Goal: Task Accomplishment & Management: Manage account settings

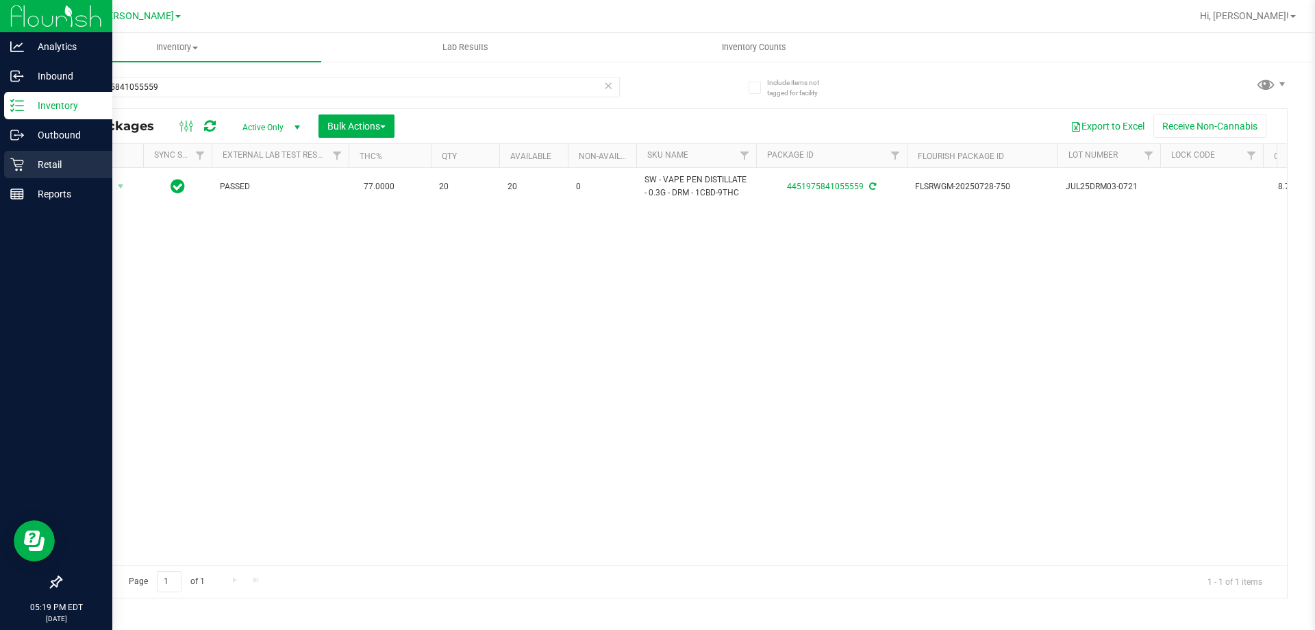
click at [34, 164] on p "Retail" at bounding box center [65, 164] width 82 height 16
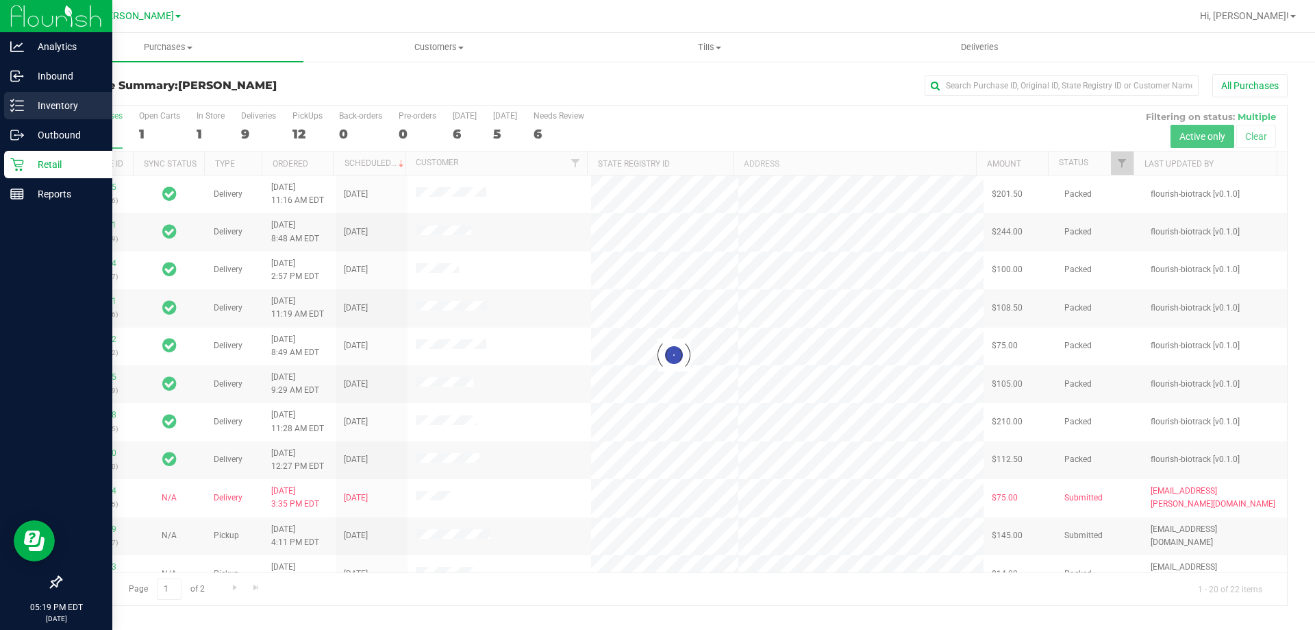
click at [19, 110] on icon at bounding box center [17, 106] width 14 height 14
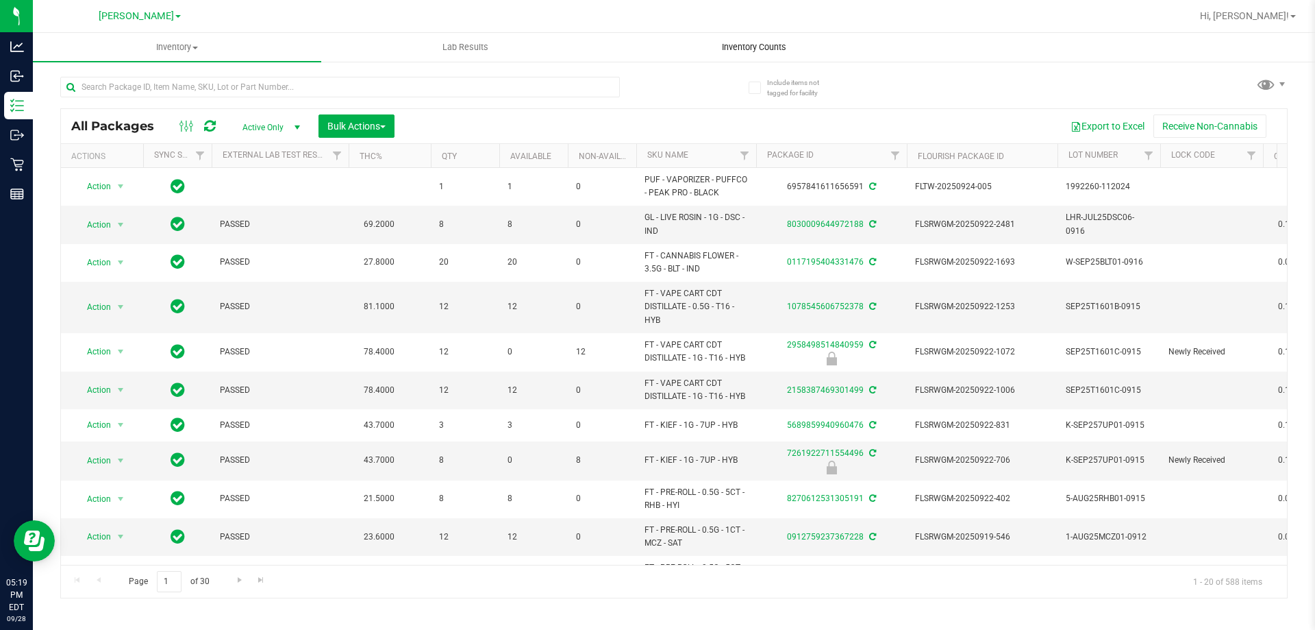
click at [760, 46] on span "Inventory Counts" at bounding box center [754, 47] width 101 height 12
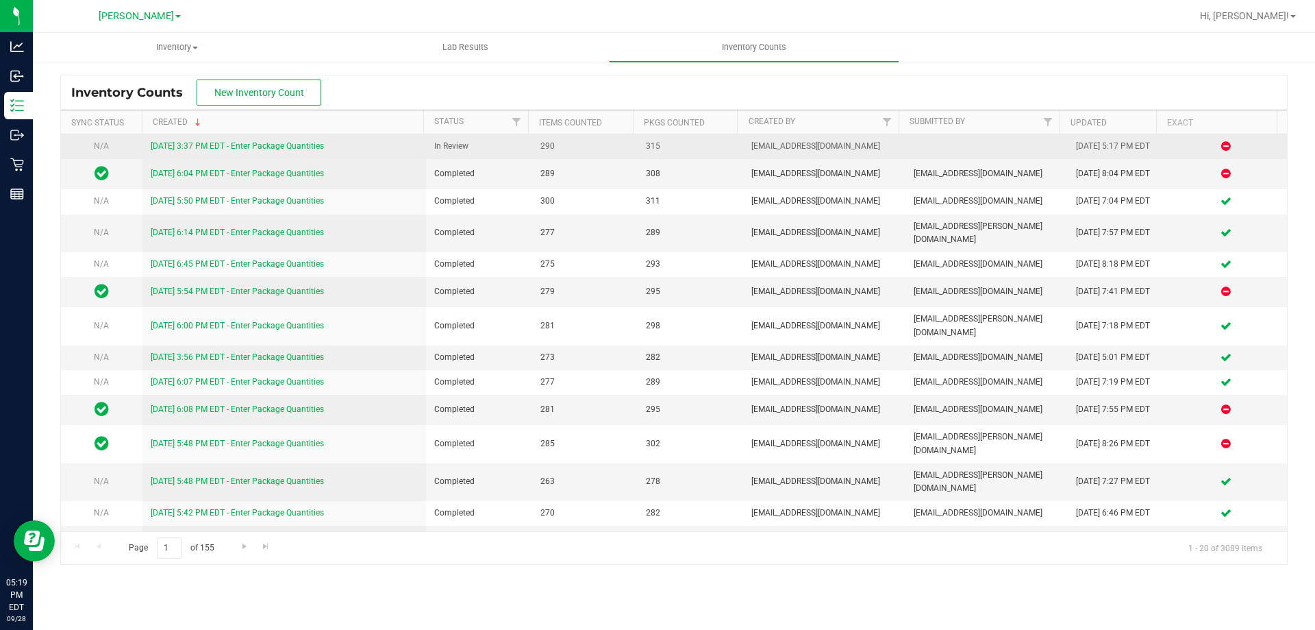
click at [286, 140] on div "[DATE] 3:37 PM EDT - Enter Package Quantities" at bounding box center [285, 146] width 268 height 13
click at [290, 146] on link "[DATE] 3:37 PM EDT - Enter Package Quantities" at bounding box center [237, 146] width 173 height 10
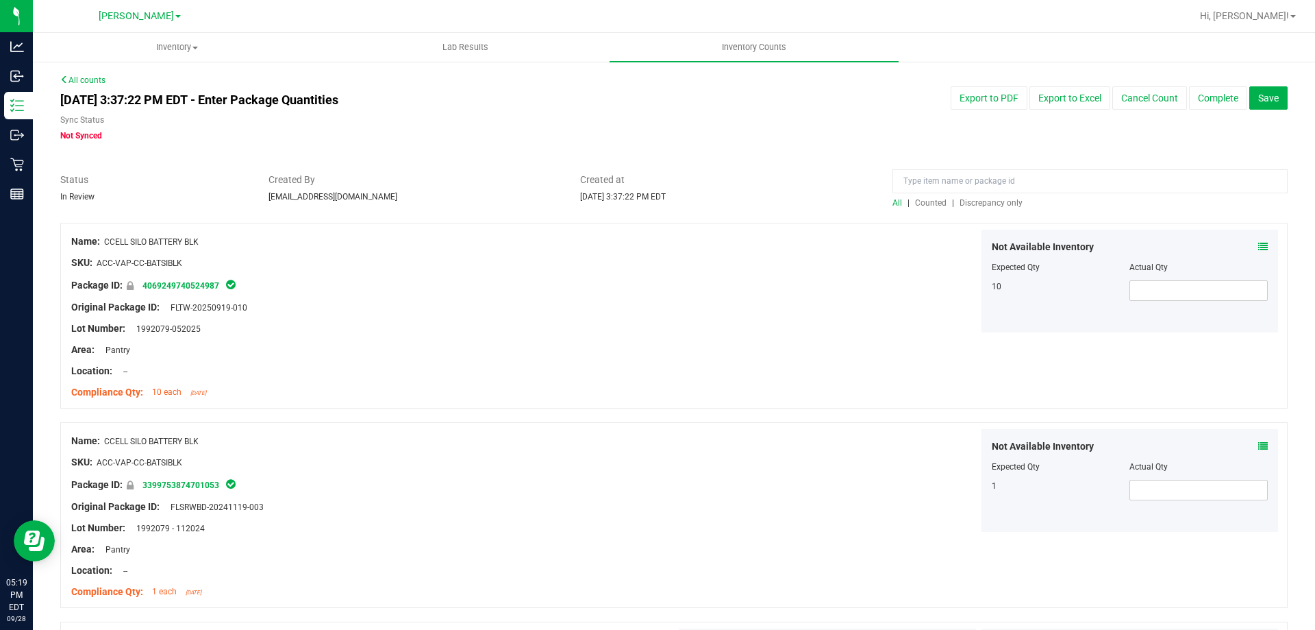
click at [977, 199] on span "Discrepancy only" at bounding box center [991, 203] width 63 height 10
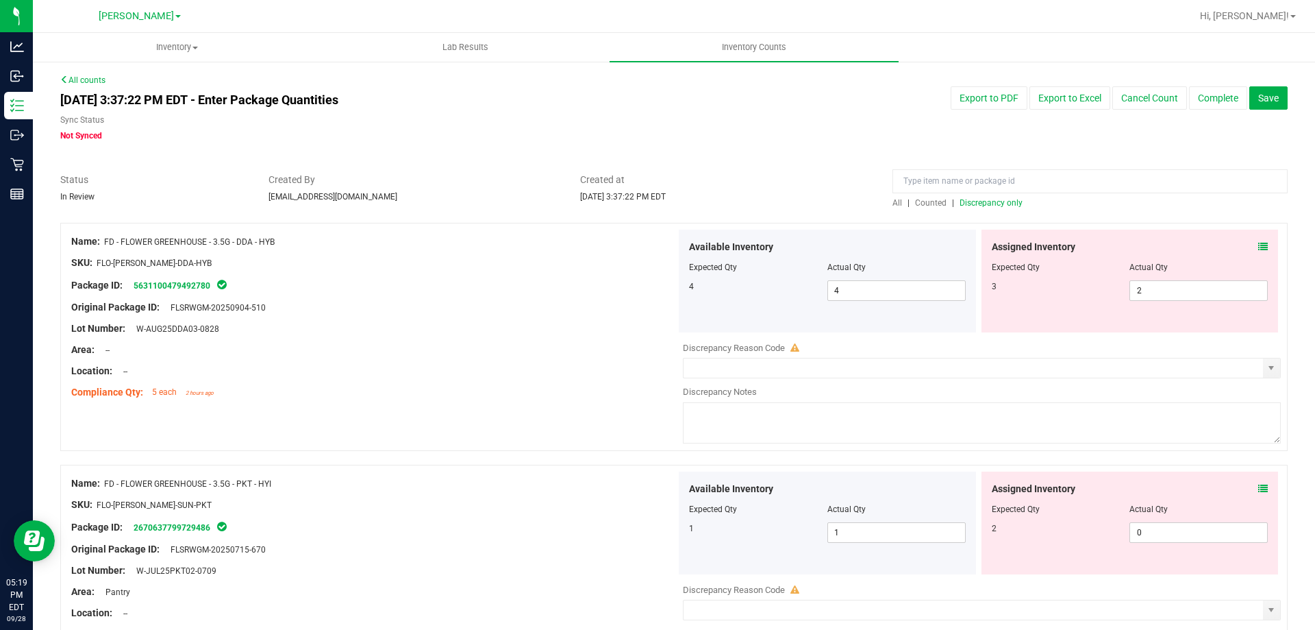
click at [1247, 240] on div "Assigned Inventory" at bounding box center [1130, 247] width 277 height 14
click at [1254, 238] on div "Assigned Inventory Expected Qty Actual Qty 3 2 2" at bounding box center [1130, 280] width 297 height 103
click at [1258, 242] on icon at bounding box center [1263, 247] width 10 height 10
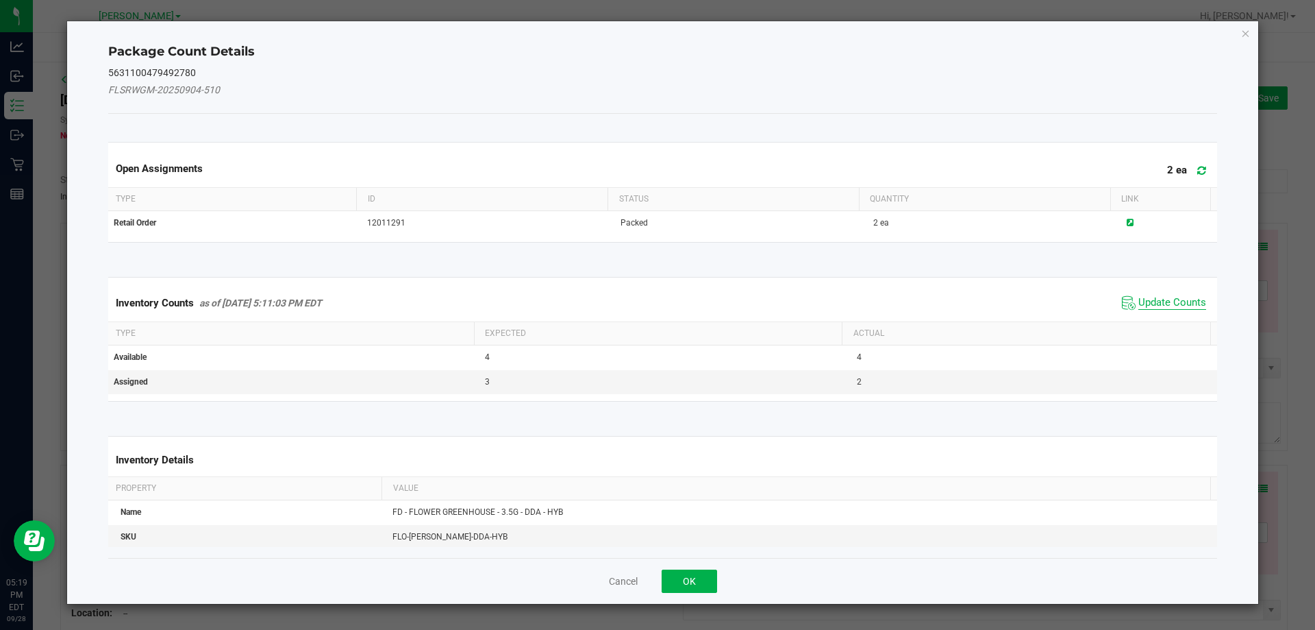
click at [1145, 296] on span "Update Counts" at bounding box center [1173, 303] width 68 height 14
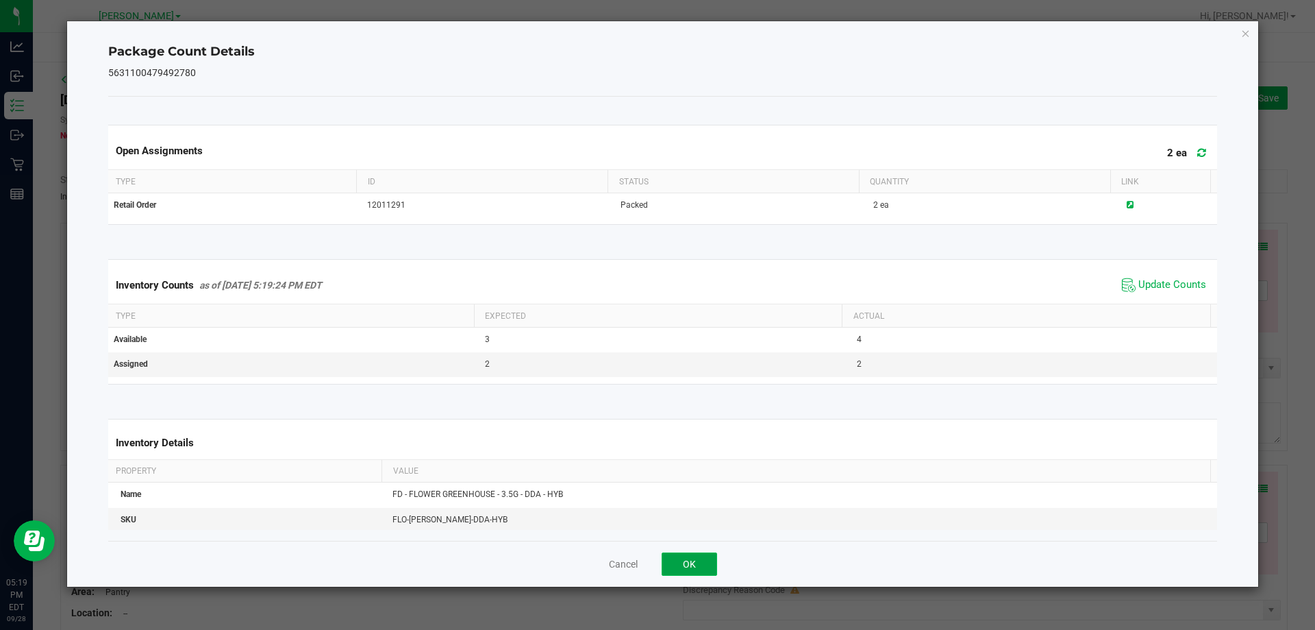
click at [691, 558] on button "OK" at bounding box center [689, 563] width 55 height 23
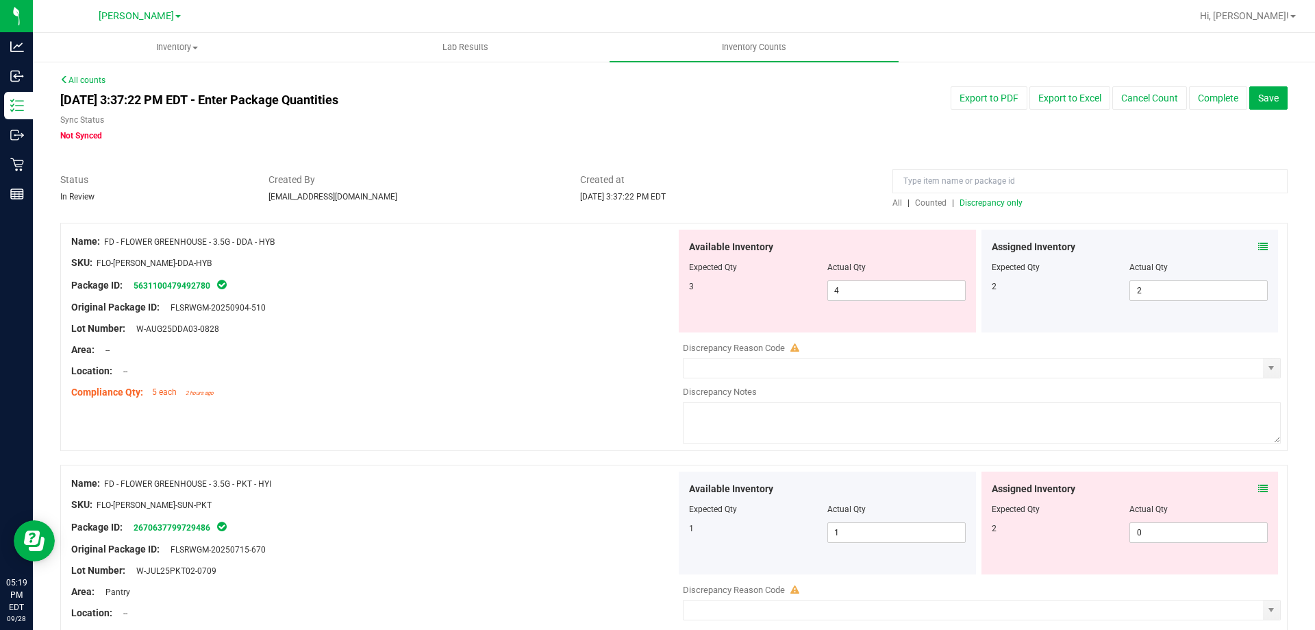
click at [1258, 246] on icon at bounding box center [1263, 247] width 10 height 10
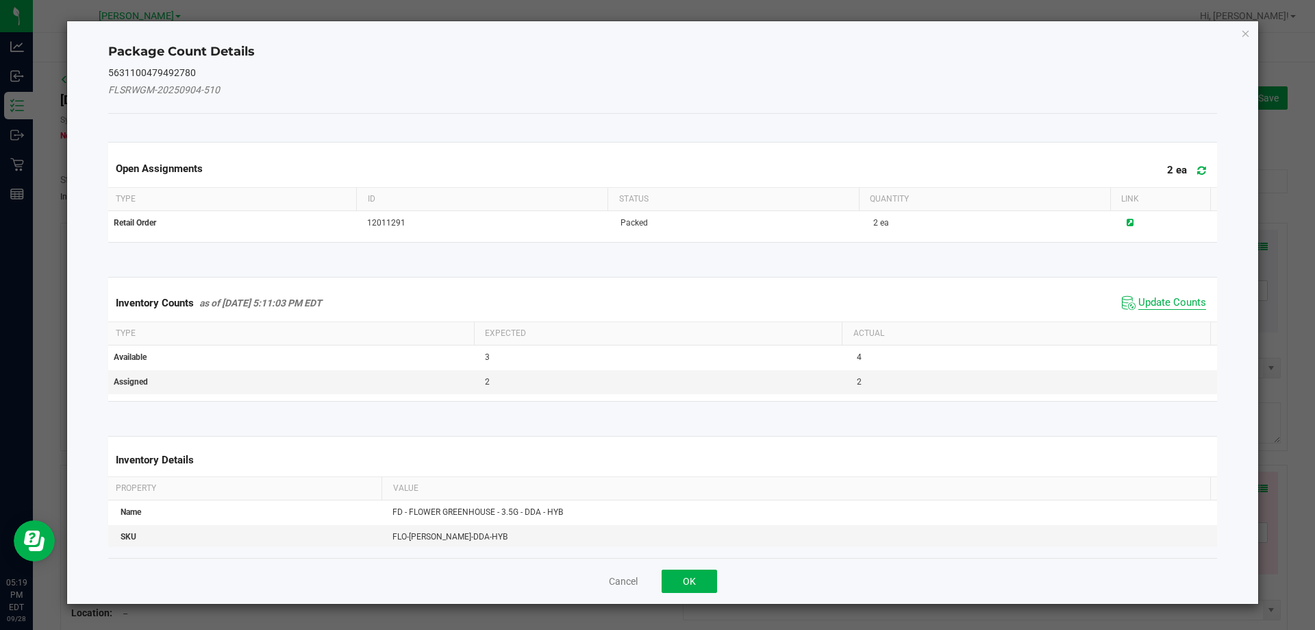
click at [1150, 302] on span "Update Counts" at bounding box center [1173, 303] width 68 height 14
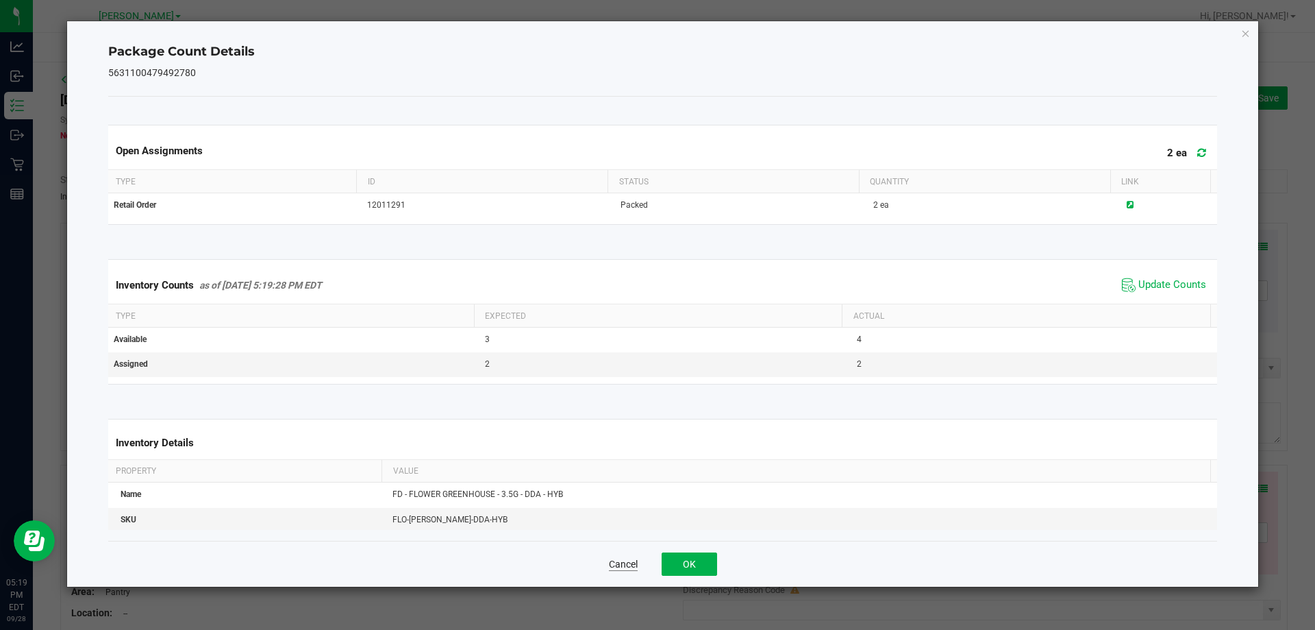
click at [610, 560] on div "Cancel OK" at bounding box center [663, 563] width 1110 height 46
click at [619, 560] on button "Cancel" at bounding box center [623, 564] width 29 height 14
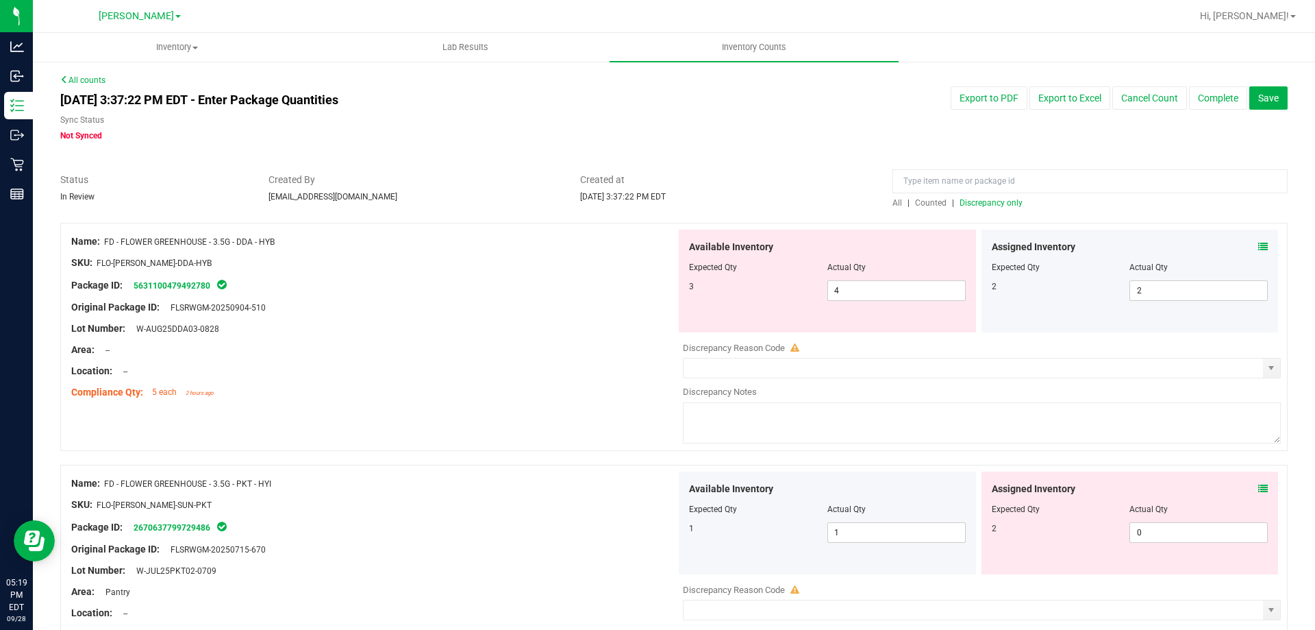
click at [1258, 488] on icon at bounding box center [1263, 489] width 10 height 10
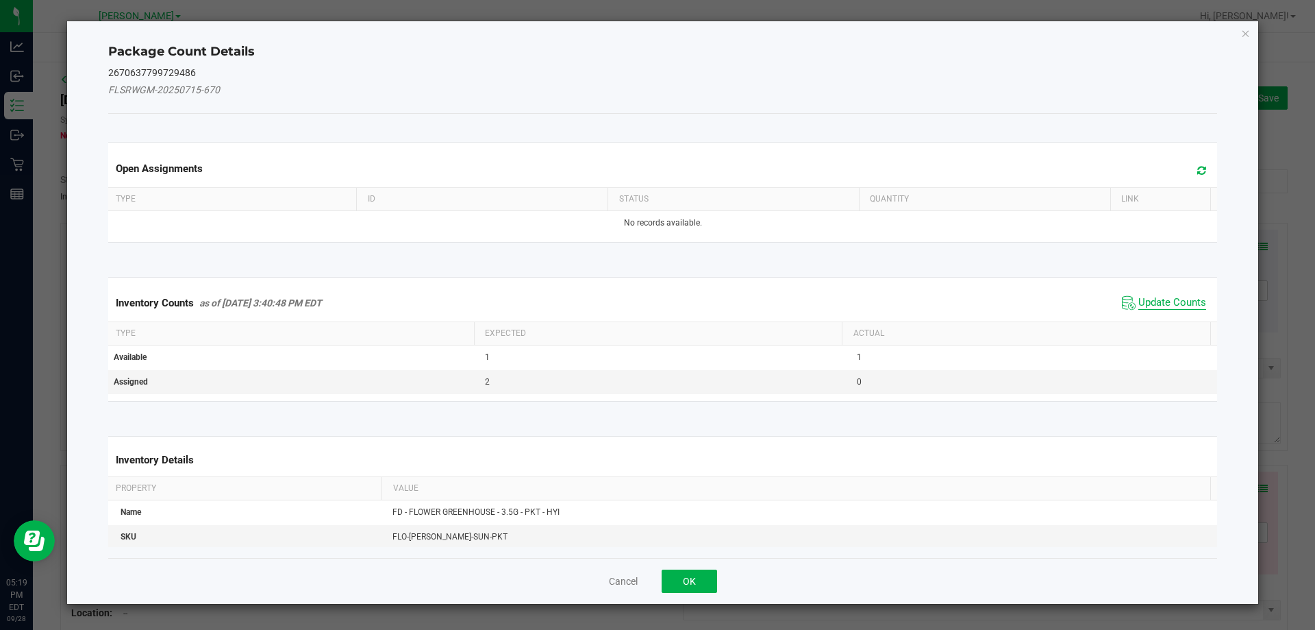
click at [1143, 299] on span "Update Counts" at bounding box center [1173, 303] width 68 height 14
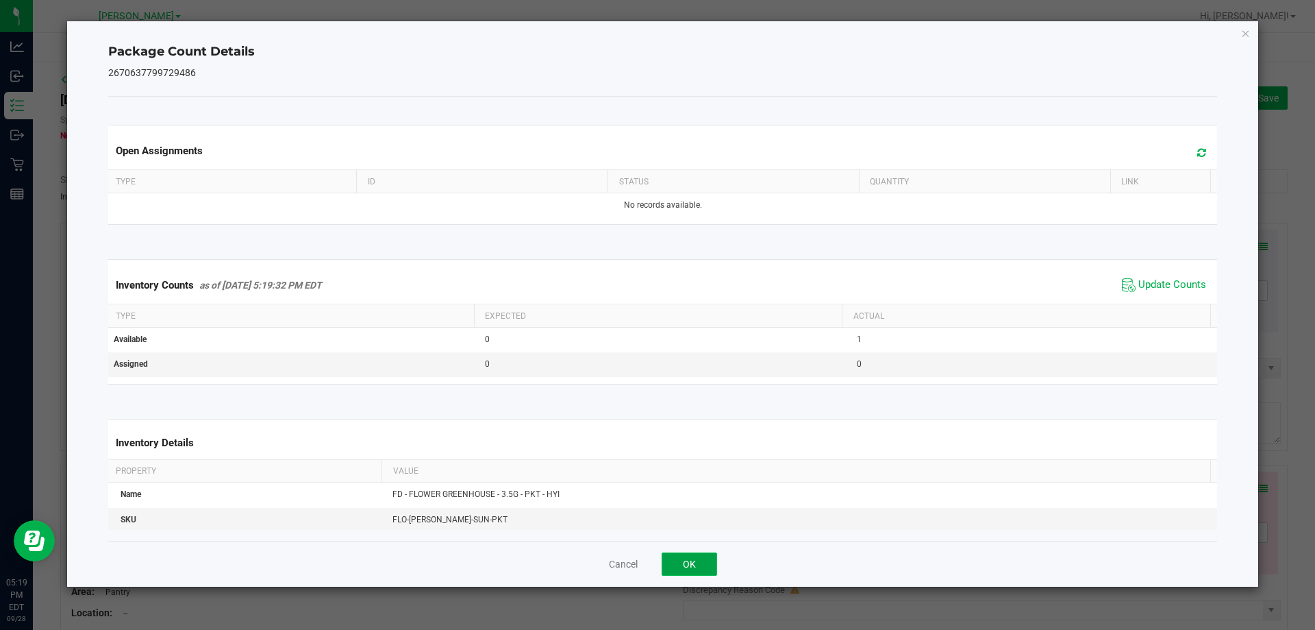
drag, startPoint x: 704, startPoint y: 567, endPoint x: 1063, endPoint y: 447, distance: 378.2
click at [704, 567] on button "OK" at bounding box center [689, 563] width 55 height 23
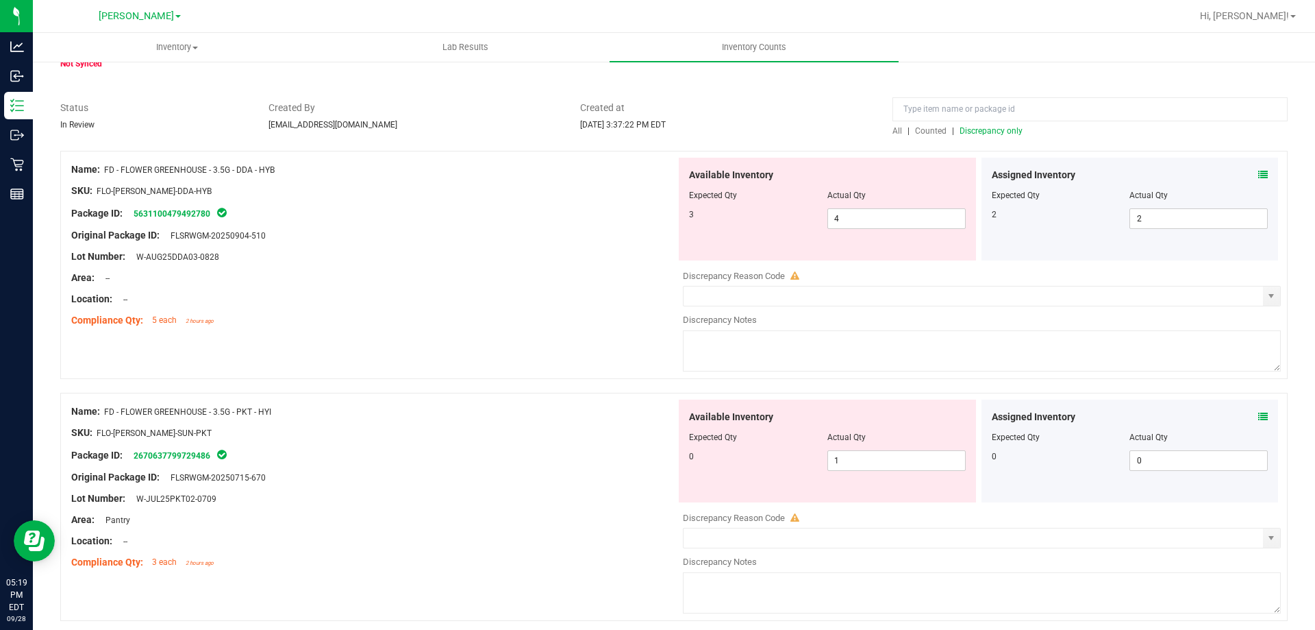
scroll to position [137, 0]
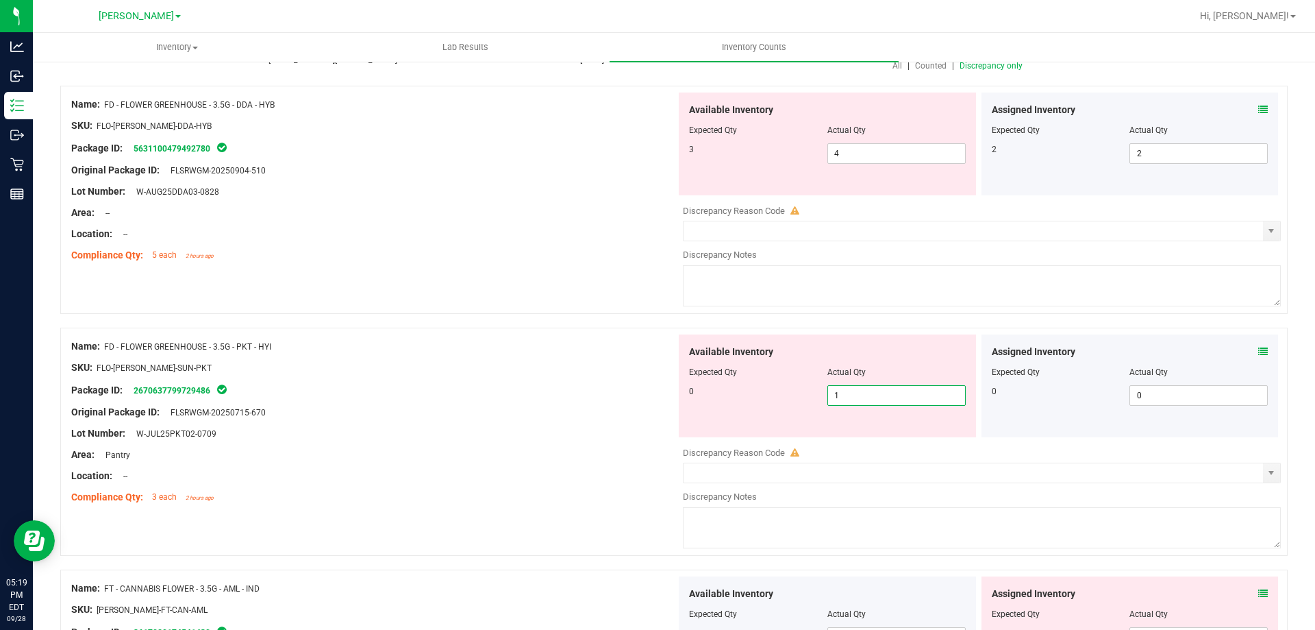
drag, startPoint x: 891, startPoint y: 401, endPoint x: 611, endPoint y: 403, distance: 279.5
click at [617, 403] on div "Name: FD - FLOWER GREENHOUSE - 3.5G - PKT - HYI SKU: FLO-[PERSON_NAME]-SUN-PKT …" at bounding box center [674, 441] width 1228 height 228
click at [445, 377] on div at bounding box center [373, 378] width 605 height 7
drag, startPoint x: 893, startPoint y: 401, endPoint x: 507, endPoint y: 380, distance: 386.9
click at [693, 405] on div "0 1 1" at bounding box center [827, 395] width 277 height 21
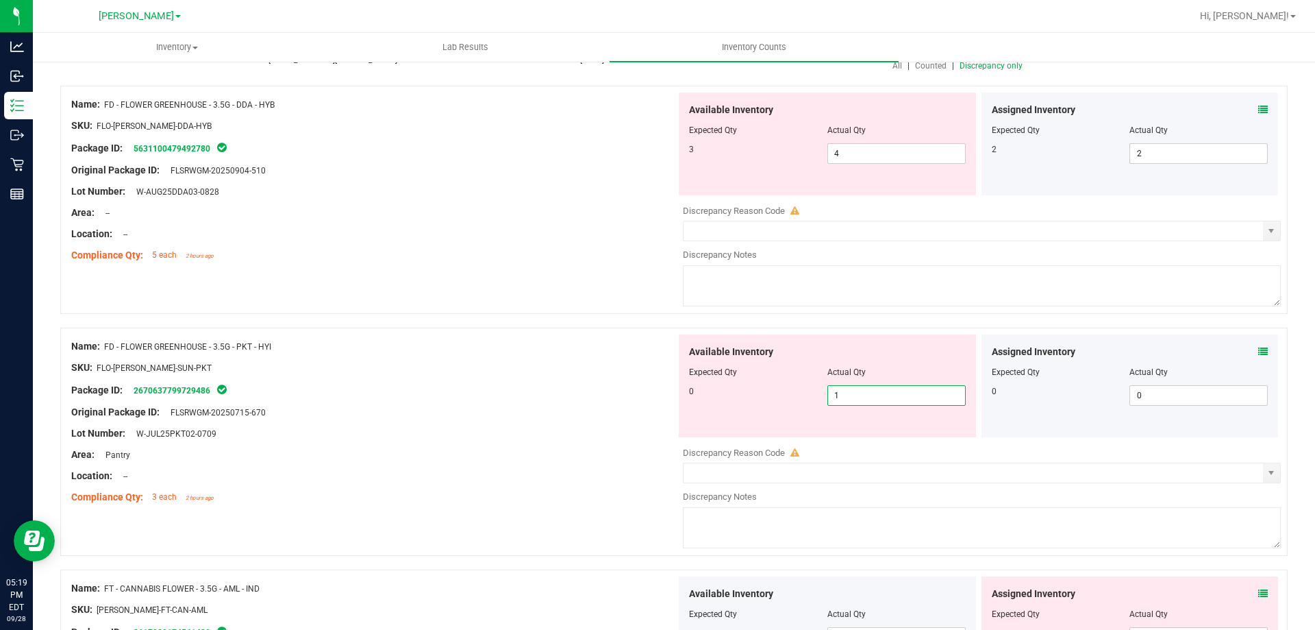
type input "0"
click at [498, 380] on div at bounding box center [373, 378] width 605 height 7
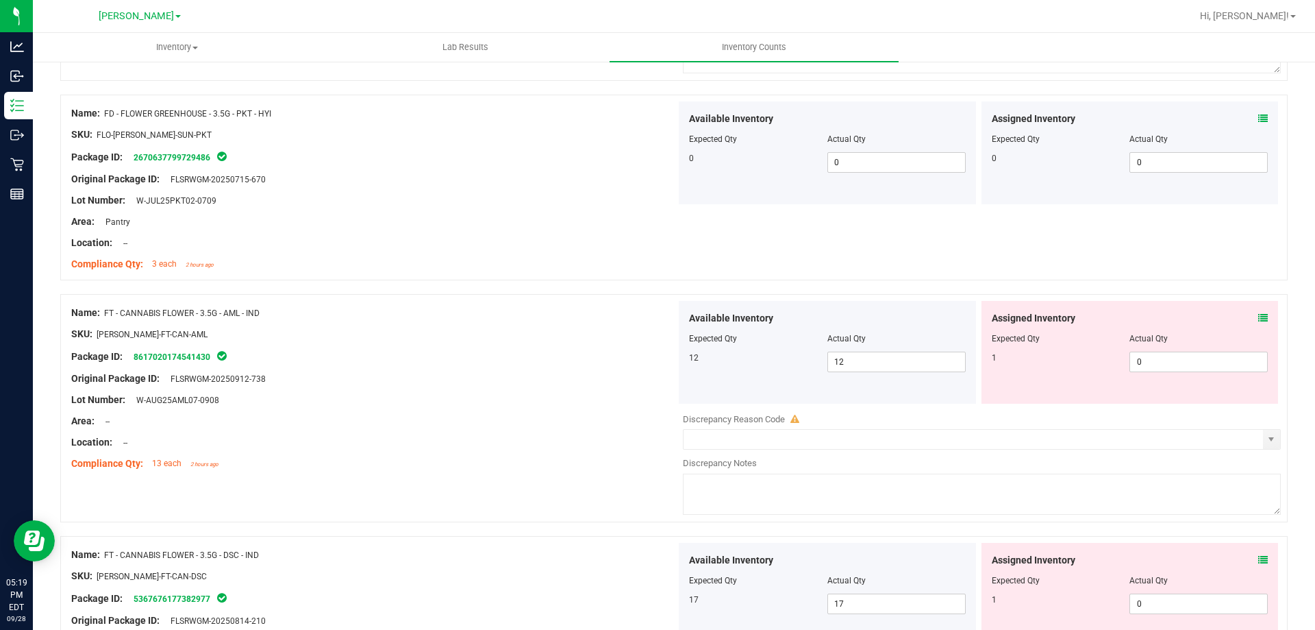
scroll to position [480, 0]
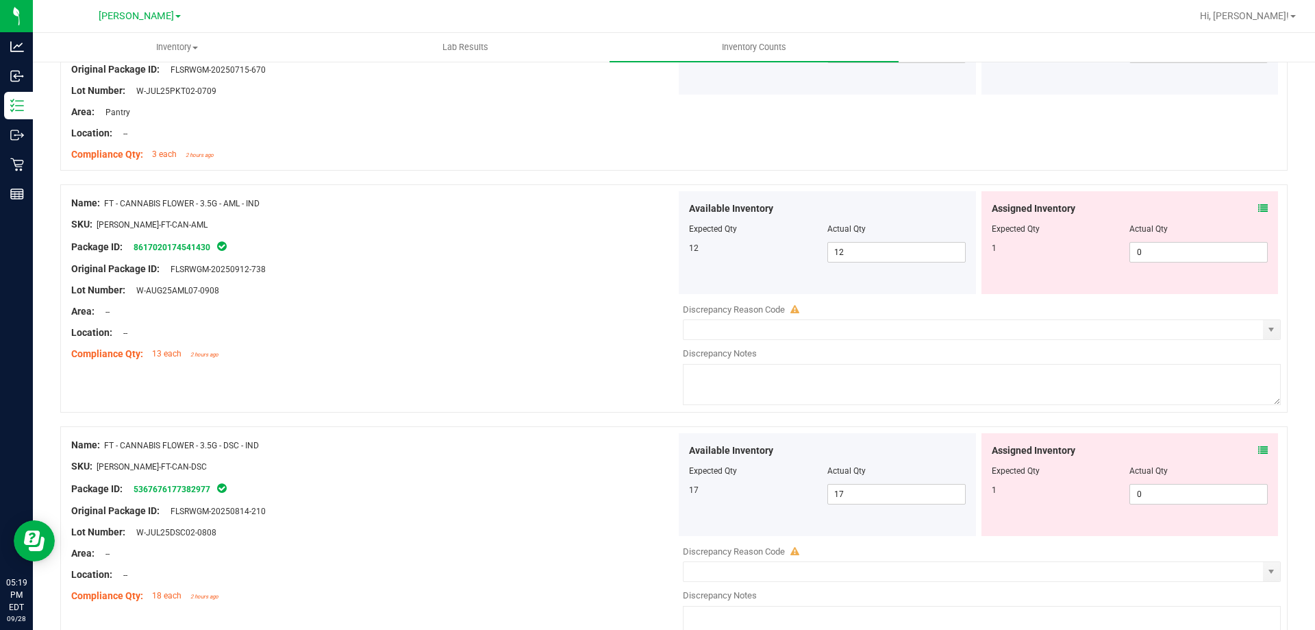
click at [1258, 201] on span at bounding box center [1263, 208] width 10 height 14
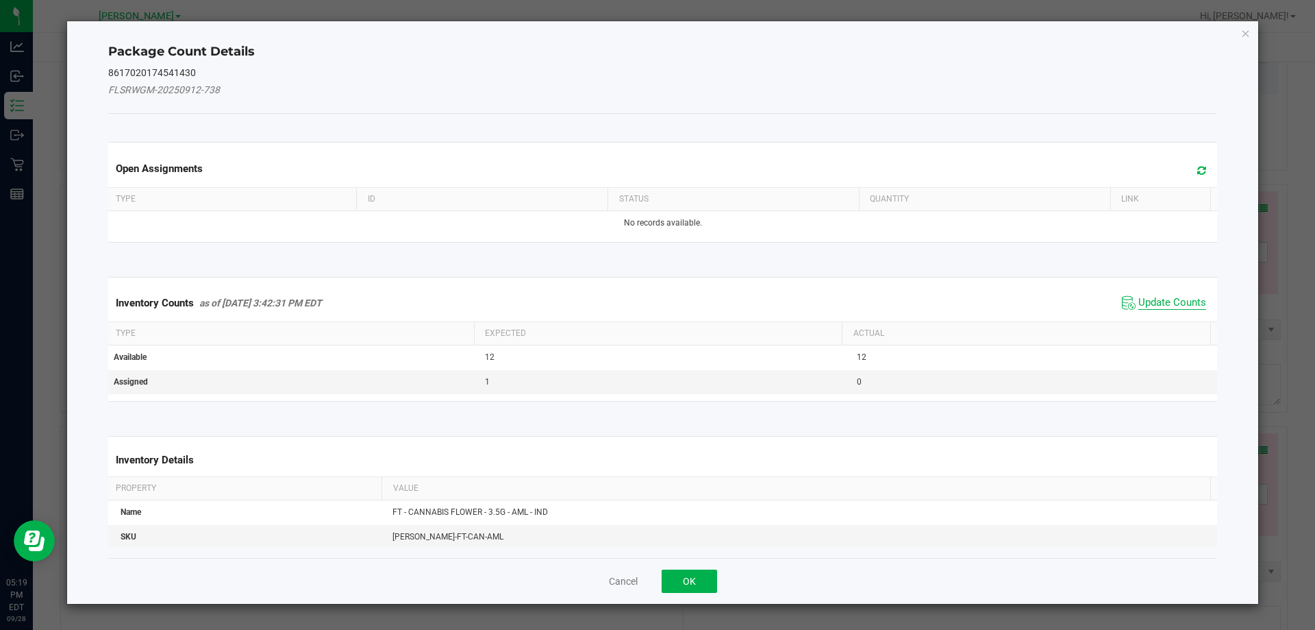
click at [1139, 301] on span "Update Counts" at bounding box center [1173, 303] width 68 height 14
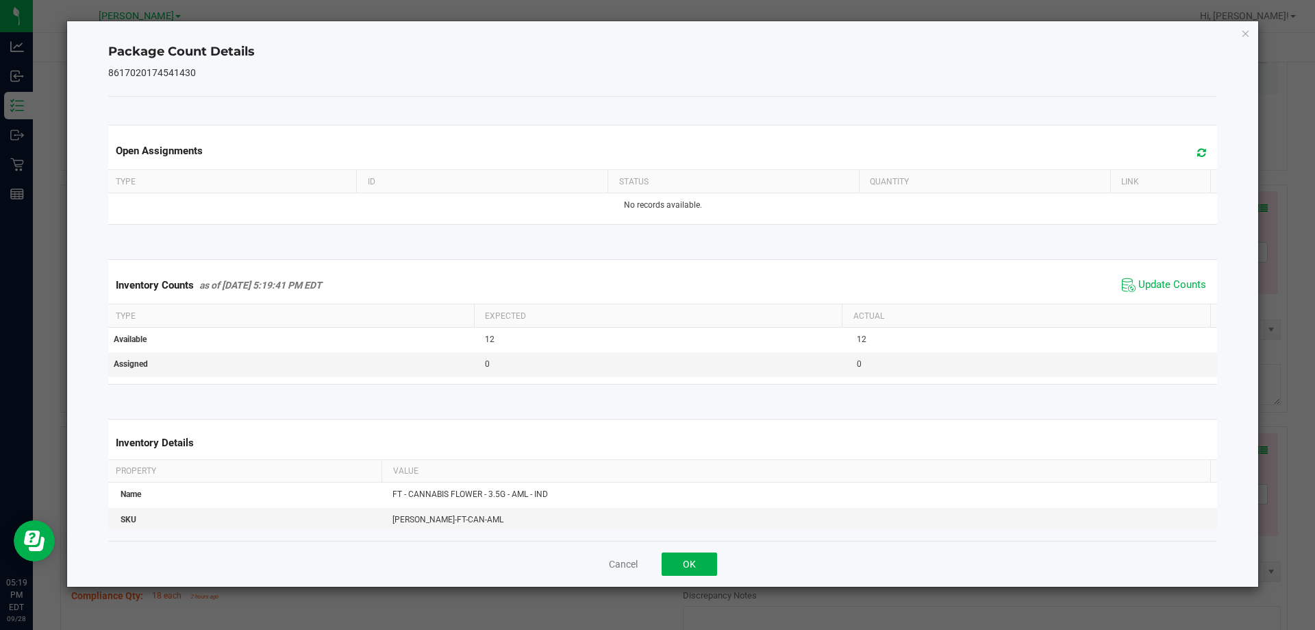
click at [1140, 295] on span "Update Counts" at bounding box center [1164, 285] width 91 height 21
click at [683, 551] on div "Cancel OK" at bounding box center [663, 563] width 1110 height 46
click at [675, 562] on button "OK" at bounding box center [689, 563] width 55 height 23
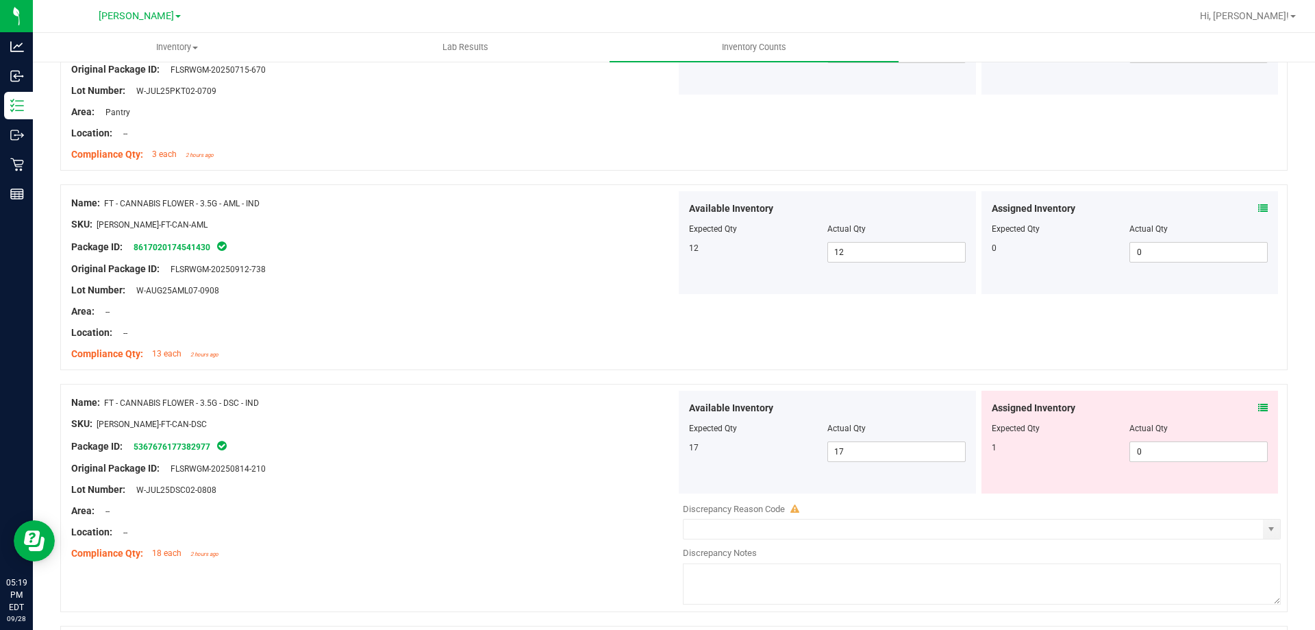
click at [1247, 410] on div "Assigned Inventory" at bounding box center [1130, 408] width 277 height 14
click at [1258, 403] on icon at bounding box center [1263, 408] width 10 height 10
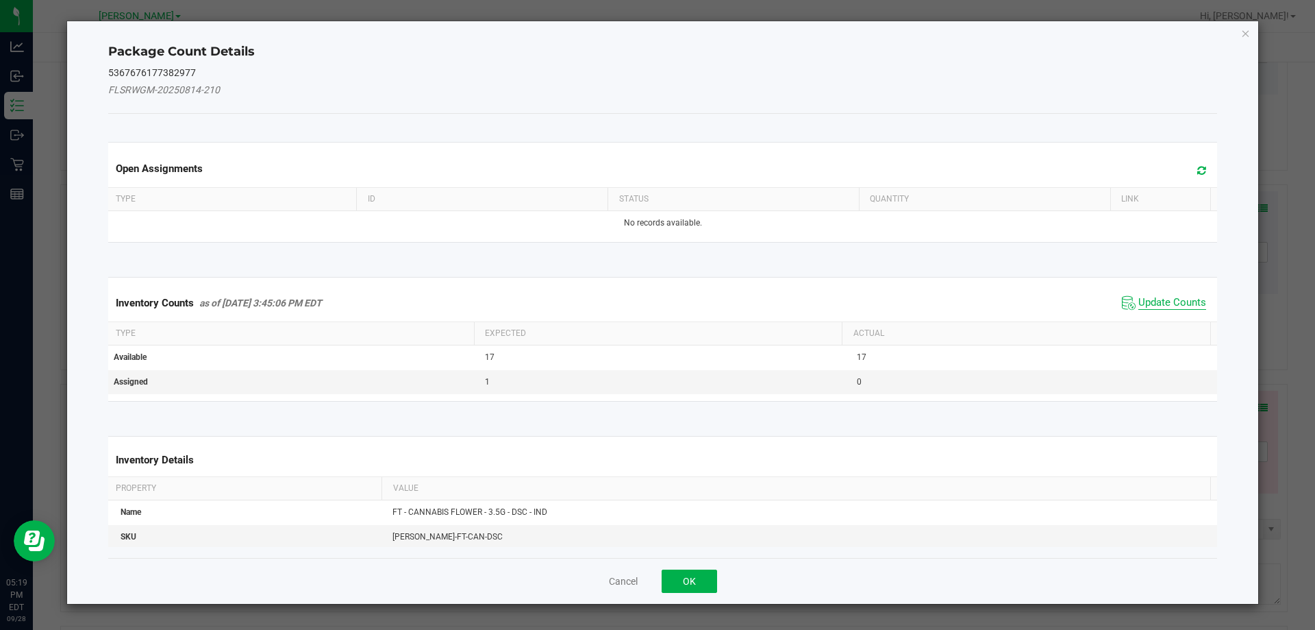
click at [1180, 308] on span "Update Counts" at bounding box center [1173, 303] width 68 height 14
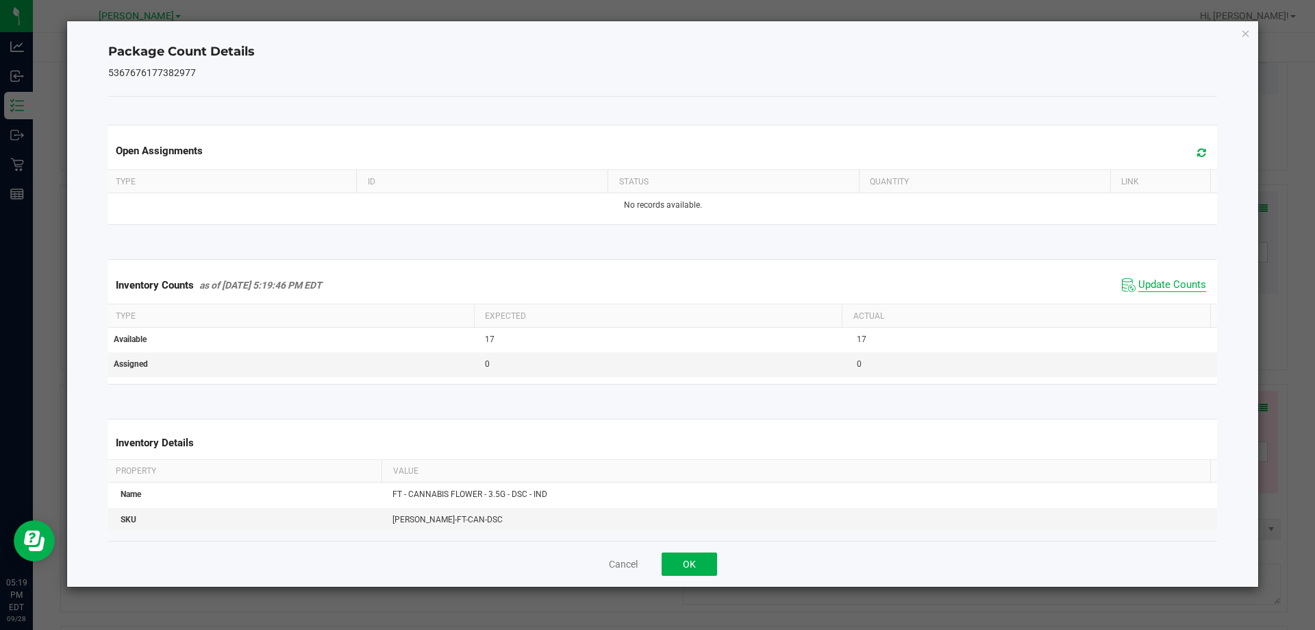
click at [1158, 284] on span "Update Counts" at bounding box center [1173, 285] width 68 height 14
click at [693, 565] on button "OK" at bounding box center [689, 563] width 55 height 23
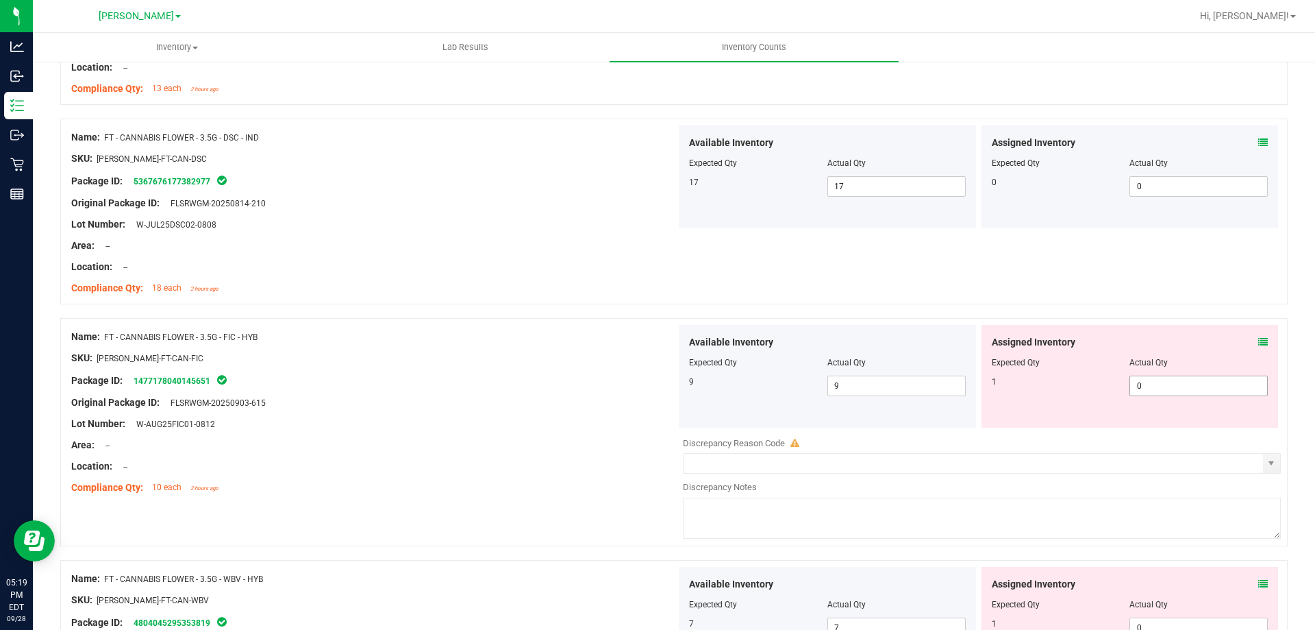
scroll to position [754, 0]
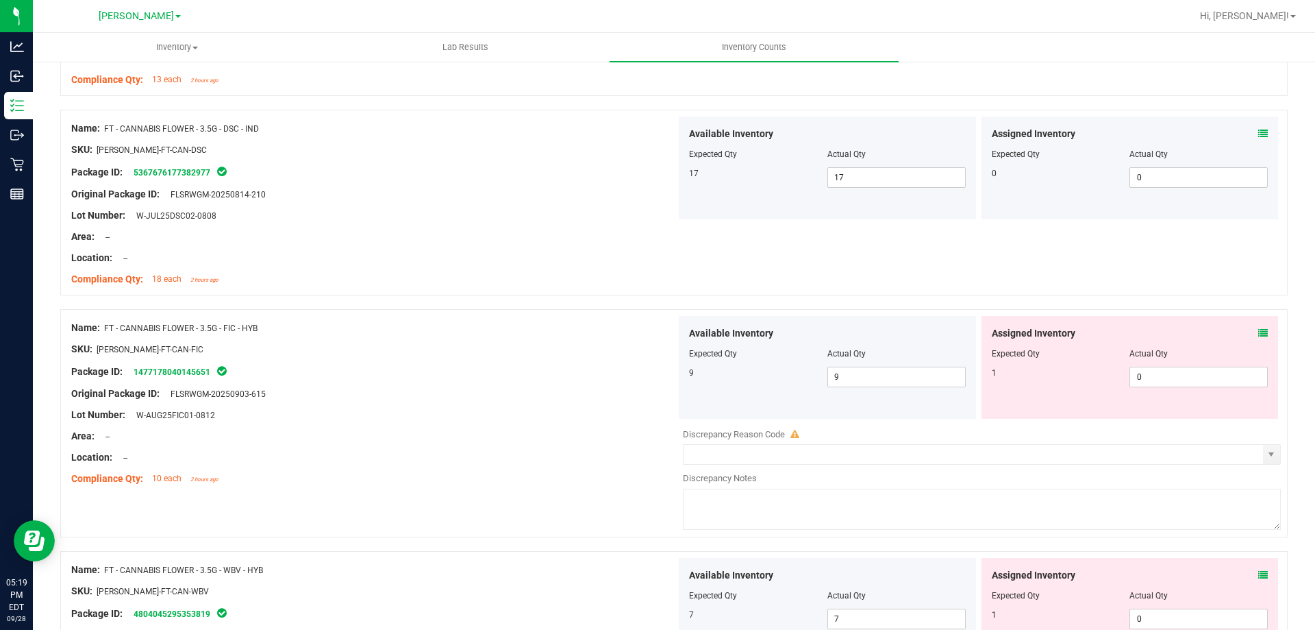
click at [1258, 333] on icon at bounding box center [1263, 333] width 10 height 10
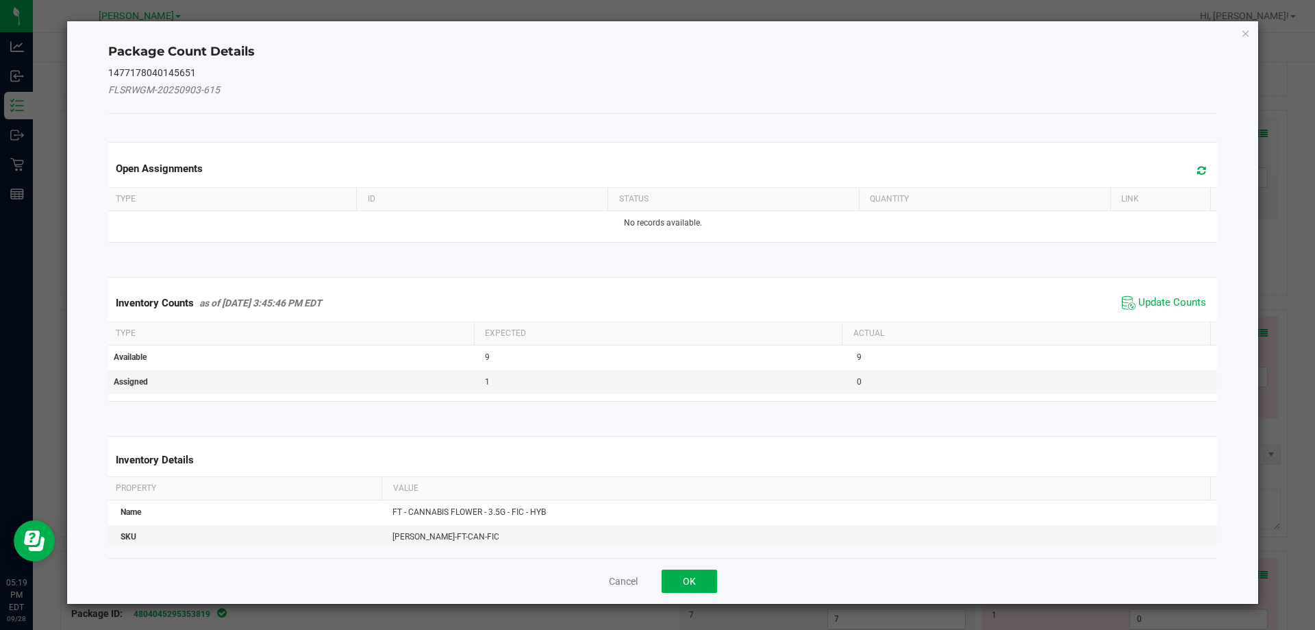
click at [1171, 310] on span "Update Counts" at bounding box center [1164, 303] width 91 height 21
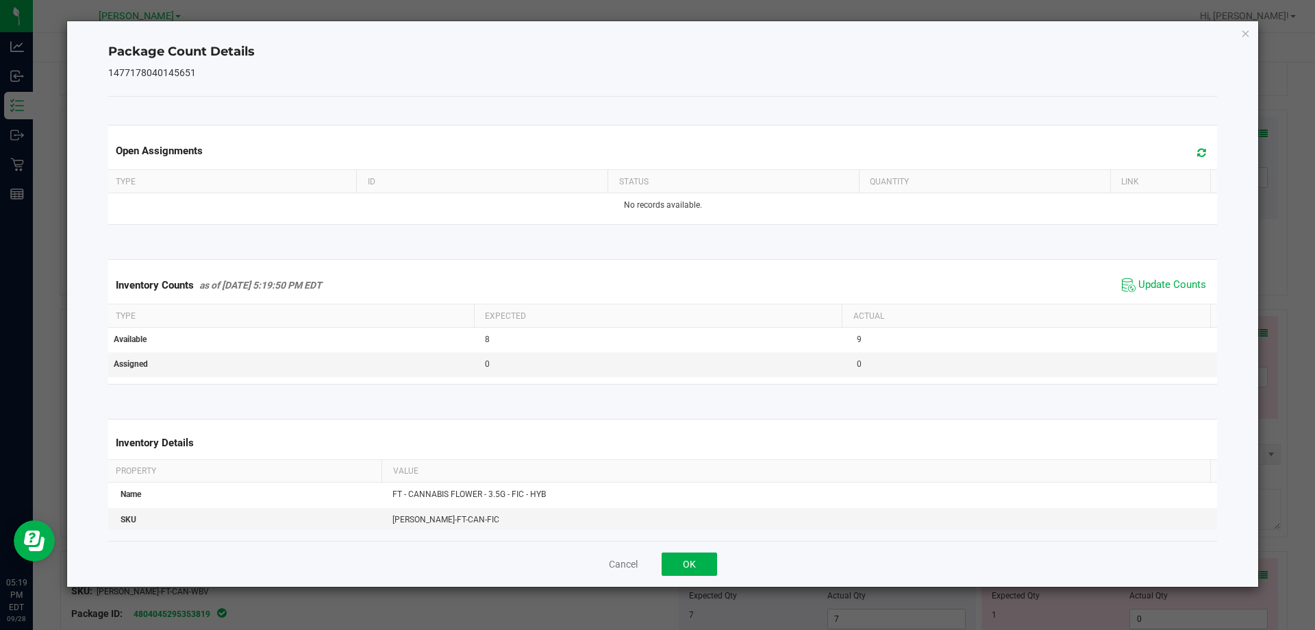
click at [1170, 295] on span "Update Counts" at bounding box center [1164, 285] width 91 height 21
click at [691, 566] on button "OK" at bounding box center [689, 563] width 55 height 23
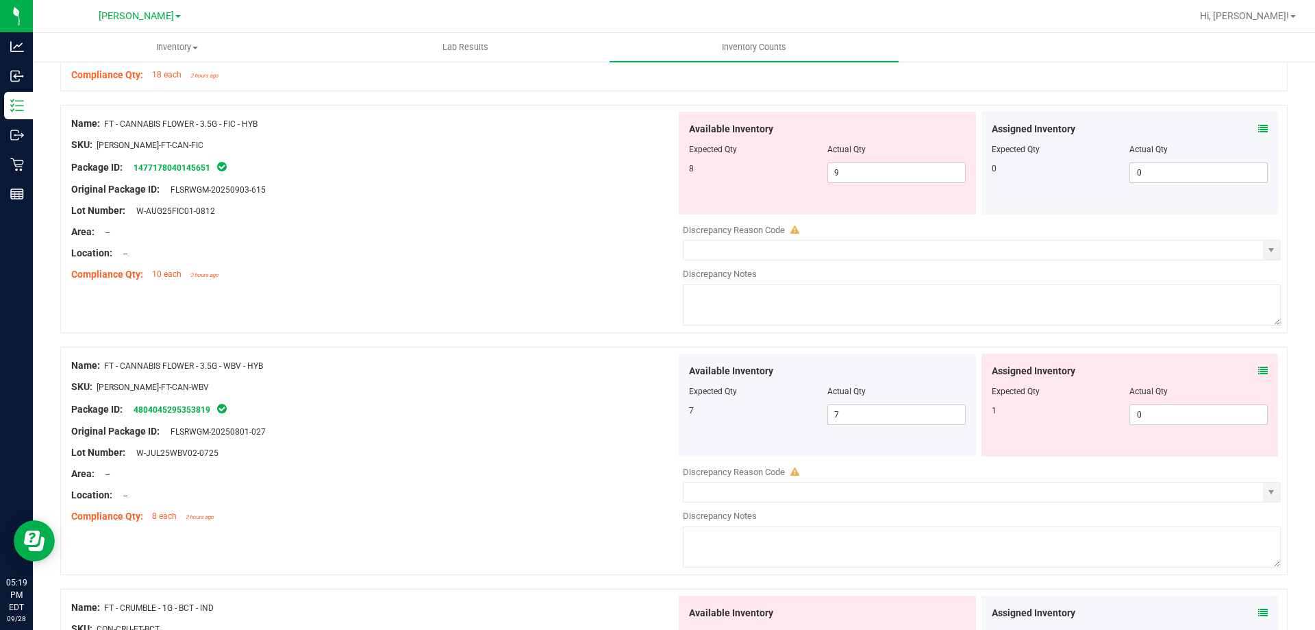
scroll to position [959, 0]
click at [1258, 366] on icon at bounding box center [1263, 369] width 10 height 10
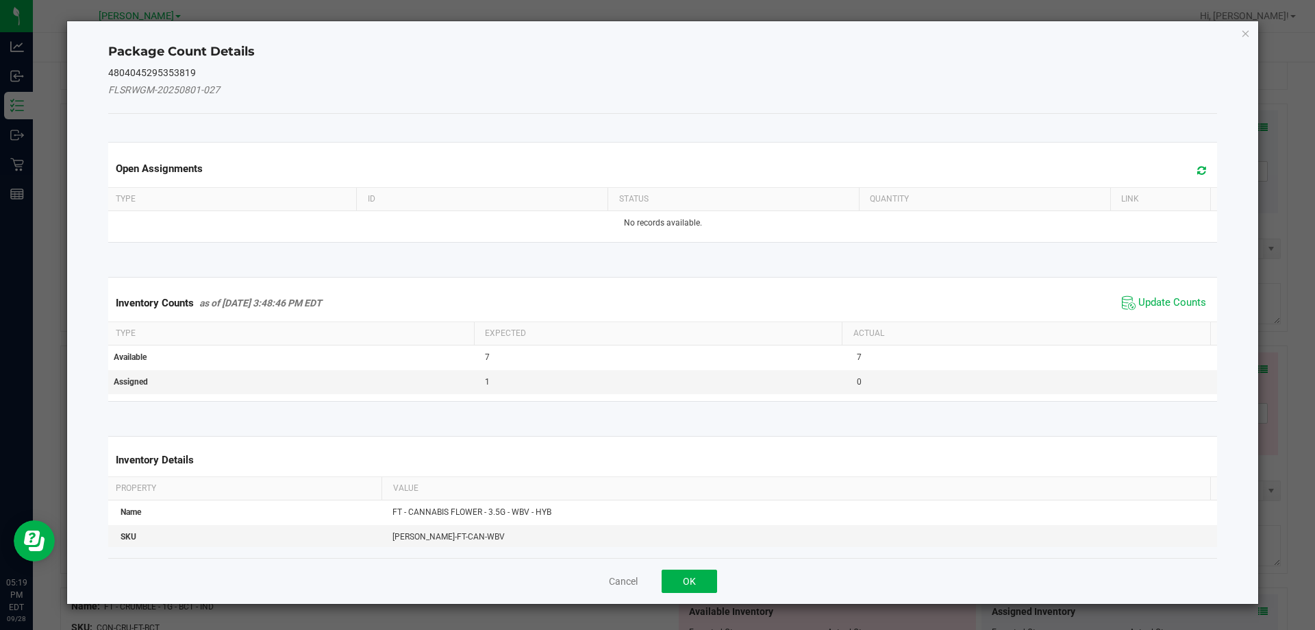
click at [1194, 291] on div "Inventory Counts as of [DATE] 3:48:46 PM EDT Update Counts" at bounding box center [662, 302] width 1115 height 37
click at [1169, 303] on span "Update Counts" at bounding box center [1173, 303] width 68 height 14
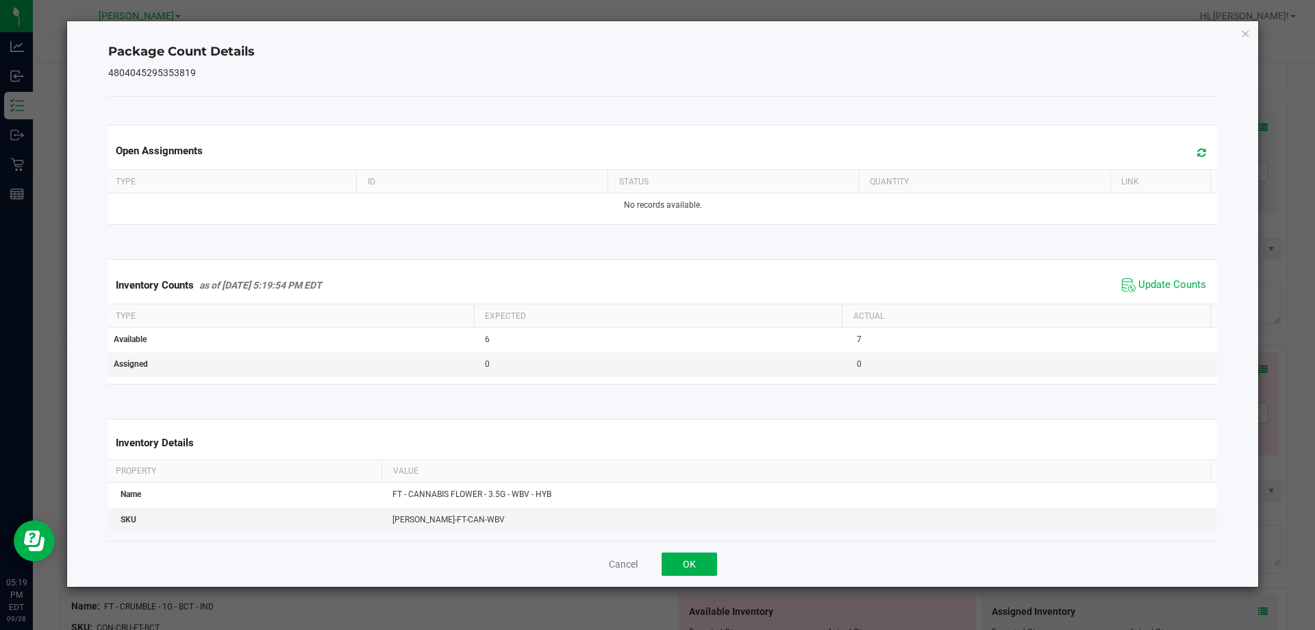
click at [1158, 295] on span "Update Counts" at bounding box center [1164, 285] width 91 height 21
click at [705, 567] on button "OK" at bounding box center [689, 563] width 55 height 23
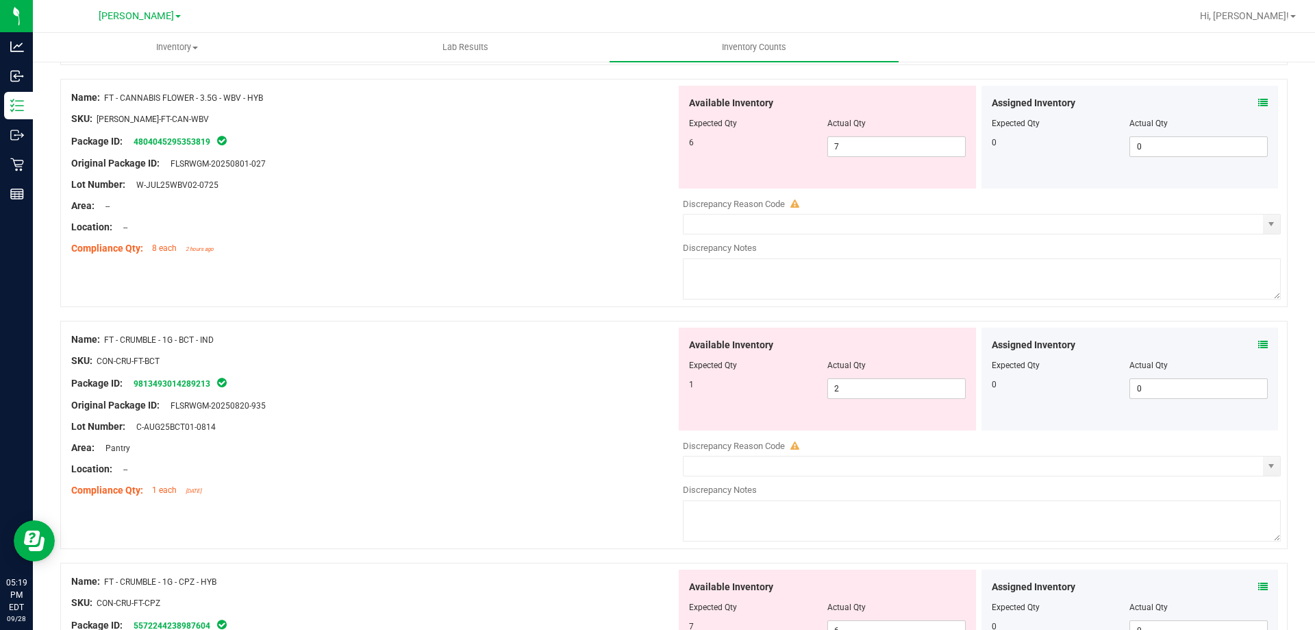
scroll to position [1233, 0]
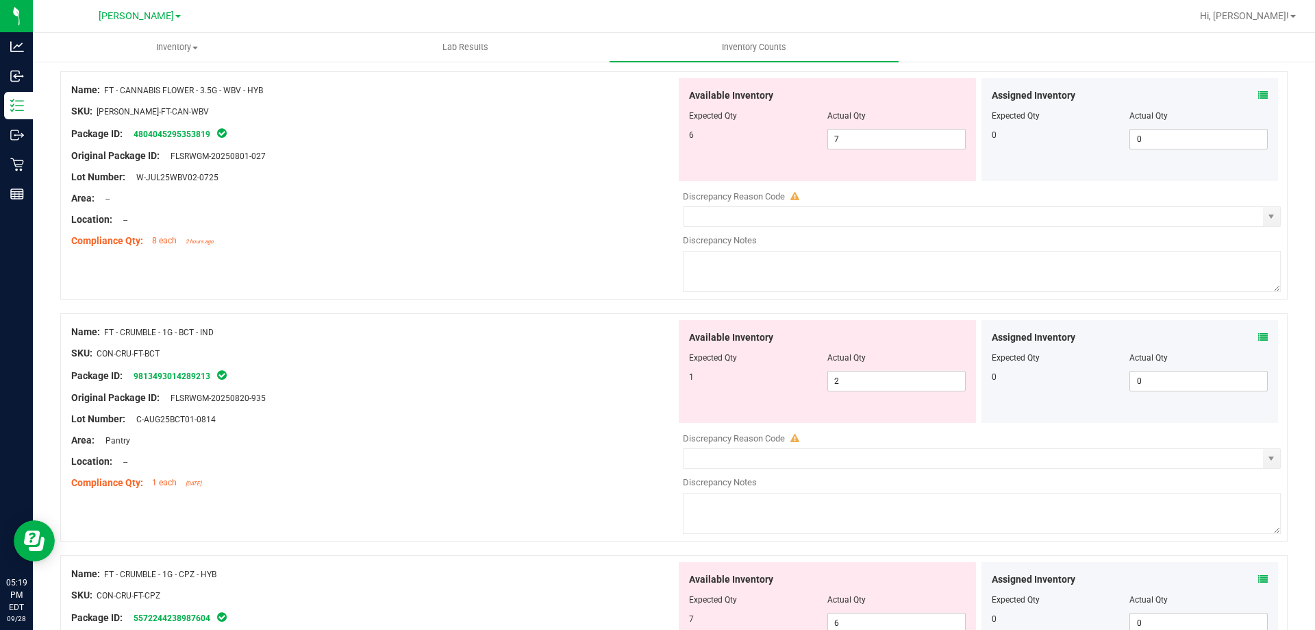
click at [1258, 334] on icon at bounding box center [1263, 337] width 10 height 10
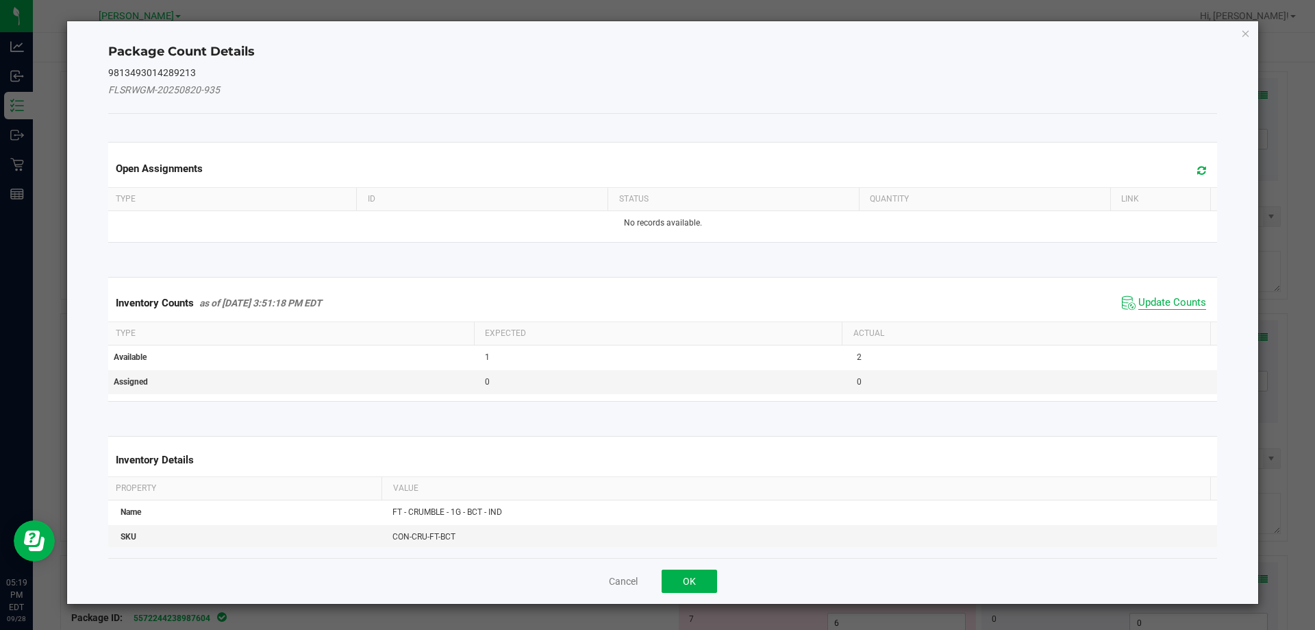
click at [1175, 300] on span "Update Counts" at bounding box center [1173, 303] width 68 height 14
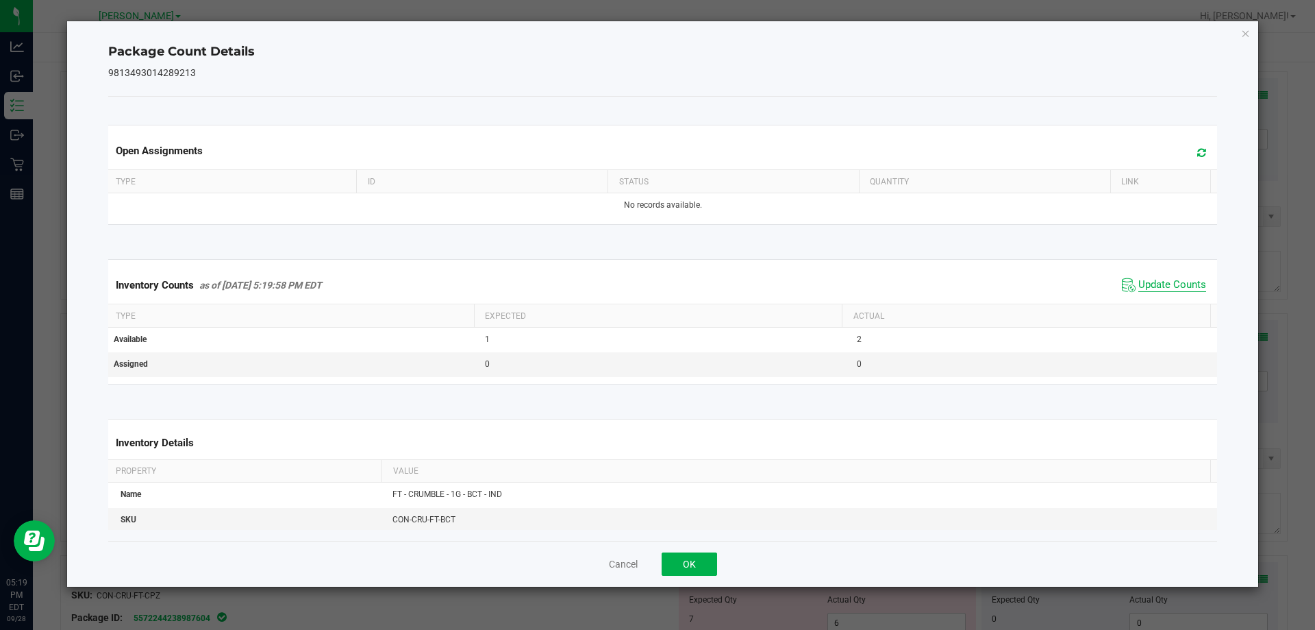
click at [1163, 284] on span "Update Counts" at bounding box center [1173, 285] width 68 height 14
click at [720, 561] on div "Cancel OK" at bounding box center [663, 563] width 1110 height 46
click at [680, 556] on button "OK" at bounding box center [689, 563] width 55 height 23
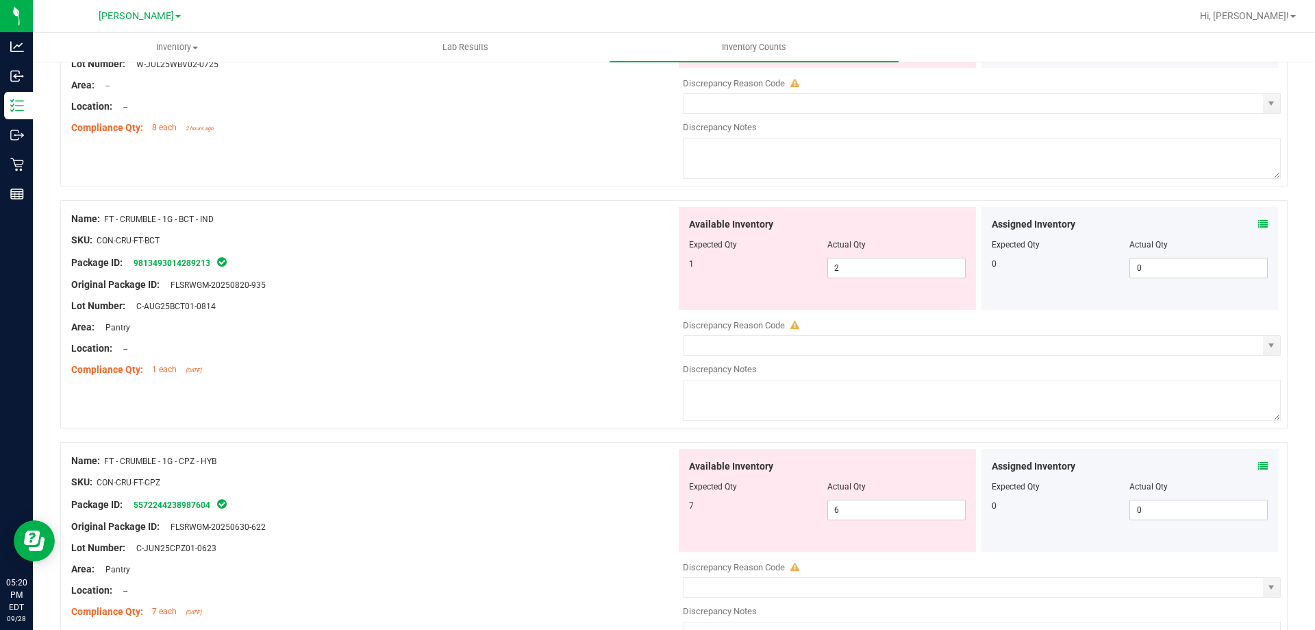
scroll to position [1370, 0]
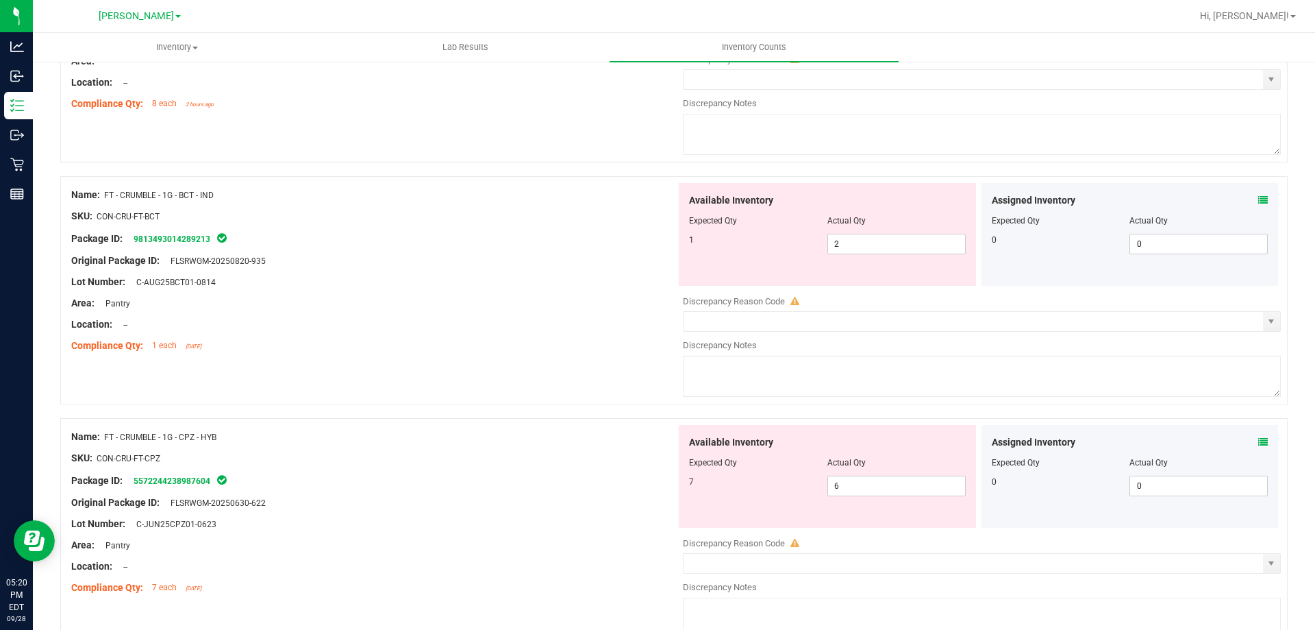
click at [1258, 438] on icon at bounding box center [1263, 442] width 10 height 10
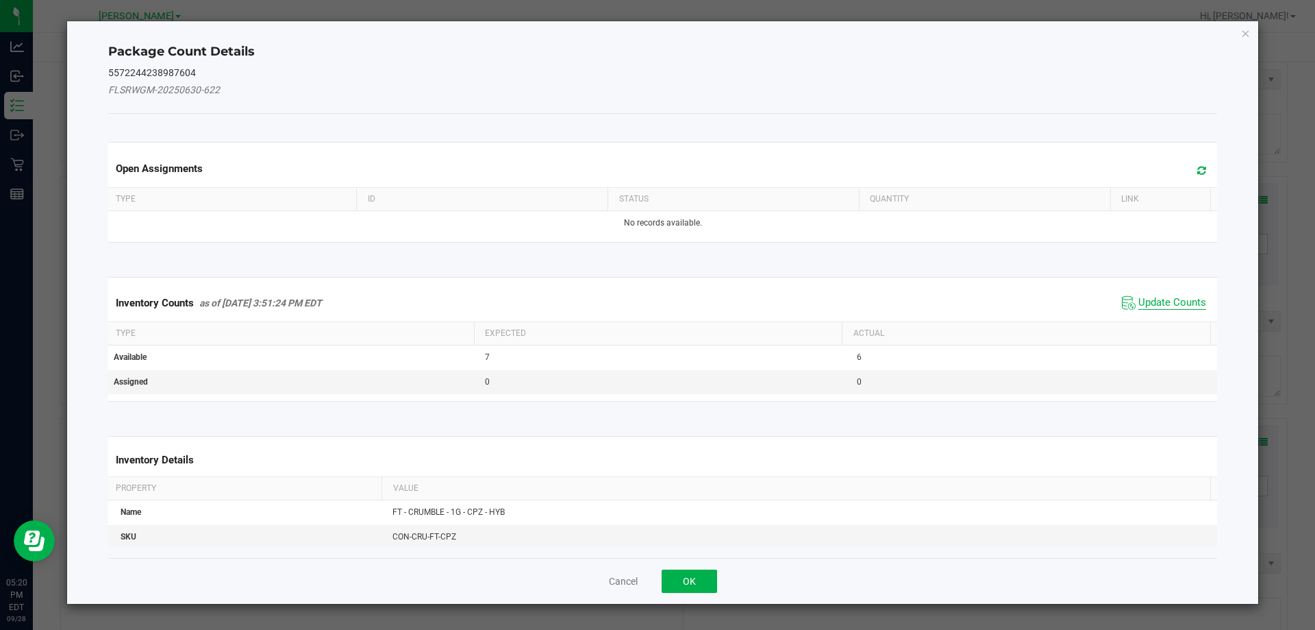
click at [1149, 306] on span "Update Counts" at bounding box center [1173, 303] width 68 height 14
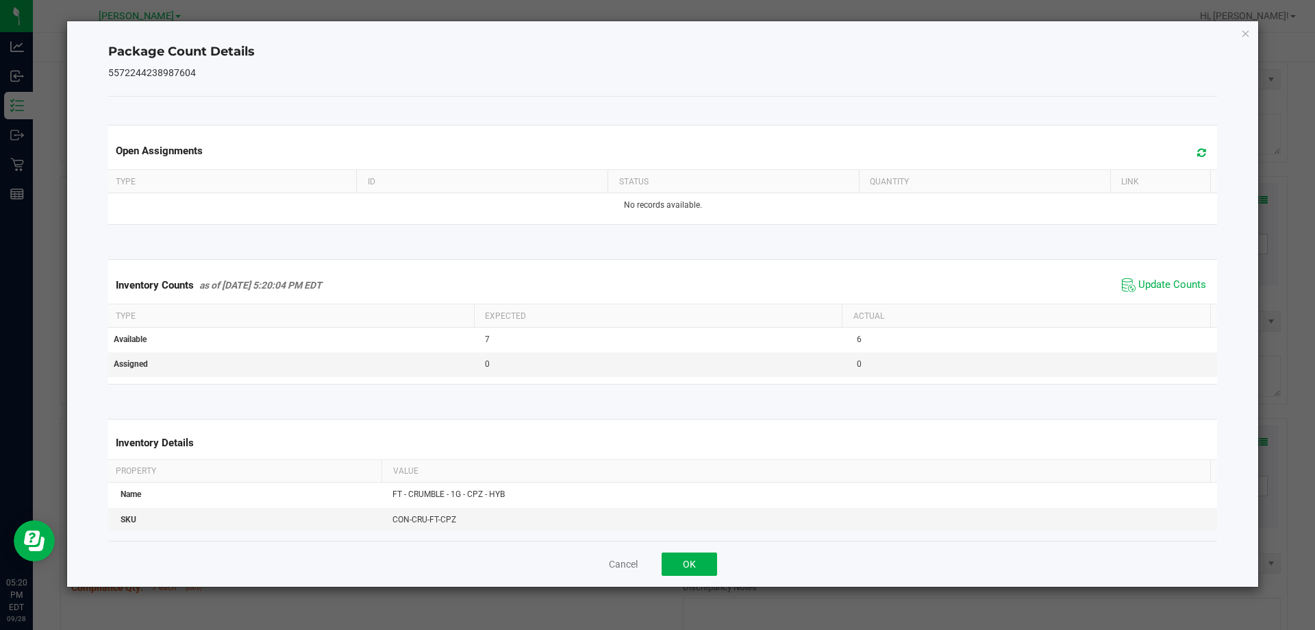
click at [1122, 279] on icon at bounding box center [1129, 285] width 14 height 14
click at [691, 563] on button "OK" at bounding box center [689, 563] width 55 height 23
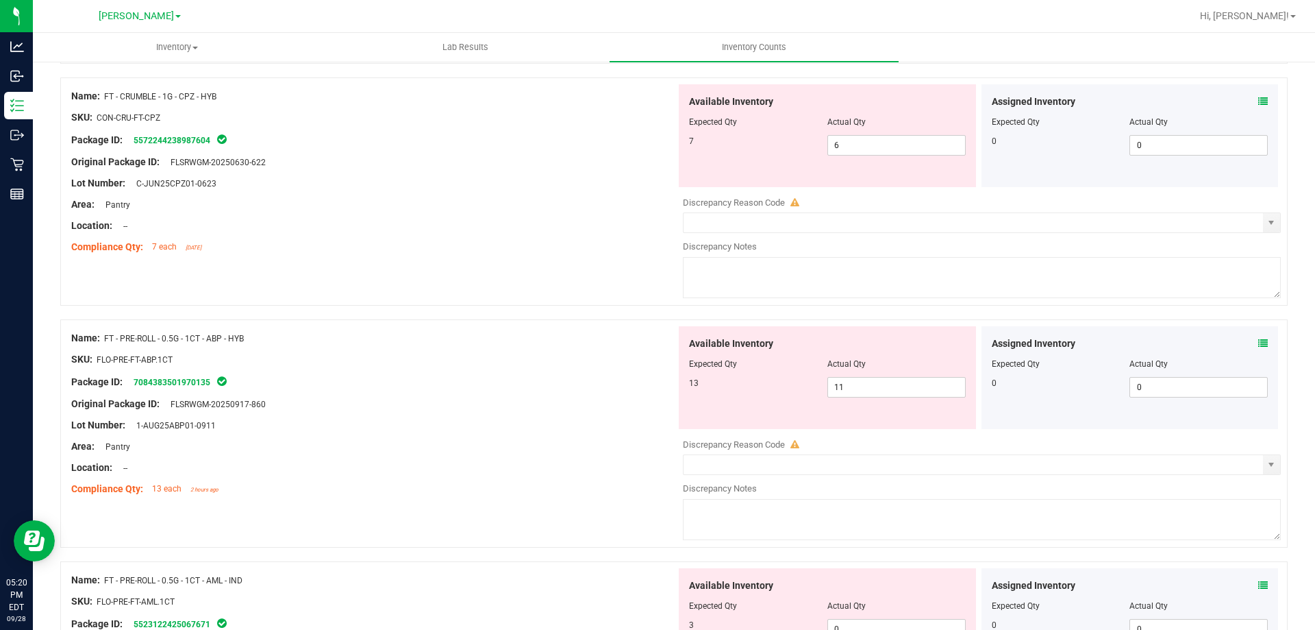
scroll to position [1713, 0]
click at [1258, 338] on icon at bounding box center [1263, 341] width 10 height 10
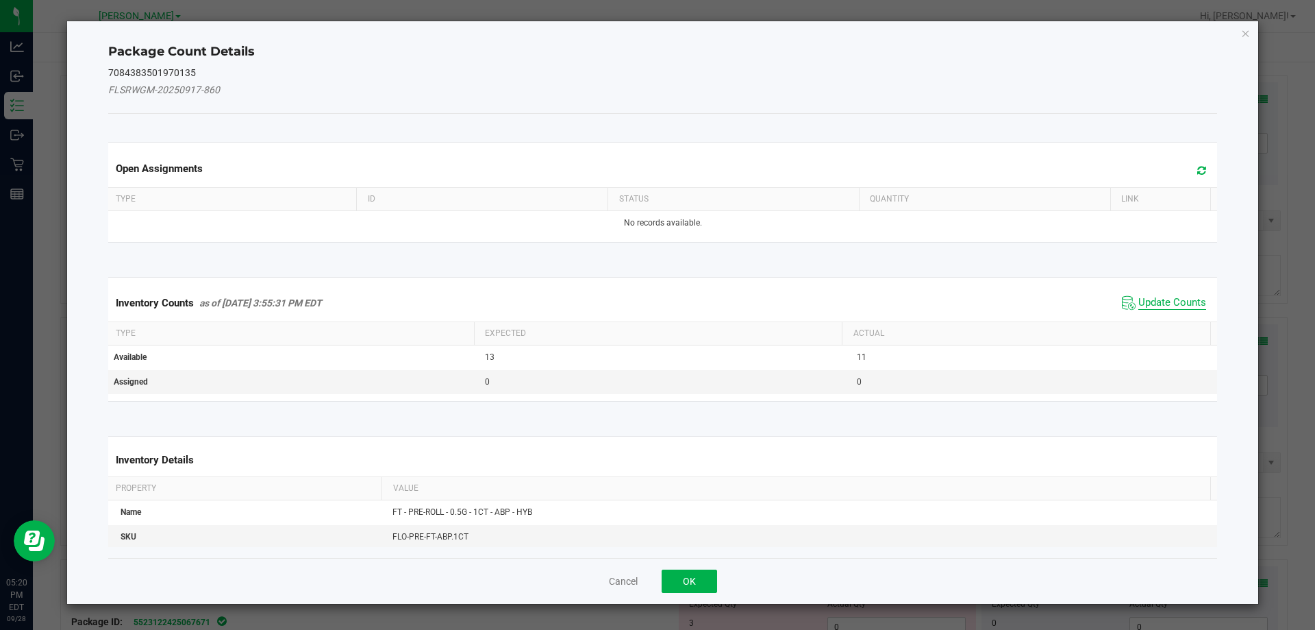
click at [1173, 306] on span "Update Counts" at bounding box center [1173, 303] width 68 height 14
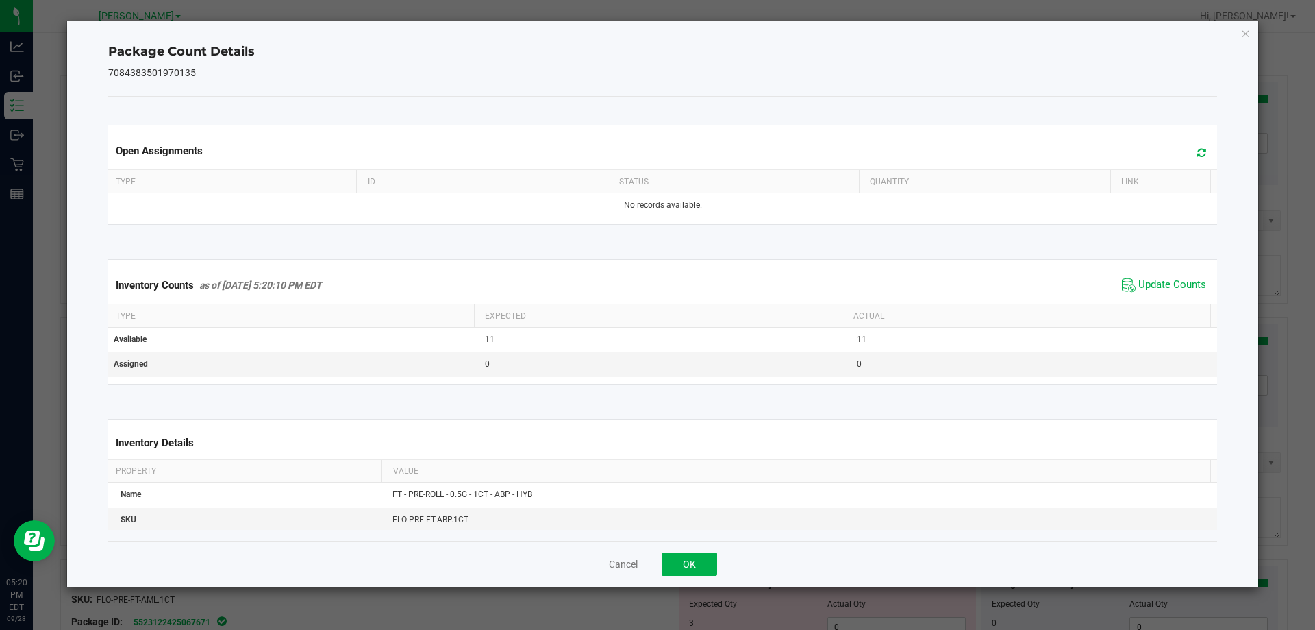
click at [1162, 264] on kendo-grid "Inventory Counts as of [DATE] 5:20:10 PM EDT Update Counts Type Expected Actual…" at bounding box center [663, 321] width 1130 height 125
click at [699, 573] on button "OK" at bounding box center [689, 563] width 55 height 23
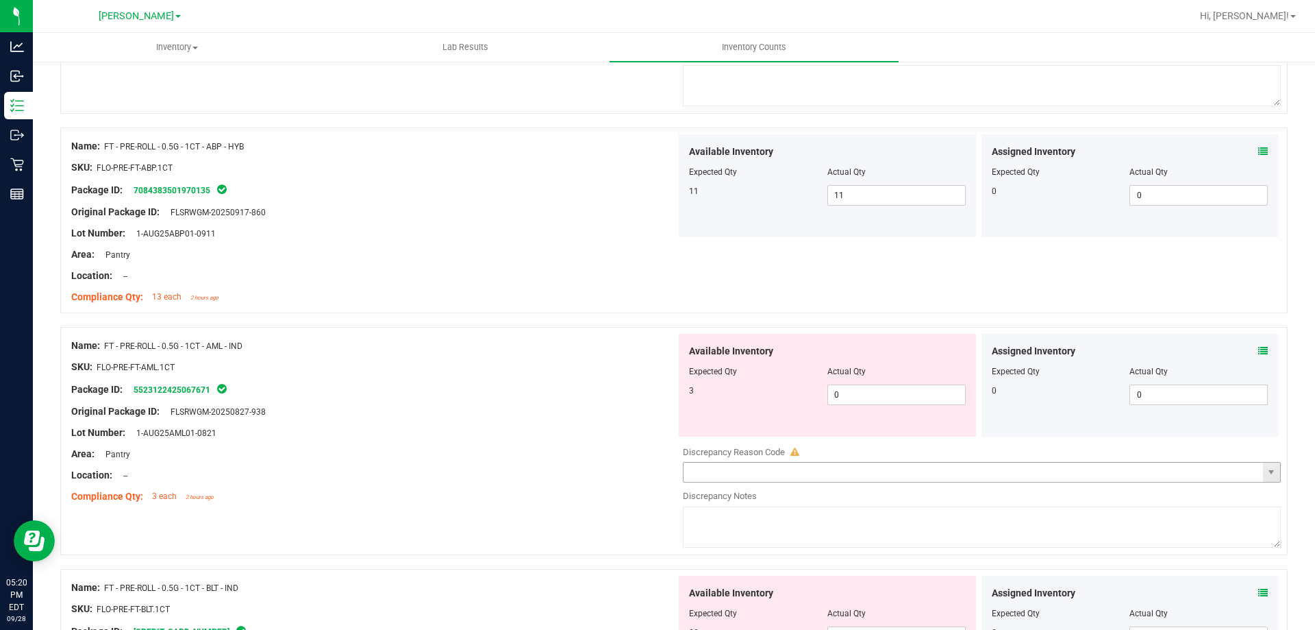
scroll to position [1918, 0]
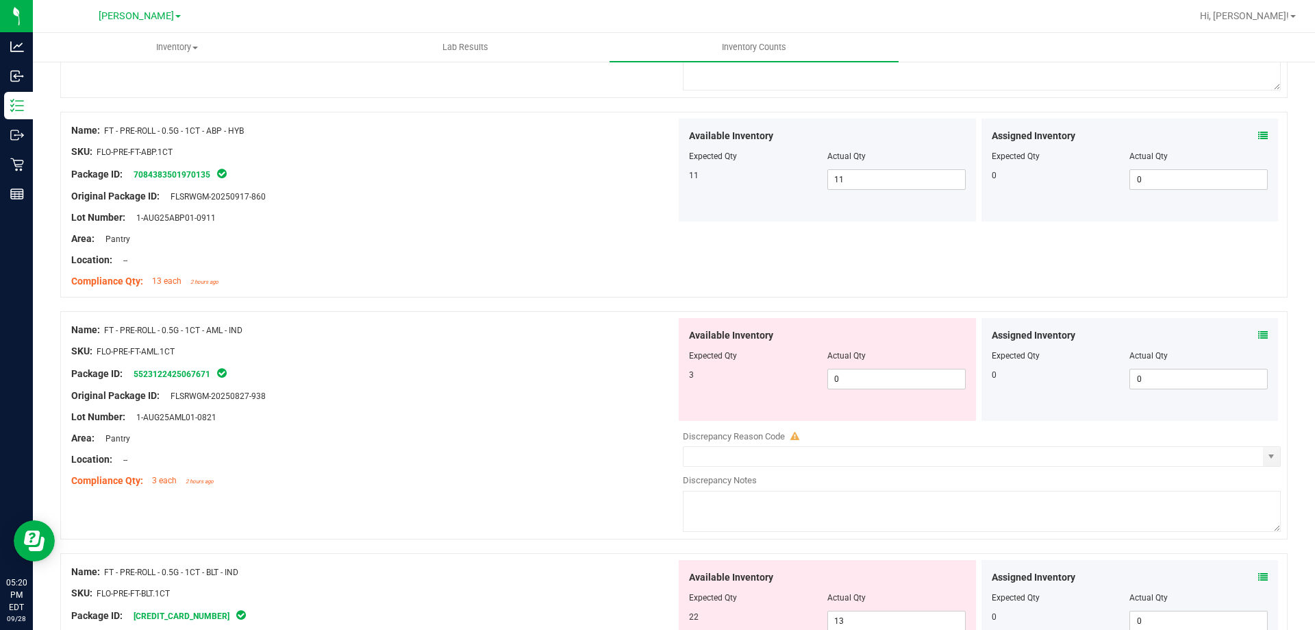
click at [1258, 334] on icon at bounding box center [1263, 335] width 10 height 10
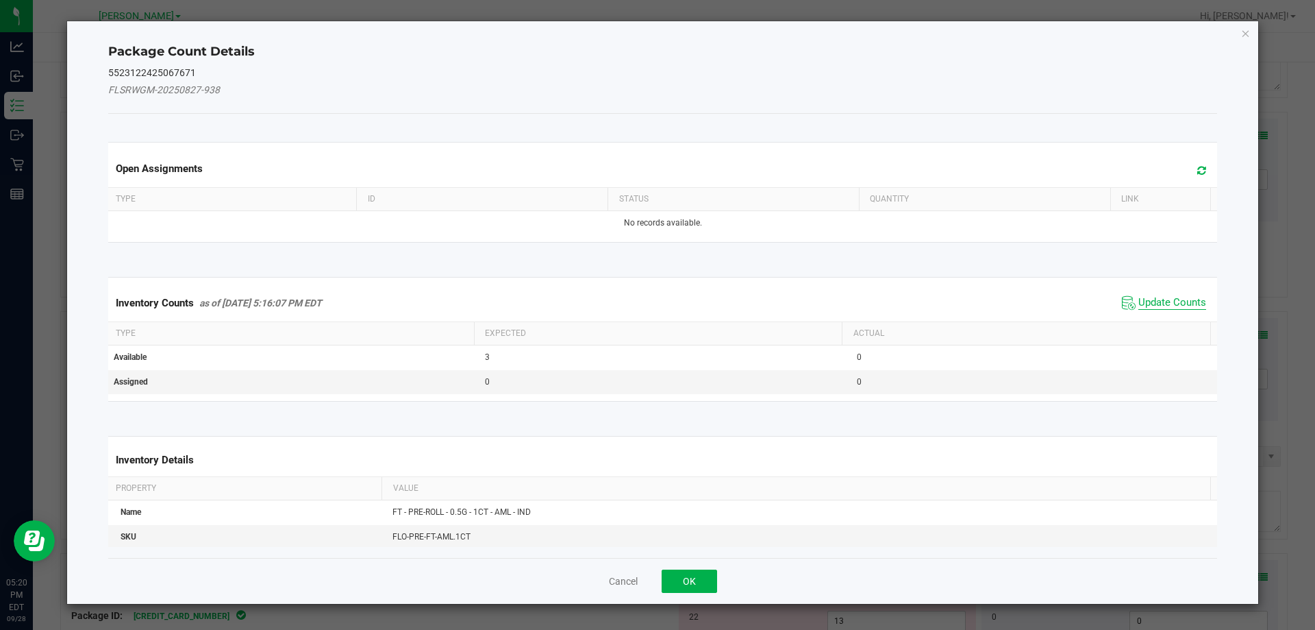
click at [1169, 306] on span "Update Counts" at bounding box center [1173, 303] width 68 height 14
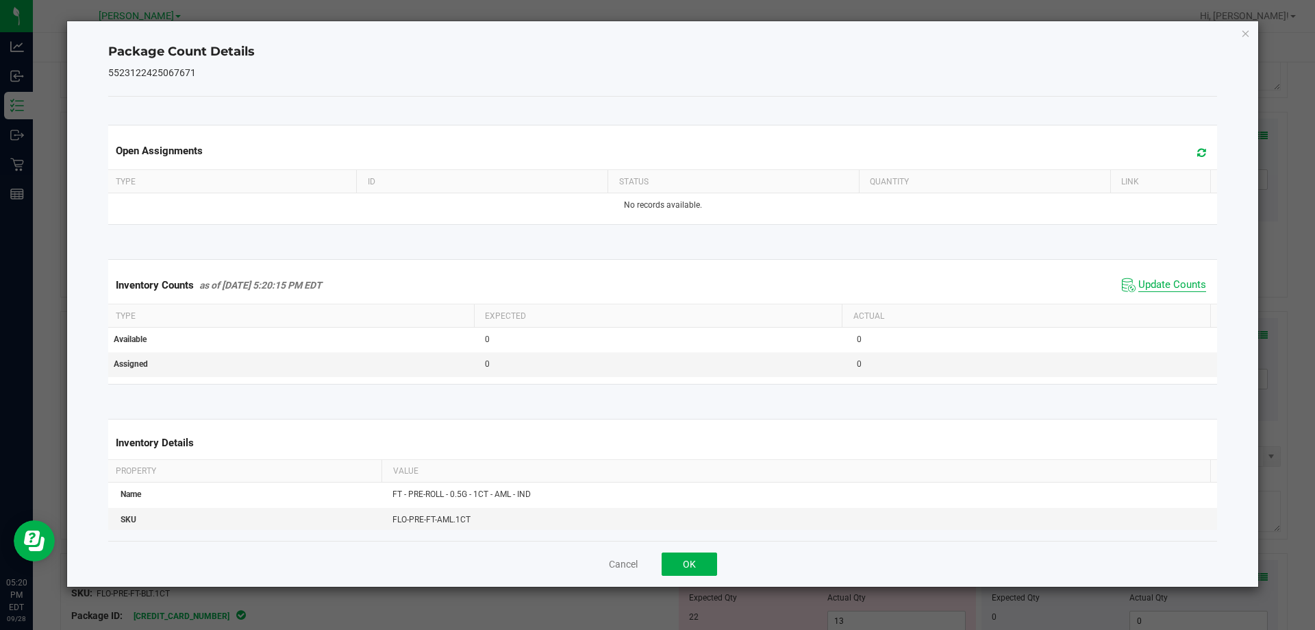
click at [1153, 284] on span "Update Counts" at bounding box center [1173, 285] width 68 height 14
drag, startPoint x: 713, startPoint y: 564, endPoint x: 722, endPoint y: 556, distance: 12.6
click at [713, 565] on button "OK" at bounding box center [689, 563] width 55 height 23
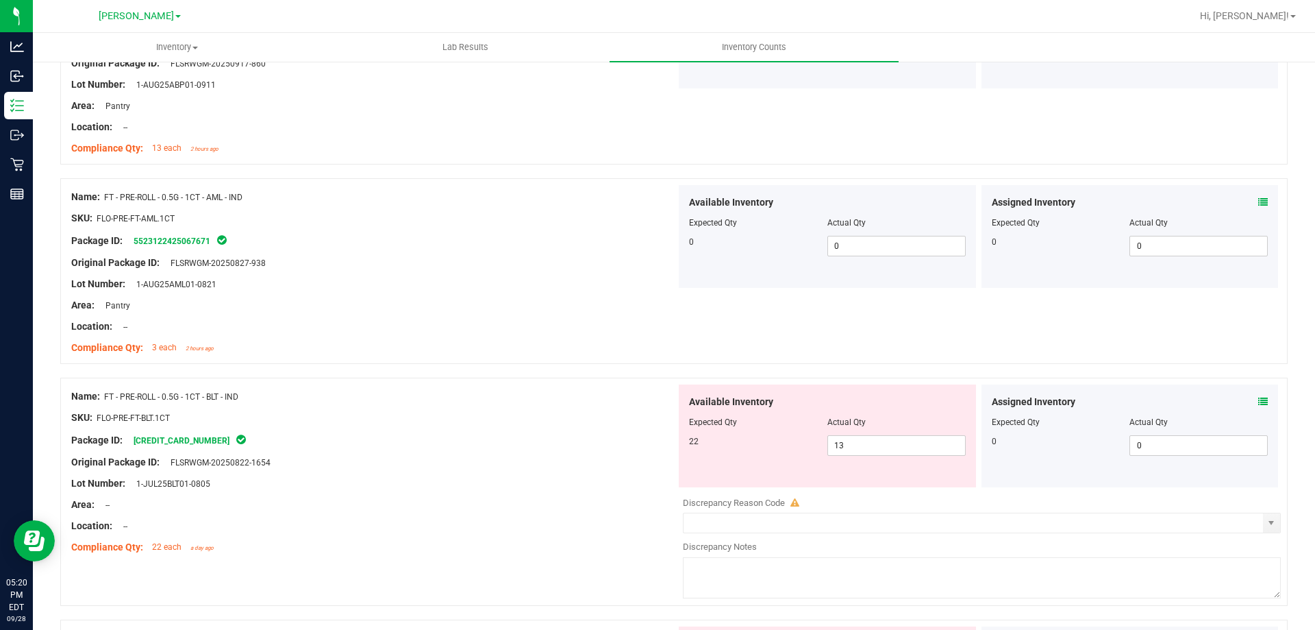
scroll to position [2055, 0]
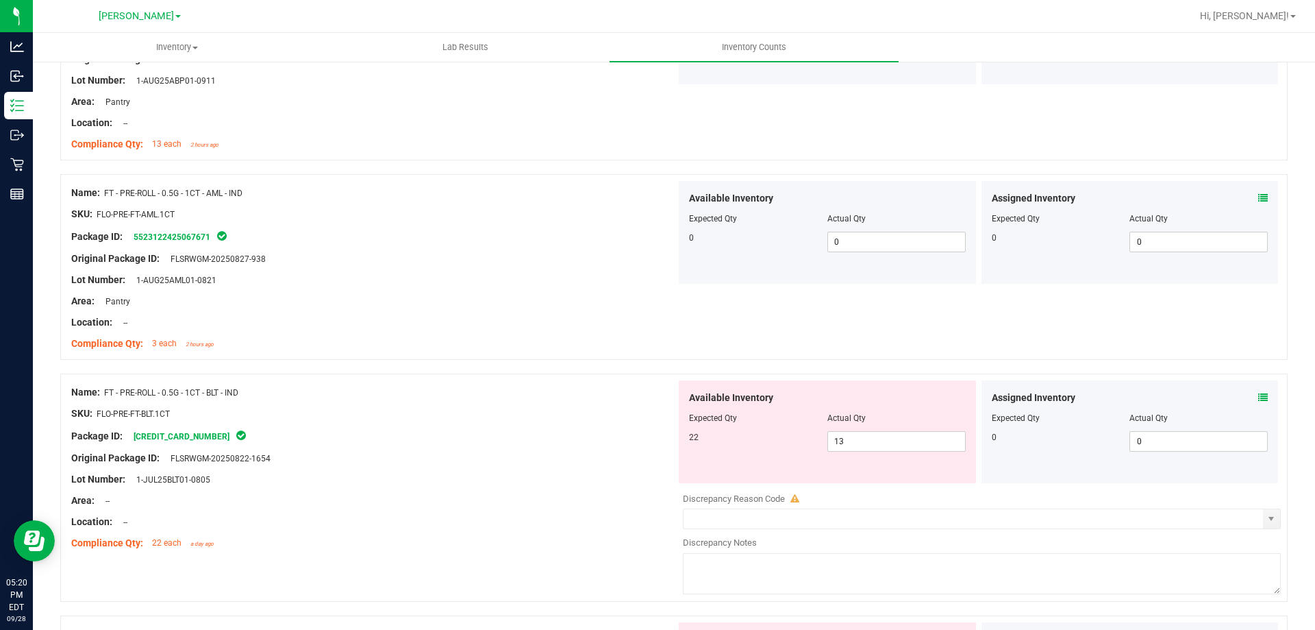
click at [1258, 397] on icon at bounding box center [1263, 398] width 10 height 10
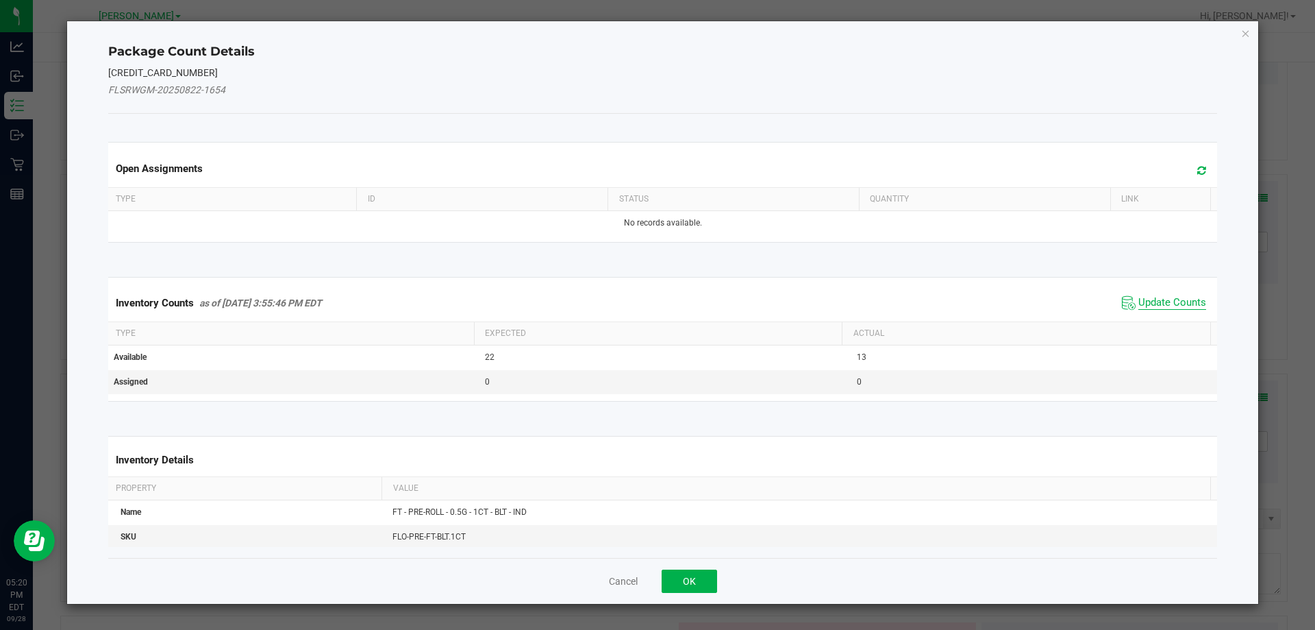
click at [1147, 299] on span "Update Counts" at bounding box center [1173, 303] width 68 height 14
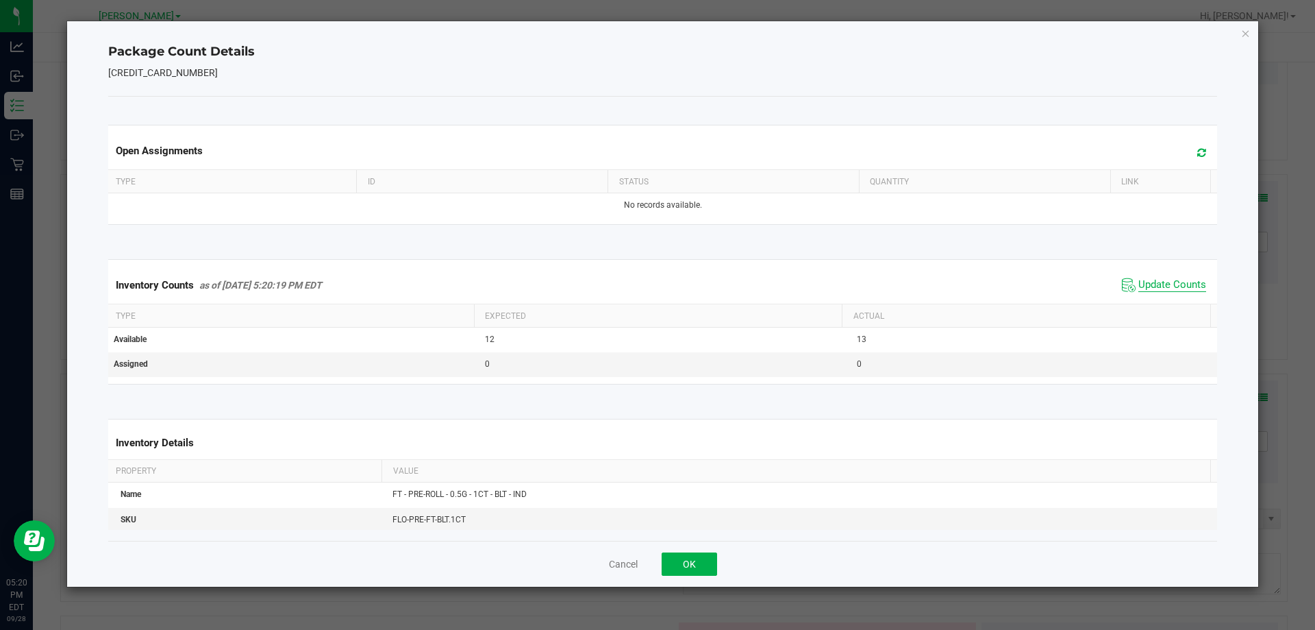
click at [1146, 289] on span "Update Counts" at bounding box center [1173, 285] width 68 height 14
click at [699, 557] on button "OK" at bounding box center [689, 563] width 55 height 23
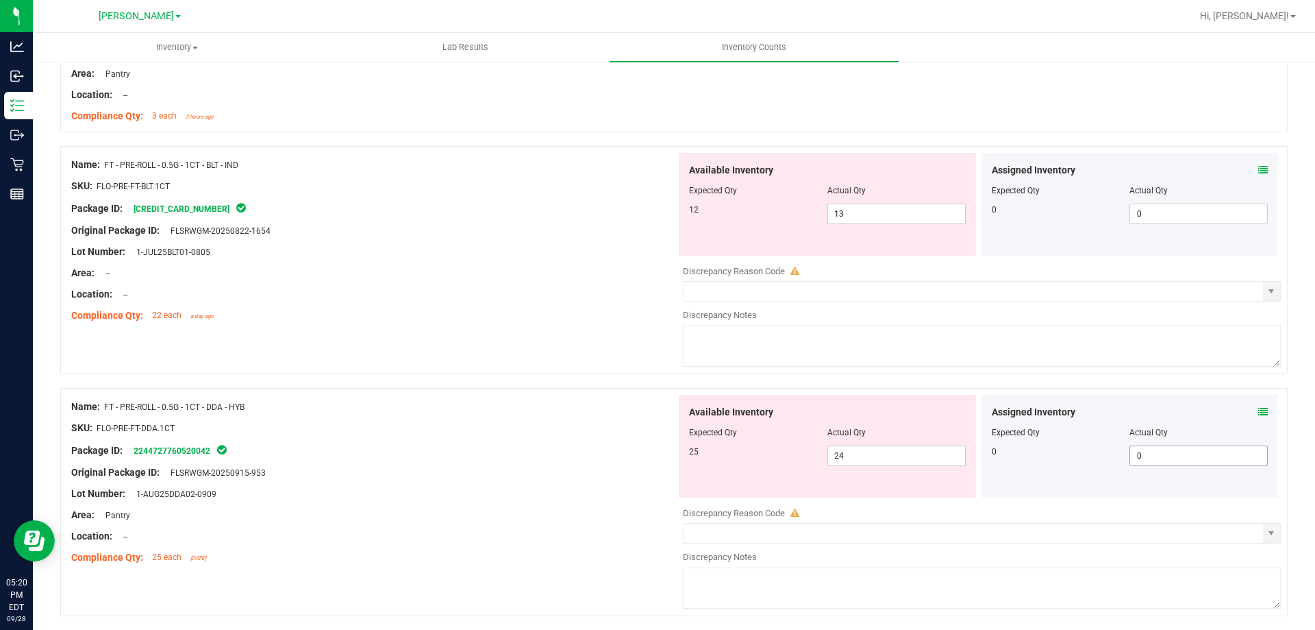
scroll to position [2329, 0]
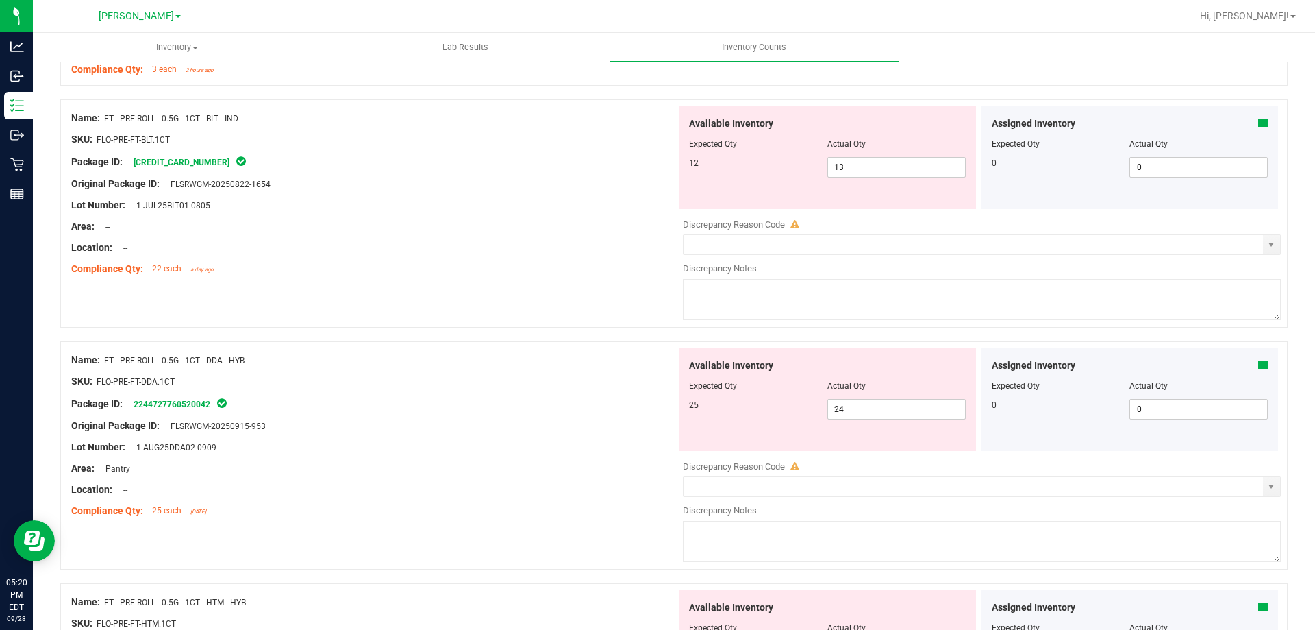
click at [1258, 363] on icon at bounding box center [1263, 365] width 10 height 10
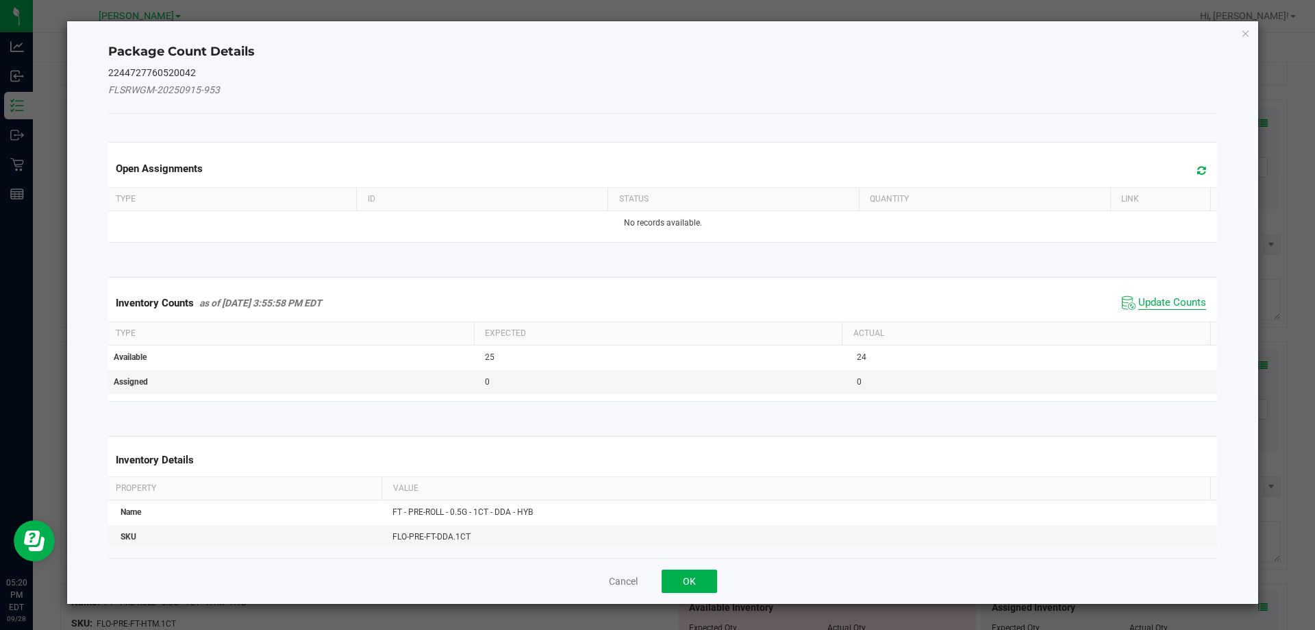
click at [1139, 303] on span "Update Counts" at bounding box center [1173, 303] width 68 height 14
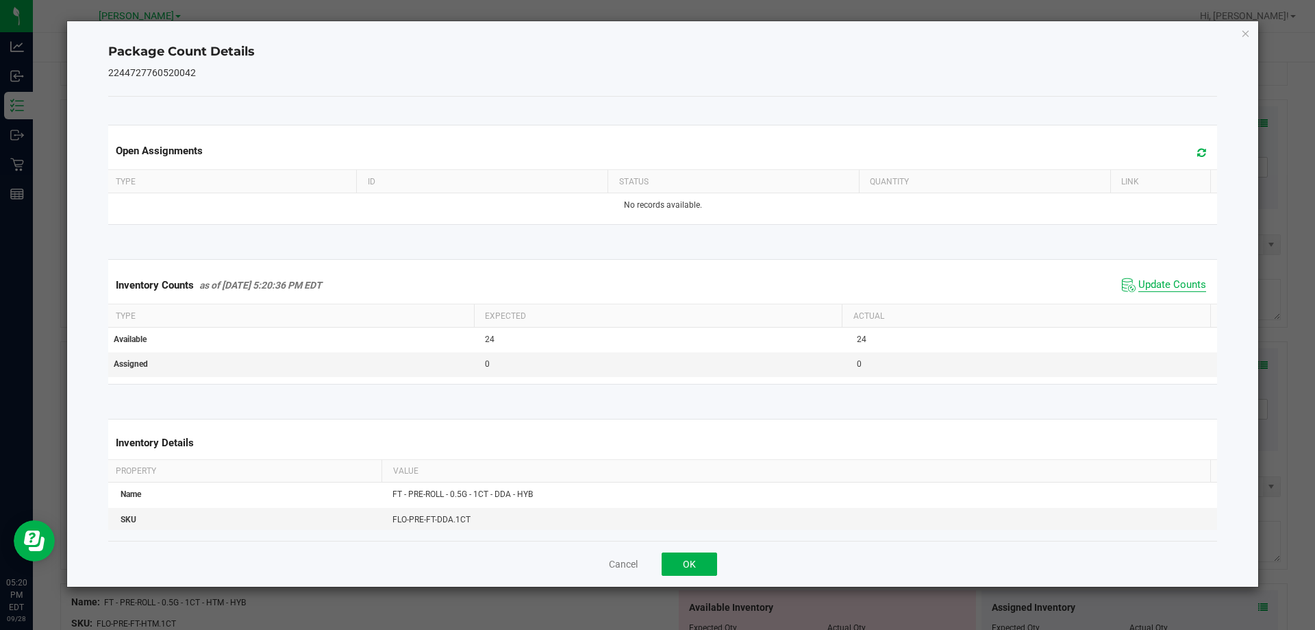
click at [1140, 287] on span "Update Counts" at bounding box center [1173, 285] width 68 height 14
click at [692, 553] on button "OK" at bounding box center [689, 563] width 55 height 23
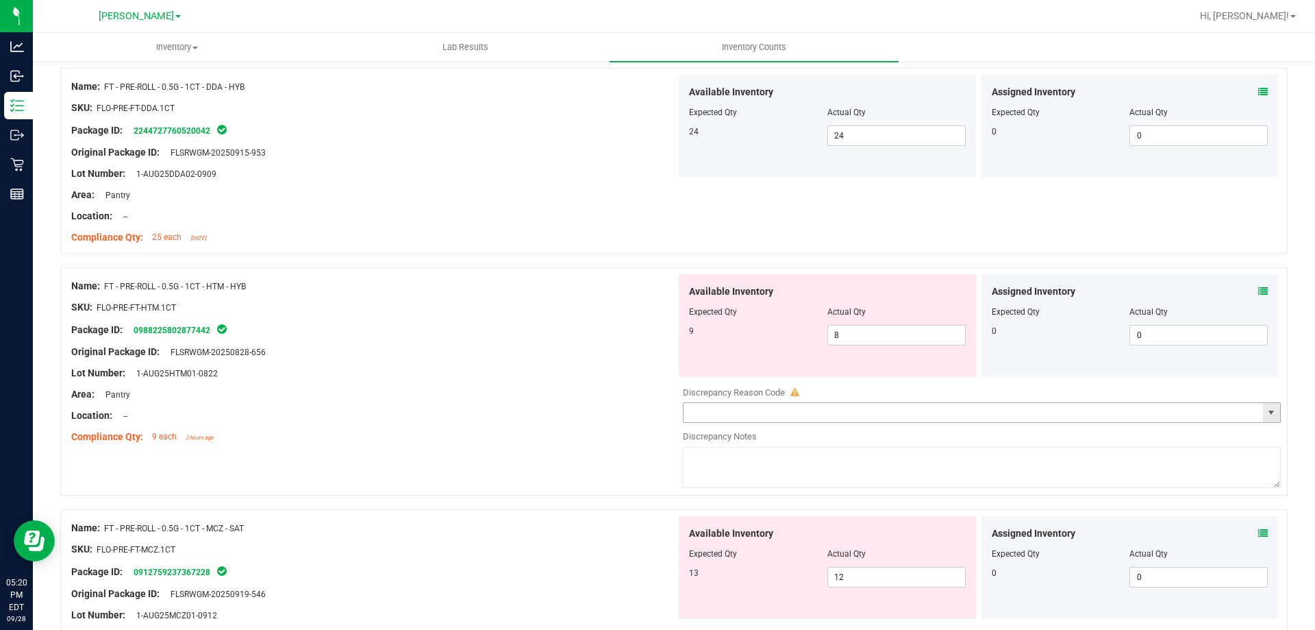
scroll to position [2603, 0]
click at [1258, 292] on icon at bounding box center [1263, 291] width 10 height 10
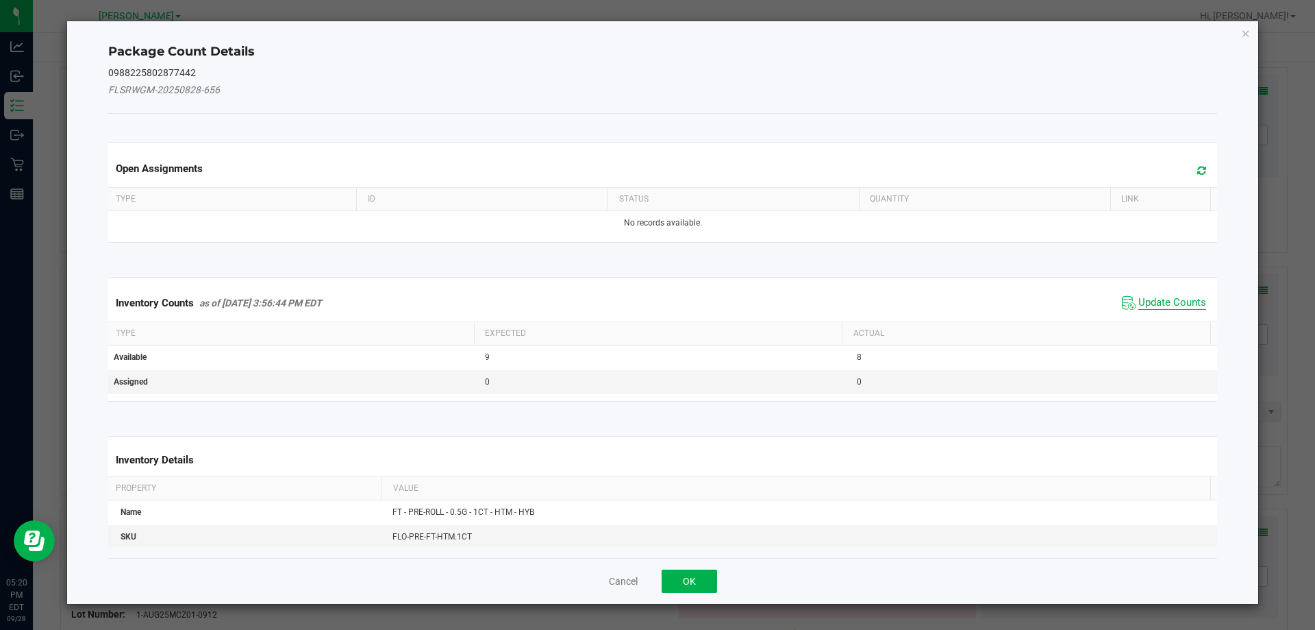
click at [1160, 290] on div "Inventory Counts as of [DATE] 3:56:44 PM EDT Update Counts" at bounding box center [662, 302] width 1115 height 37
click at [1159, 296] on span "Update Counts" at bounding box center [1173, 303] width 68 height 14
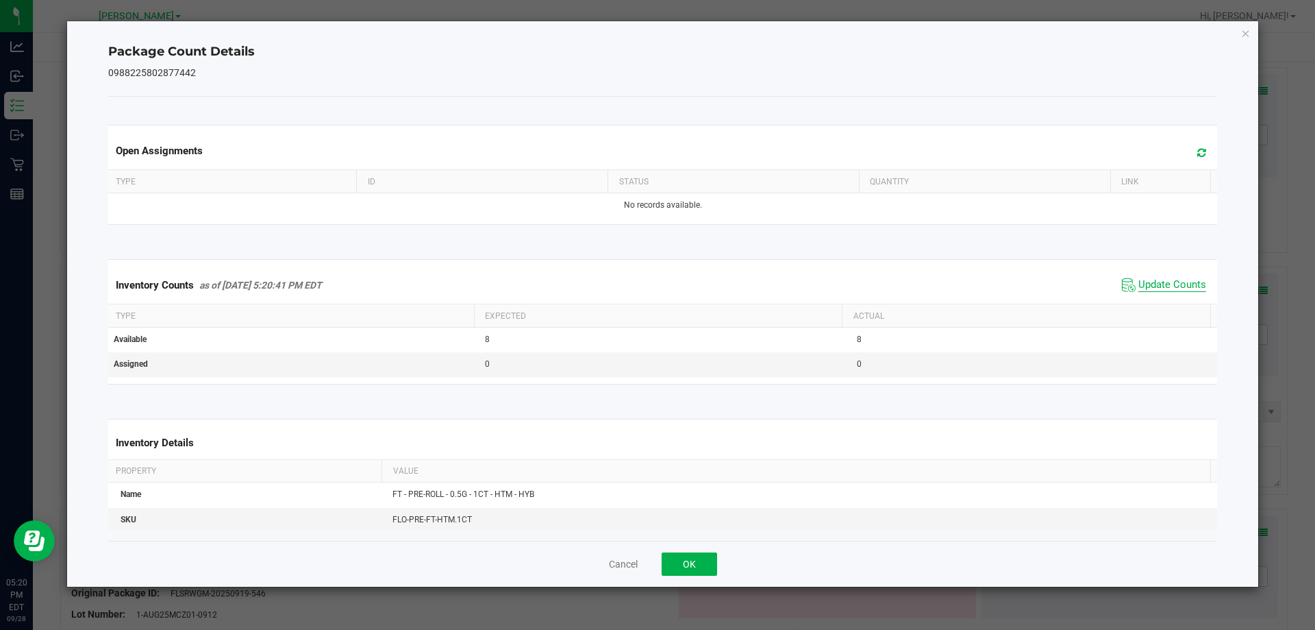
click at [1160, 285] on span "Update Counts" at bounding box center [1173, 285] width 68 height 14
click at [682, 564] on button "OK" at bounding box center [689, 563] width 55 height 23
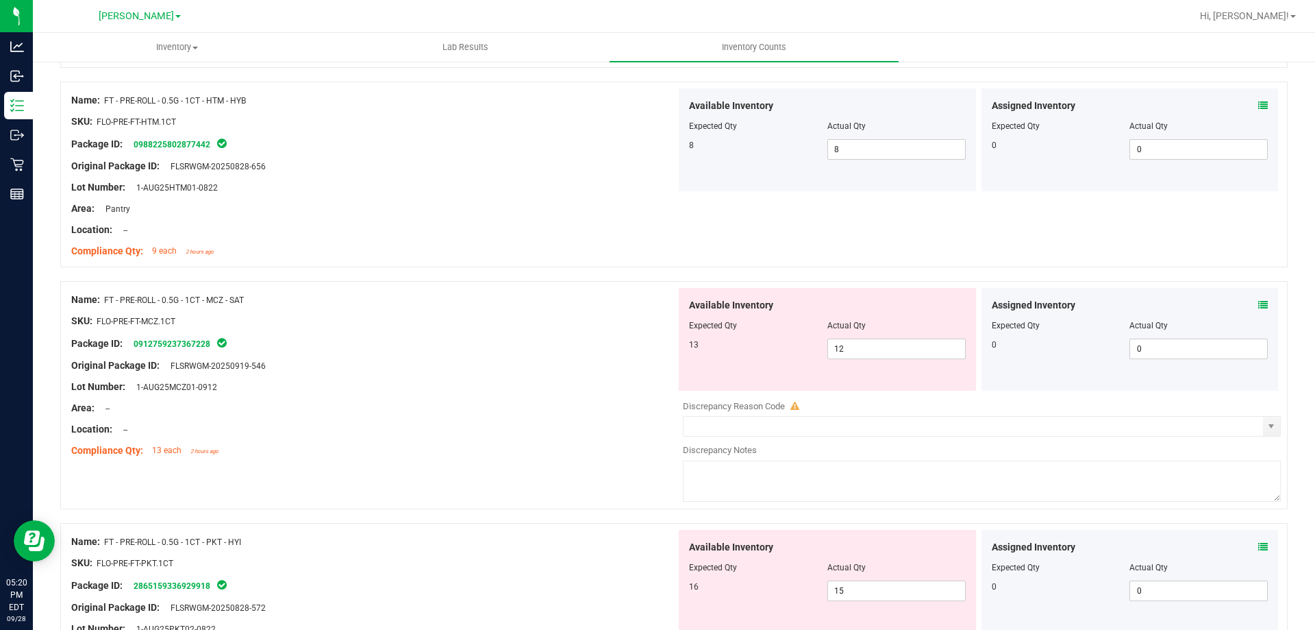
scroll to position [2809, 0]
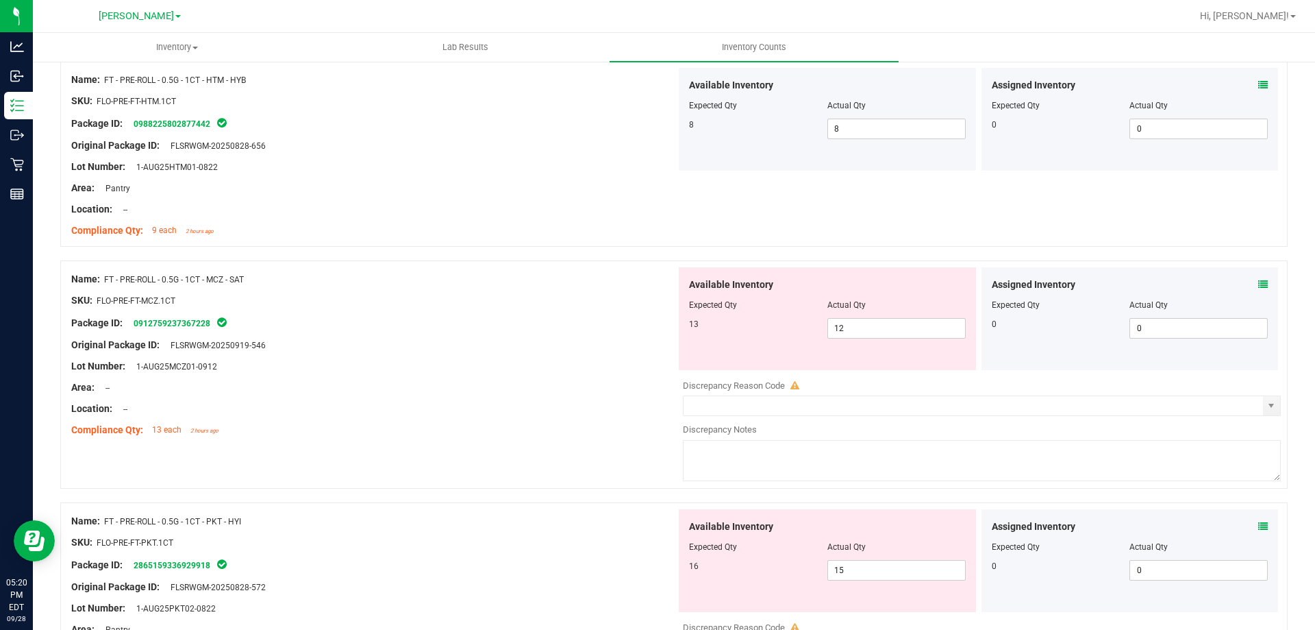
click at [1258, 286] on icon at bounding box center [1263, 284] width 10 height 10
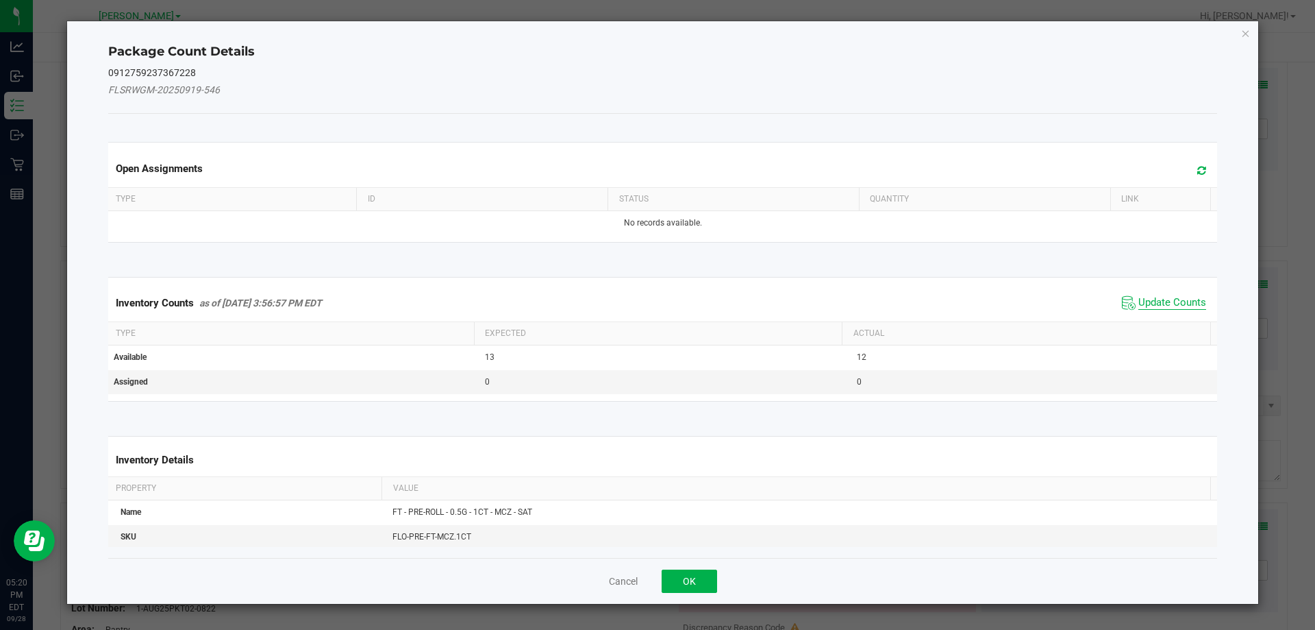
click at [1167, 307] on span "Update Counts" at bounding box center [1173, 303] width 68 height 14
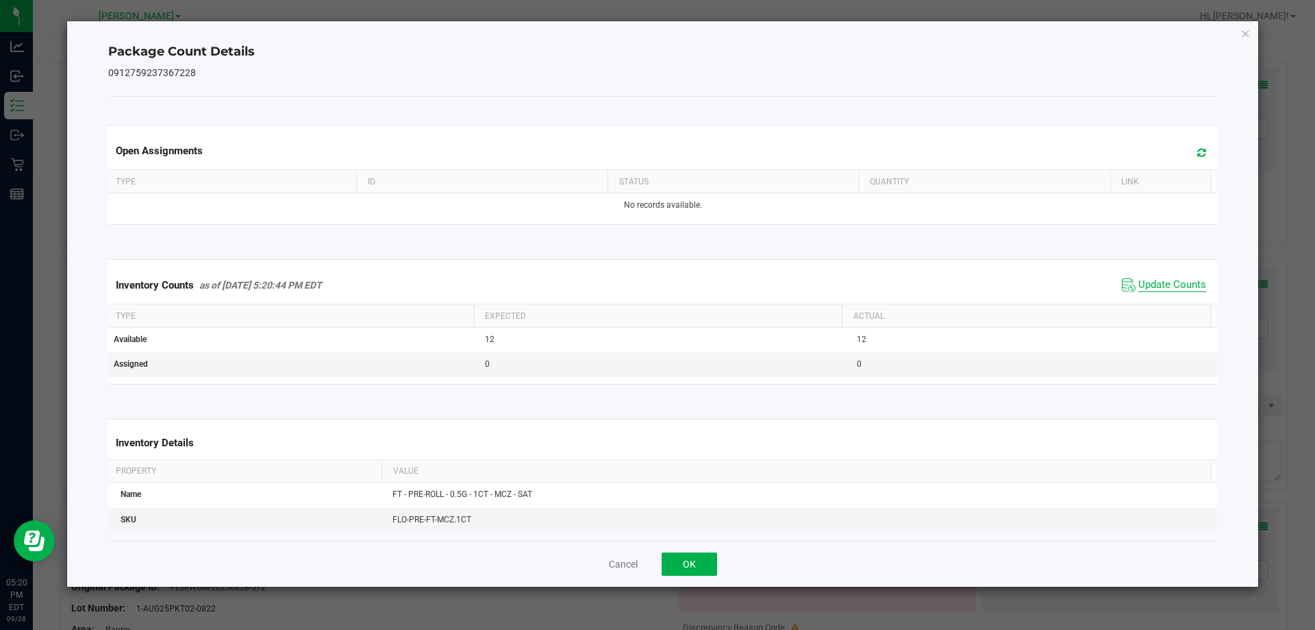
click at [1162, 284] on span "Update Counts" at bounding box center [1173, 285] width 68 height 14
click at [695, 556] on button "OK" at bounding box center [689, 563] width 55 height 23
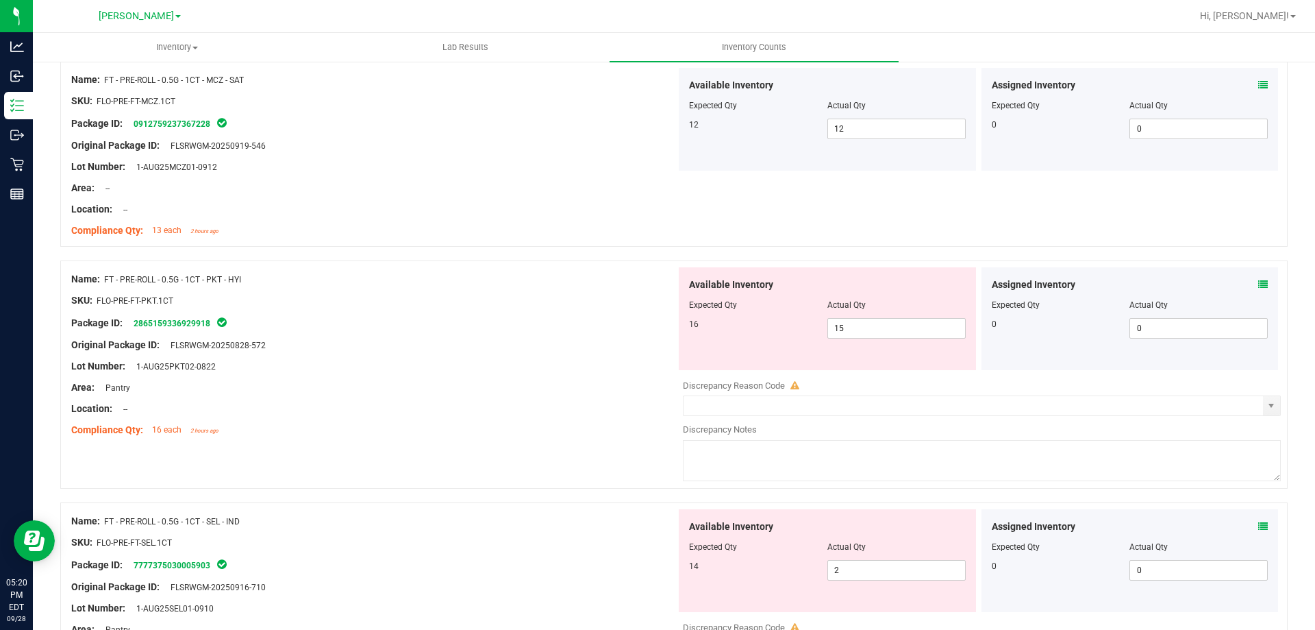
scroll to position [3014, 0]
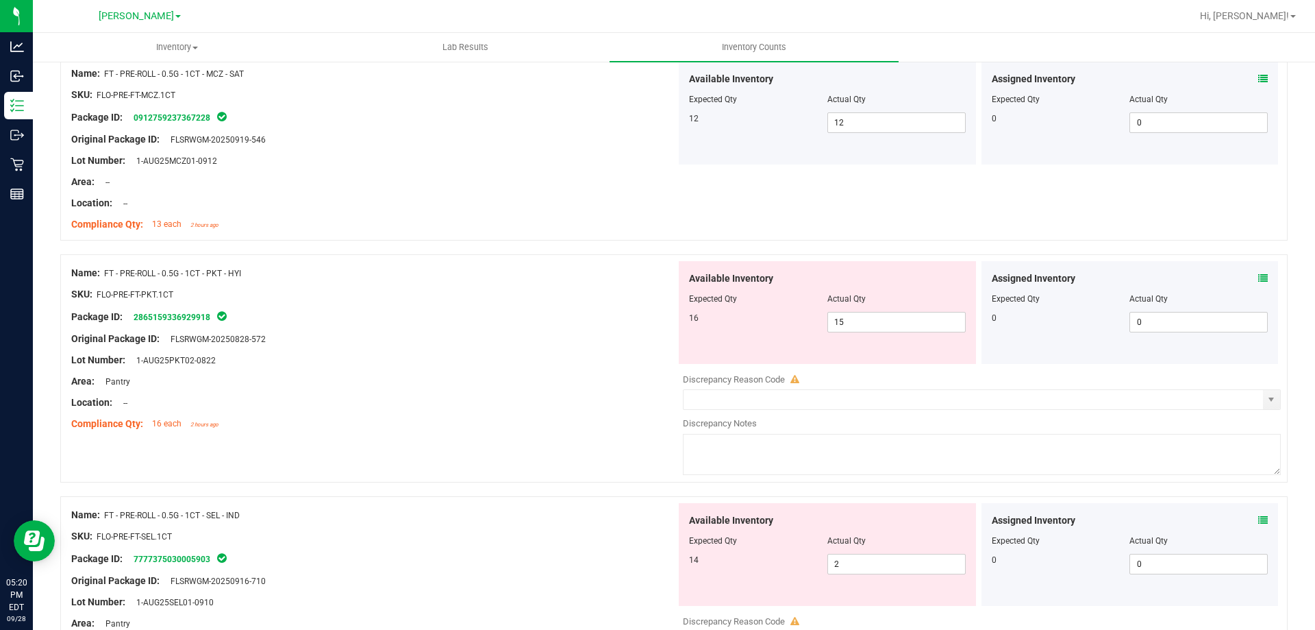
click at [1258, 275] on icon at bounding box center [1263, 278] width 10 height 10
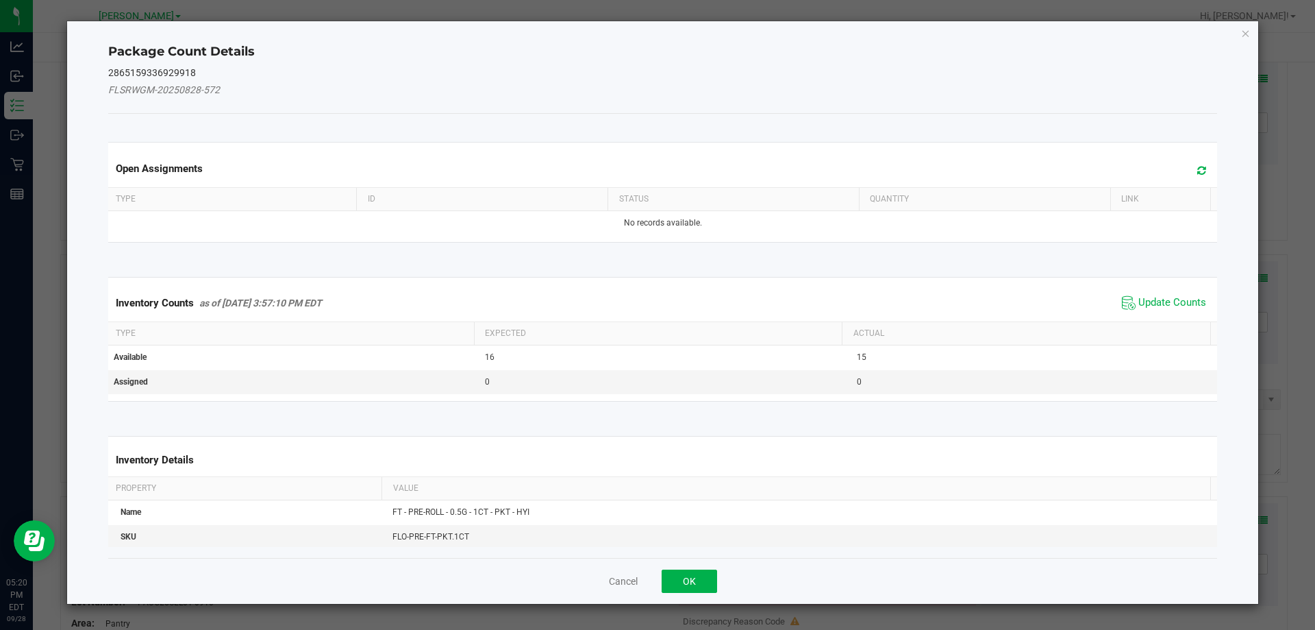
click at [1165, 295] on span "Update Counts" at bounding box center [1164, 303] width 91 height 21
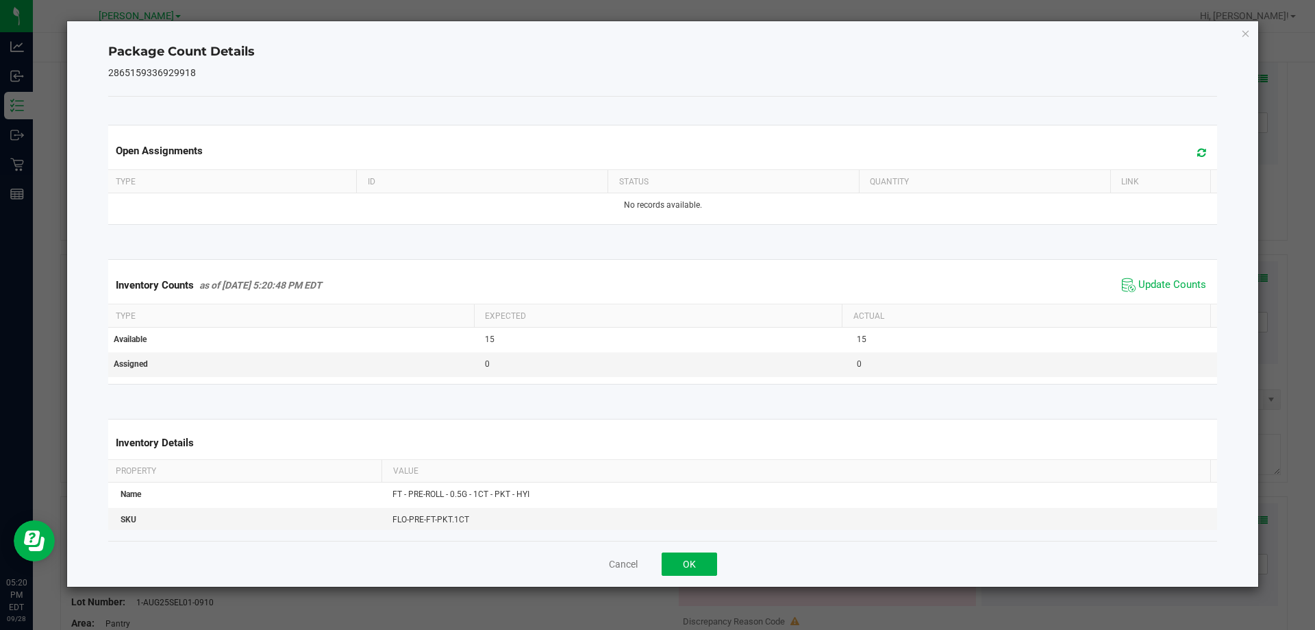
click at [1165, 295] on span "Update Counts" at bounding box center [1164, 285] width 91 height 21
click at [682, 562] on button "OK" at bounding box center [689, 563] width 55 height 23
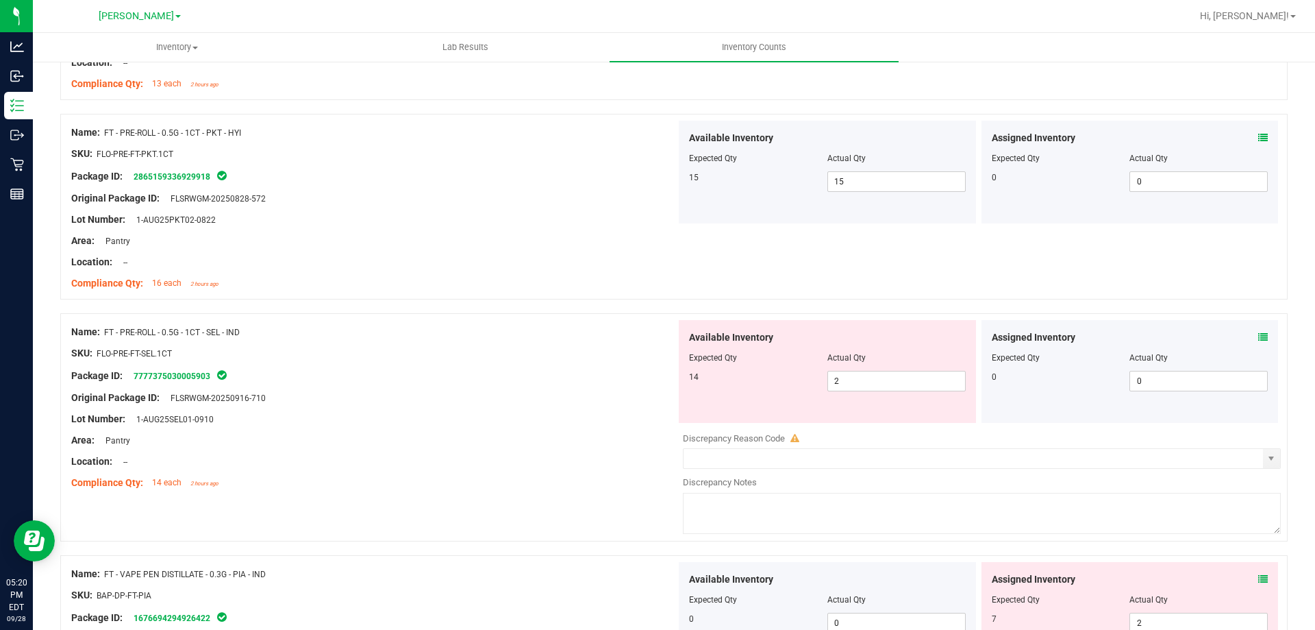
scroll to position [3220, 0]
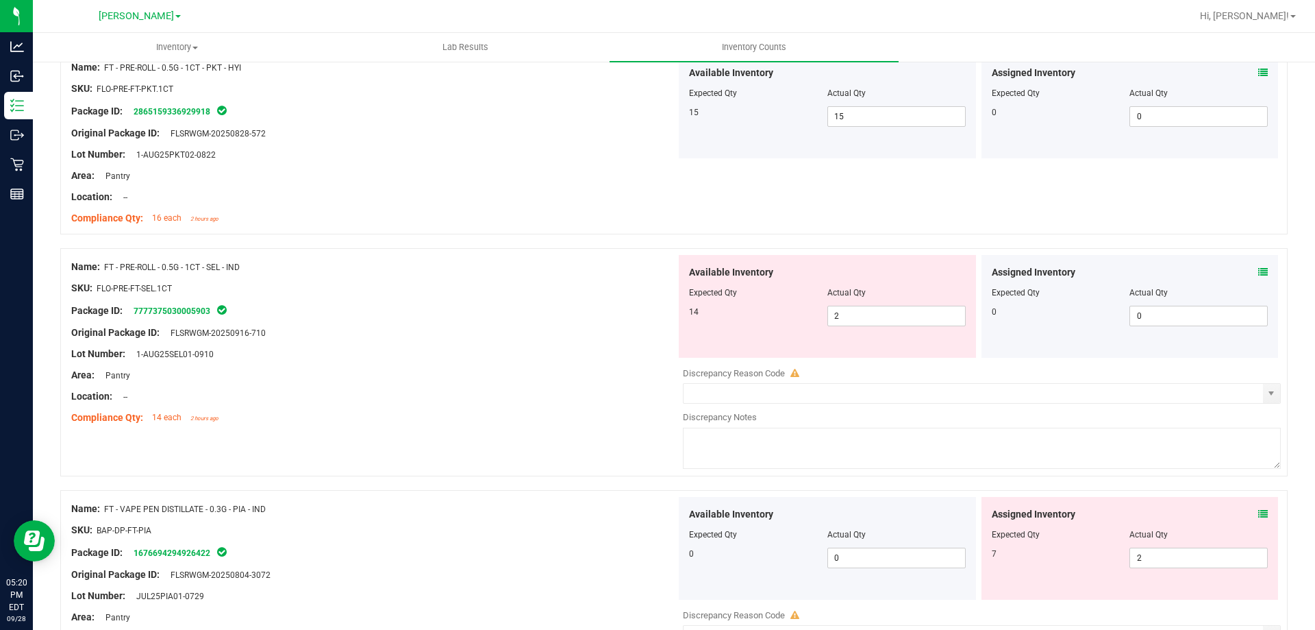
click at [1258, 265] on span at bounding box center [1263, 272] width 10 height 14
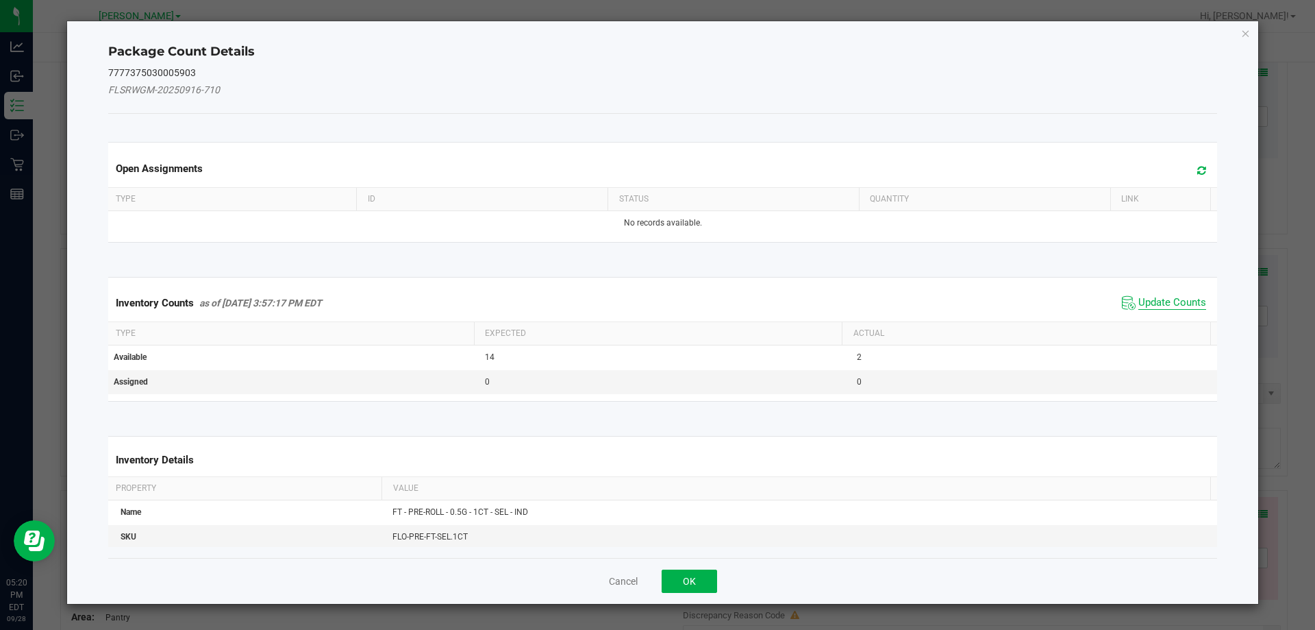
click at [1168, 298] on span "Update Counts" at bounding box center [1173, 303] width 68 height 14
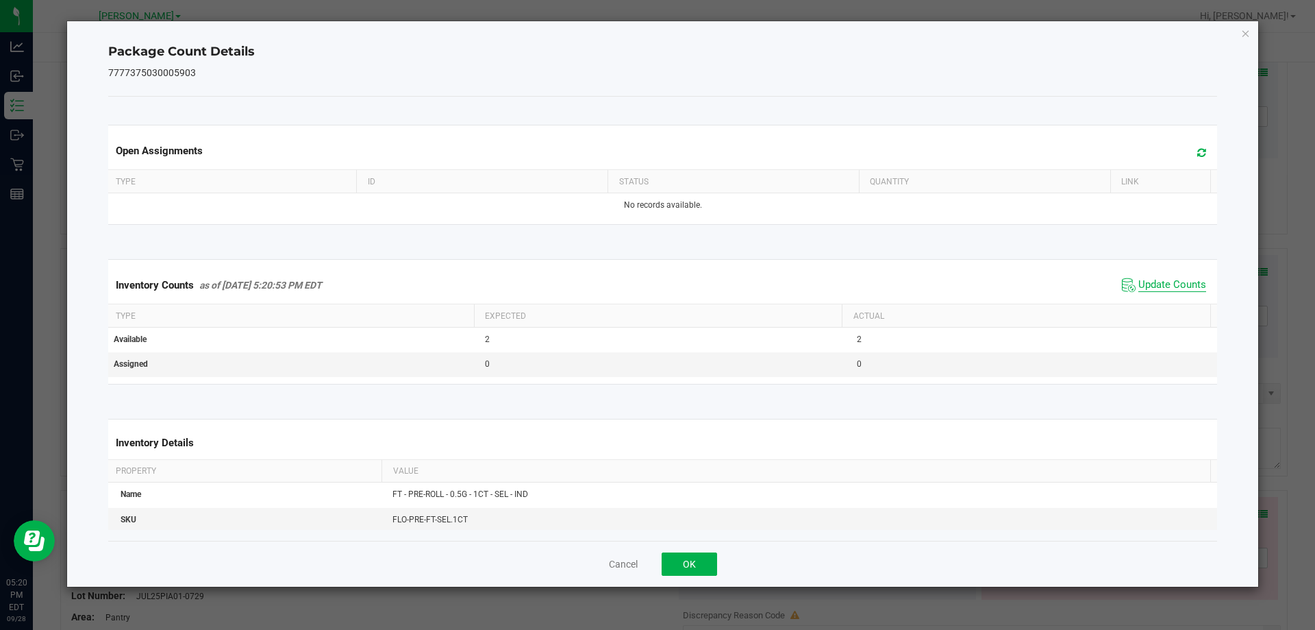
click at [1162, 284] on span "Update Counts" at bounding box center [1173, 285] width 68 height 14
click at [688, 563] on button "OK" at bounding box center [689, 563] width 55 height 23
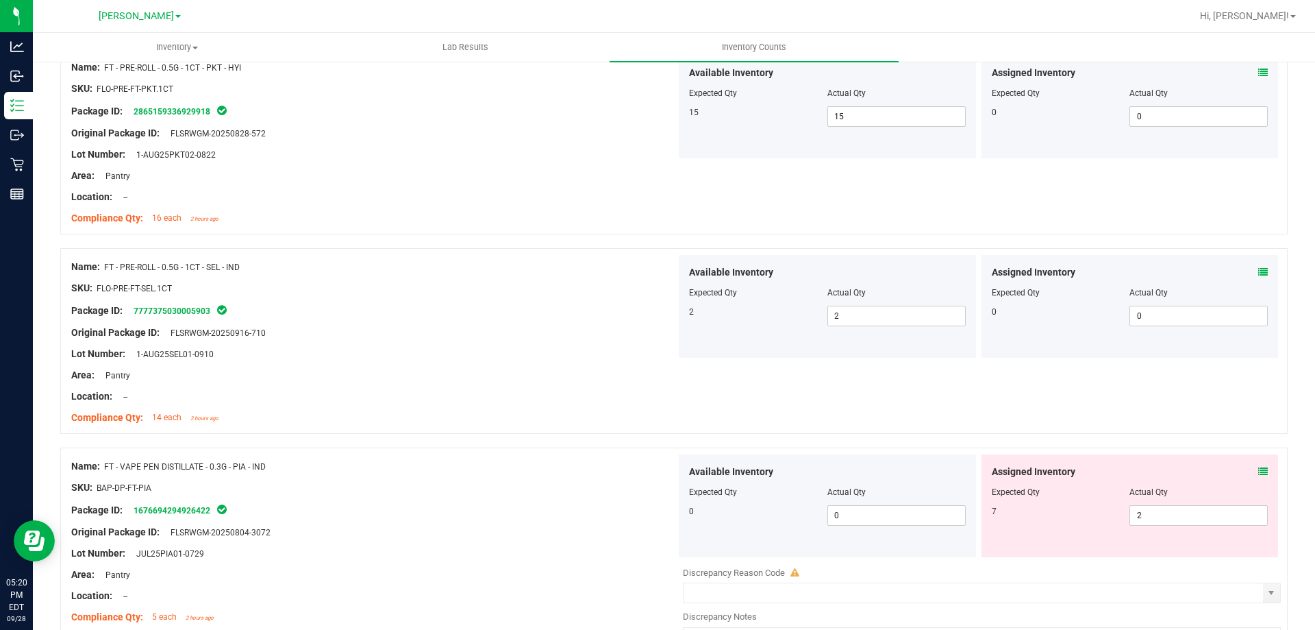
scroll to position [3425, 0]
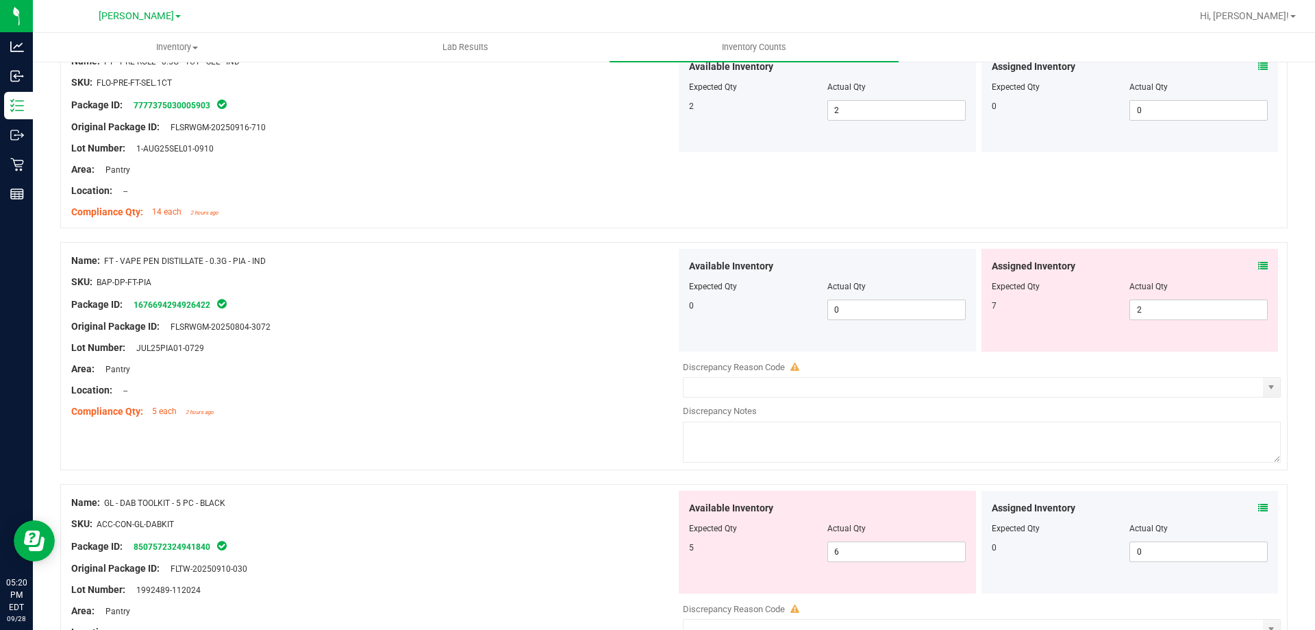
click at [1258, 263] on icon at bounding box center [1263, 266] width 10 height 10
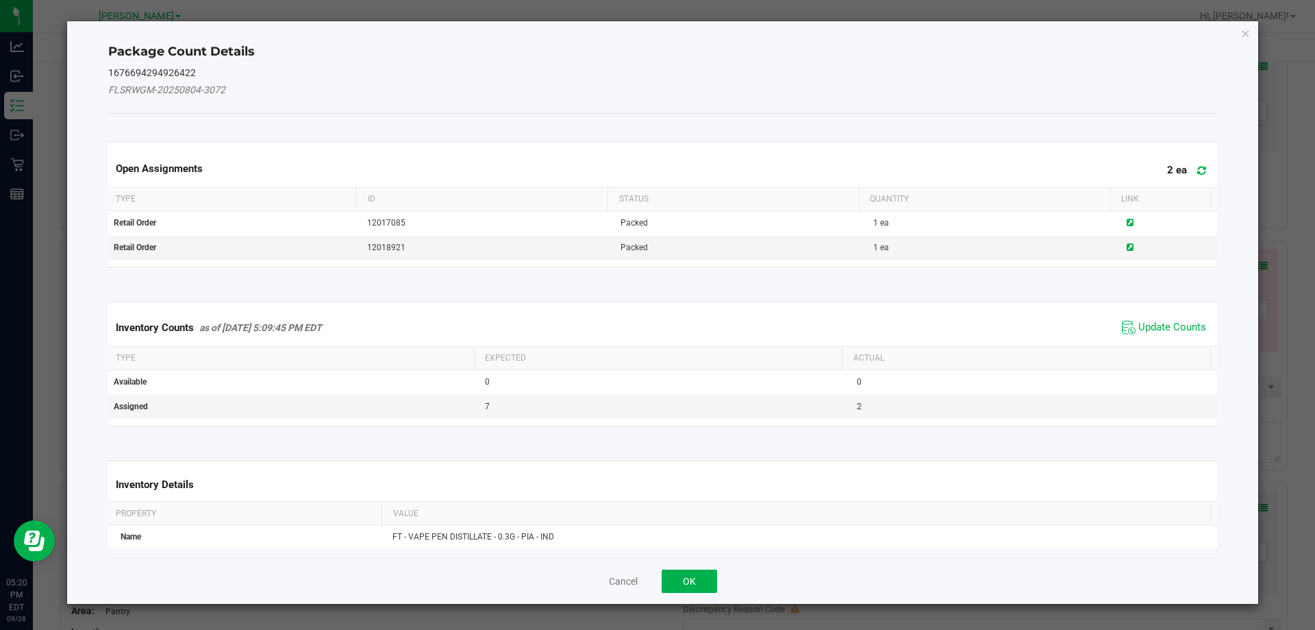
click at [1140, 318] on span "Update Counts" at bounding box center [1164, 327] width 91 height 21
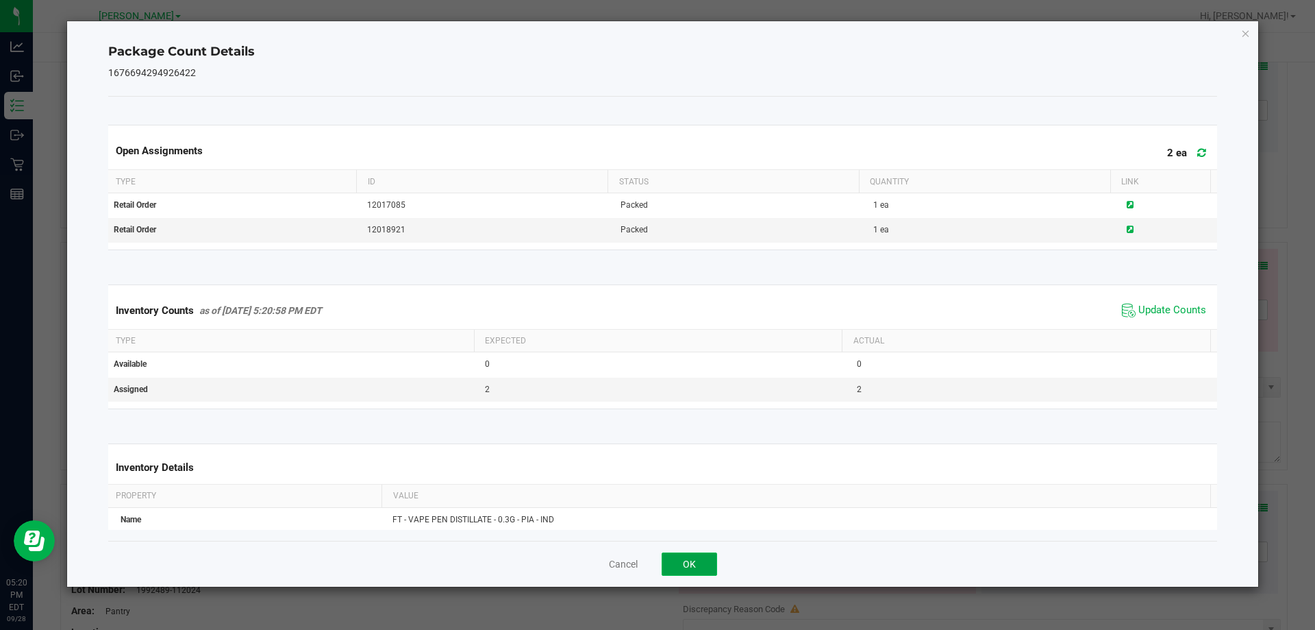
click at [711, 571] on button "OK" at bounding box center [689, 563] width 55 height 23
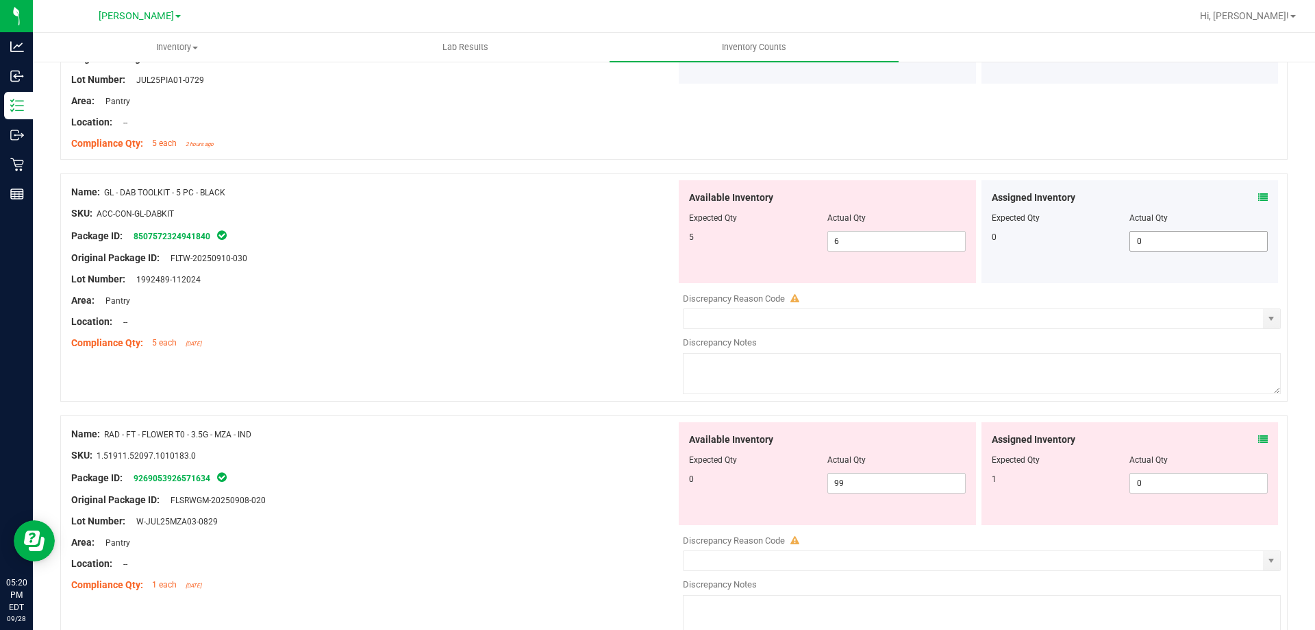
scroll to position [3699, 0]
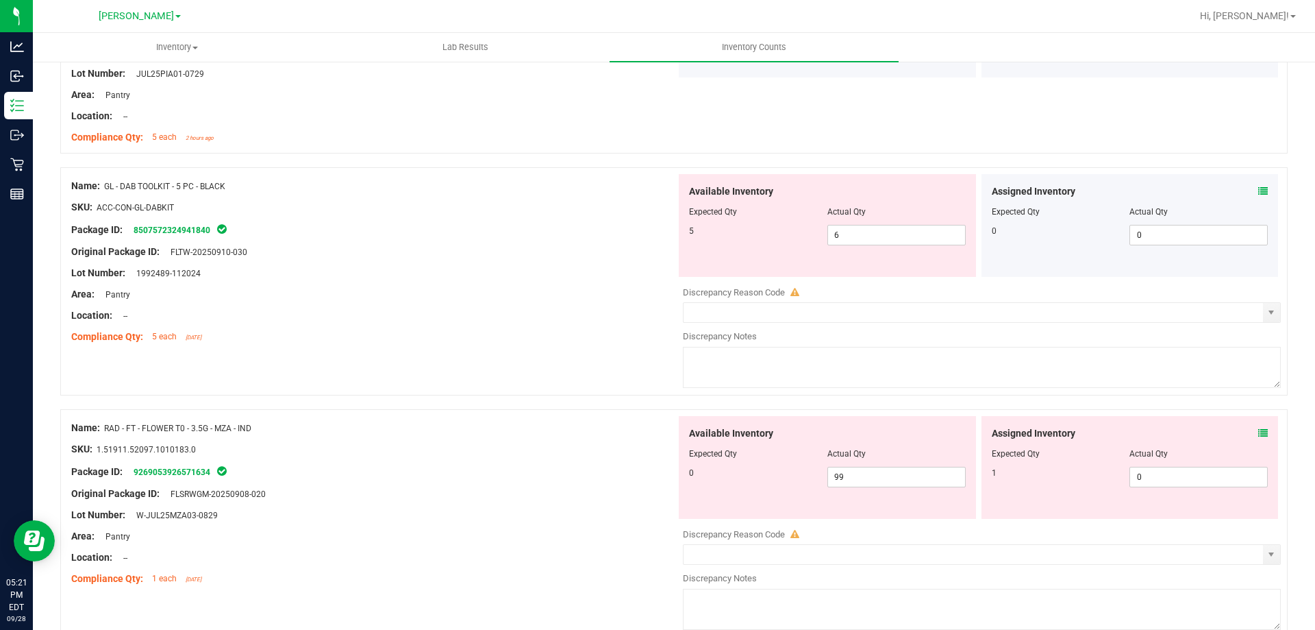
click at [1258, 189] on icon at bounding box center [1263, 191] width 10 height 10
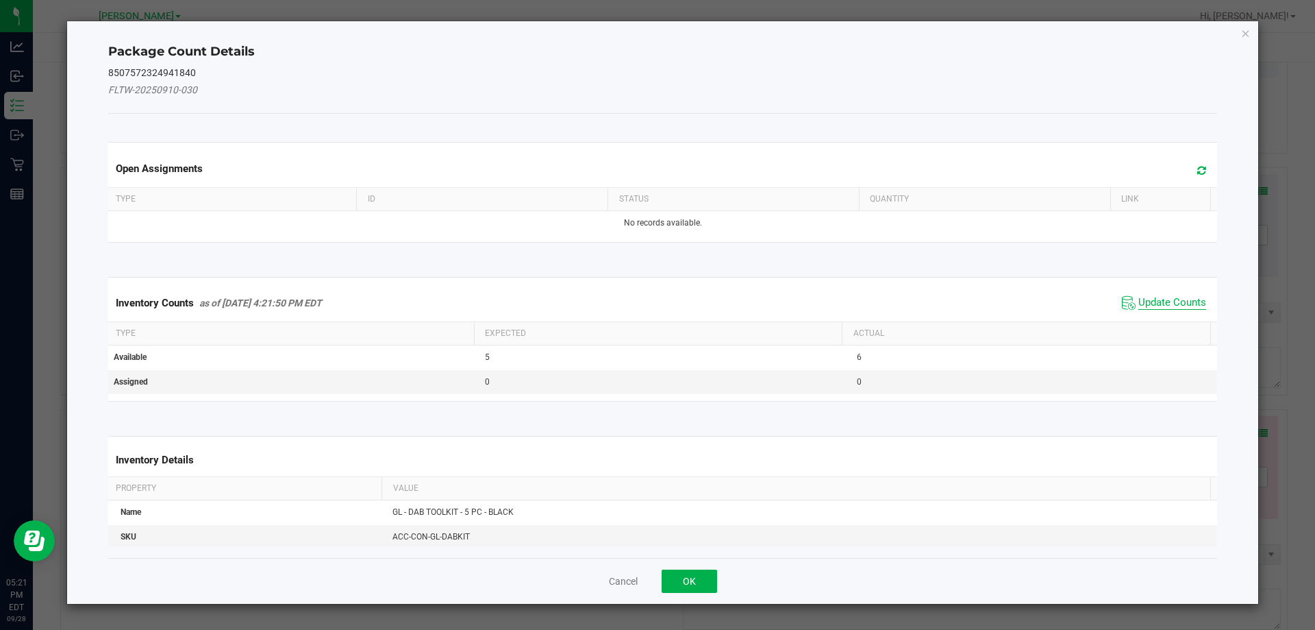
click at [1143, 301] on span "Update Counts" at bounding box center [1173, 303] width 68 height 14
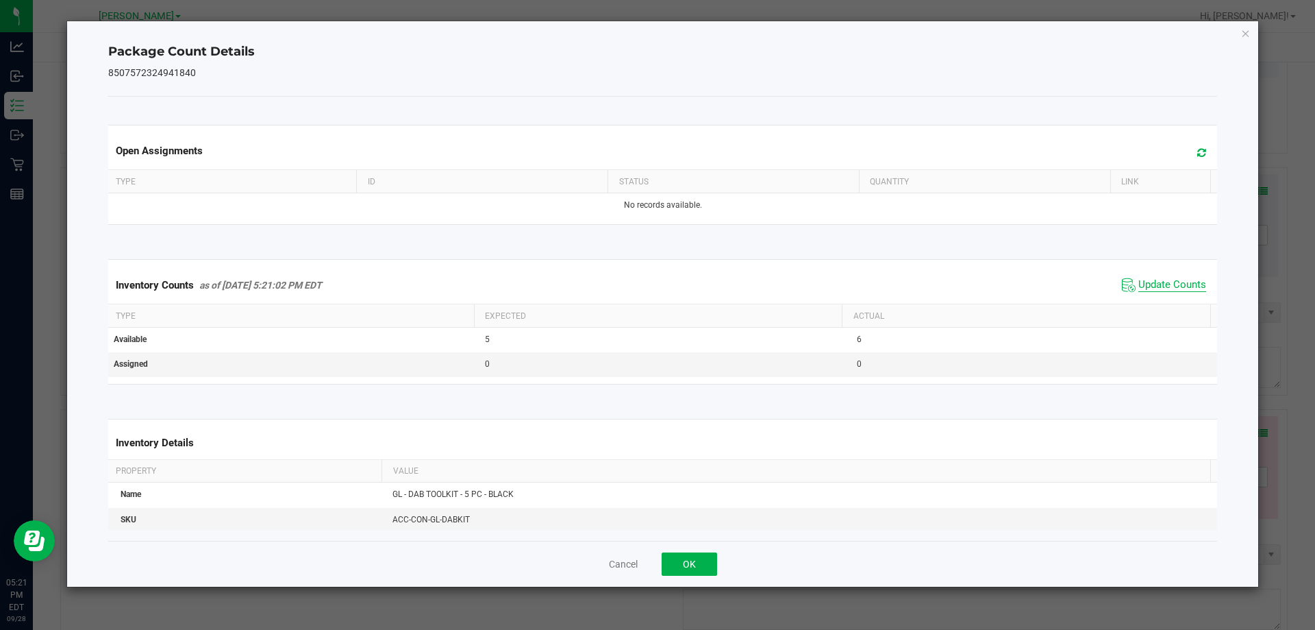
click at [1145, 287] on span "Update Counts" at bounding box center [1173, 285] width 68 height 14
click at [685, 560] on button "OK" at bounding box center [689, 563] width 55 height 23
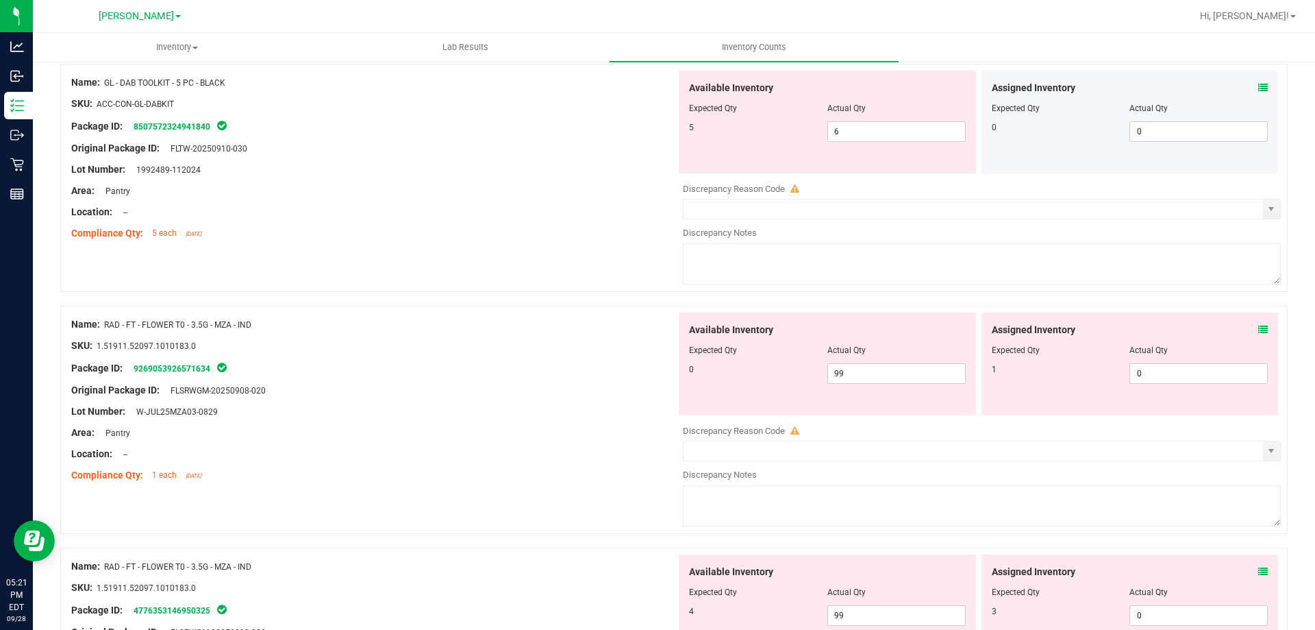
scroll to position [3836, 0]
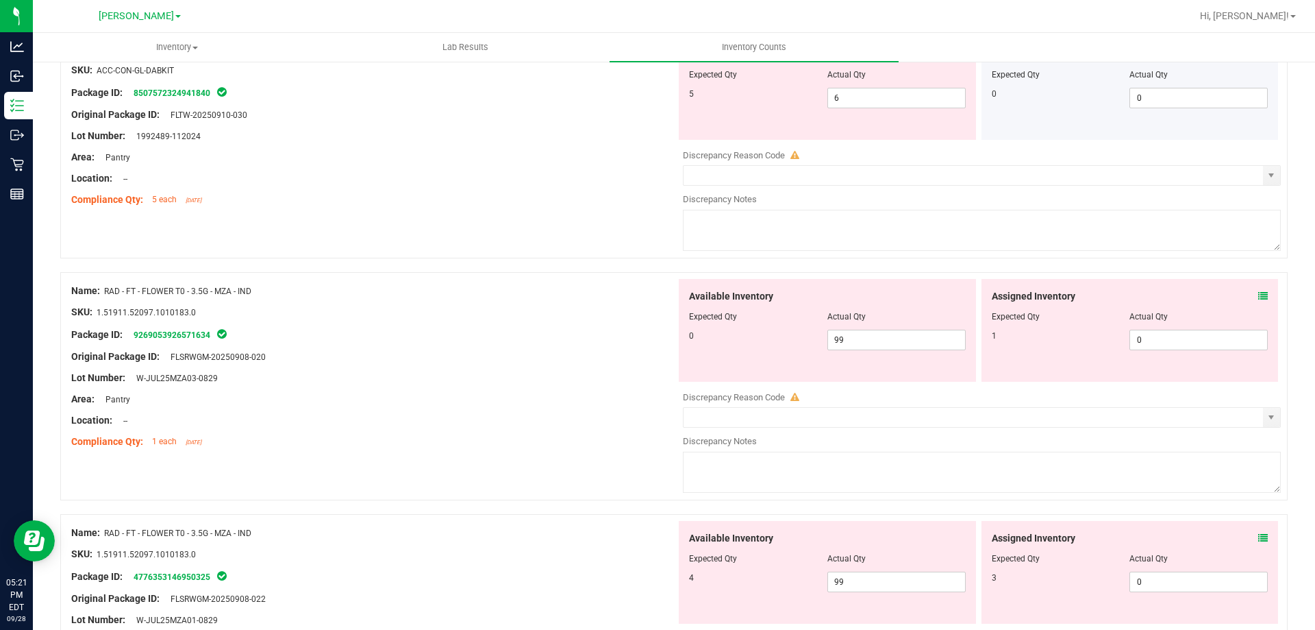
click at [1258, 299] on icon at bounding box center [1263, 296] width 10 height 10
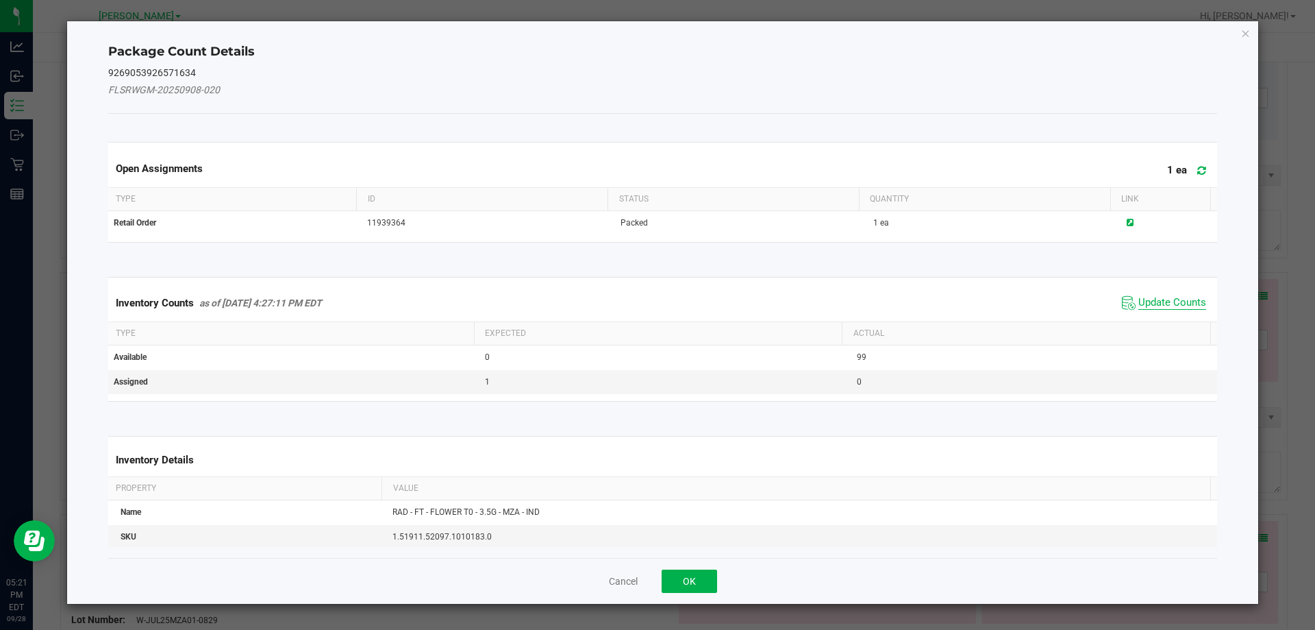
click at [1162, 308] on span "Update Counts" at bounding box center [1173, 303] width 68 height 14
click at [1163, 303] on div "Inventory Counts as of [DATE] 4:27:11 PM EDT Update Counts" at bounding box center [662, 302] width 1115 height 36
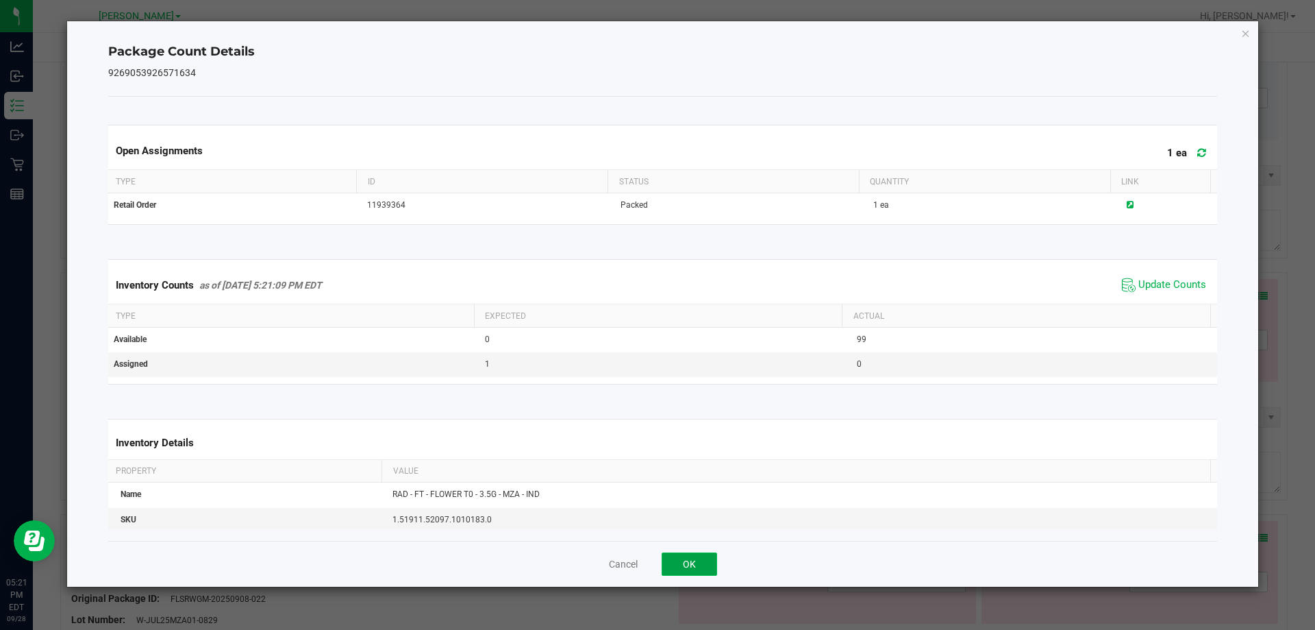
click at [684, 561] on button "OK" at bounding box center [689, 563] width 55 height 23
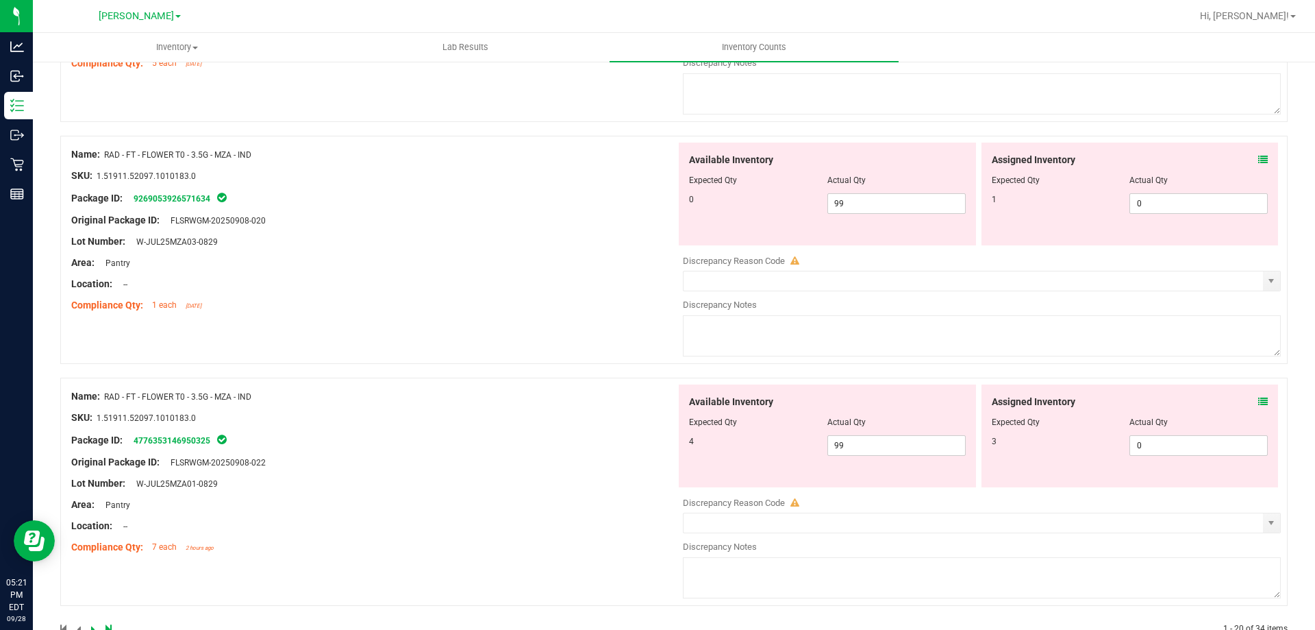
scroll to position [3973, 0]
drag, startPoint x: 899, startPoint y: 213, endPoint x: 784, endPoint y: 207, distance: 114.6
click at [785, 208] on div "Available Inventory Expected Qty Actual Qty 0 99 99" at bounding box center [827, 193] width 297 height 103
click at [869, 191] on div at bounding box center [827, 189] width 277 height 7
click at [872, 189] on div at bounding box center [827, 189] width 277 height 7
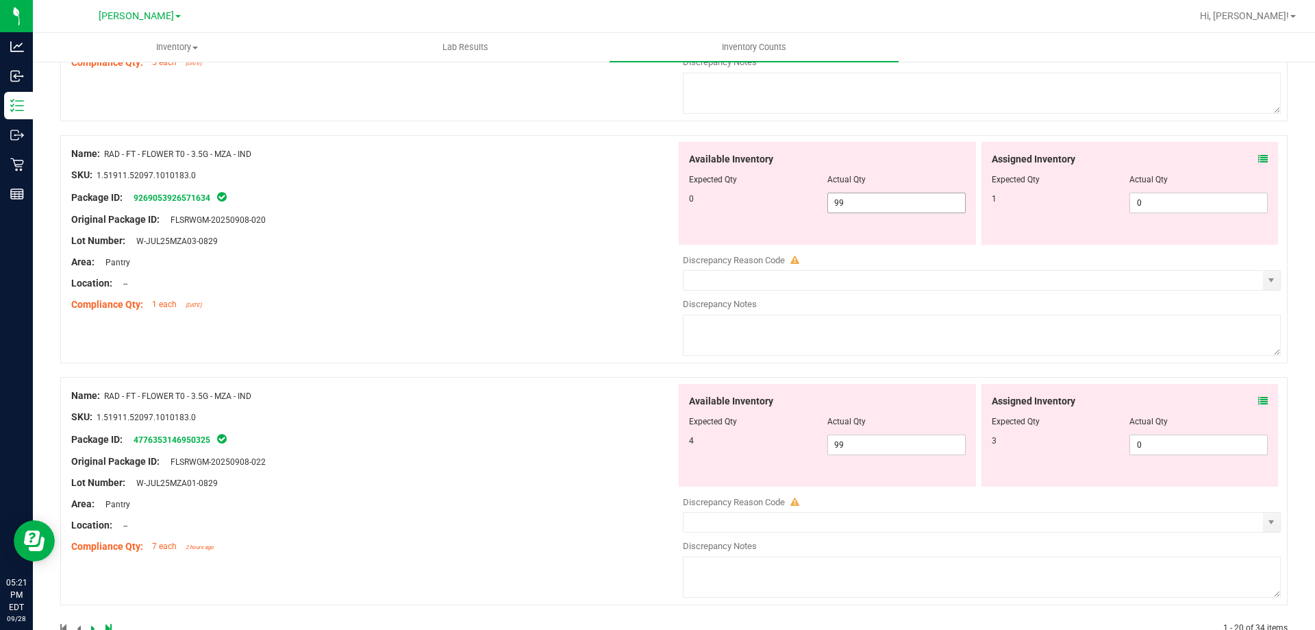
drag, startPoint x: 867, startPoint y: 192, endPoint x: 860, endPoint y: 201, distance: 11.7
click at [864, 195] on span "99 99" at bounding box center [897, 202] width 138 height 21
drag, startPoint x: 860, startPoint y: 201, endPoint x: 786, endPoint y: 211, distance: 74.6
click at [786, 211] on div "0 99 99" at bounding box center [827, 202] width 277 height 21
type input "0"
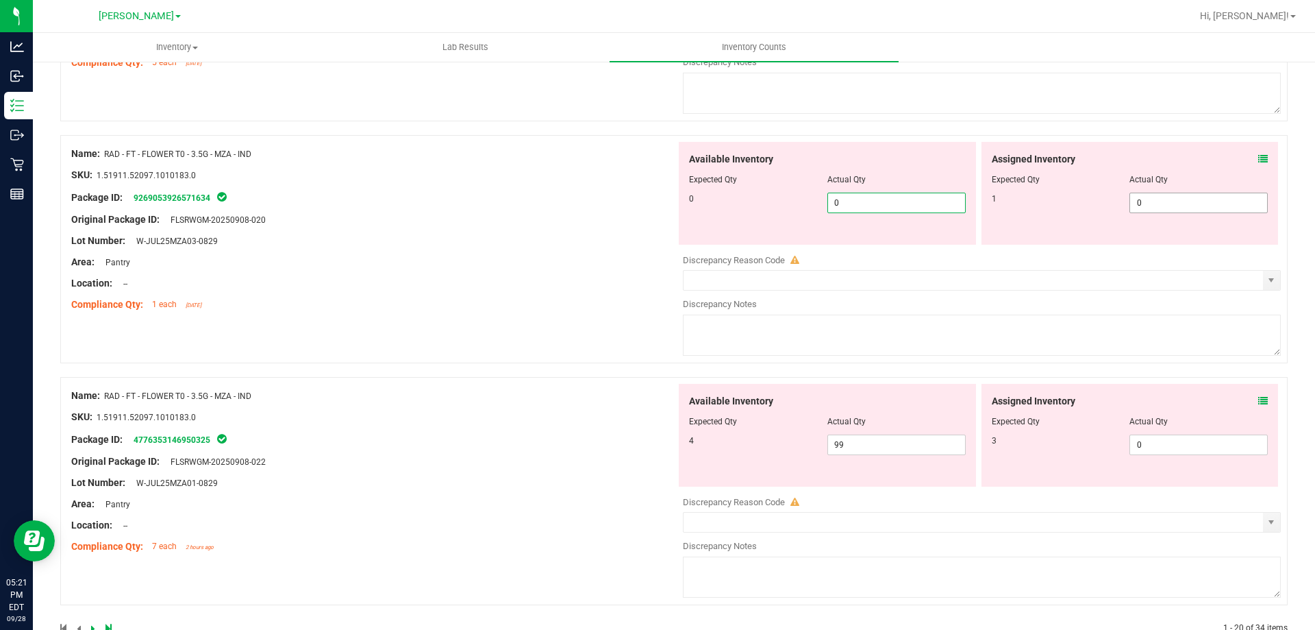
type input "0"
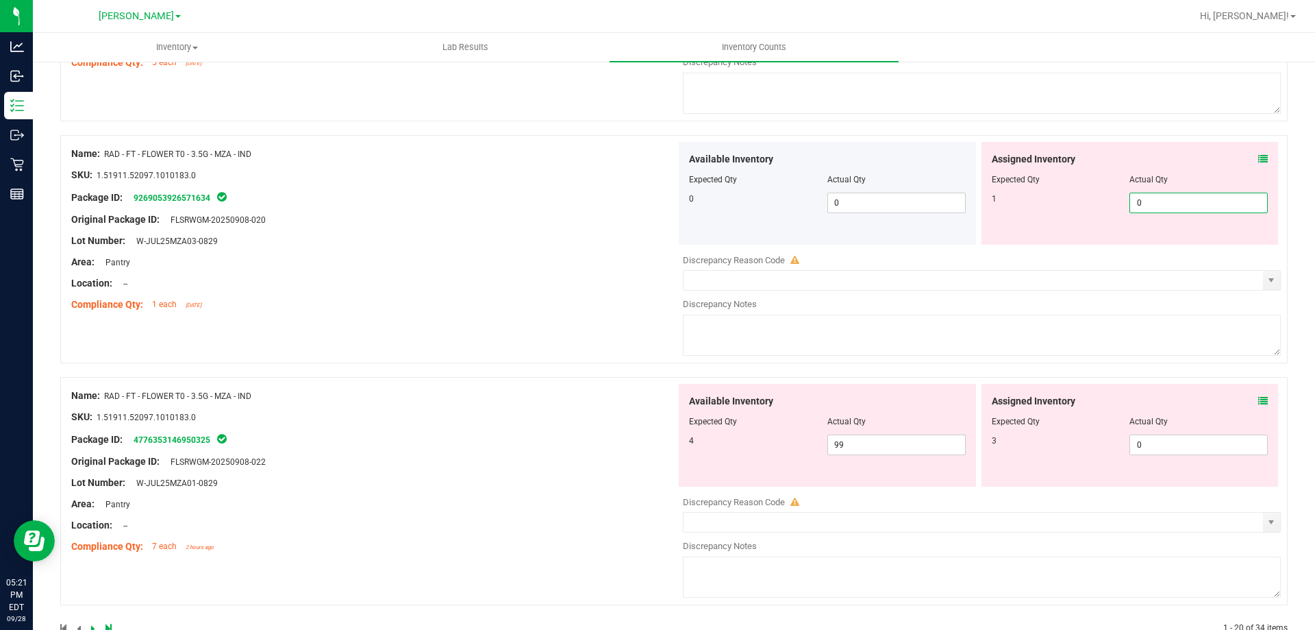
drag, startPoint x: 1167, startPoint y: 197, endPoint x: 1032, endPoint y: 225, distance: 137.2
click at [1062, 213] on div "Assigned Inventory Expected Qty Actual Qty 1 0 0" at bounding box center [1130, 193] width 297 height 103
type input "1"
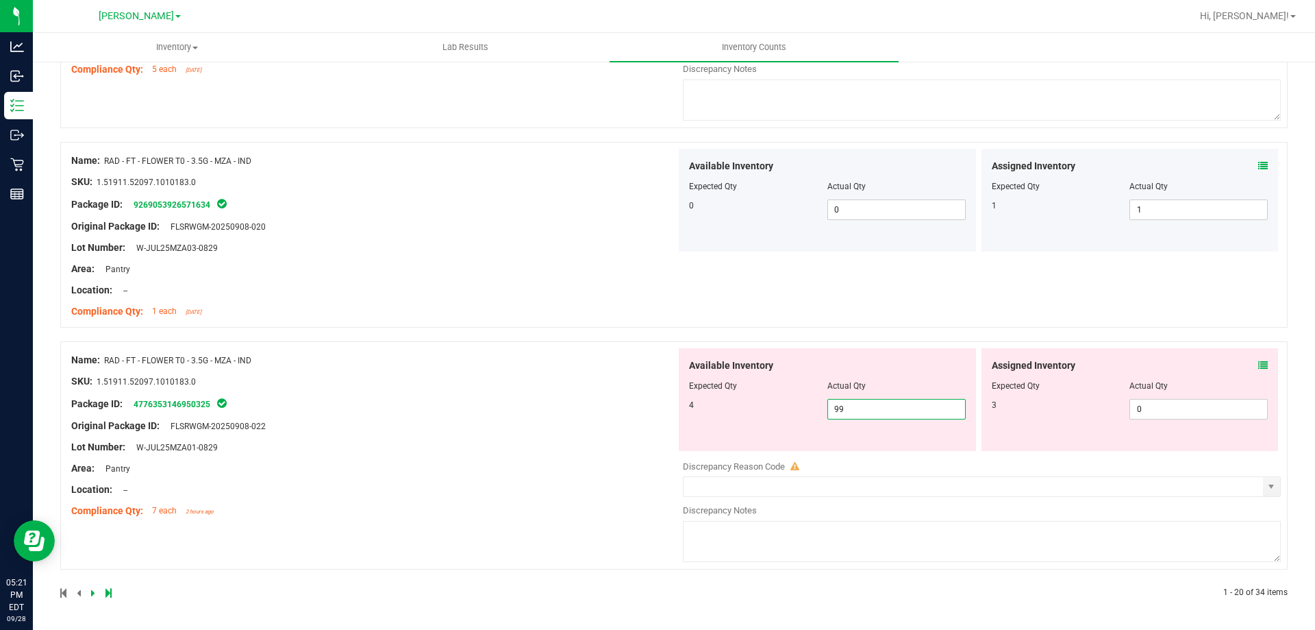
drag, startPoint x: 867, startPoint y: 441, endPoint x: 806, endPoint y: 445, distance: 60.4
click at [806, 445] on div "Available Inventory Expected Qty Actual Qty 4 99 99" at bounding box center [827, 399] width 297 height 103
type input "4"
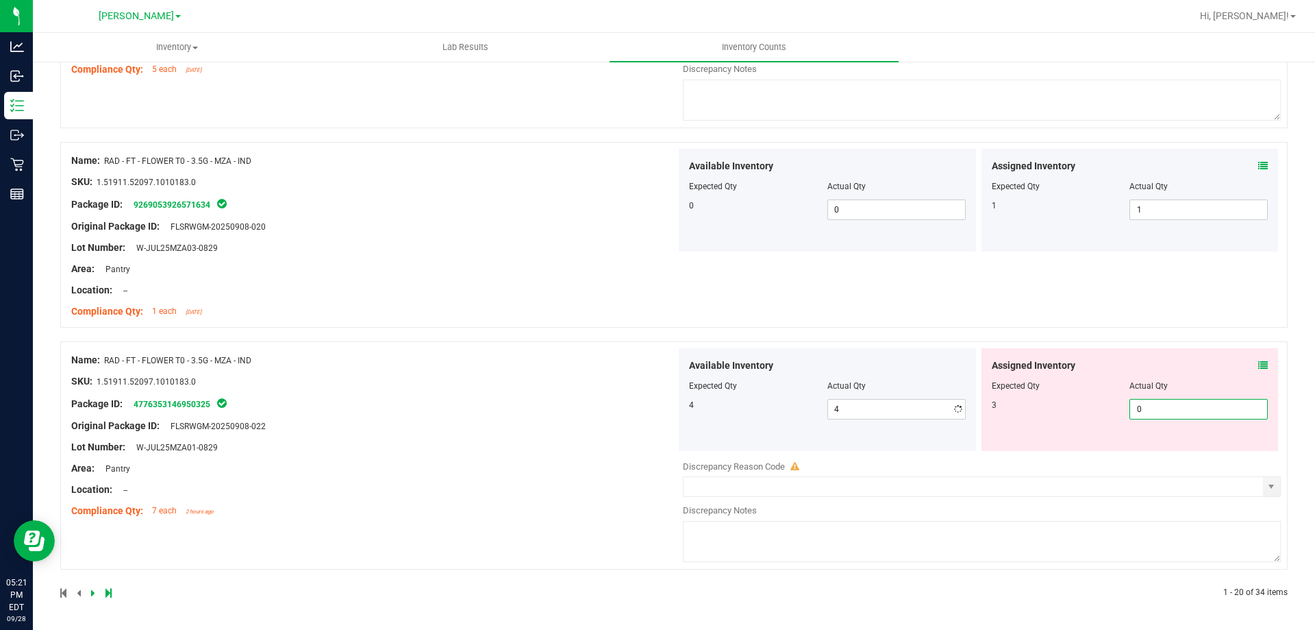
drag, startPoint x: 1178, startPoint y: 403, endPoint x: 1012, endPoint y: 406, distance: 166.5
click at [1016, 409] on div "3 0 0" at bounding box center [1130, 409] width 277 height 21
type input "3"
click at [1099, 321] on div "Name: RAD - FT - FLOWER T0 - 3.5G - MZA - IND SKU: 1.51911.52097.1010183.0 Pack…" at bounding box center [674, 235] width 1228 height 186
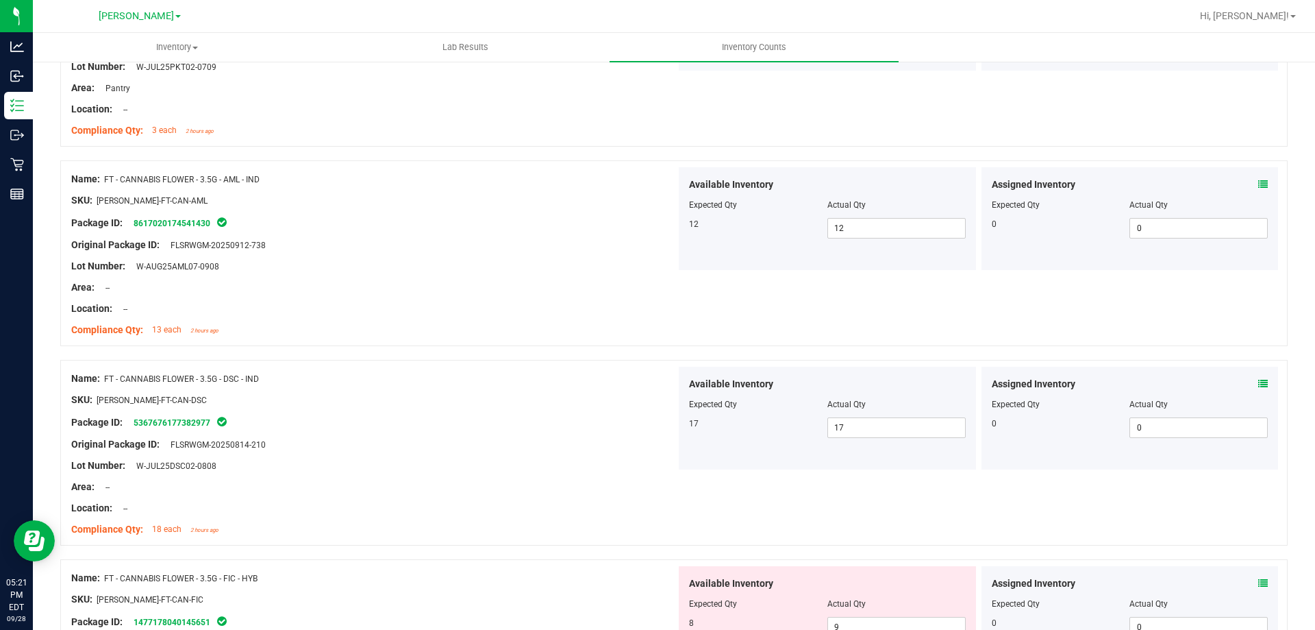
scroll to position [0, 0]
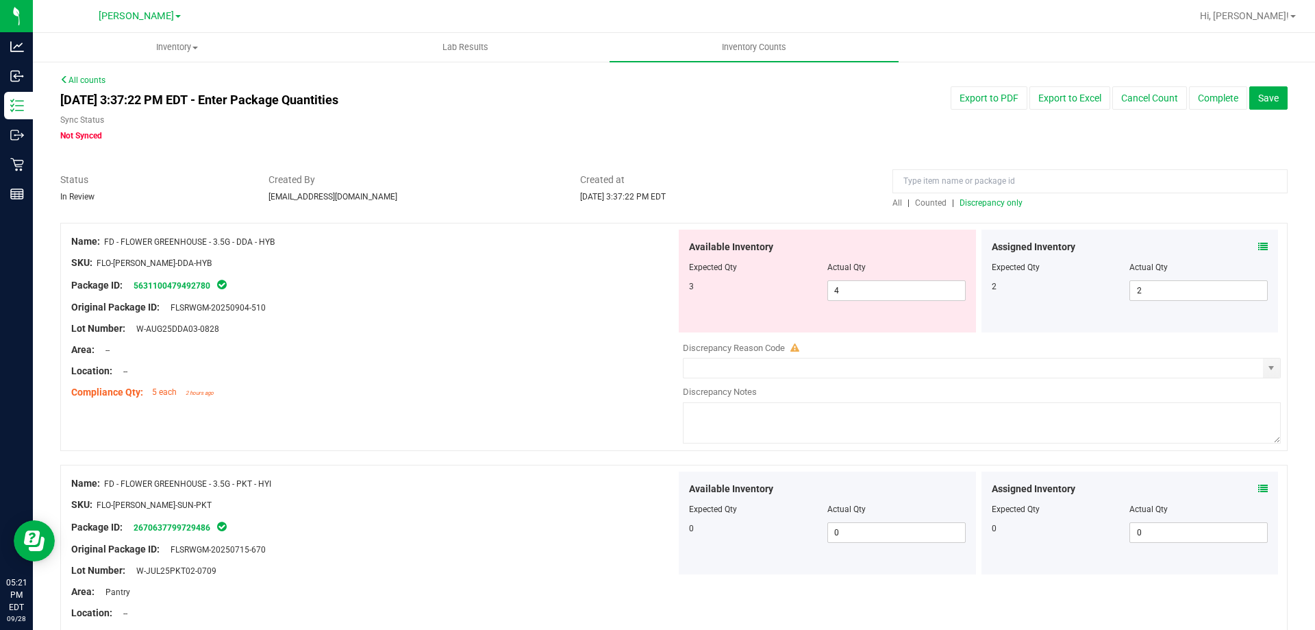
click at [924, 205] on span "Counted" at bounding box center [931, 203] width 32 height 10
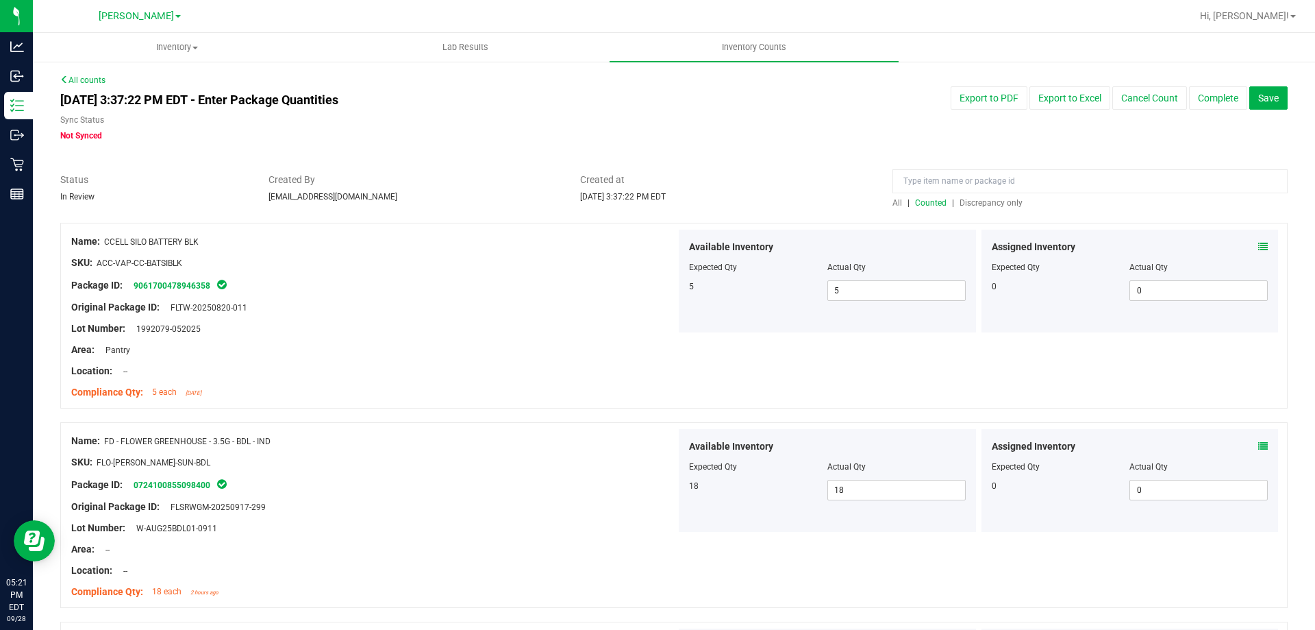
click at [975, 206] on span "Discrepancy only" at bounding box center [991, 203] width 63 height 10
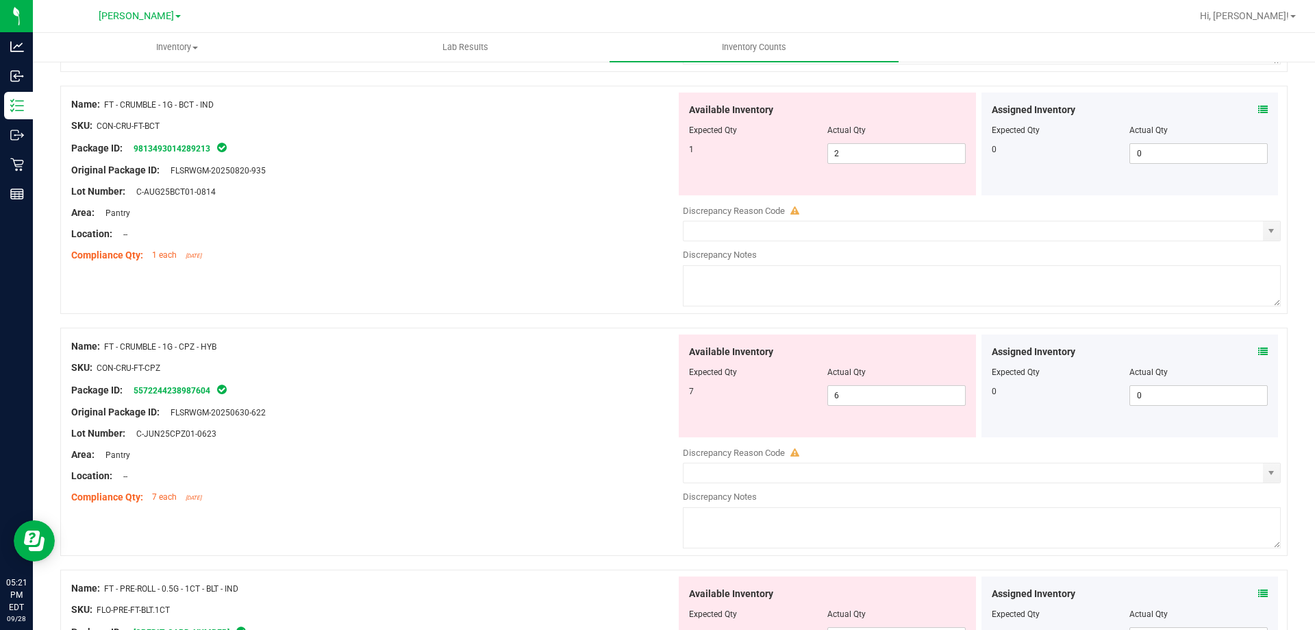
scroll to position [869, 0]
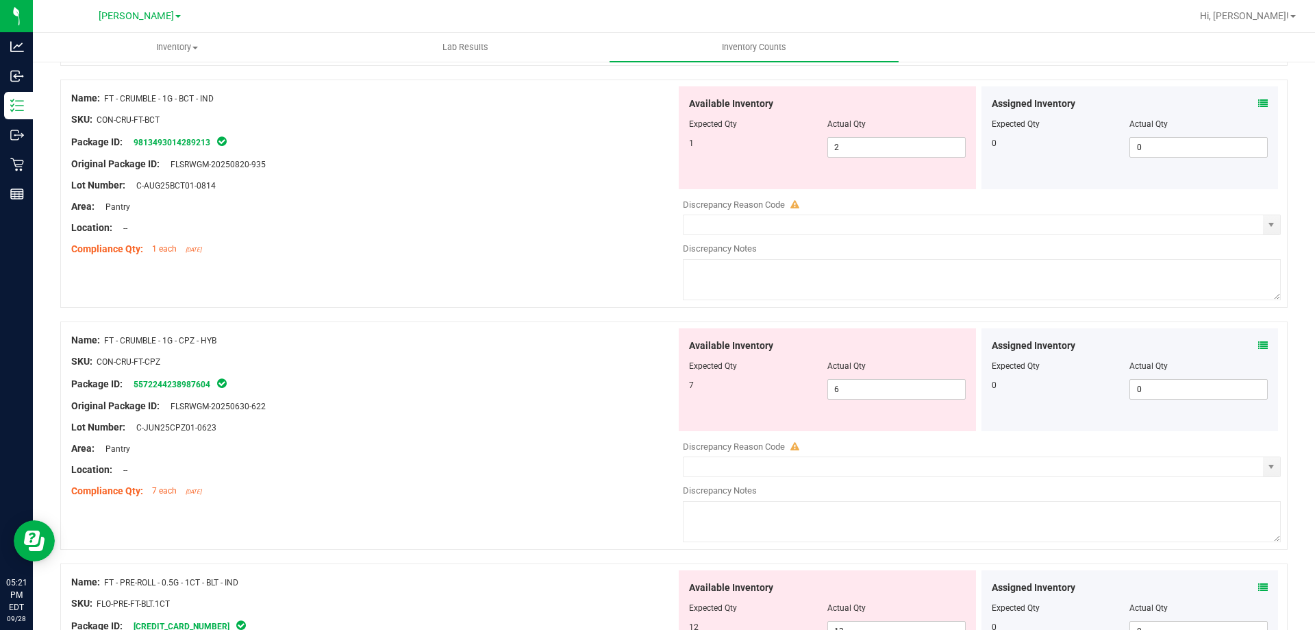
click at [1258, 345] on icon at bounding box center [1263, 345] width 10 height 10
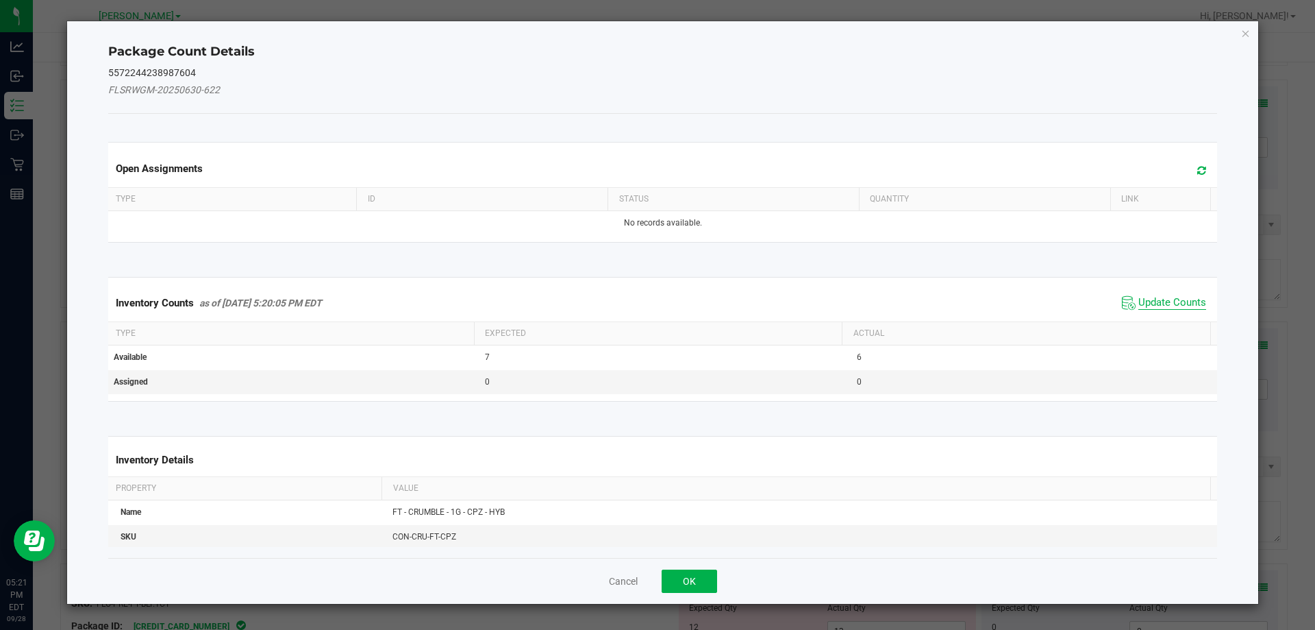
click at [1149, 296] on span "Update Counts" at bounding box center [1173, 303] width 68 height 14
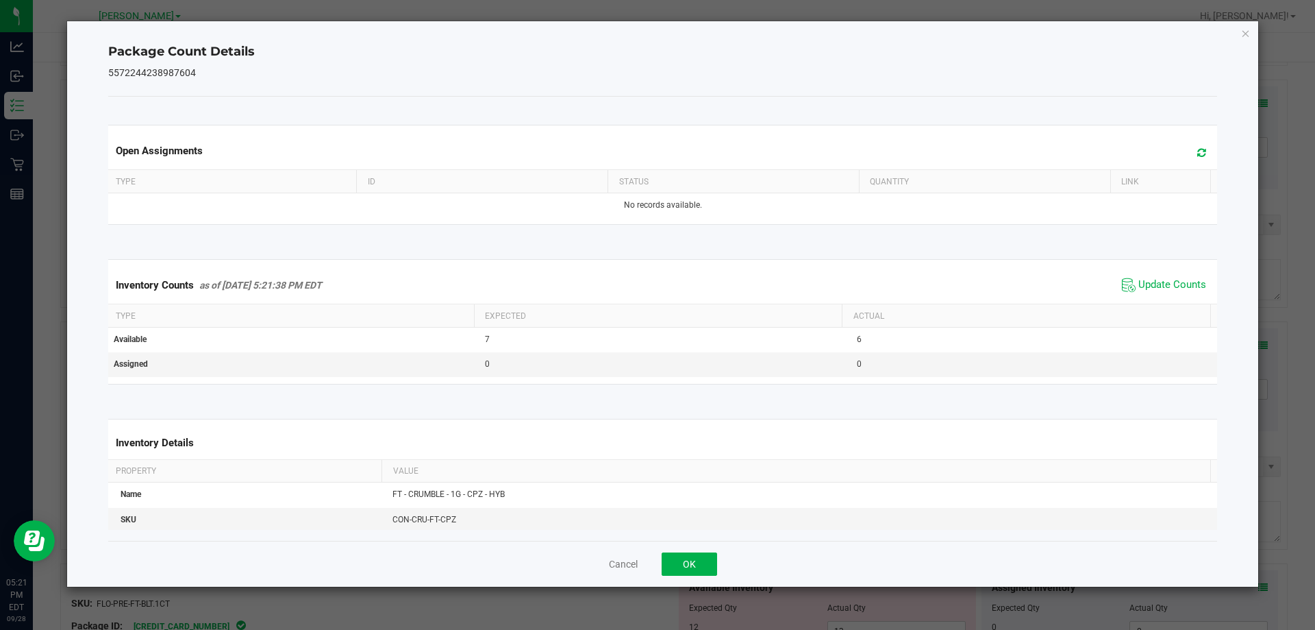
click at [1147, 280] on span "Update Counts" at bounding box center [1173, 285] width 68 height 14
click at [682, 565] on button "OK" at bounding box center [689, 563] width 55 height 23
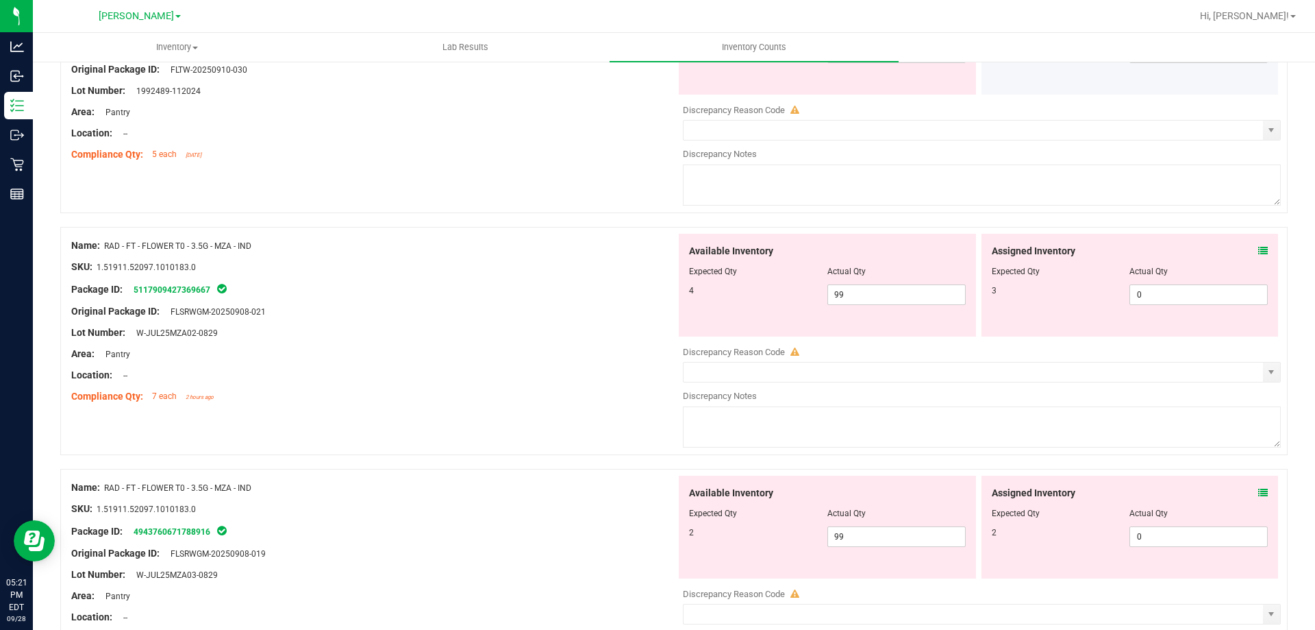
scroll to position [1691, 0]
drag, startPoint x: 901, startPoint y: 296, endPoint x: 766, endPoint y: 286, distance: 136.0
click at [759, 286] on div "4 99 99" at bounding box center [827, 292] width 277 height 21
type input "4"
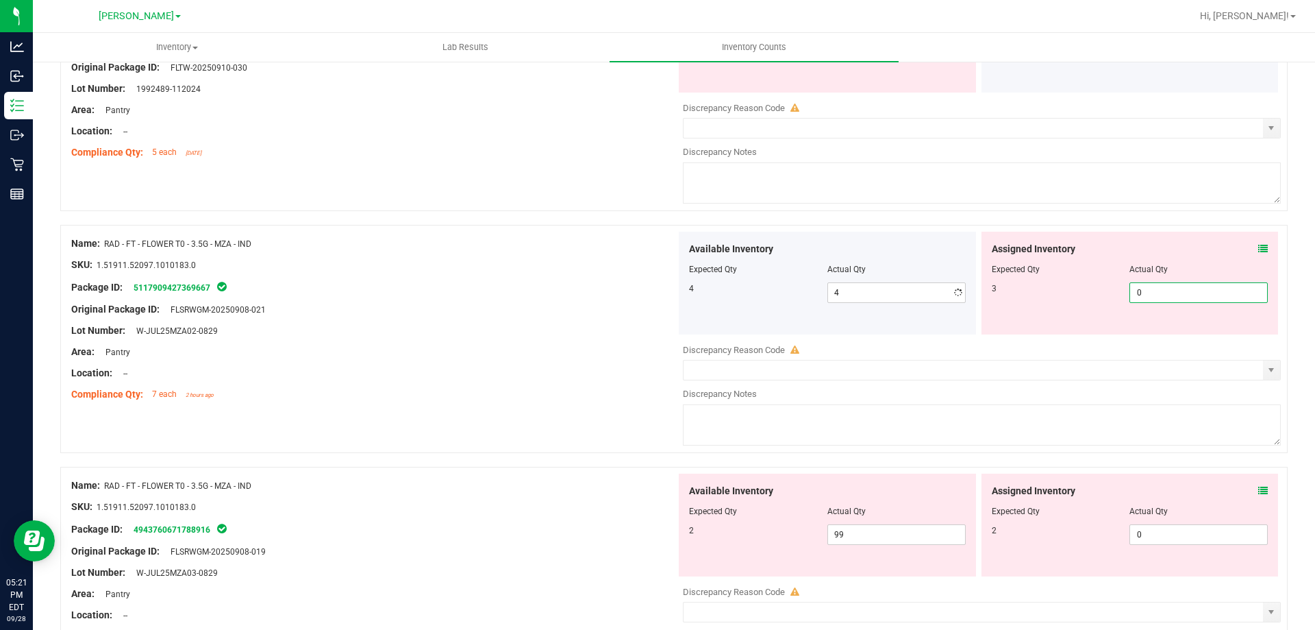
drag, startPoint x: 1189, startPoint y: 301, endPoint x: 1113, endPoint y: 285, distance: 77.7
click at [1088, 290] on div "3 0 0" at bounding box center [1130, 292] width 277 height 21
type input "3"
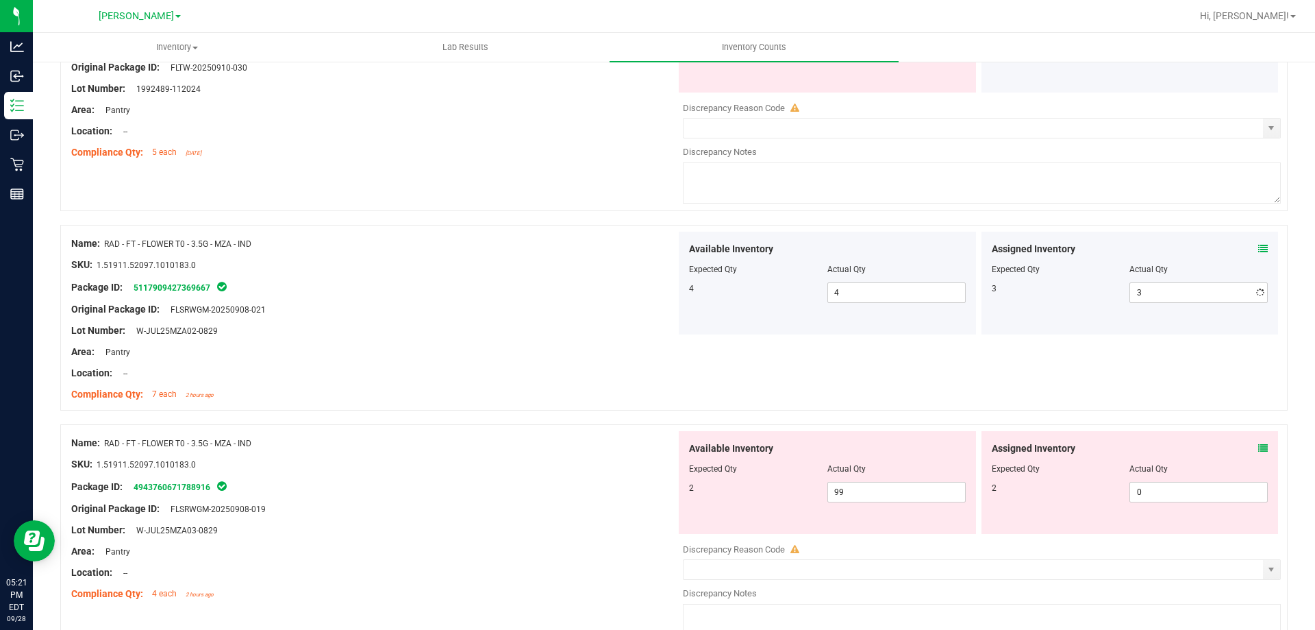
click at [447, 294] on div "Package ID: 5117909427369667" at bounding box center [373, 287] width 605 height 16
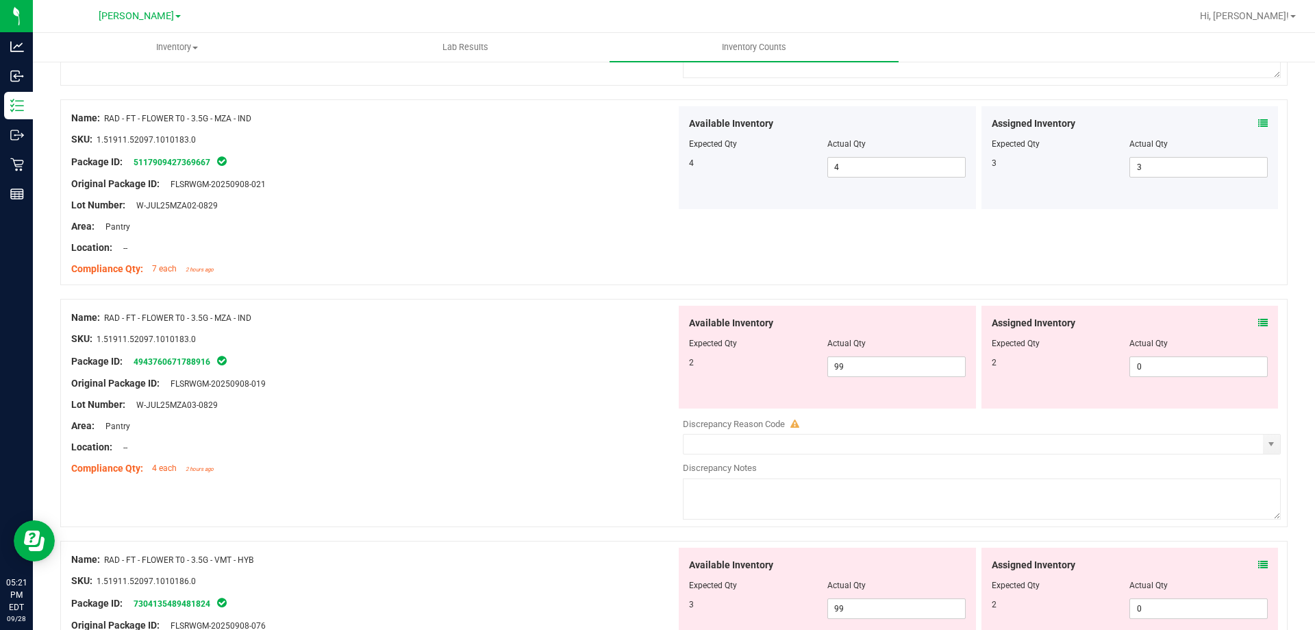
scroll to position [1828, 0]
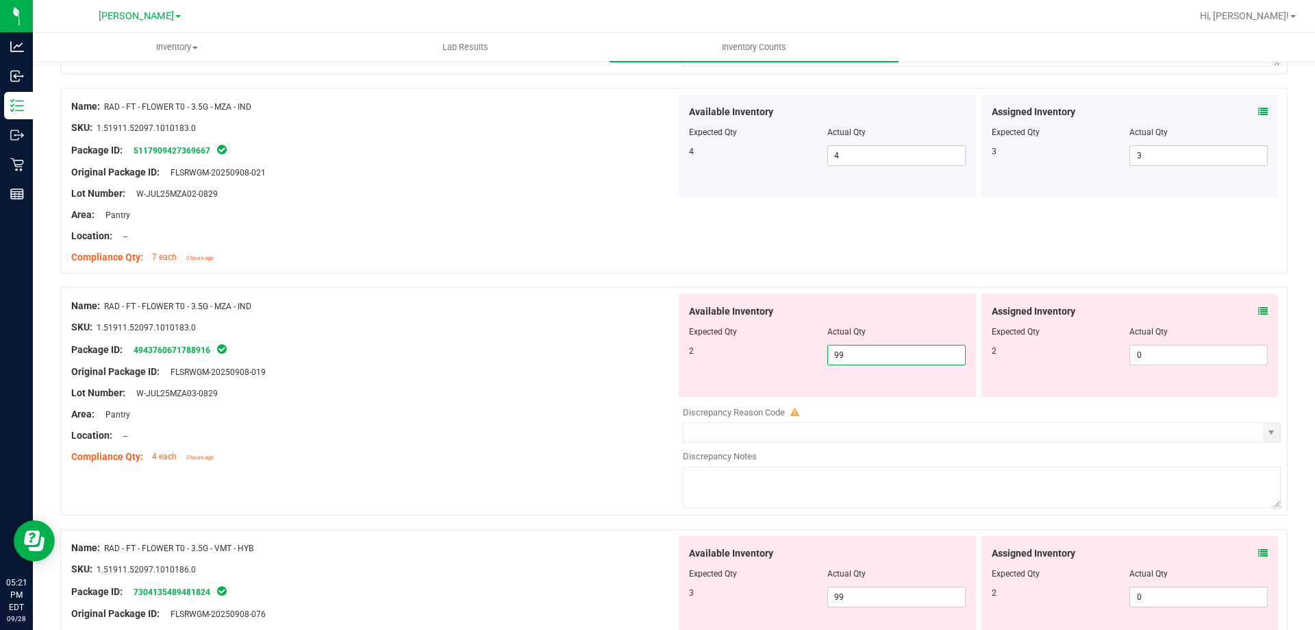
drag, startPoint x: 865, startPoint y: 355, endPoint x: 751, endPoint y: 357, distance: 113.7
click at [751, 357] on div "2 99 99" at bounding box center [827, 355] width 277 height 21
type input "0"
type input "2"
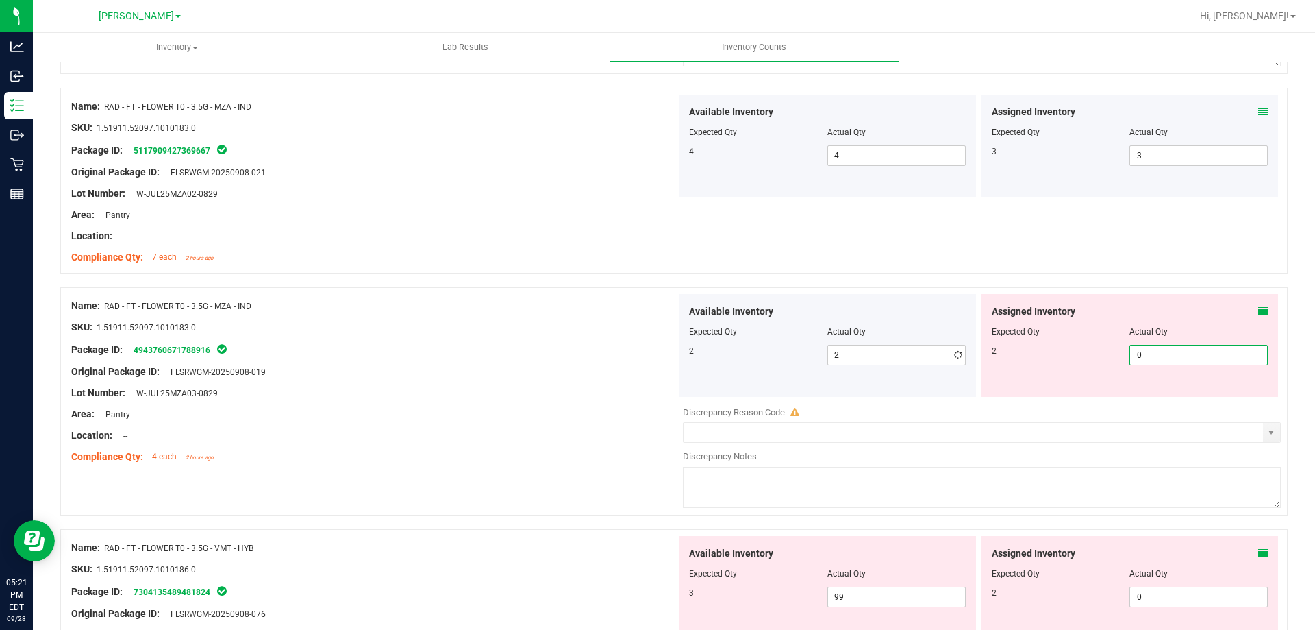
drag, startPoint x: 1184, startPoint y: 353, endPoint x: 991, endPoint y: 351, distance: 192.5
click at [1030, 356] on div "2 0 0" at bounding box center [1130, 355] width 277 height 21
type input "2"
click at [1012, 256] on div "Name: RAD - FT - FLOWER T0 - 3.5G - MZA - IND SKU: 1.51911.52097.1010183.0 Pack…" at bounding box center [674, 181] width 1228 height 186
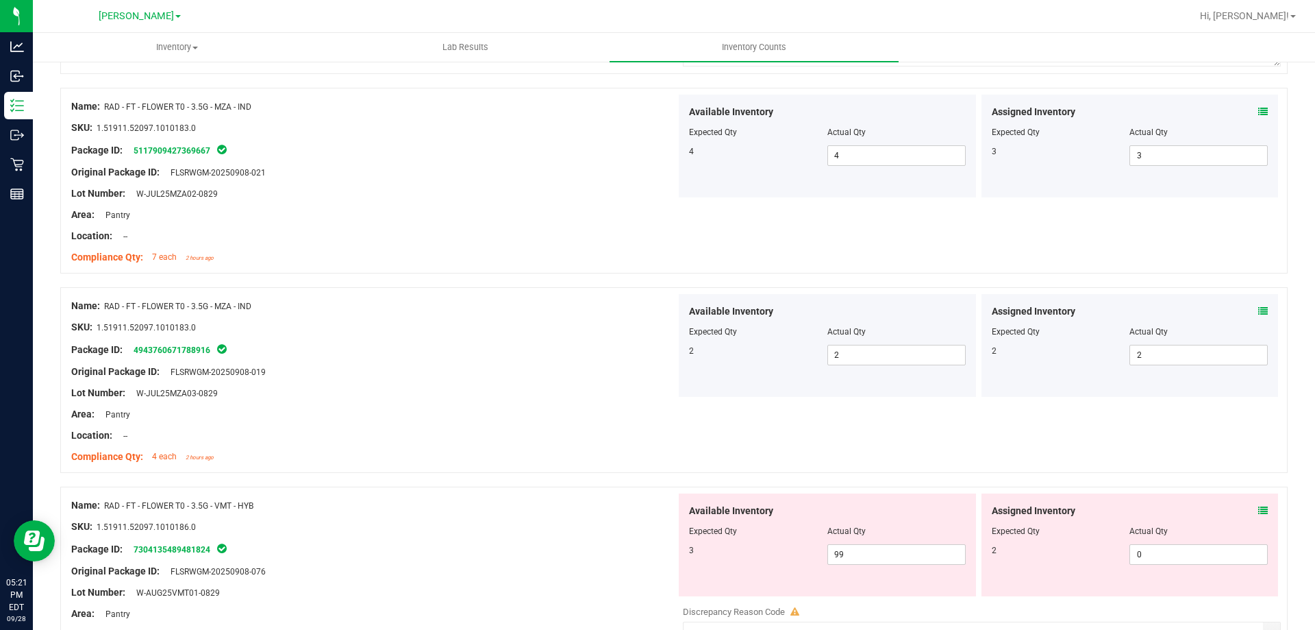
scroll to position [1896, 0]
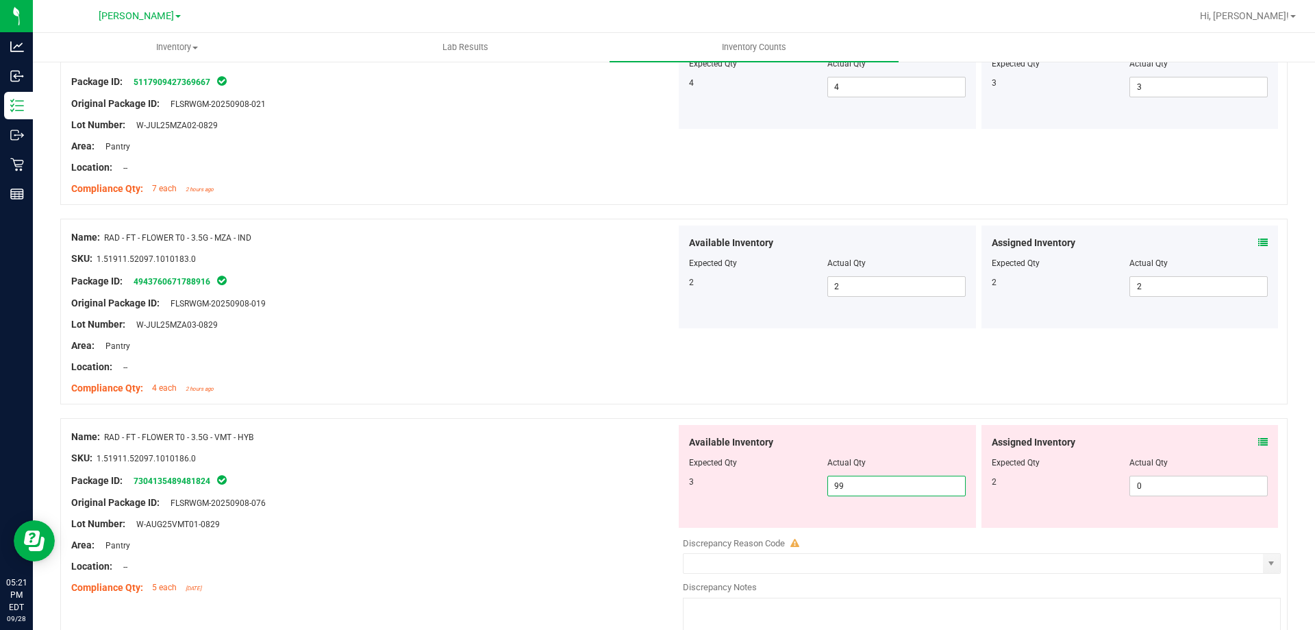
drag, startPoint x: 860, startPoint y: 484, endPoint x: 725, endPoint y: 458, distance: 138.1
click at [729, 468] on div "Available Inventory Expected Qty Actual Qty 3 99 99" at bounding box center [827, 476] width 297 height 103
type input "3"
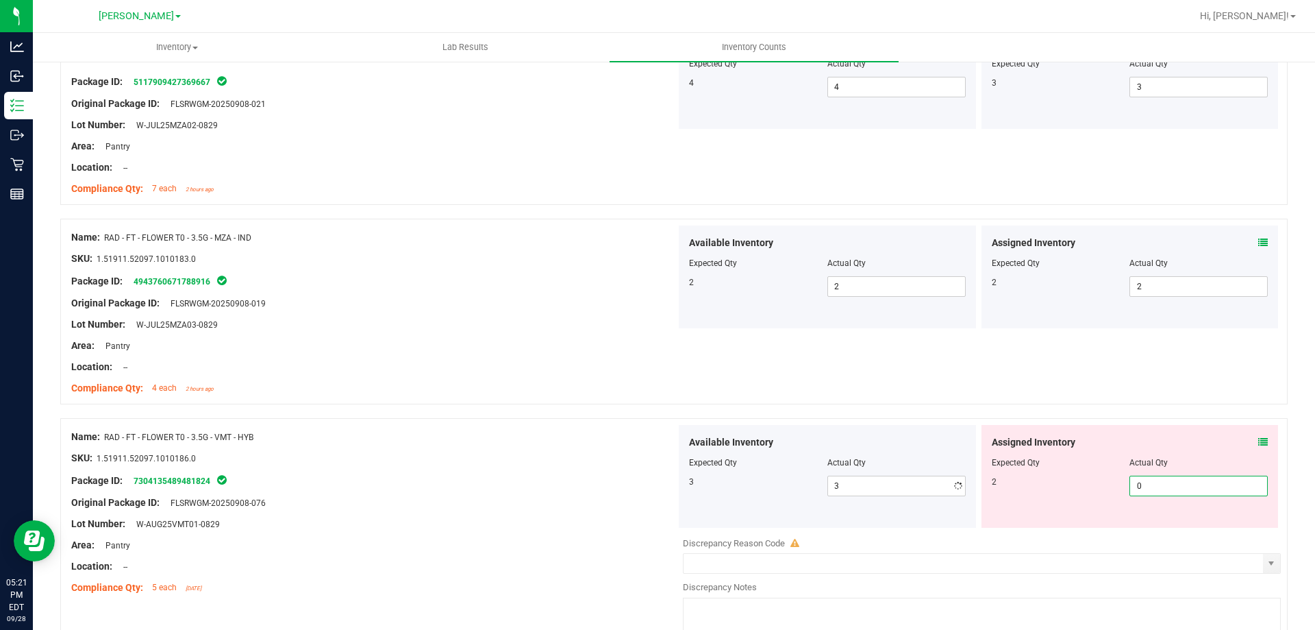
drag, startPoint x: 1160, startPoint y: 490, endPoint x: 965, endPoint y: 470, distance: 196.2
click at [965, 470] on div "Available Inventory Expected Qty Actual Qty 3 3 3 0 0" at bounding box center [978, 476] width 605 height 103
type input "2"
click at [999, 366] on div "Name: RAD - FT - FLOWER T0 - 3.5G - MZA - IND SKU: 1.51911.52097.1010183.0 Pack…" at bounding box center [674, 312] width 1228 height 186
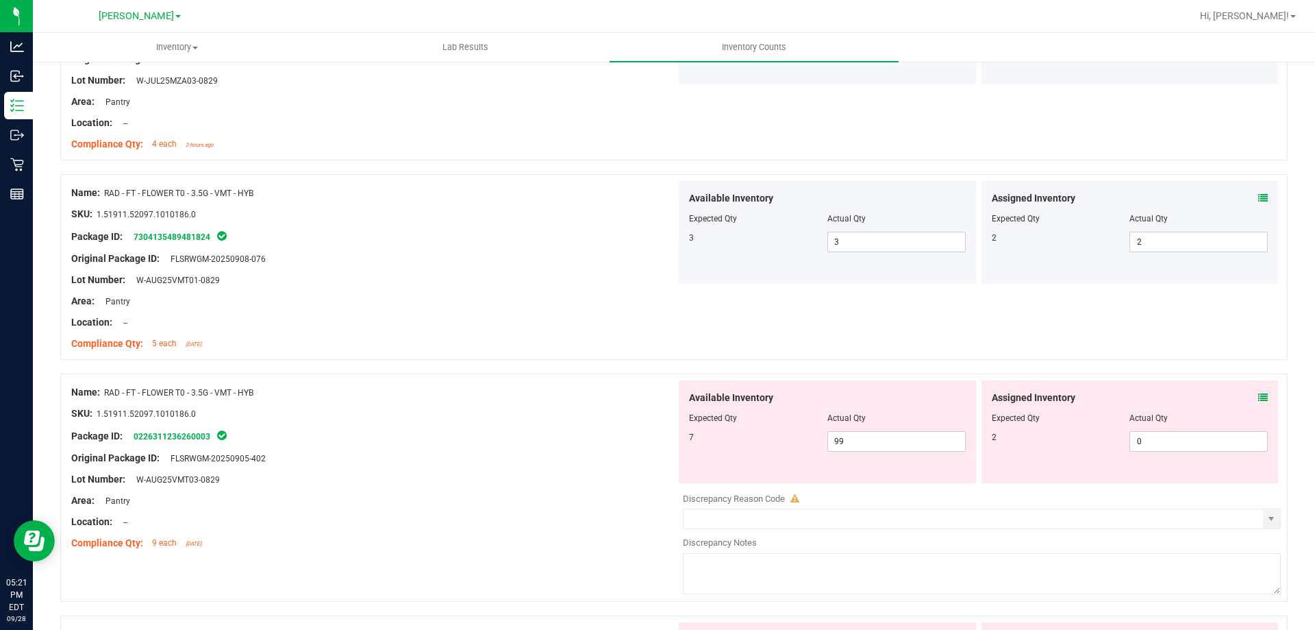
scroll to position [2170, 0]
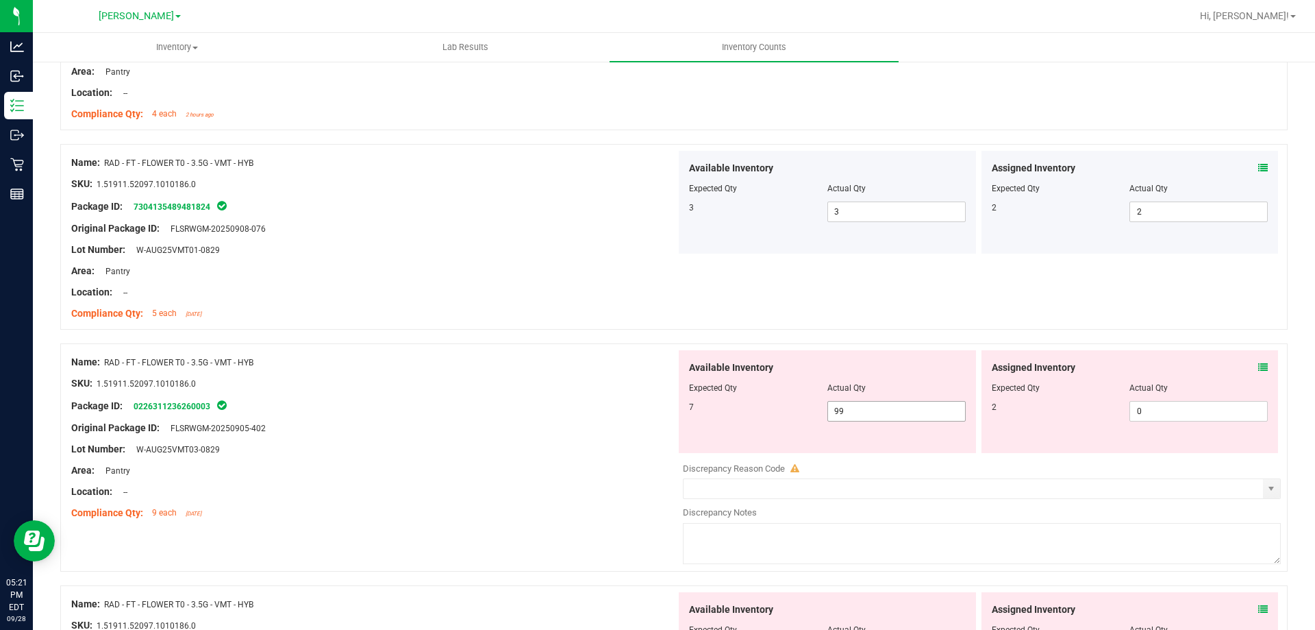
drag, startPoint x: 885, startPoint y: 408, endPoint x: 772, endPoint y: 414, distance: 113.2
click at [773, 414] on div "7 99 99" at bounding box center [827, 411] width 277 height 21
type input "7"
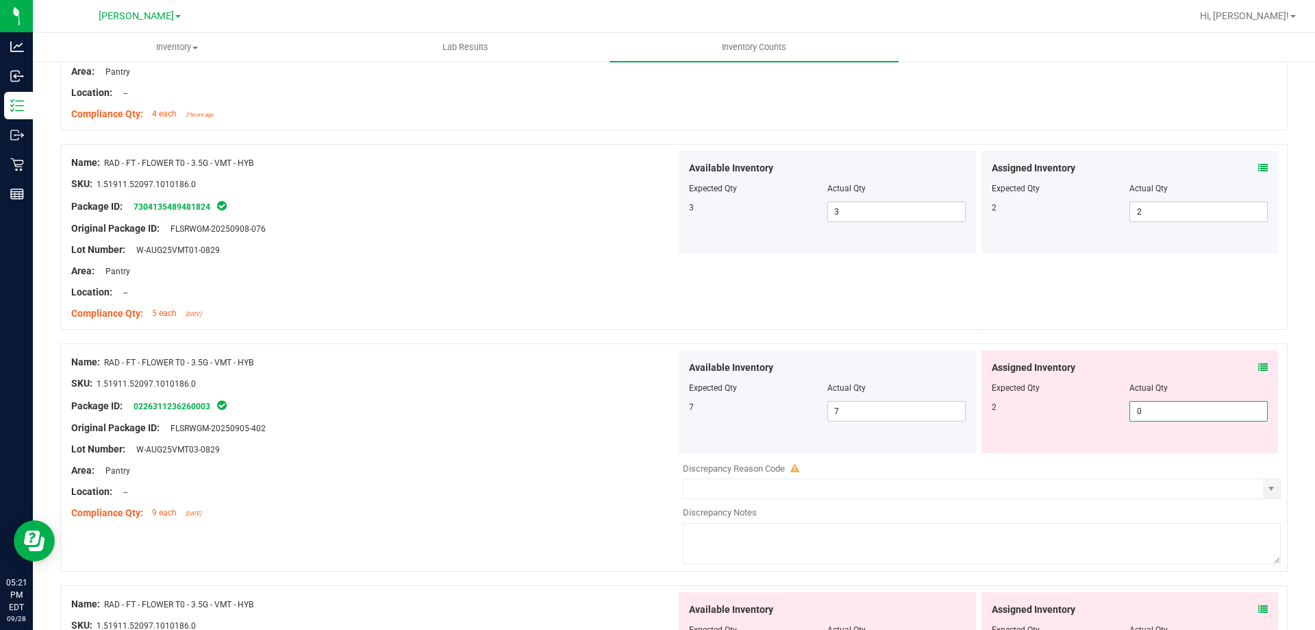
drag, startPoint x: 1219, startPoint y: 406, endPoint x: 1045, endPoint y: 418, distance: 174.4
click at [1050, 417] on div "2 0 0" at bounding box center [1130, 411] width 277 height 21
type input "2"
click at [1049, 321] on div "Name: RAD - FT - FLOWER T0 - 3.5G - VMT - HYB SKU: 1.51911.52097.1010186.0 Pack…" at bounding box center [674, 237] width 1228 height 186
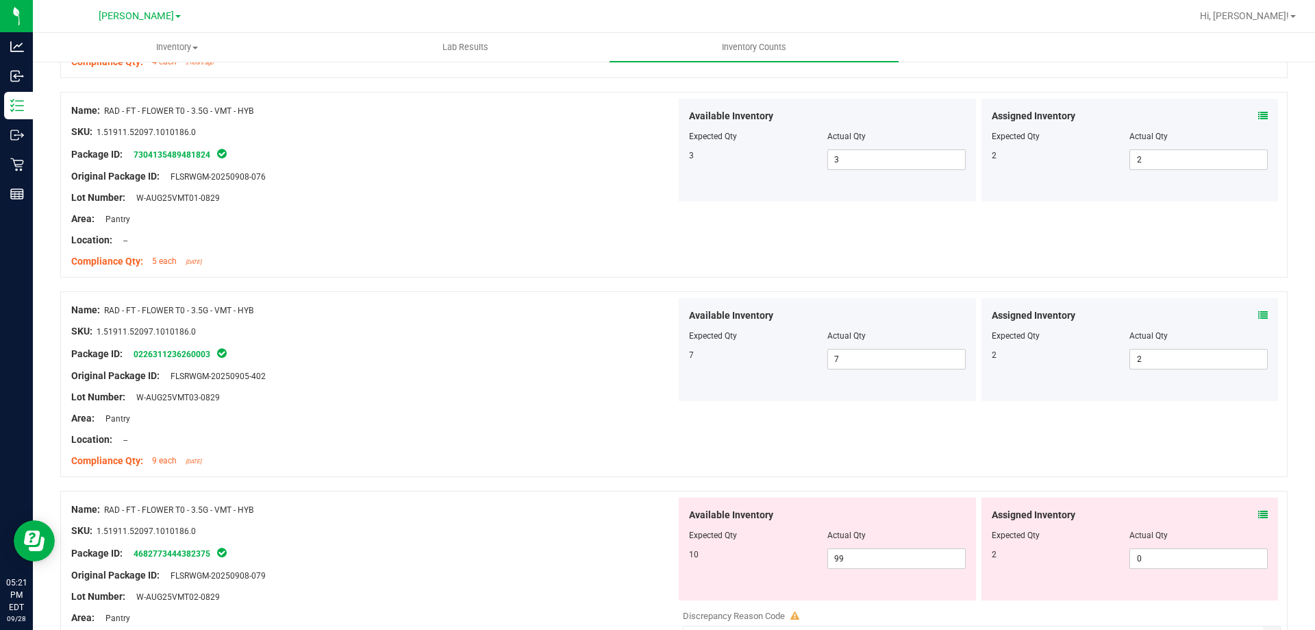
scroll to position [2307, 0]
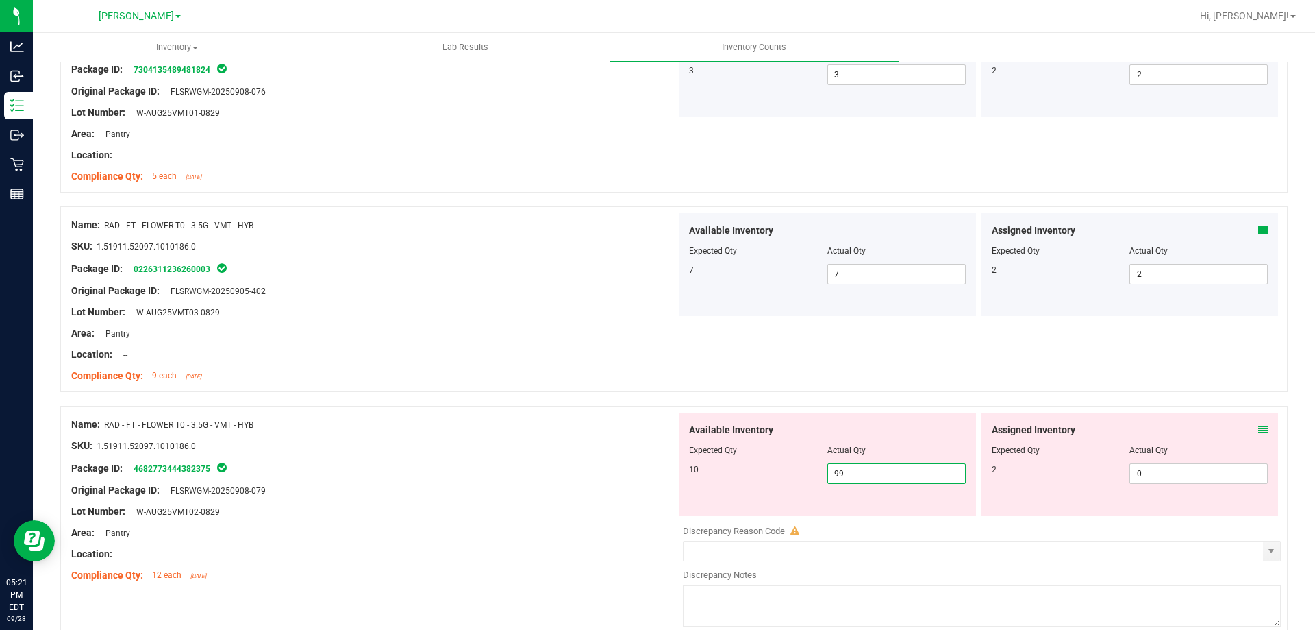
drag, startPoint x: 888, startPoint y: 476, endPoint x: 876, endPoint y: 486, distance: 15.6
click at [773, 481] on div "10 99 99" at bounding box center [827, 473] width 277 height 21
type input "10"
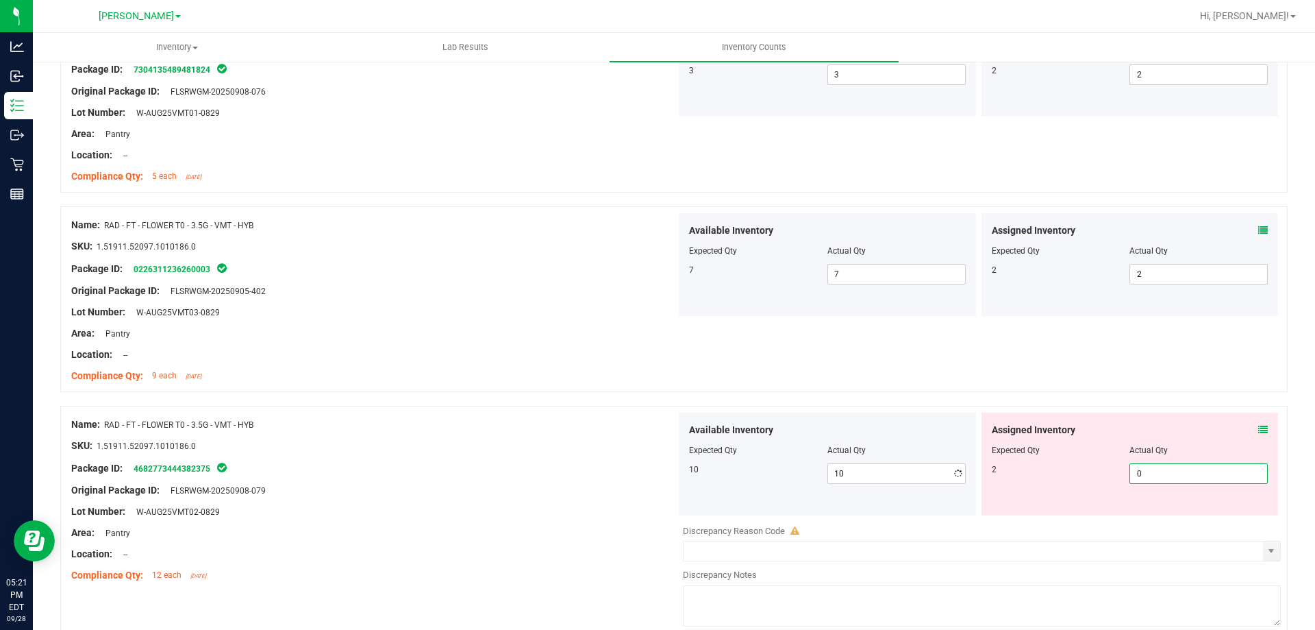
drag, startPoint x: 1162, startPoint y: 464, endPoint x: 1027, endPoint y: 463, distance: 135.0
click at [1030, 464] on div "2 0 0" at bounding box center [1130, 473] width 277 height 21
type input "2"
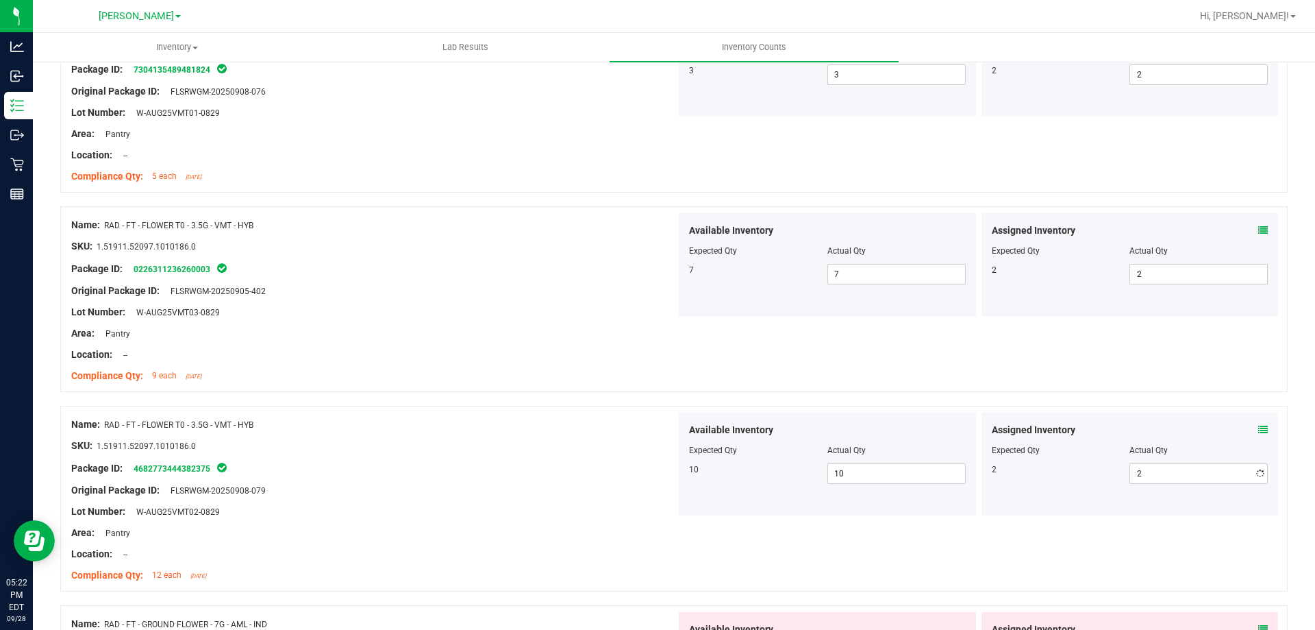
click at [999, 352] on div "Name: RAD - FT - FLOWER T0 - 3.5G - VMT - HYB SKU: 1.51911.52097.1010186.0 Pack…" at bounding box center [674, 299] width 1228 height 186
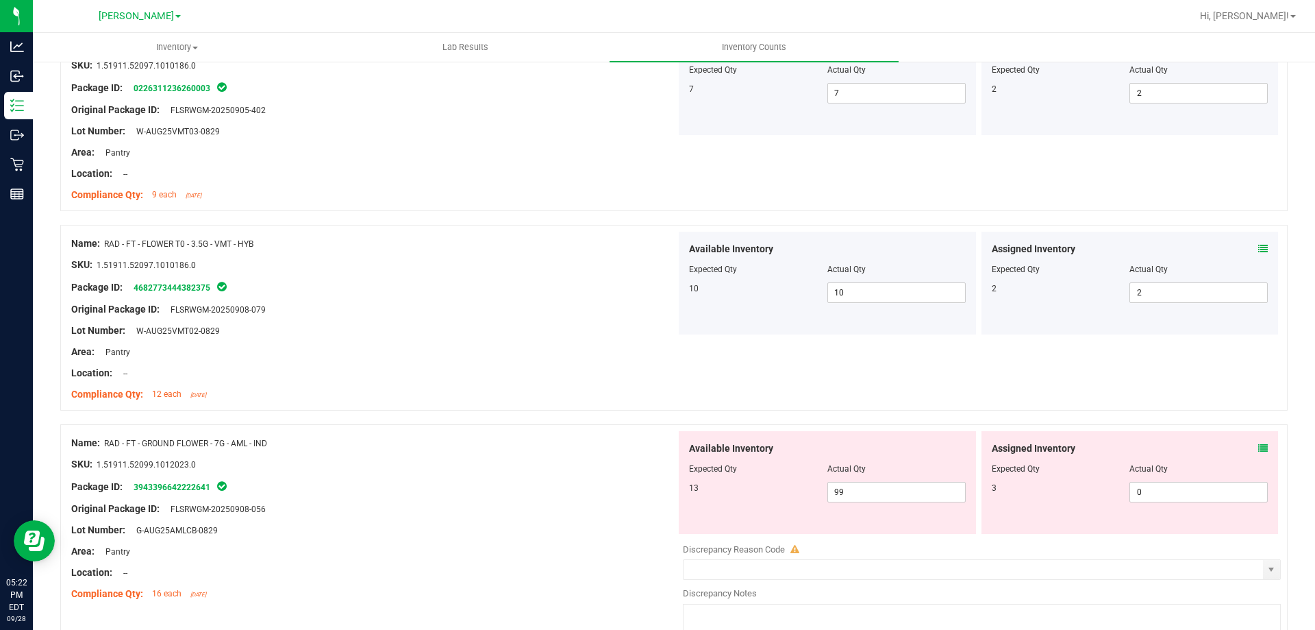
scroll to position [2513, 0]
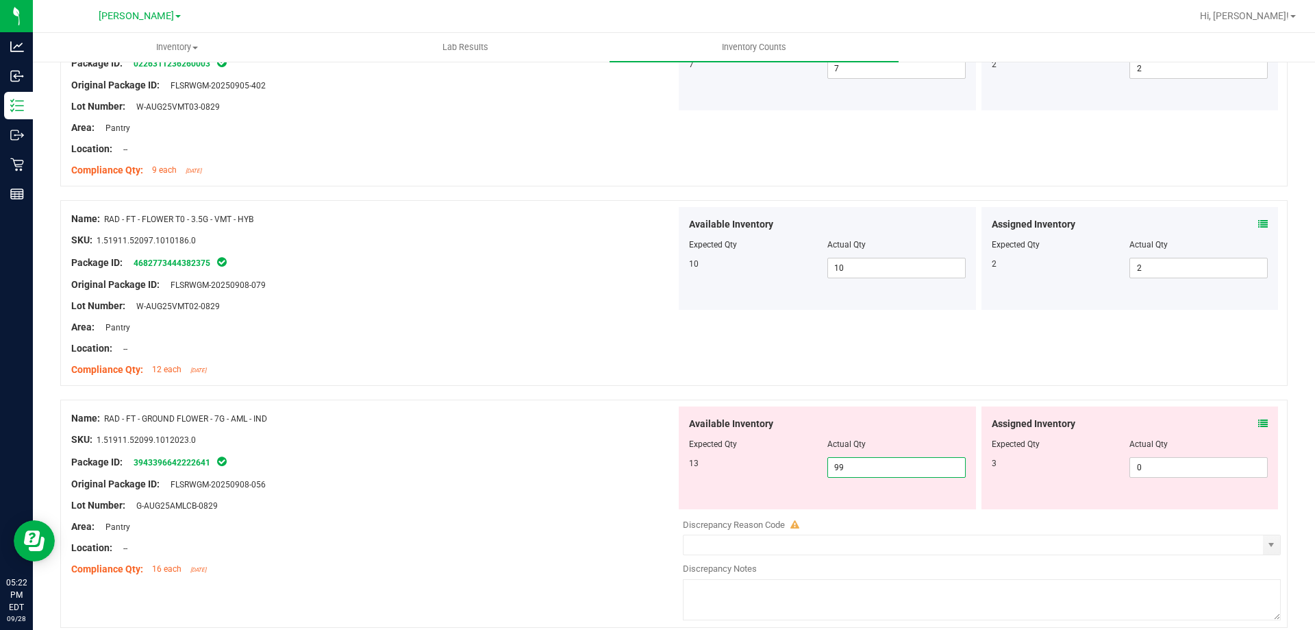
drag, startPoint x: 873, startPoint y: 466, endPoint x: 789, endPoint y: 468, distance: 84.3
click at [801, 469] on div "13 99 99" at bounding box center [827, 467] width 277 height 21
type input "13"
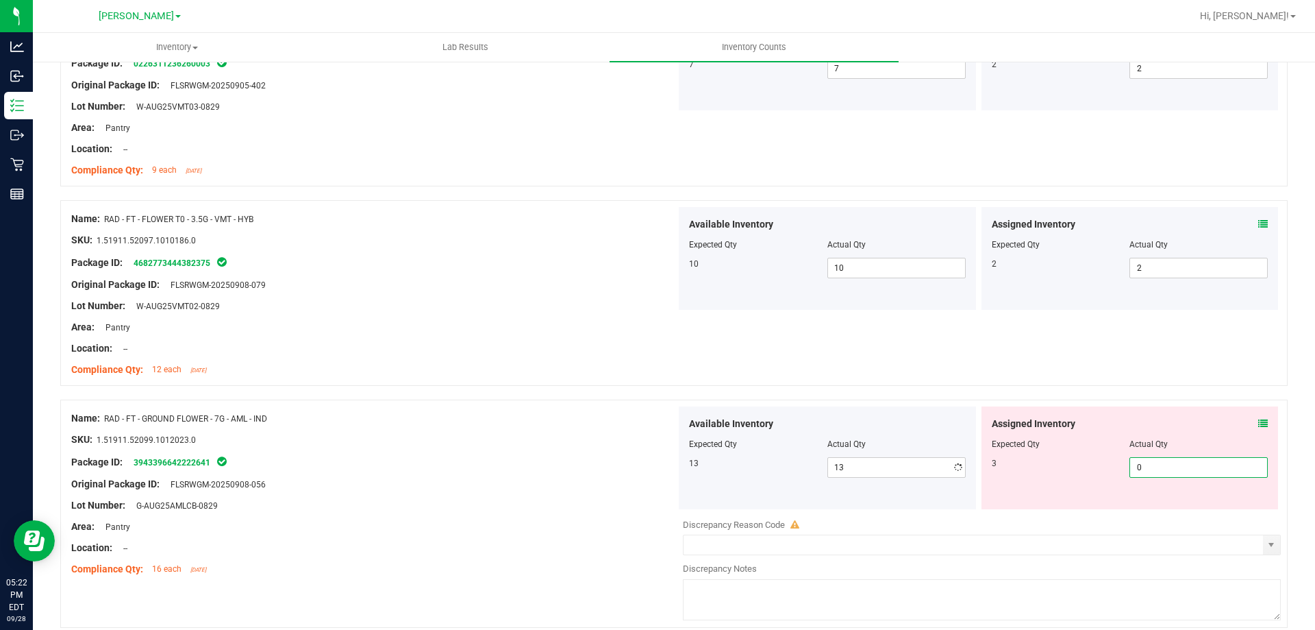
drag, startPoint x: 1167, startPoint y: 466, endPoint x: 970, endPoint y: 397, distance: 208.6
click at [1032, 482] on div "Assigned Inventory Expected Qty Actual Qty 3 0 0" at bounding box center [1130, 457] width 297 height 103
type input "3"
click at [977, 349] on div "Name: RAD - FT - FLOWER T0 - 3.5G - VMT - HYB SKU: 1.51911.52097.1010186.0 Pack…" at bounding box center [674, 293] width 1228 height 186
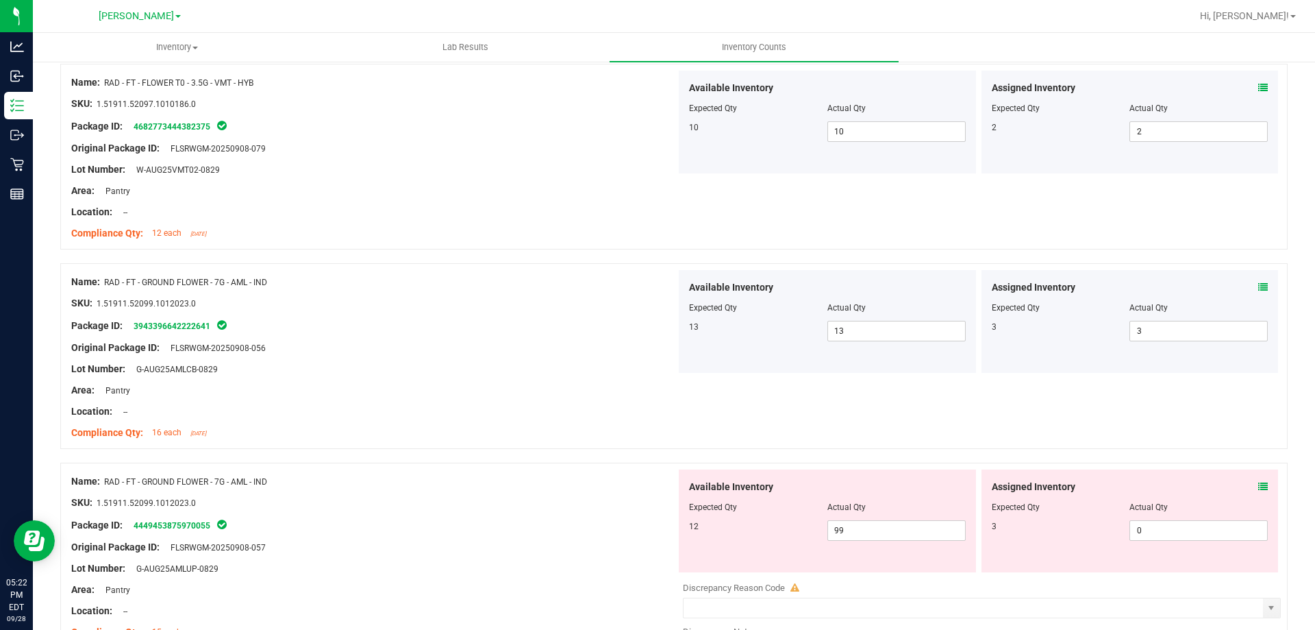
scroll to position [2650, 0]
drag, startPoint x: 877, startPoint y: 527, endPoint x: 799, endPoint y: 528, distance: 78.1
click at [806, 528] on div "12 99 99" at bounding box center [827, 529] width 277 height 21
type input "12"
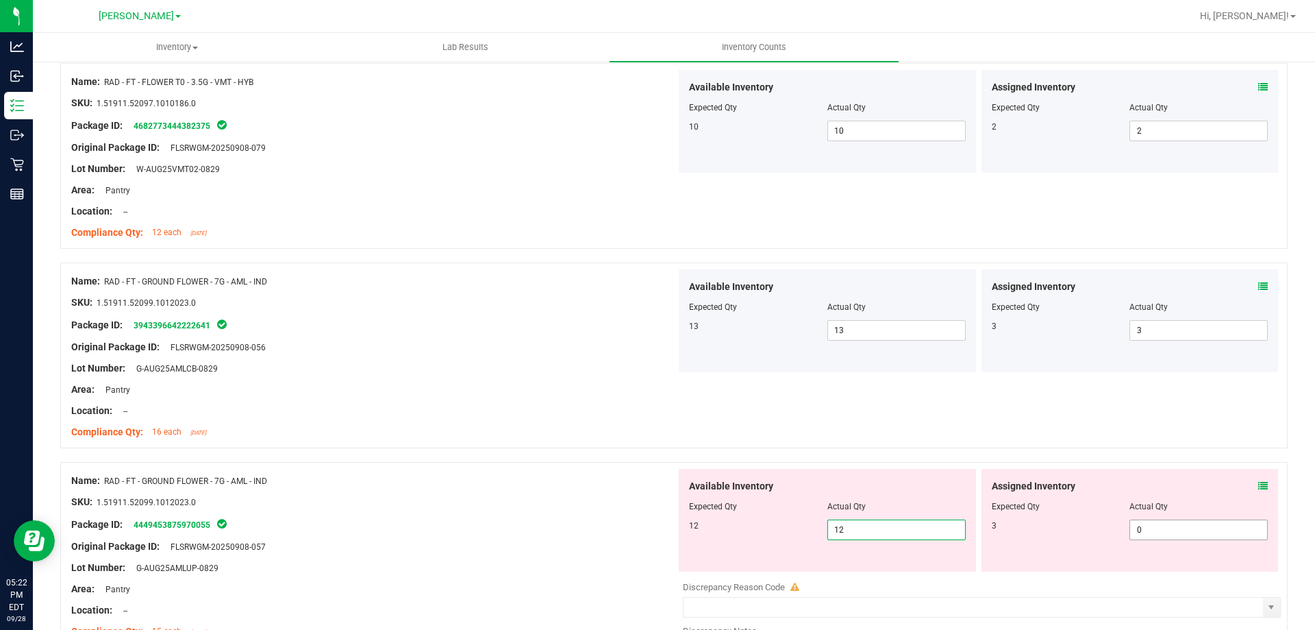
drag, startPoint x: 1183, startPoint y: 529, endPoint x: 943, endPoint y: 503, distance: 241.8
click at [950, 507] on div "Available Inventory Expected Qty Actual Qty 12 12 12 0 0" at bounding box center [978, 520] width 605 height 103
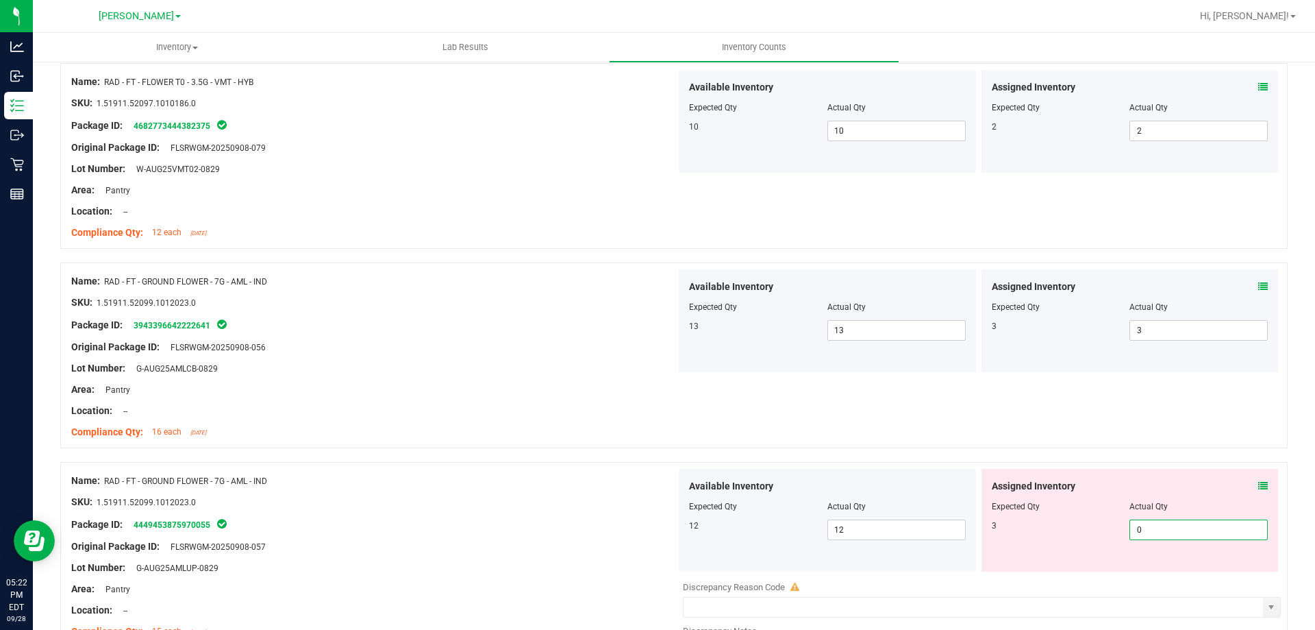
type input "3"
click at [986, 408] on div "Name: RAD - FT - GROUND FLOWER - 7G - AML - IND SKU: 1.51911.52099.1012023.0 Pa…" at bounding box center [674, 355] width 1228 height 186
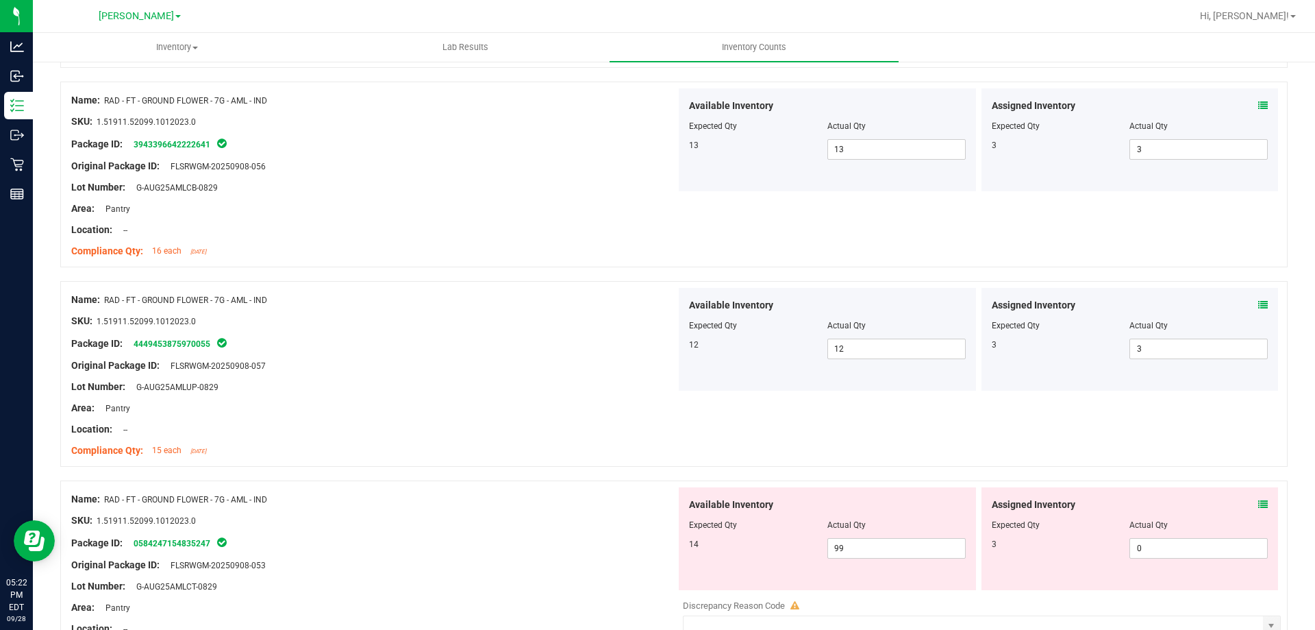
scroll to position [2855, 0]
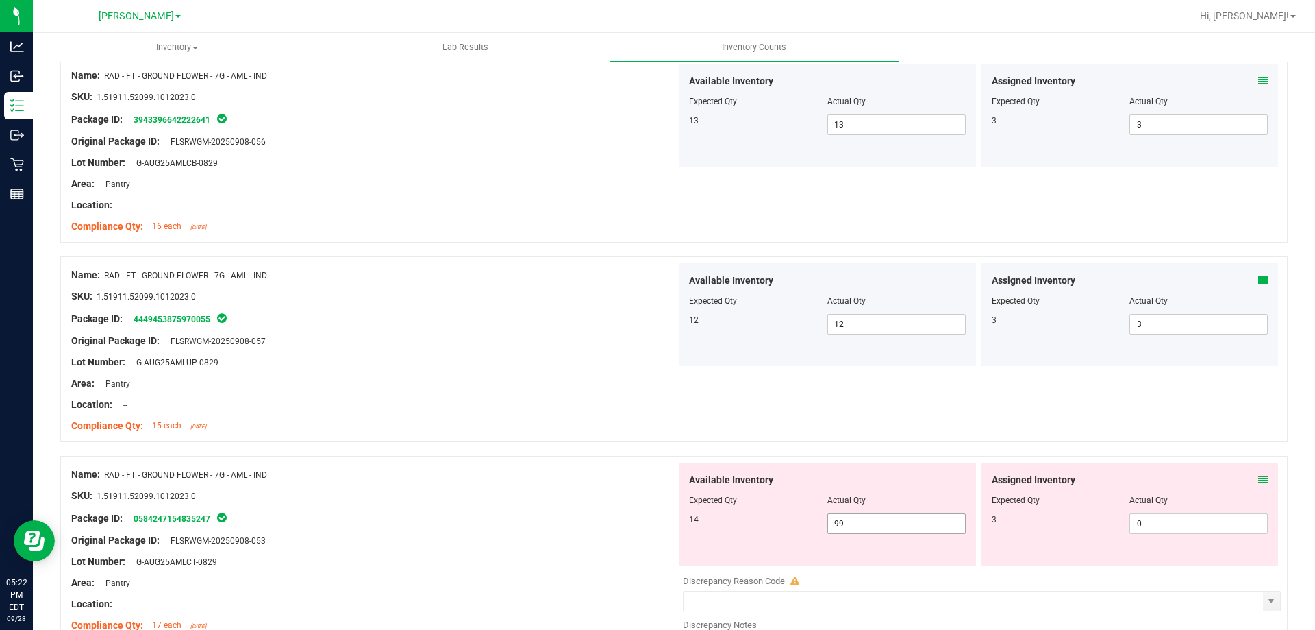
drag, startPoint x: 872, startPoint y: 532, endPoint x: 793, endPoint y: 532, distance: 78.8
click at [793, 532] on div "14 99 99" at bounding box center [827, 523] width 277 height 21
type input "14"
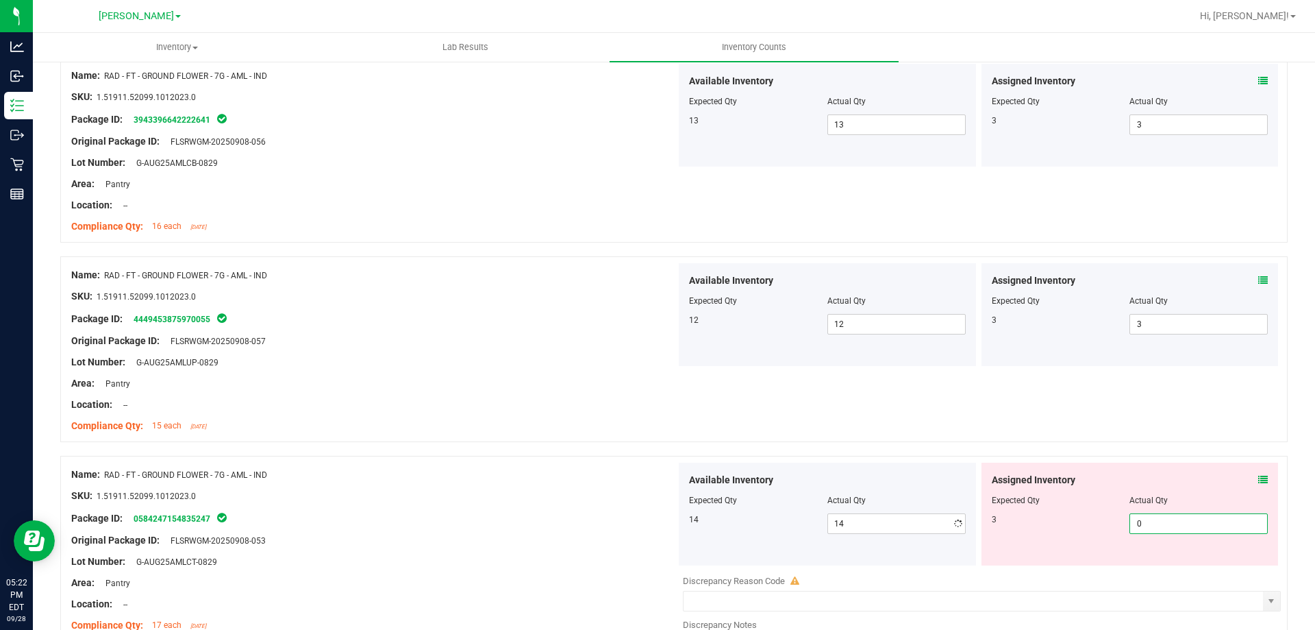
drag, startPoint x: 1204, startPoint y: 521, endPoint x: 991, endPoint y: 498, distance: 214.3
click at [1010, 525] on div "3 0 0" at bounding box center [1130, 523] width 277 height 21
type input "3"
click at [997, 399] on div "Name: RAD - FT - GROUND FLOWER - 7G - AML - IND SKU: 1.51911.52099.1012023.0 Pa…" at bounding box center [674, 349] width 1228 height 186
type input "3"
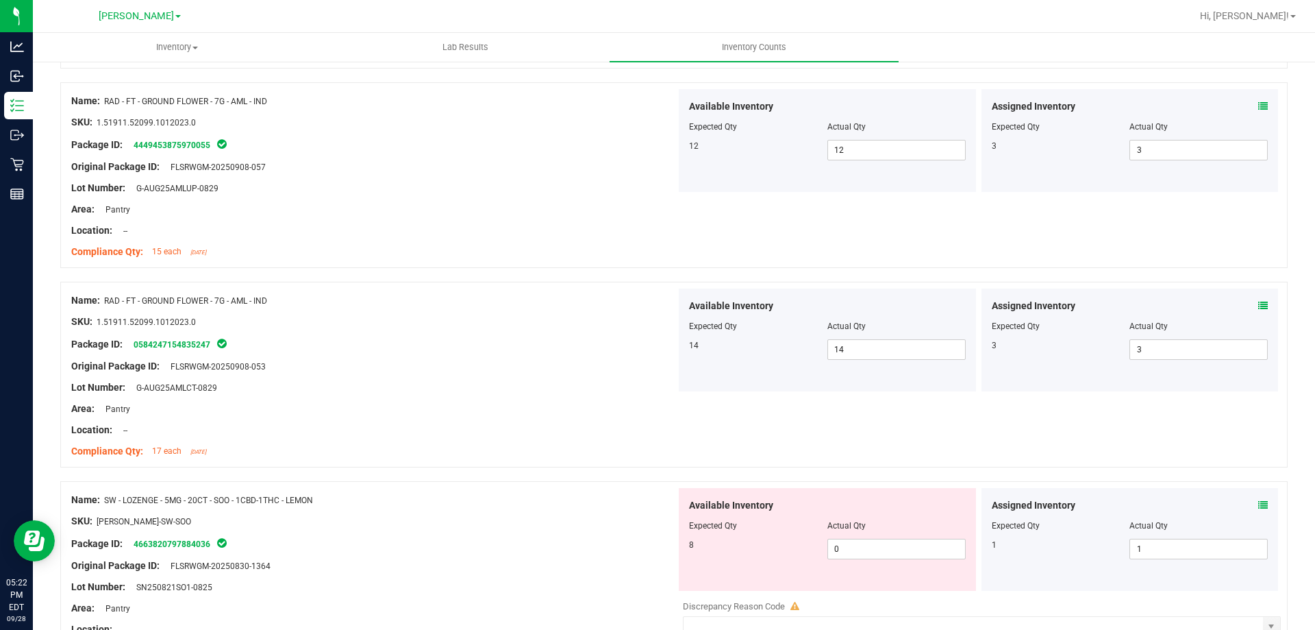
scroll to position [3061, 0]
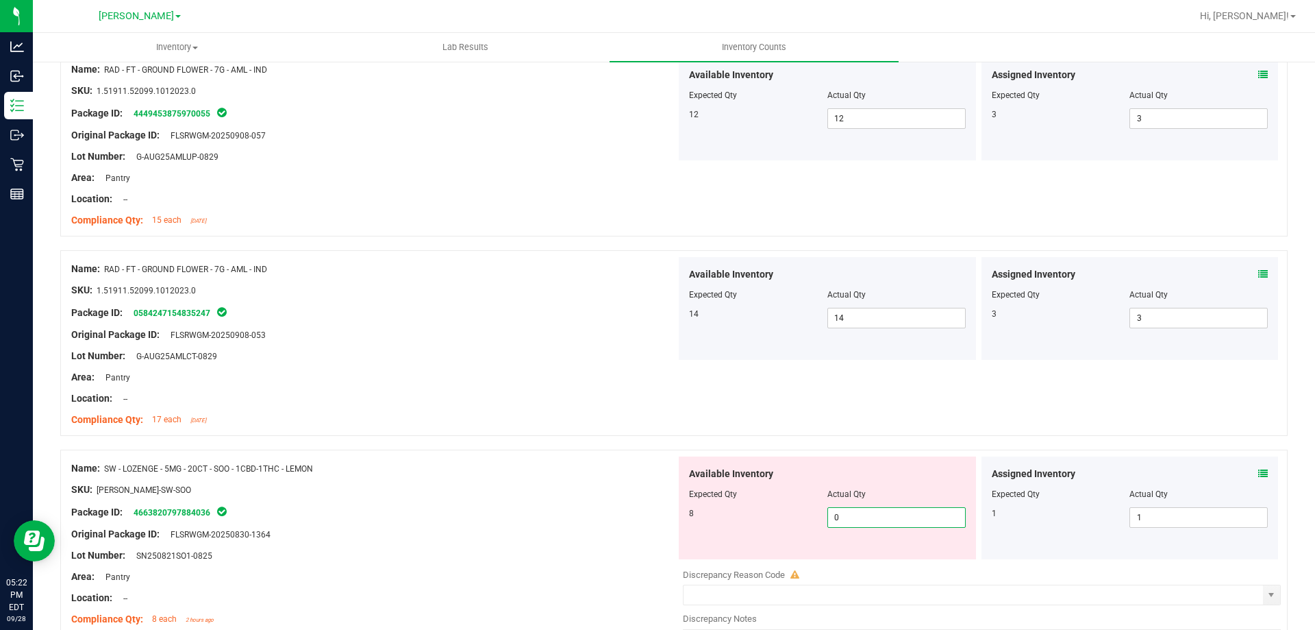
drag, startPoint x: 868, startPoint y: 517, endPoint x: 859, endPoint y: 520, distance: 9.5
click at [859, 520] on span "0 0" at bounding box center [897, 517] width 138 height 21
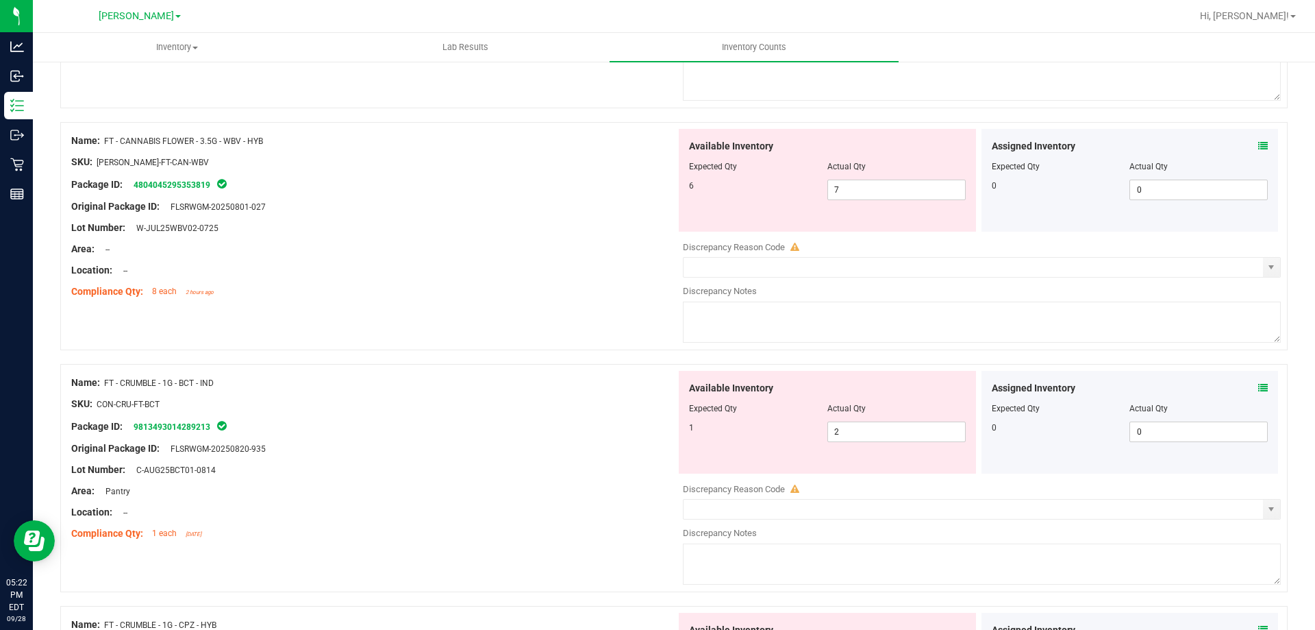
scroll to position [80, 0]
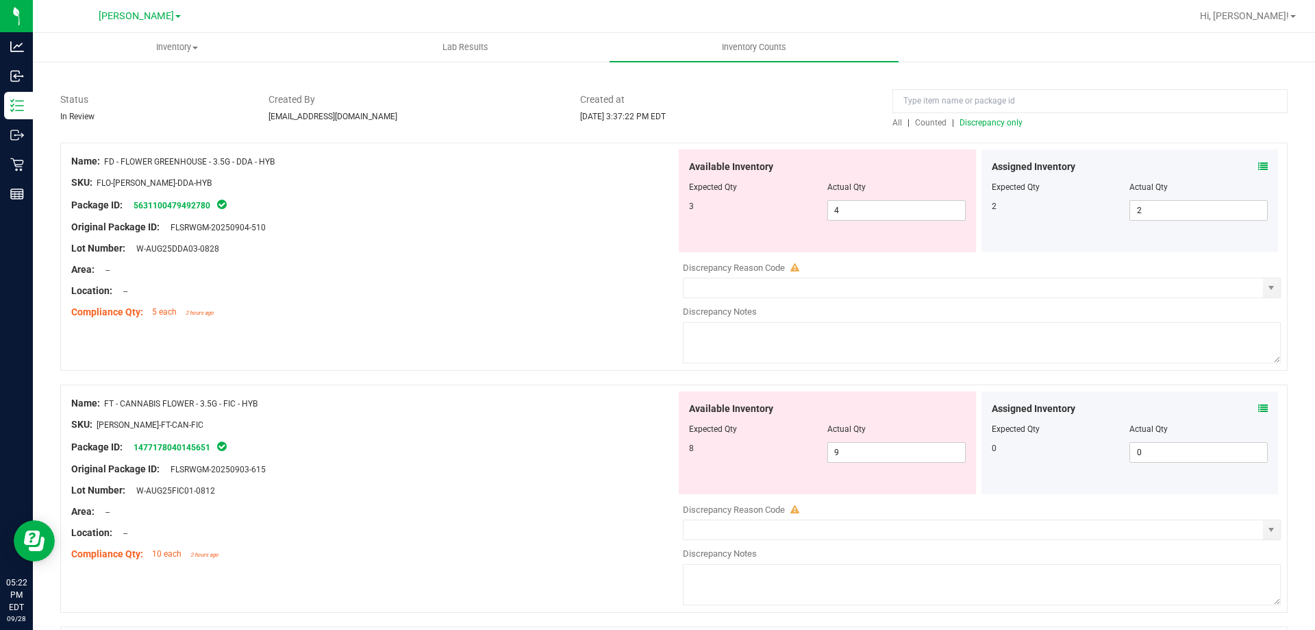
click at [921, 125] on span "Counted" at bounding box center [931, 123] width 32 height 10
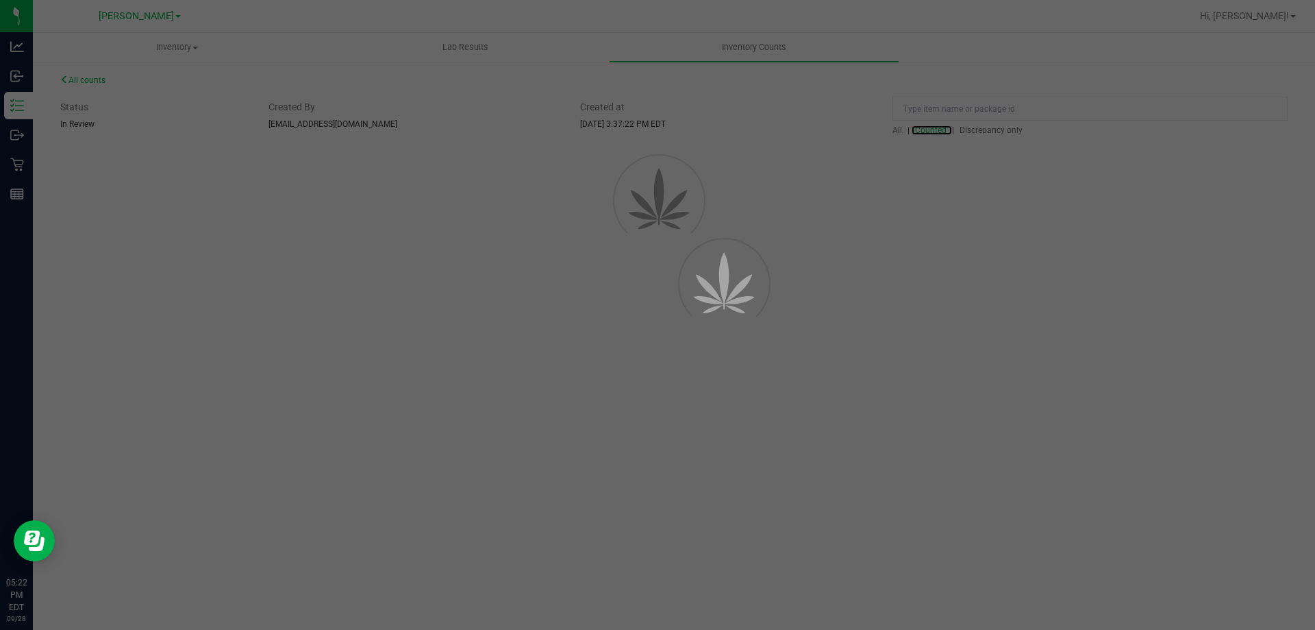
scroll to position [0, 0]
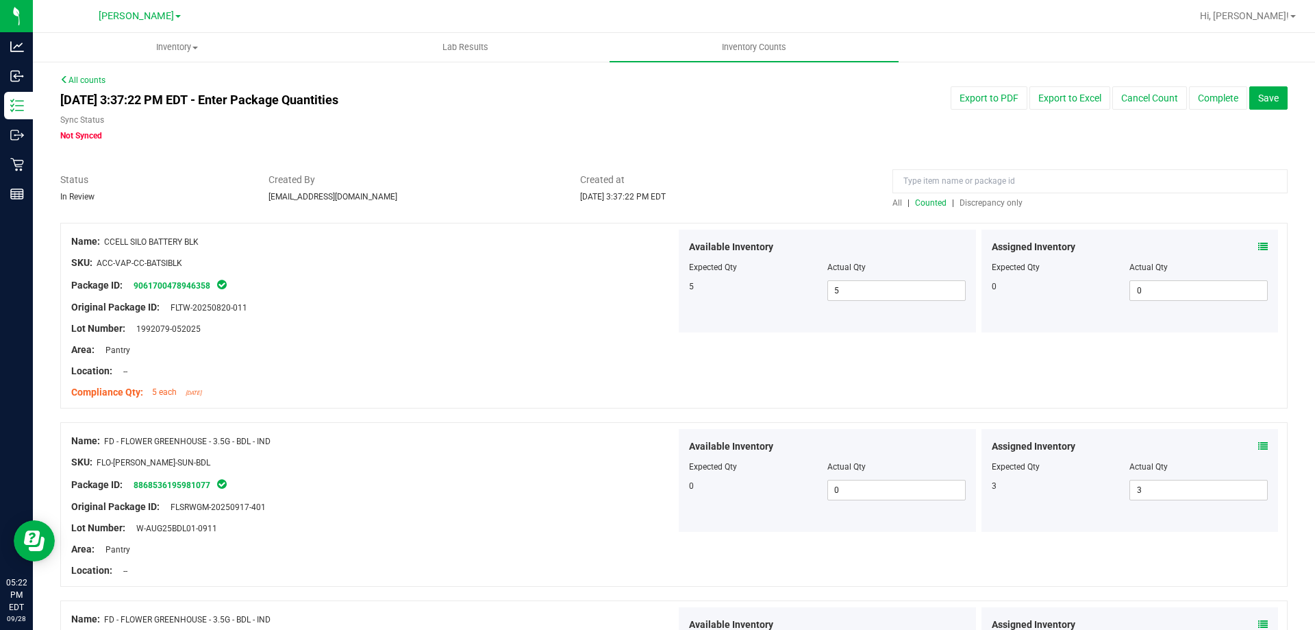
click at [973, 204] on span "Discrepancy only" at bounding box center [991, 203] width 63 height 10
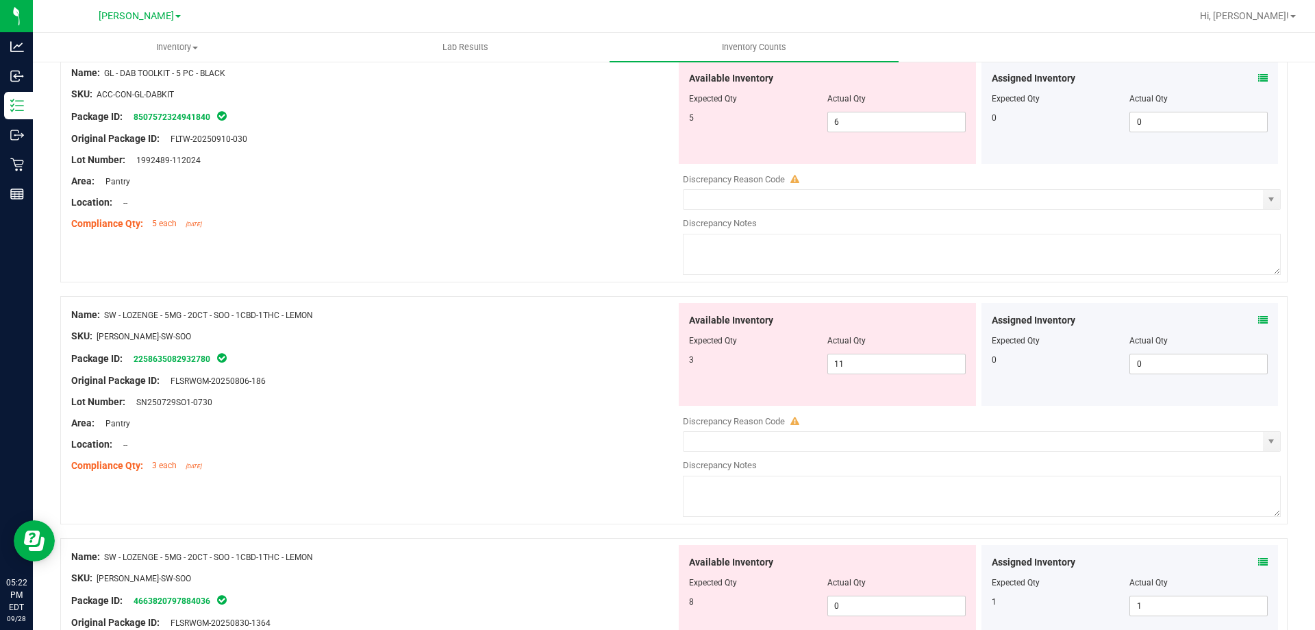
scroll to position [1713, 0]
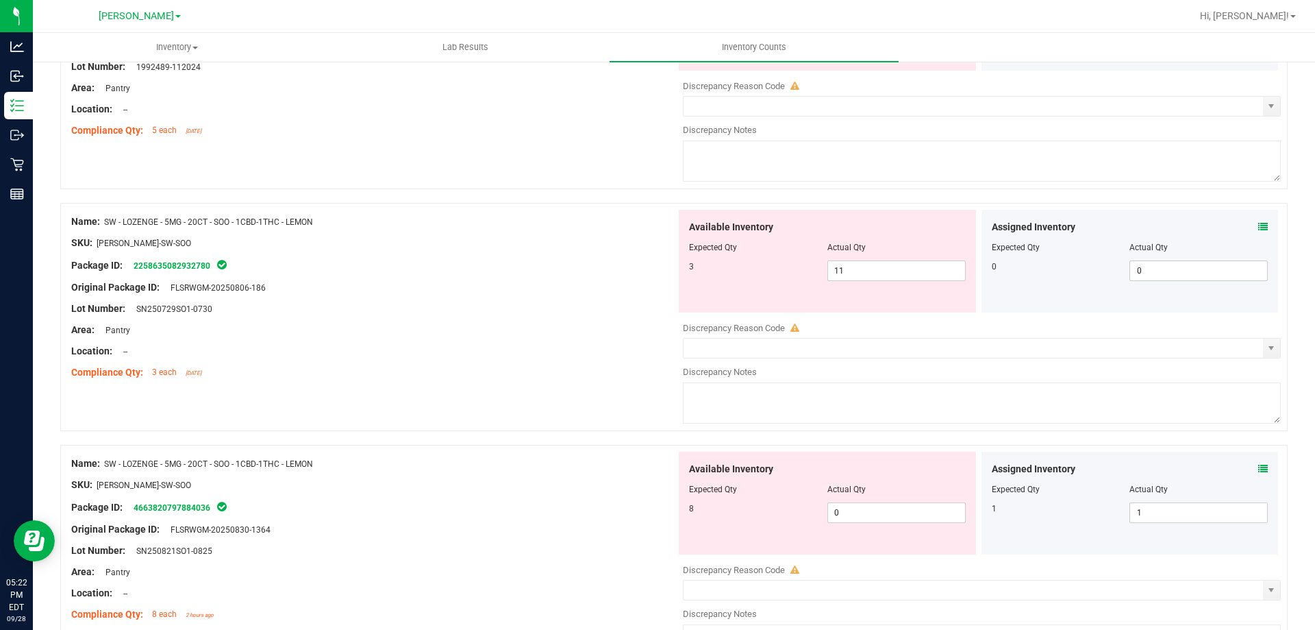
click at [1258, 226] on icon at bounding box center [1263, 227] width 10 height 10
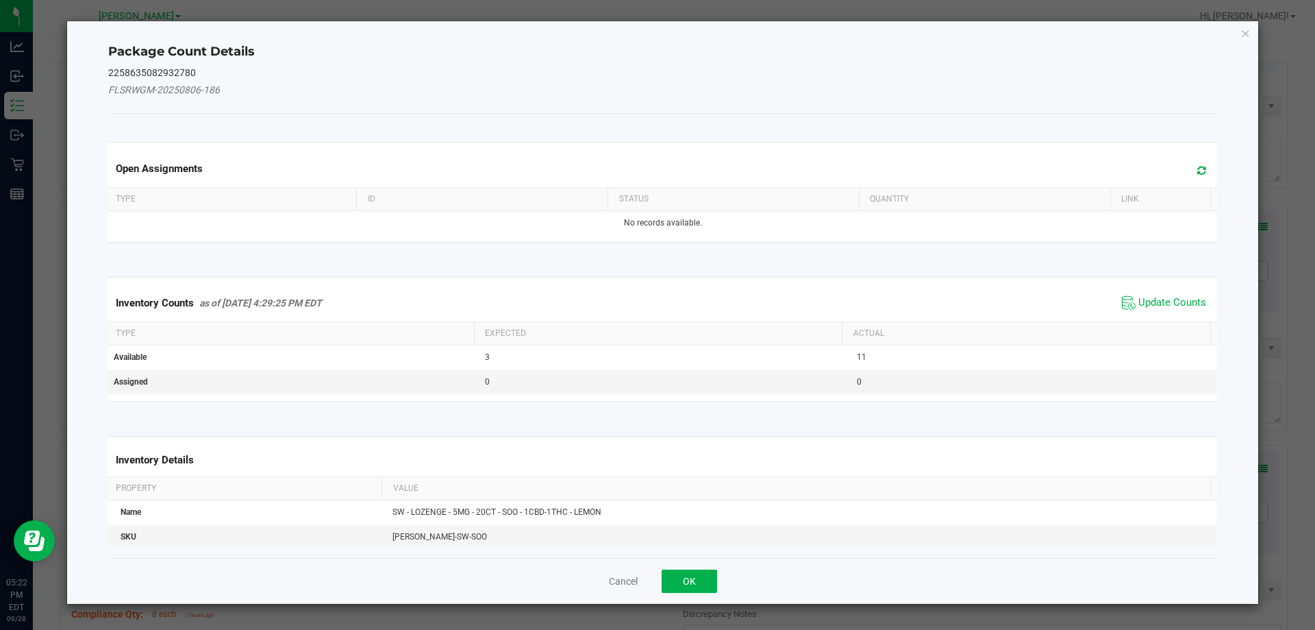
click at [1160, 295] on span "Update Counts" at bounding box center [1164, 303] width 91 height 21
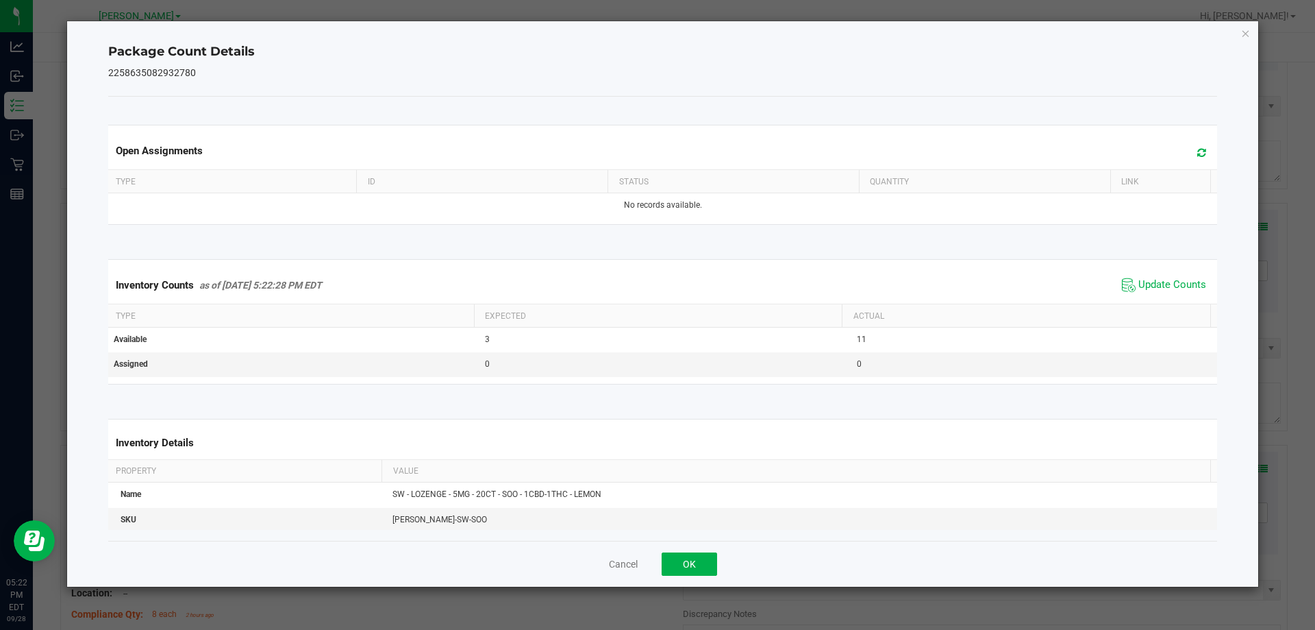
click at [1160, 295] on span "Update Counts" at bounding box center [1164, 285] width 91 height 21
click at [691, 556] on button "OK" at bounding box center [689, 563] width 55 height 23
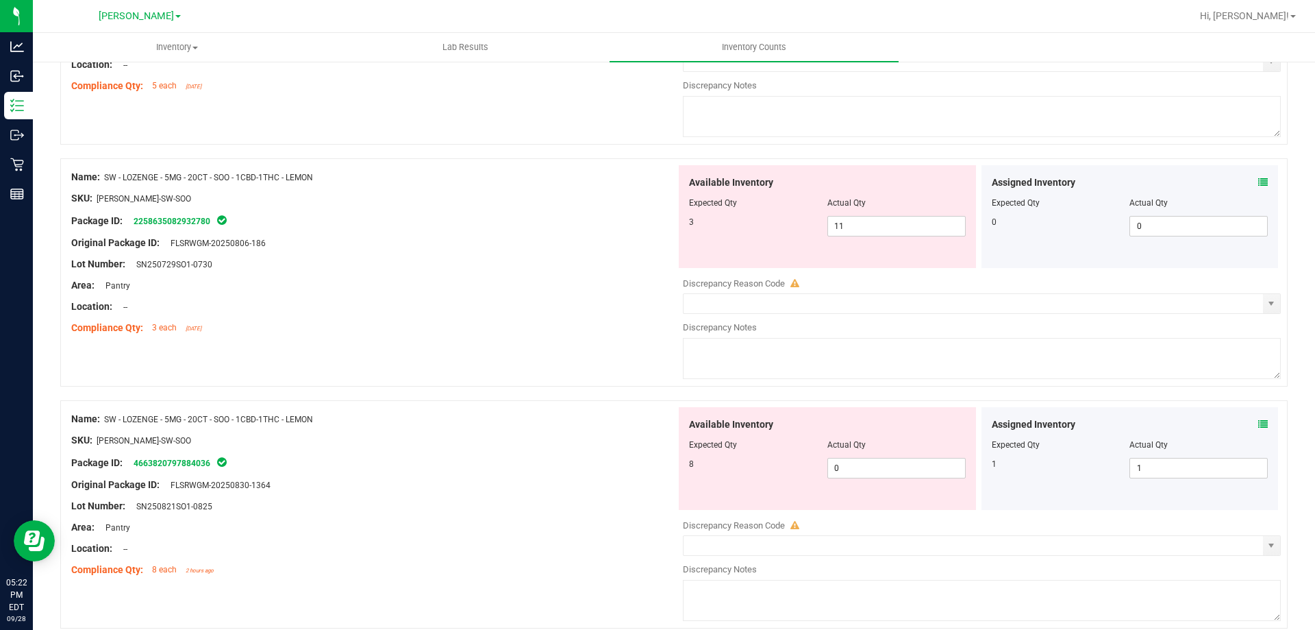
scroll to position [1781, 0]
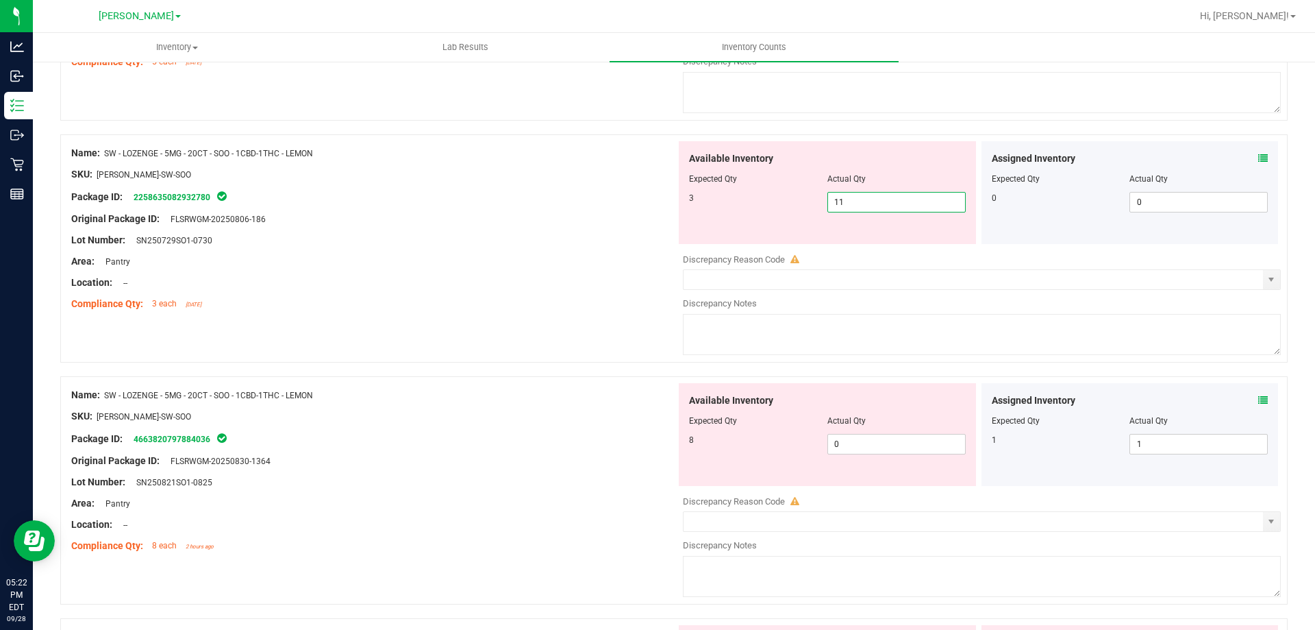
drag, startPoint x: 875, startPoint y: 198, endPoint x: 741, endPoint y: 227, distance: 138.0
click at [741, 227] on div "Available Inventory Expected Qty Actual Qty 3 11 11" at bounding box center [827, 192] width 297 height 103
type input "3"
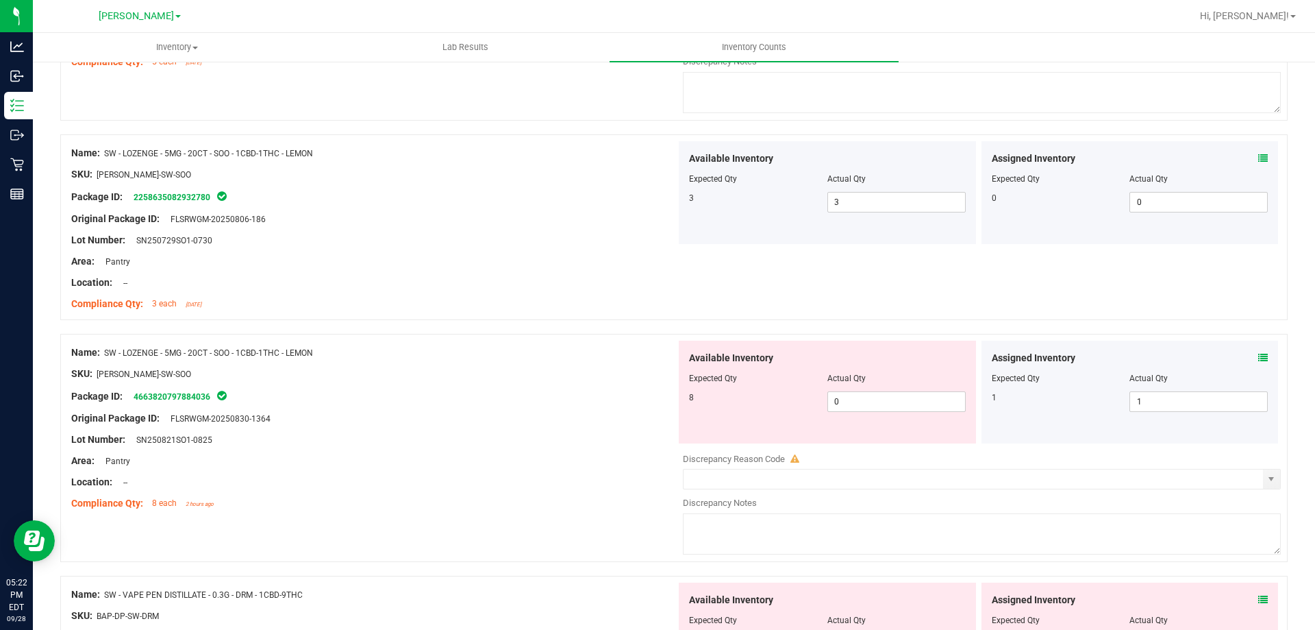
drag, startPoint x: 869, startPoint y: 456, endPoint x: 686, endPoint y: 447, distance: 183.8
click at [692, 449] on div "Available Inventory Expected Qty Actual Qty 8 0 0" at bounding box center [978, 448] width 605 height 217
click at [891, 412] on div "Available Inventory Expected Qty Actual Qty 8 0 0" at bounding box center [827, 391] width 297 height 103
drag, startPoint x: 888, startPoint y: 399, endPoint x: 716, endPoint y: 391, distance: 172.1
click at [729, 395] on div "8 0 0" at bounding box center [827, 401] width 277 height 21
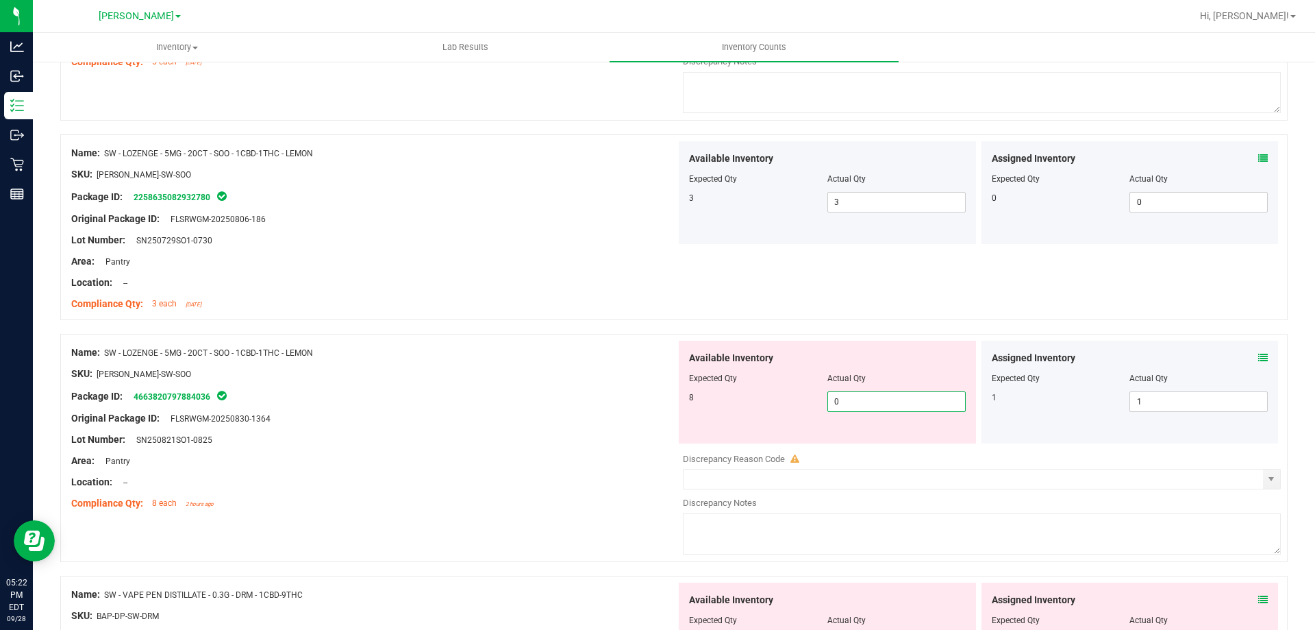
type input "3"
click at [505, 360] on div at bounding box center [373, 363] width 605 height 7
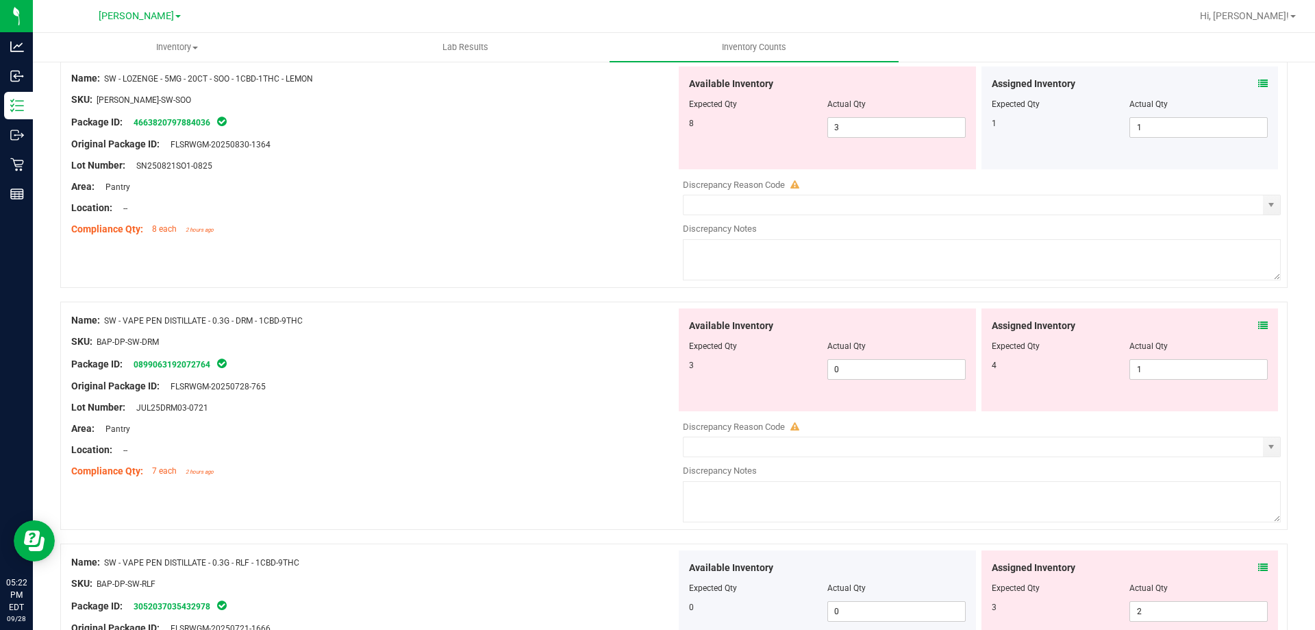
click at [495, 158] on div "Lot Number: SN250821SO1-0825" at bounding box center [373, 165] width 605 height 14
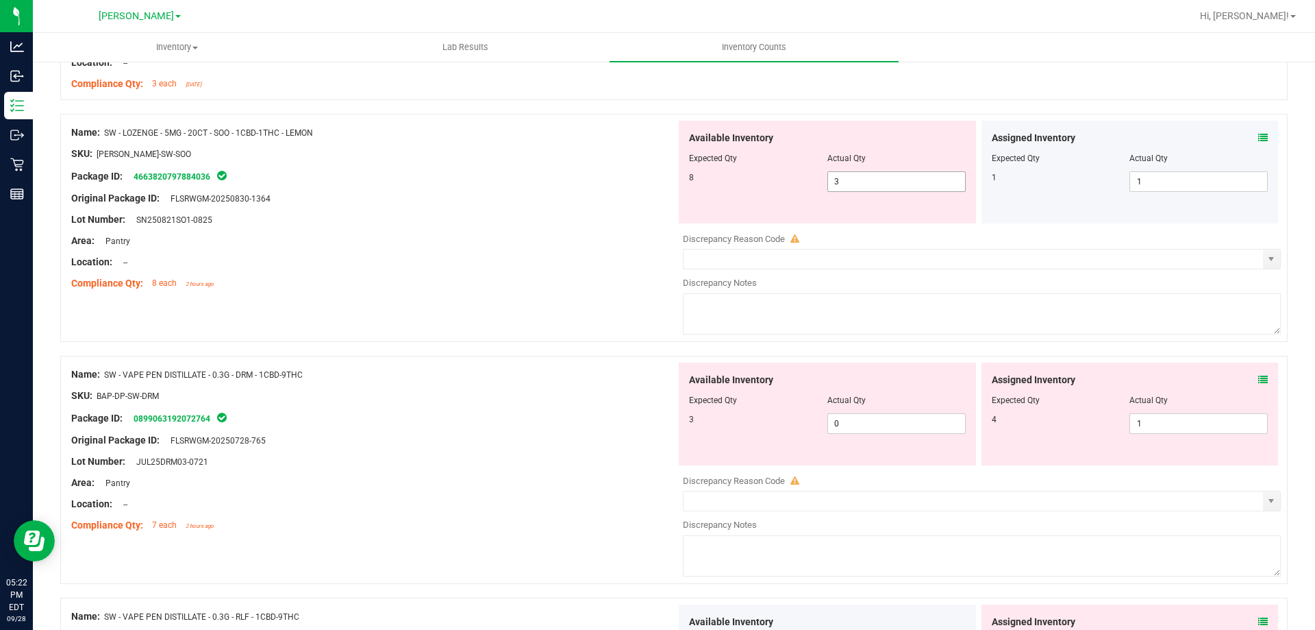
scroll to position [1918, 0]
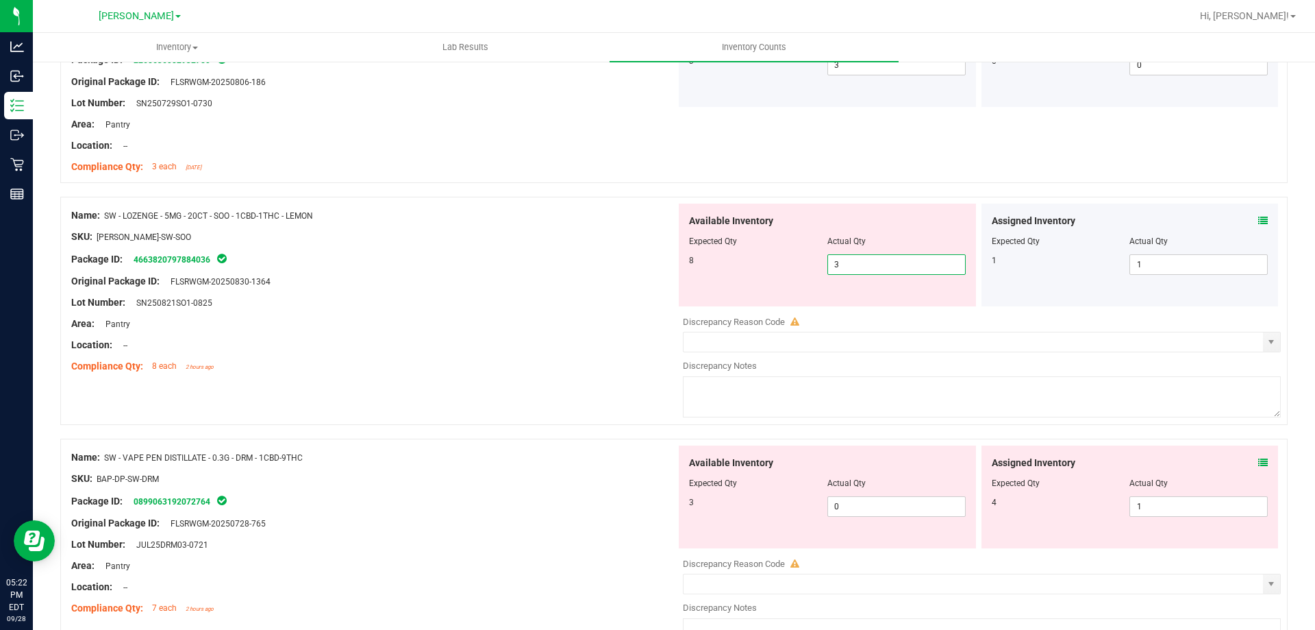
drag, startPoint x: 865, startPoint y: 261, endPoint x: 592, endPoint y: 220, distance: 276.4
click at [595, 221] on div "Name: SW - LOZENGE - 5MG - 20CT - SOO - 1CBD-1THC - LEMON SKU: EDI-LOZ-SW-SOO P…" at bounding box center [674, 311] width 1228 height 228
type input "8"
click at [478, 256] on div "Package ID: 4663820797884036" at bounding box center [373, 259] width 605 height 16
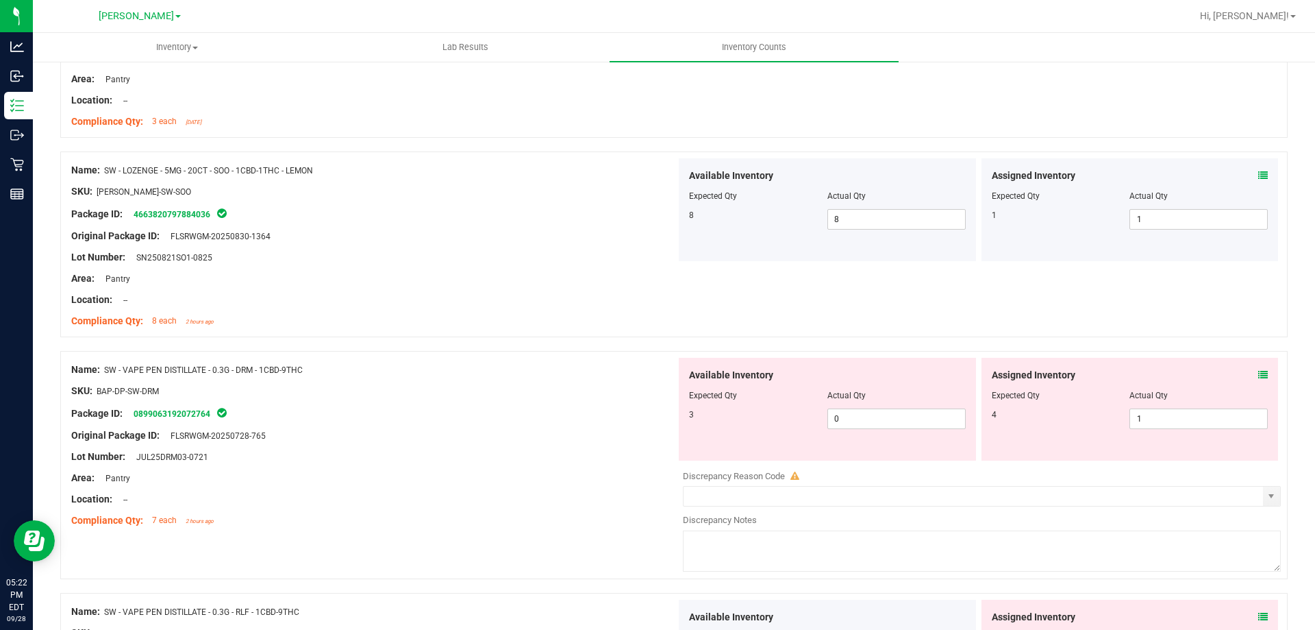
scroll to position [1987, 0]
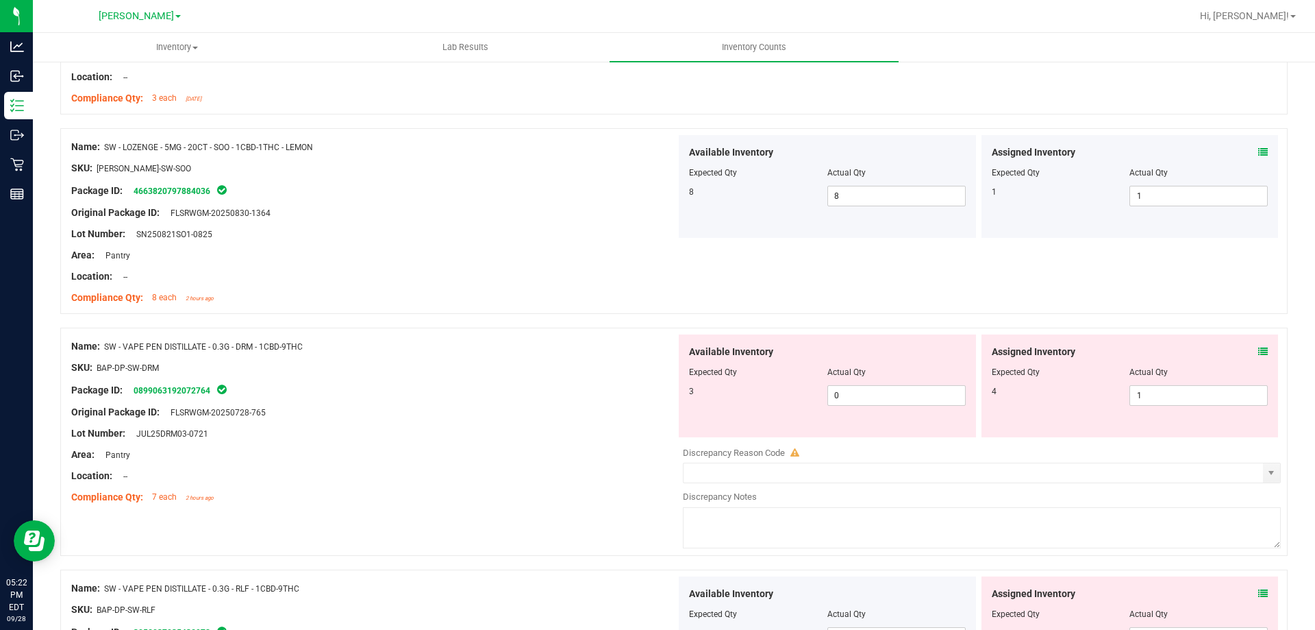
click at [1258, 345] on span at bounding box center [1263, 352] width 10 height 14
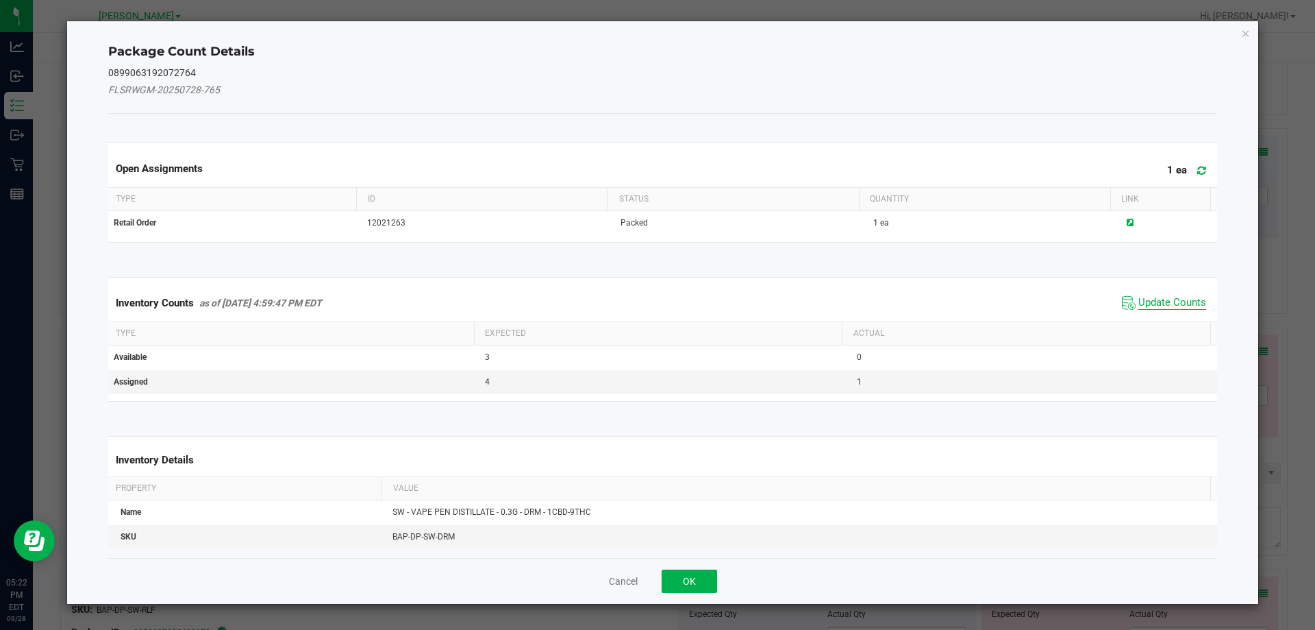
click at [1139, 303] on span "Update Counts" at bounding box center [1173, 303] width 68 height 14
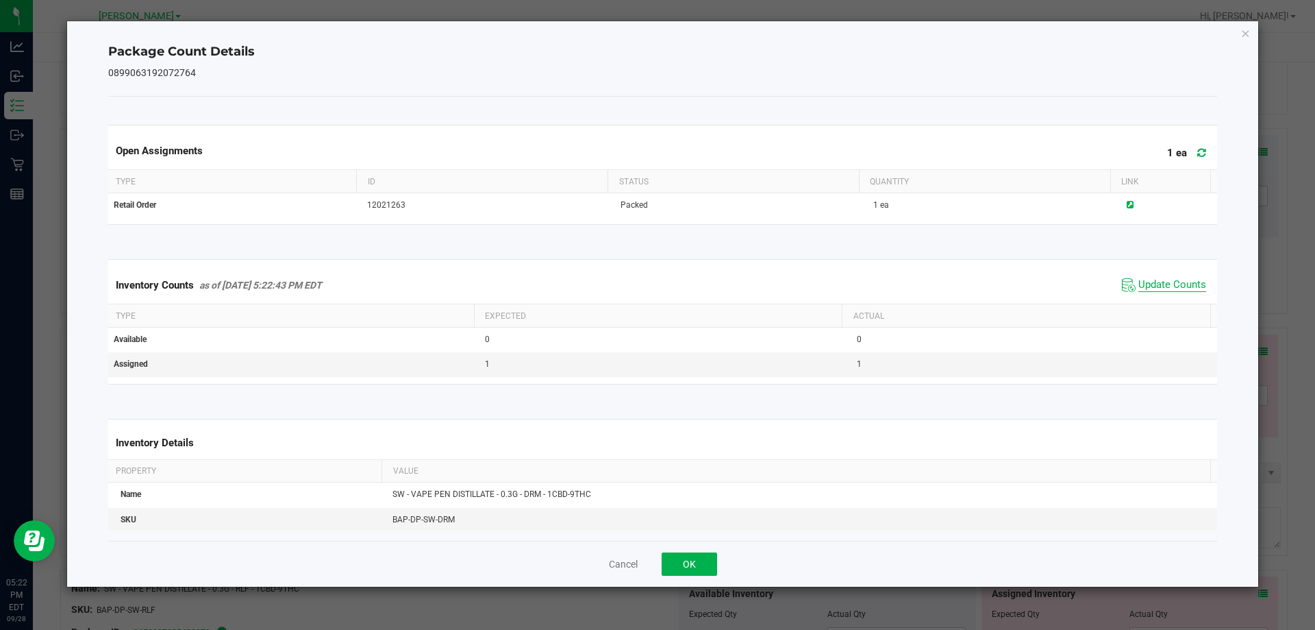
click at [1139, 290] on span "Update Counts" at bounding box center [1173, 285] width 68 height 14
click at [694, 562] on button "OK" at bounding box center [689, 563] width 55 height 23
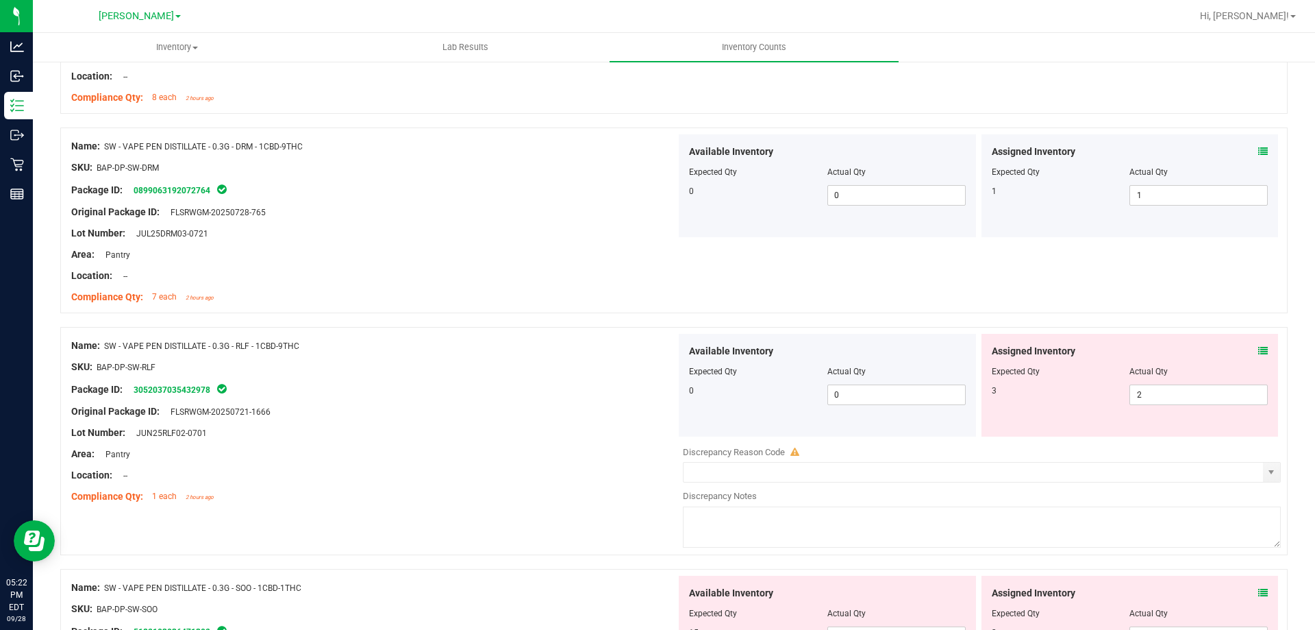
scroll to position [2261, 0]
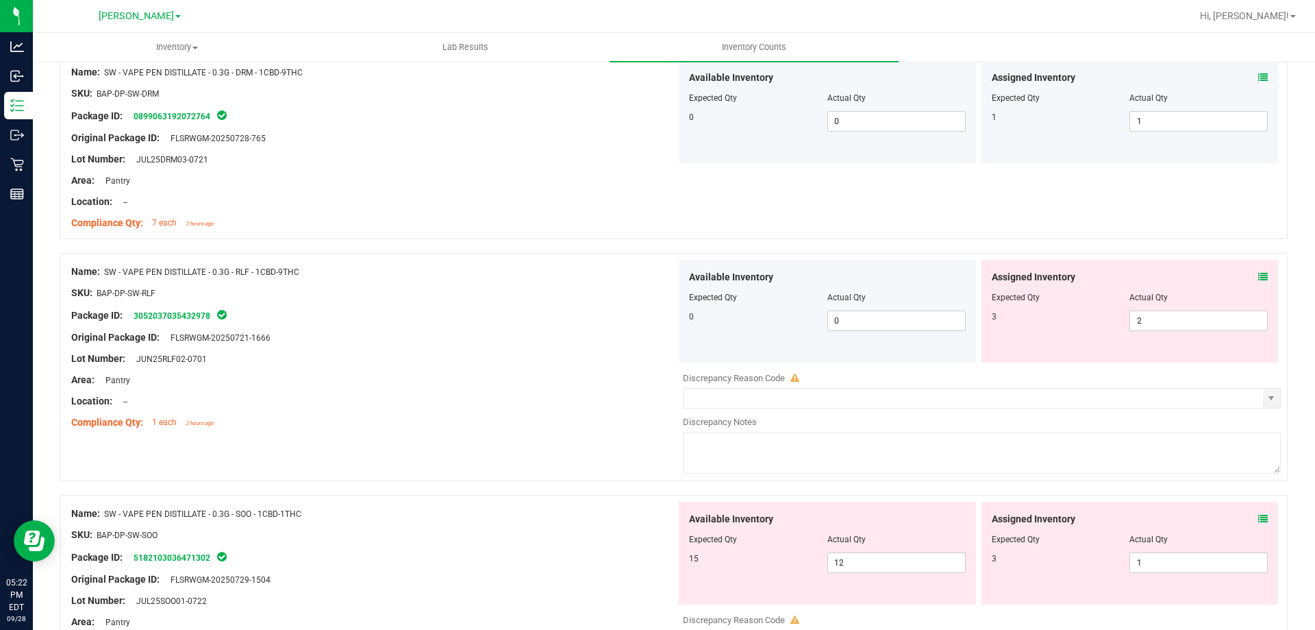
click at [1258, 277] on icon at bounding box center [1263, 277] width 10 height 10
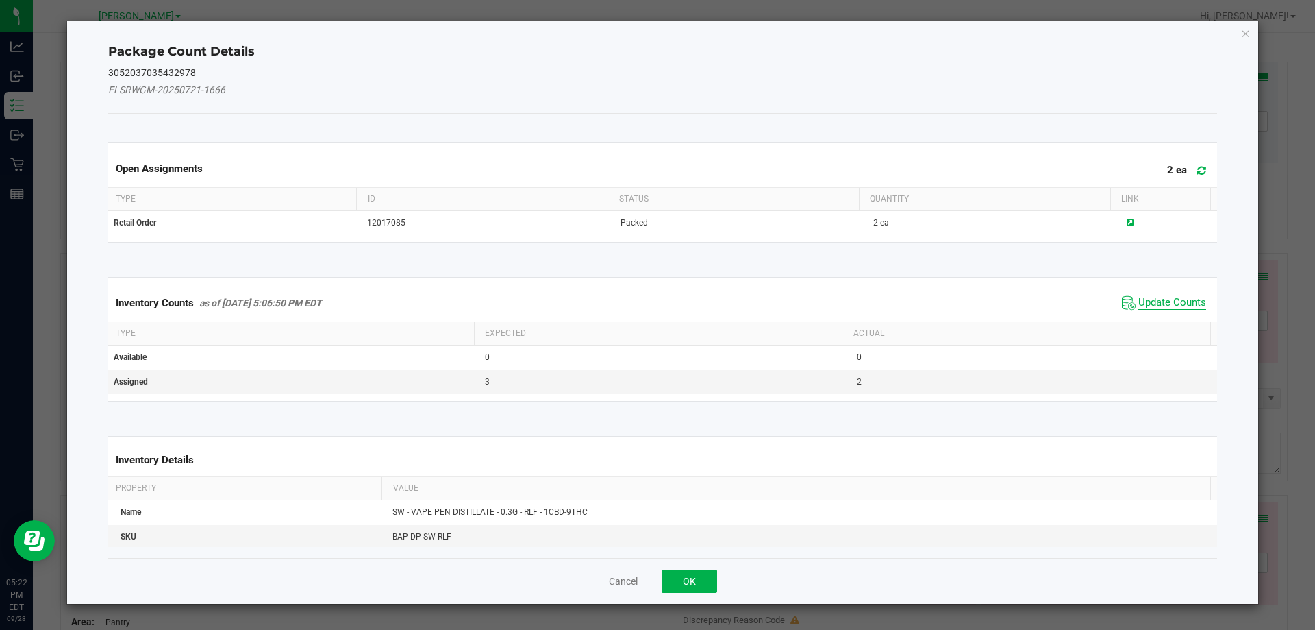
click at [1170, 309] on span "Update Counts" at bounding box center [1173, 303] width 68 height 14
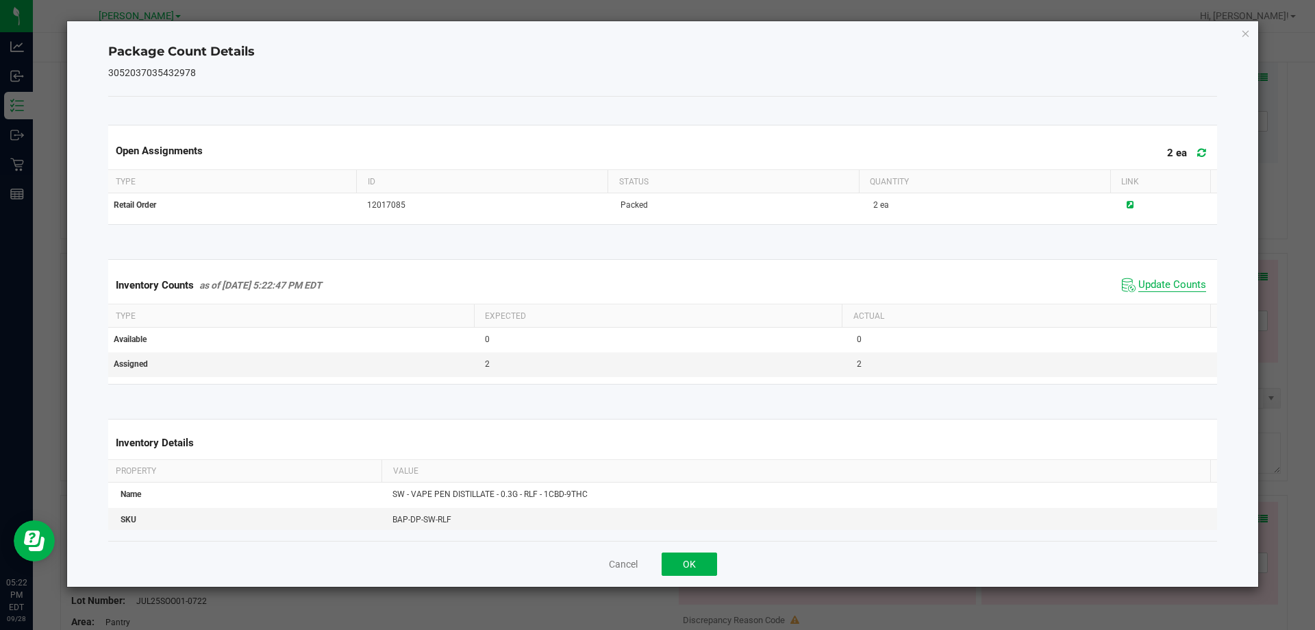
click at [1163, 286] on span "Update Counts" at bounding box center [1173, 285] width 68 height 14
click at [686, 560] on button "OK" at bounding box center [689, 563] width 55 height 23
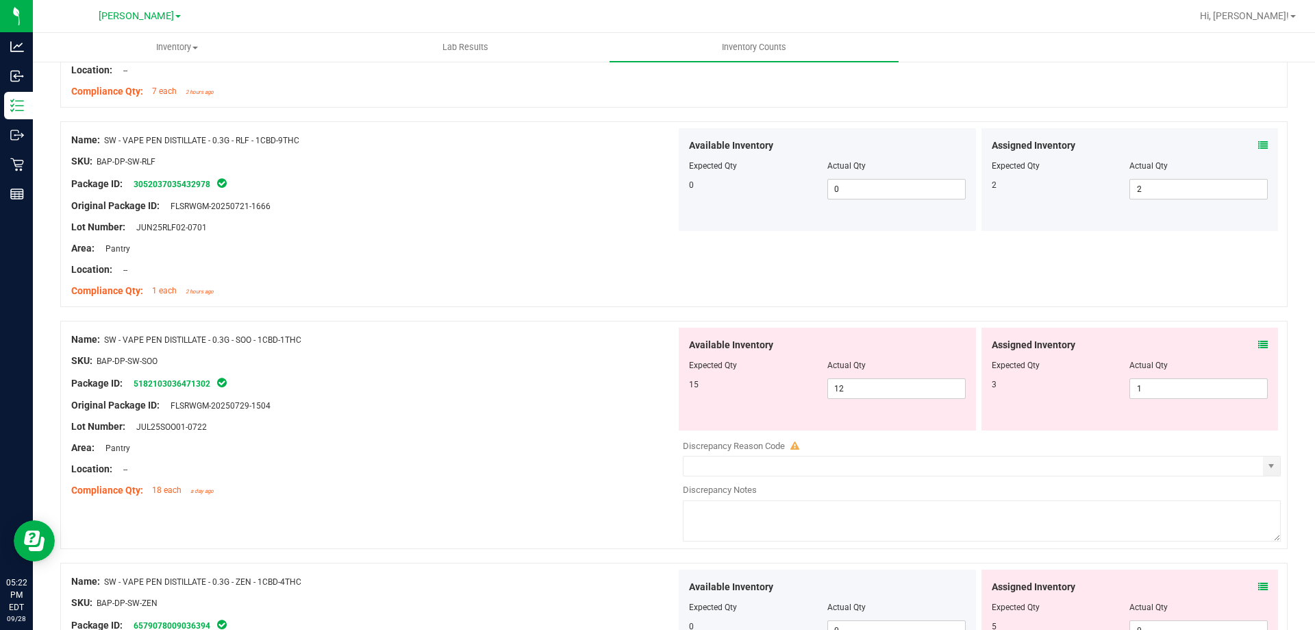
scroll to position [2398, 0]
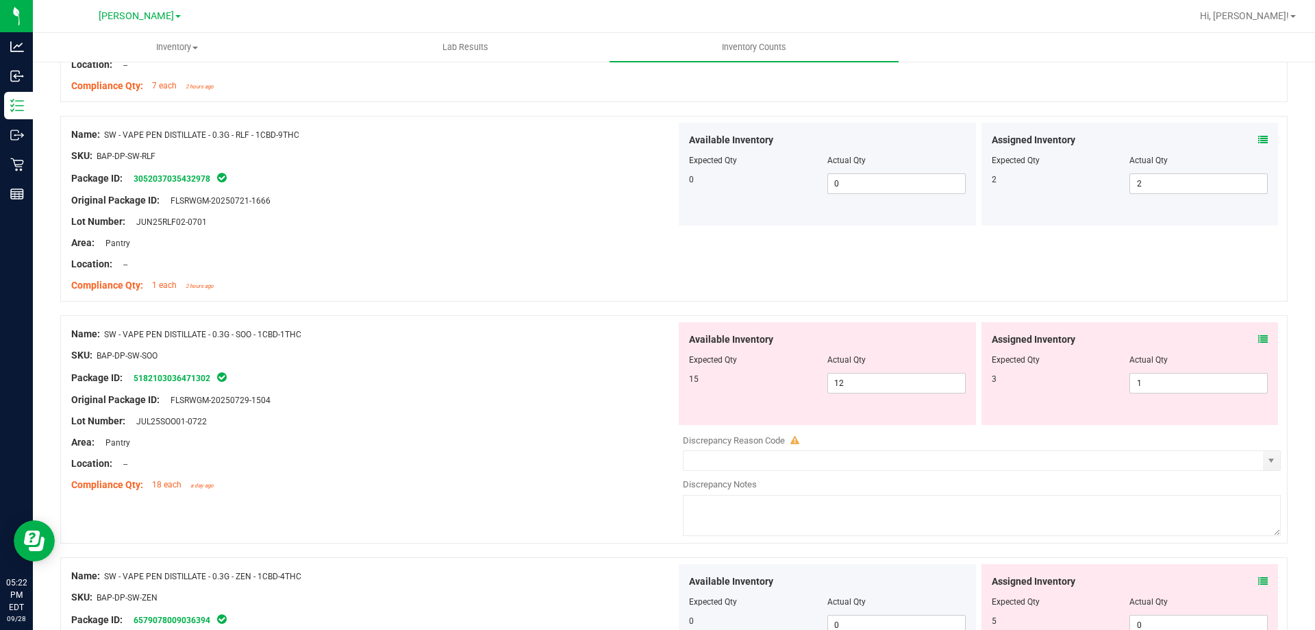
click at [1258, 336] on div "Assigned Inventory Expected Qty Actual Qty 3 1 1" at bounding box center [1130, 373] width 297 height 103
click at [1247, 338] on div "Assigned Inventory" at bounding box center [1130, 339] width 277 height 14
click at [1258, 340] on icon at bounding box center [1263, 339] width 10 height 10
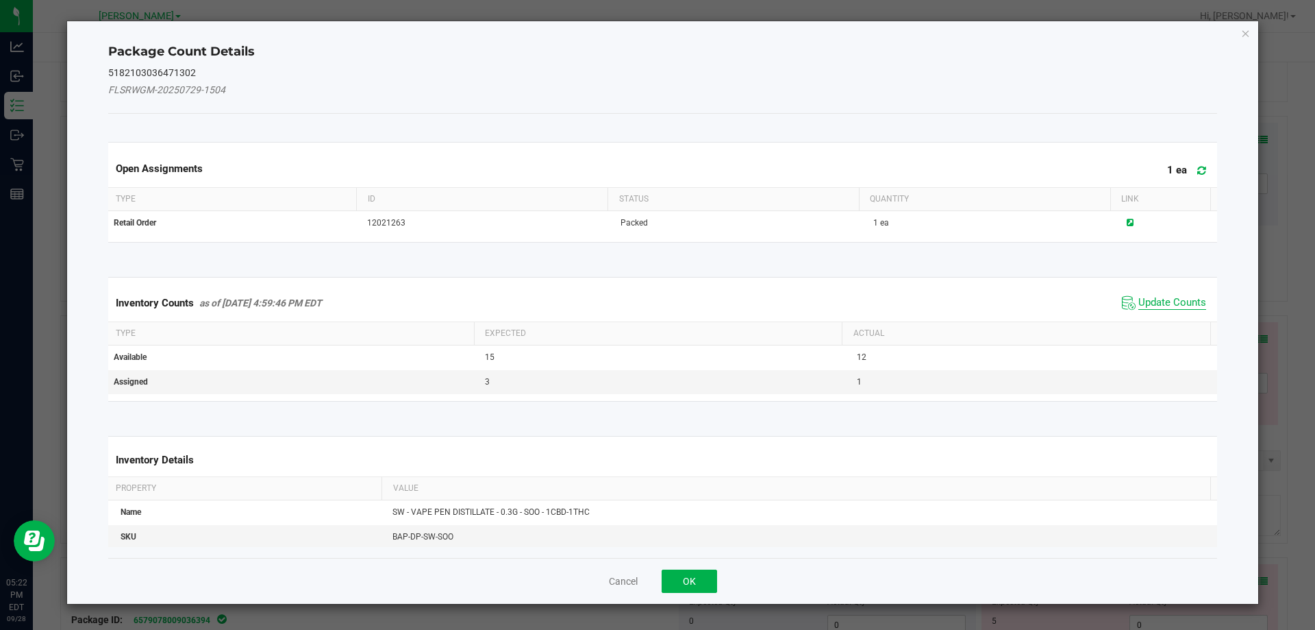
click at [1139, 297] on span "Update Counts" at bounding box center [1173, 303] width 68 height 14
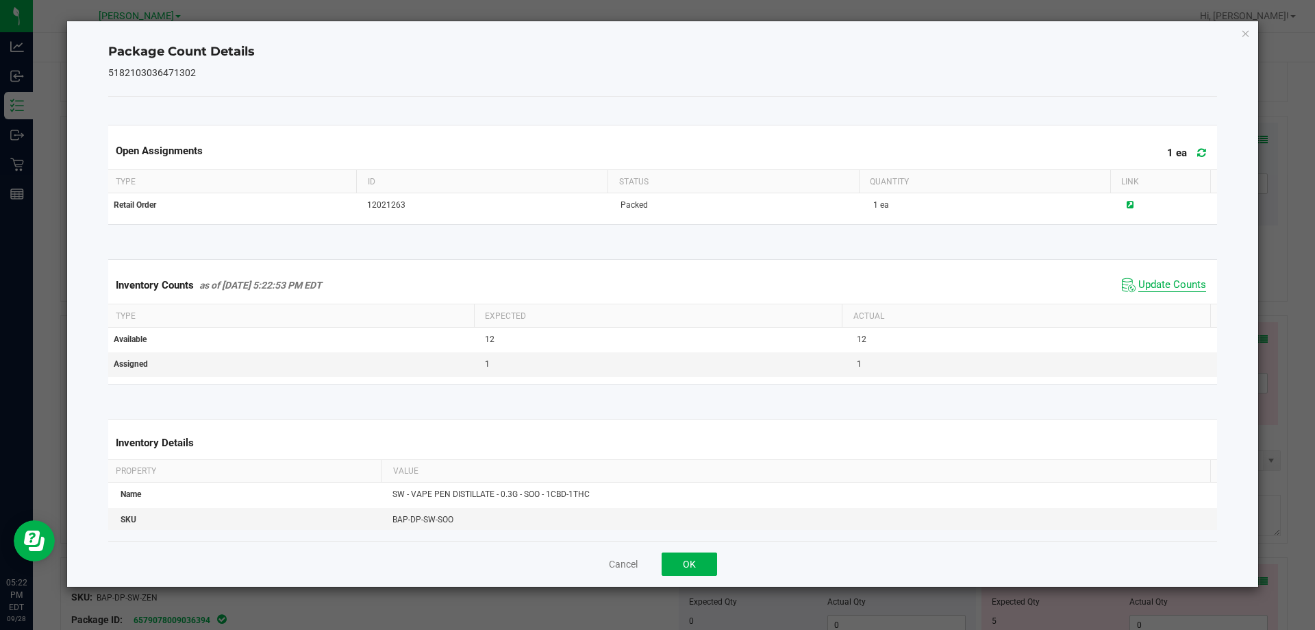
click at [1139, 286] on span "Update Counts" at bounding box center [1173, 285] width 68 height 14
drag, startPoint x: 693, startPoint y: 556, endPoint x: 897, endPoint y: 510, distance: 208.6
click at [694, 556] on button "OK" at bounding box center [689, 563] width 55 height 23
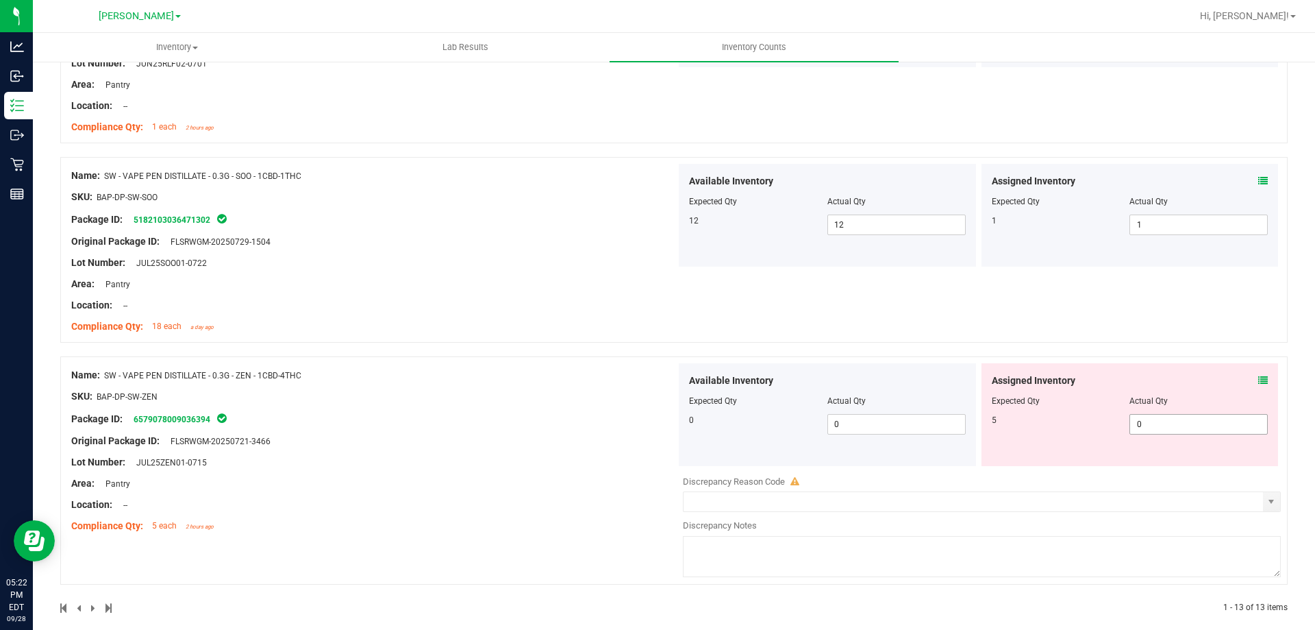
scroll to position [2571, 0]
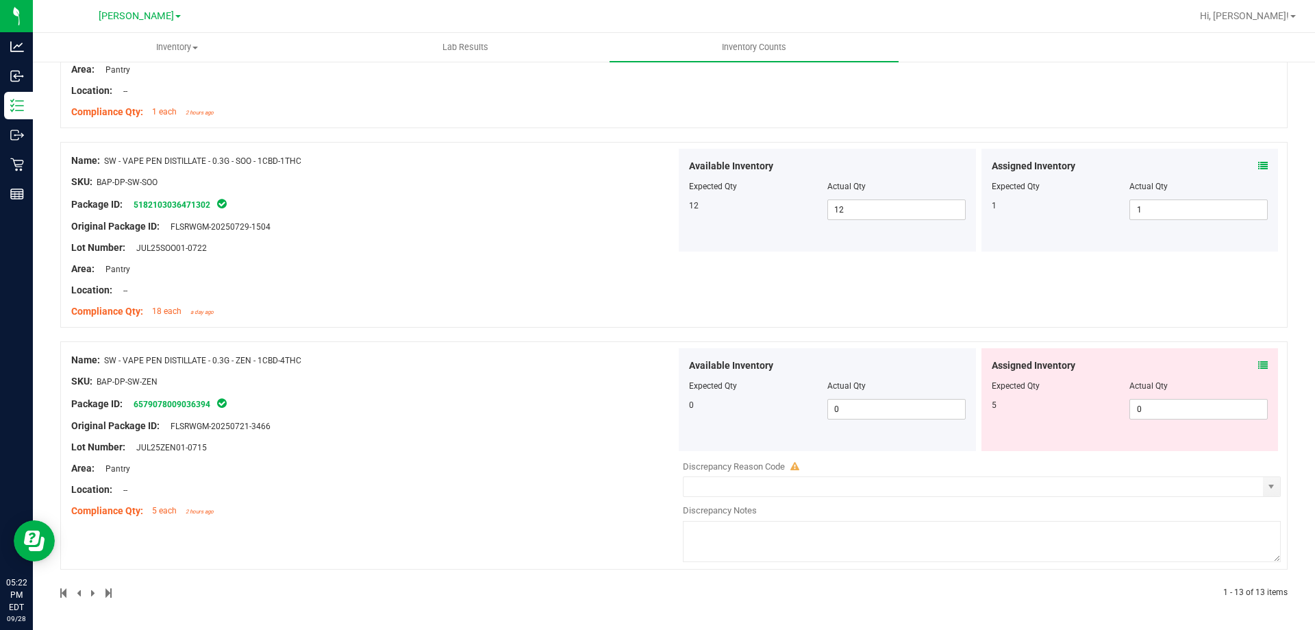
click at [1258, 363] on icon at bounding box center [1263, 365] width 10 height 10
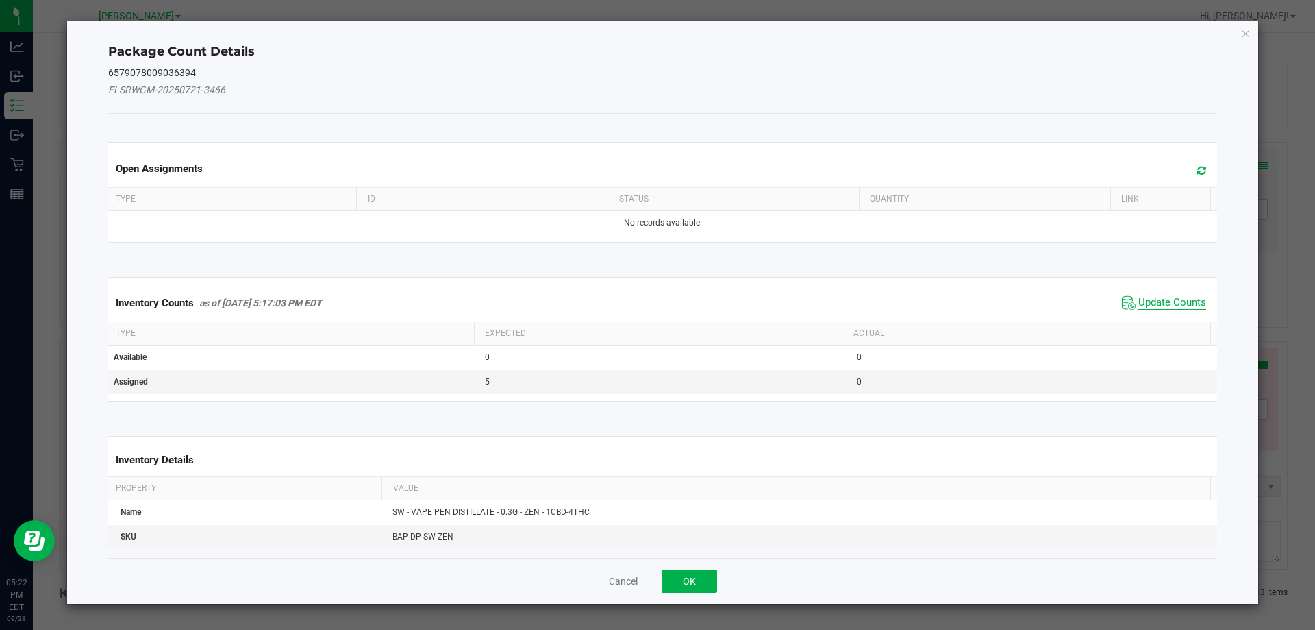
click at [1156, 307] on span "Update Counts" at bounding box center [1173, 303] width 68 height 14
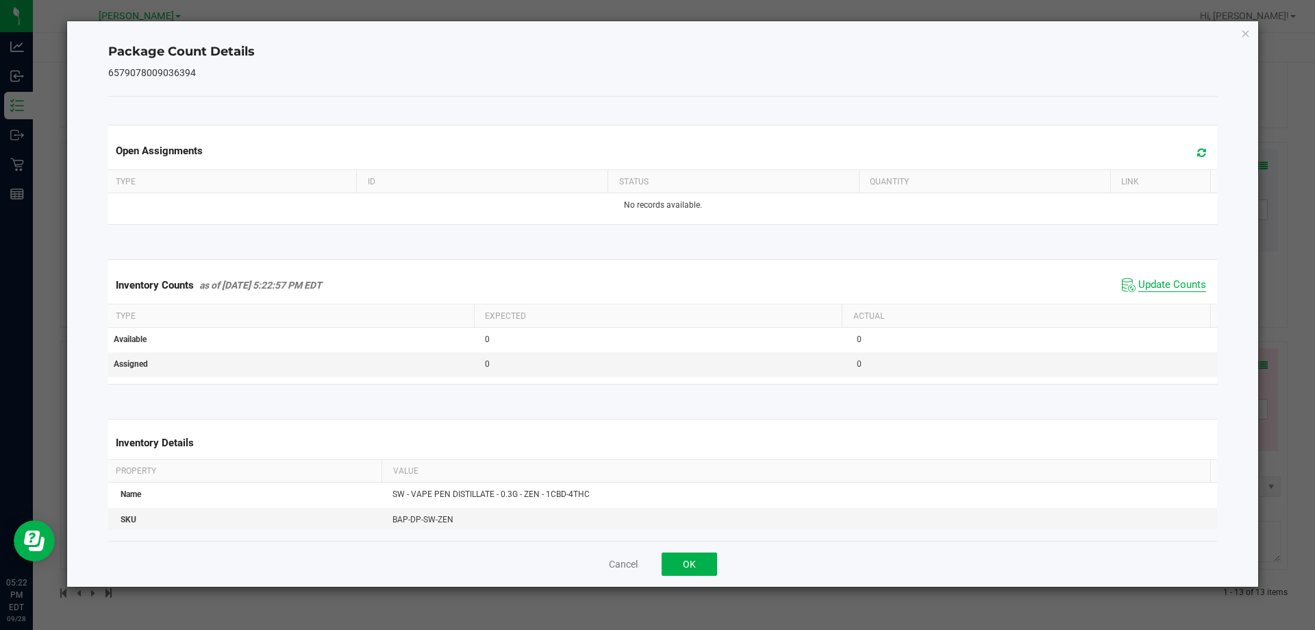
click at [1152, 285] on span "Update Counts" at bounding box center [1173, 285] width 68 height 14
click at [687, 562] on button "OK" at bounding box center [689, 563] width 55 height 23
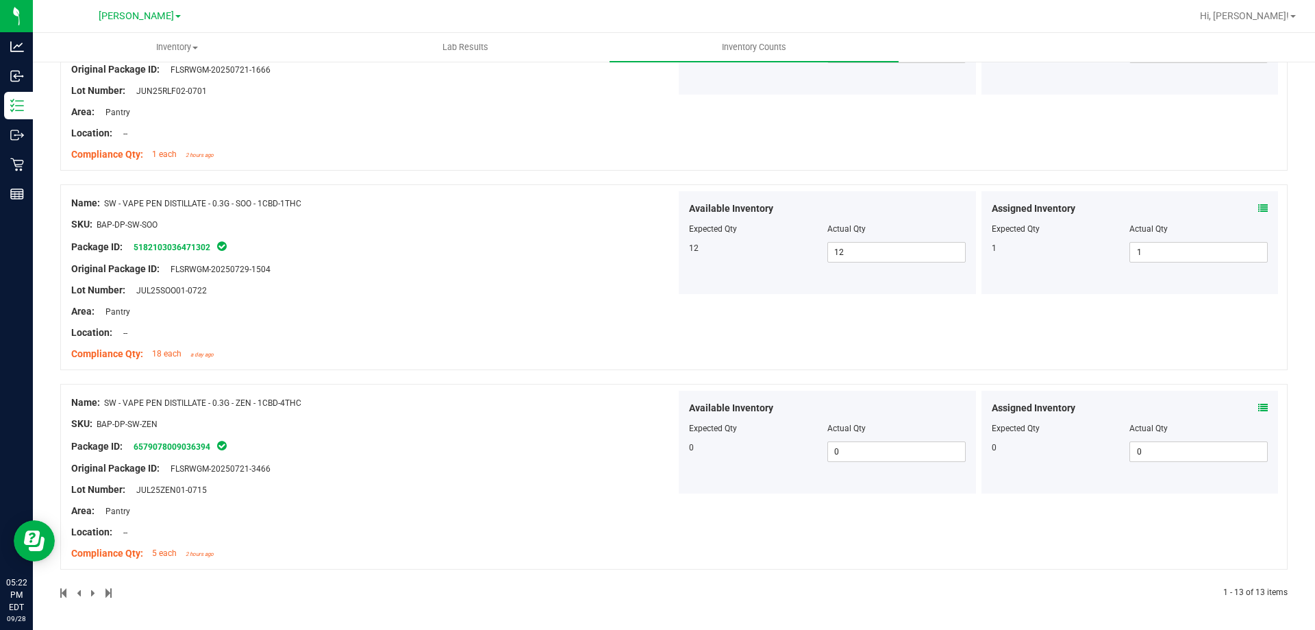
scroll to position [2528, 0]
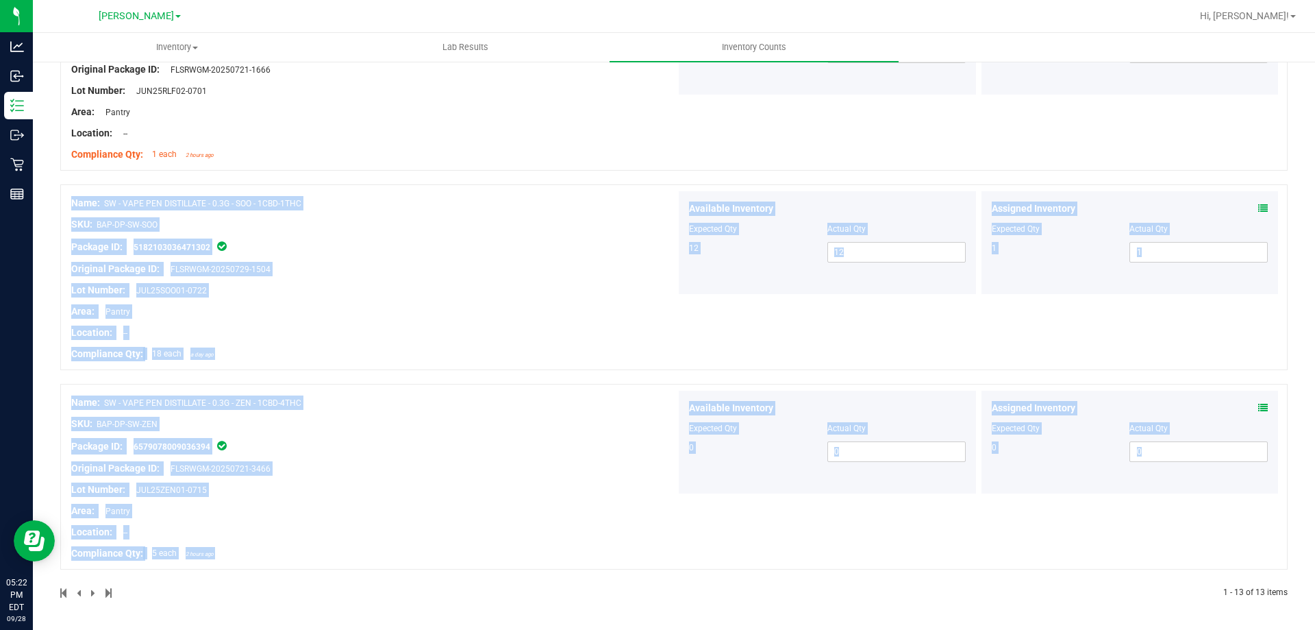
drag, startPoint x: 1304, startPoint y: 521, endPoint x: 1310, endPoint y: 114, distance: 407.0
click at [1310, 114] on div "Inventory All packages All inventory Waste log Create inventory Lab Results Inv…" at bounding box center [674, 331] width 1282 height 597
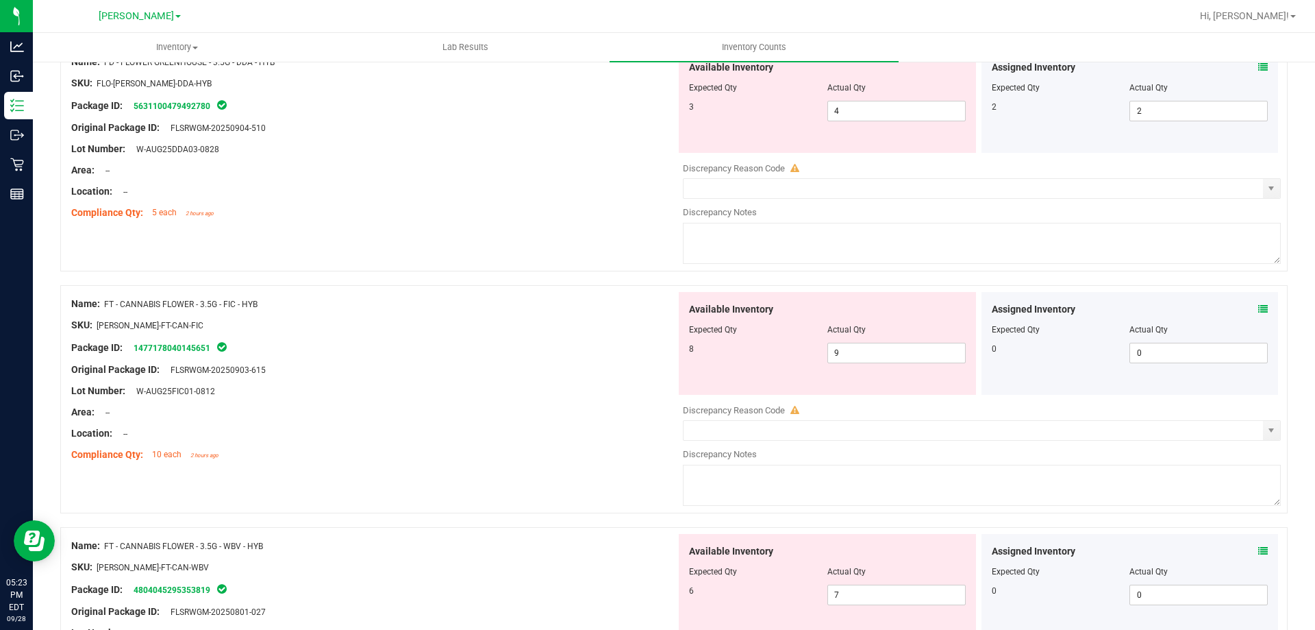
scroll to position [0, 0]
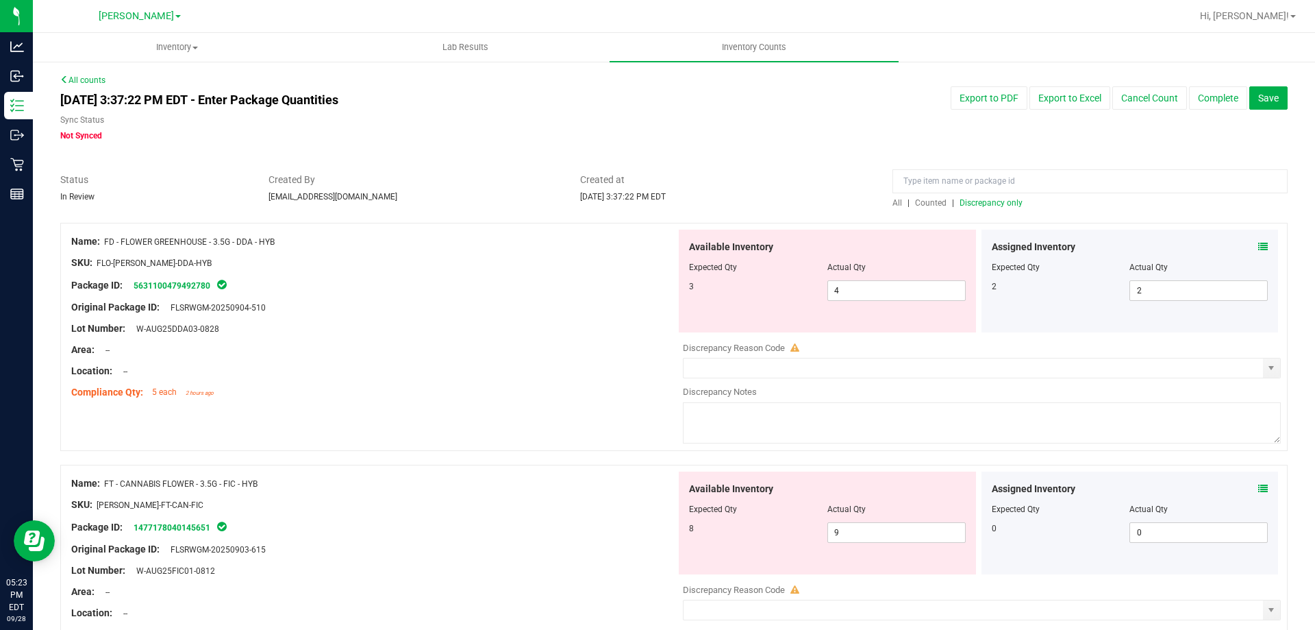
click at [915, 203] on span "Counted" at bounding box center [931, 203] width 32 height 10
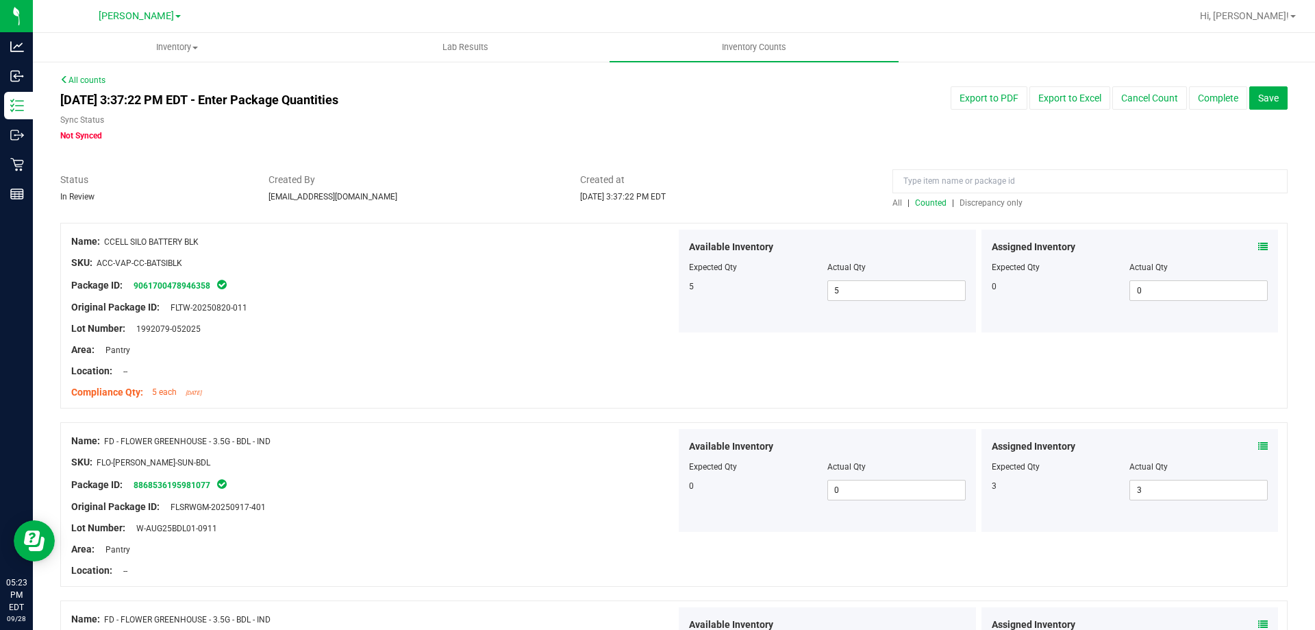
click at [974, 207] on span "Discrepancy only" at bounding box center [991, 203] width 63 height 10
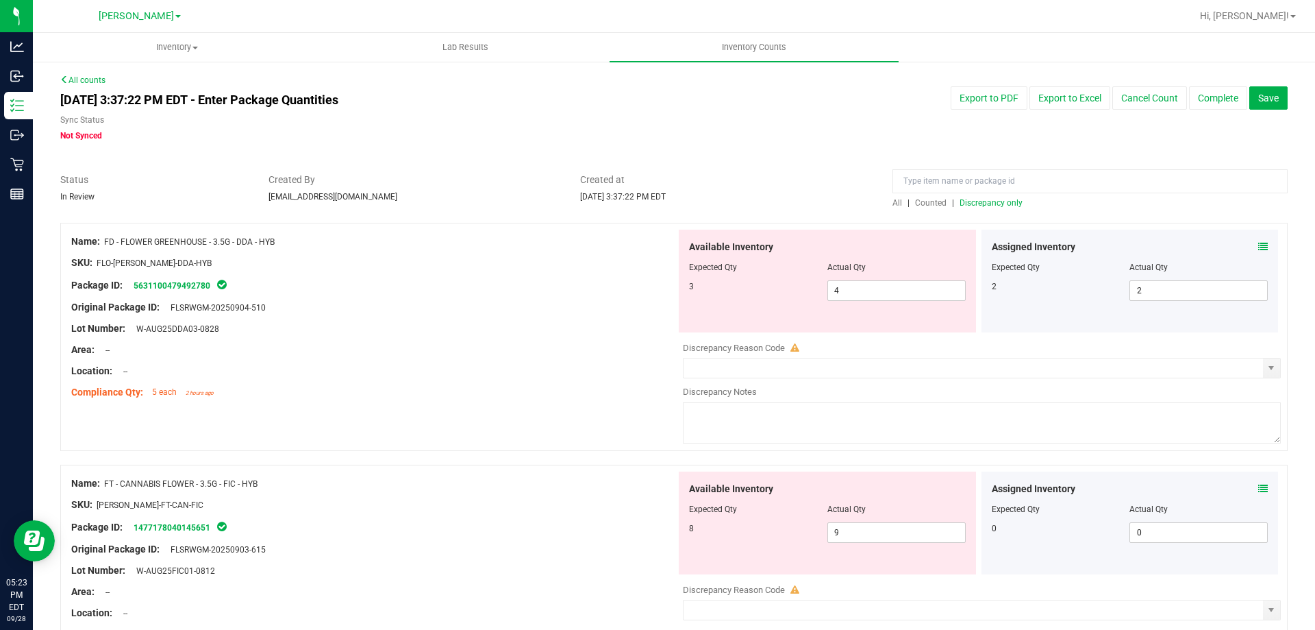
click at [936, 201] on span "Counted" at bounding box center [931, 203] width 32 height 10
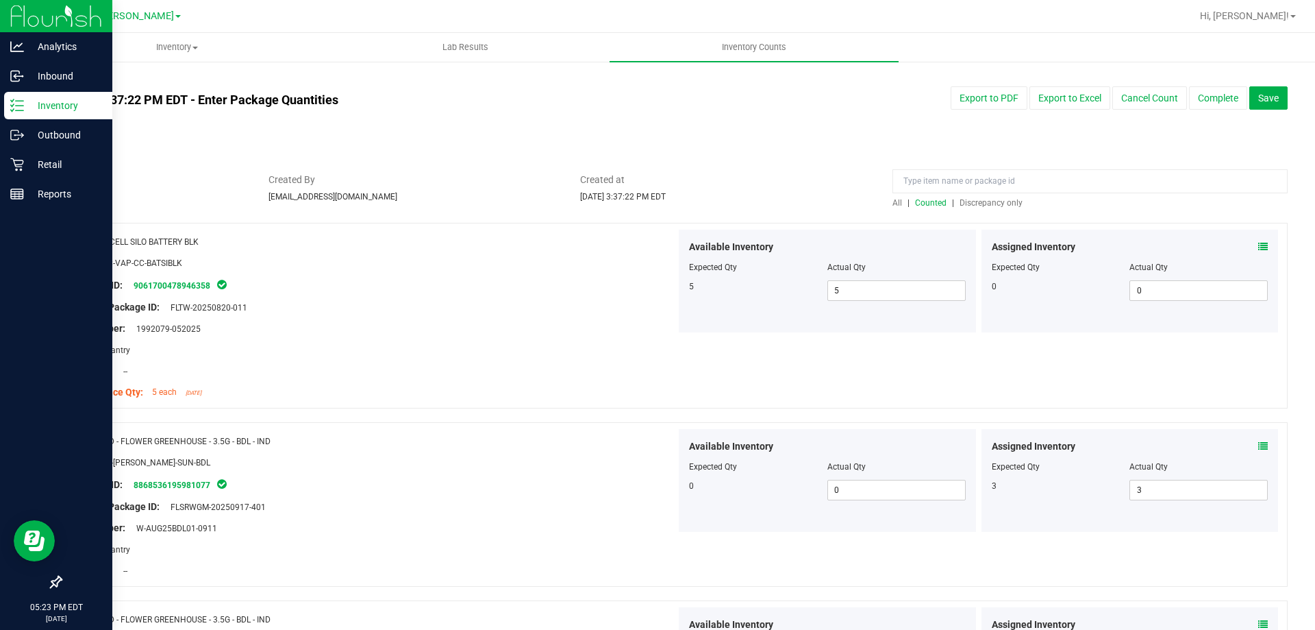
click at [36, 110] on p "Inventory" at bounding box center [65, 105] width 82 height 16
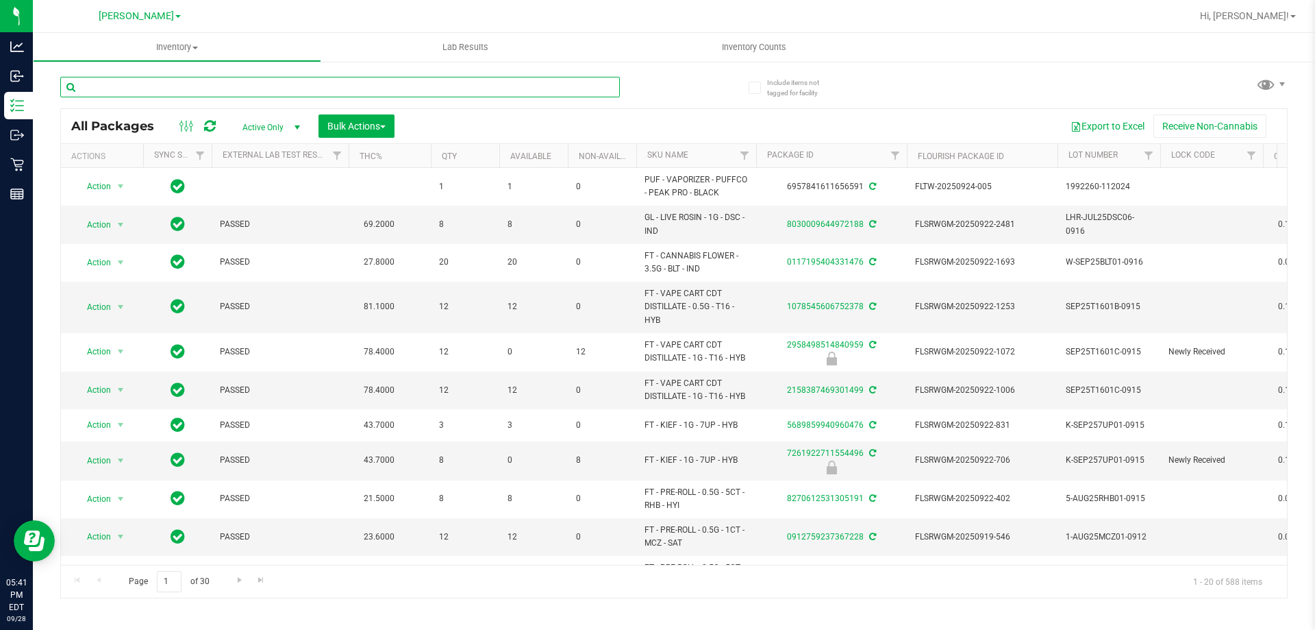
click at [196, 88] on input "text" at bounding box center [340, 87] width 560 height 21
type input "0893274635594245"
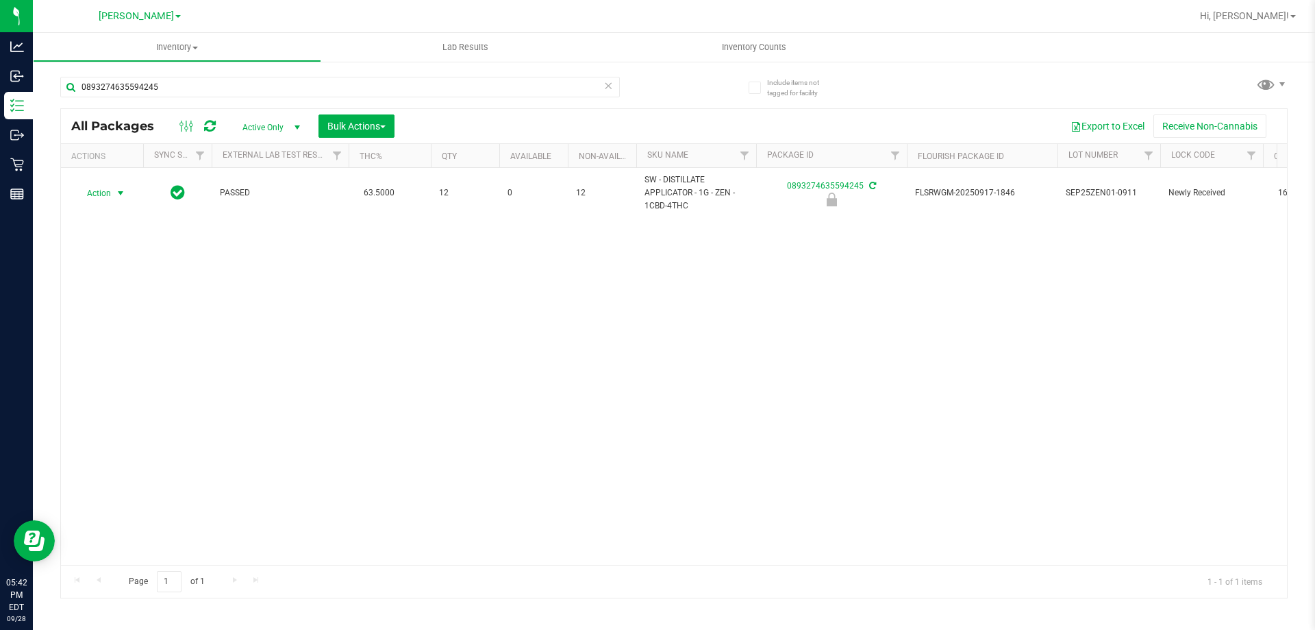
click at [103, 191] on span "Action" at bounding box center [93, 193] width 37 height 19
click at [134, 346] on li "Unlock package" at bounding box center [119, 355] width 88 height 21
click at [608, 86] on icon at bounding box center [609, 85] width 10 height 16
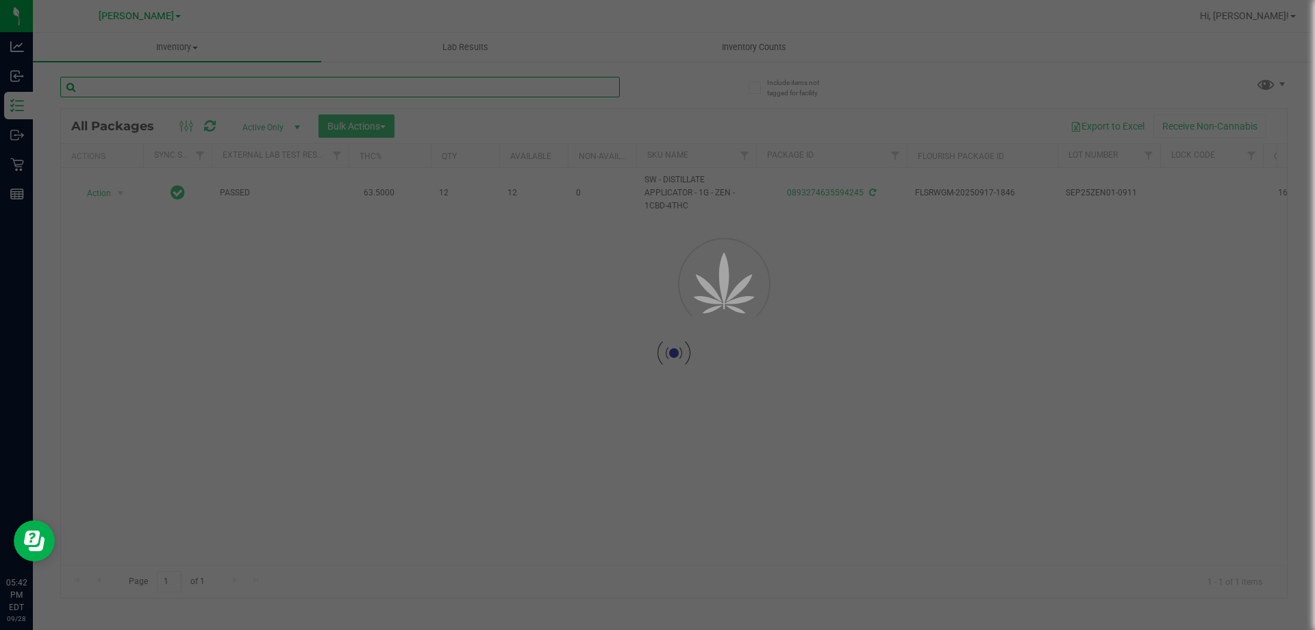
click at [525, 90] on input "text" at bounding box center [340, 87] width 560 height 21
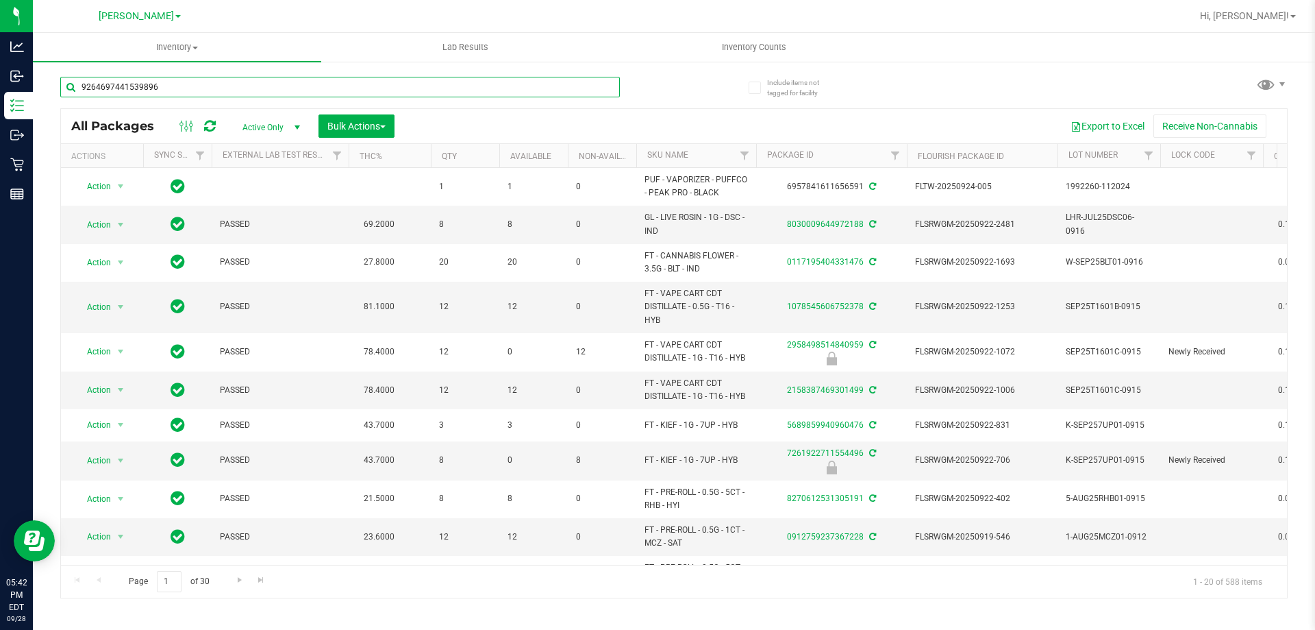
type input "9264697441539896"
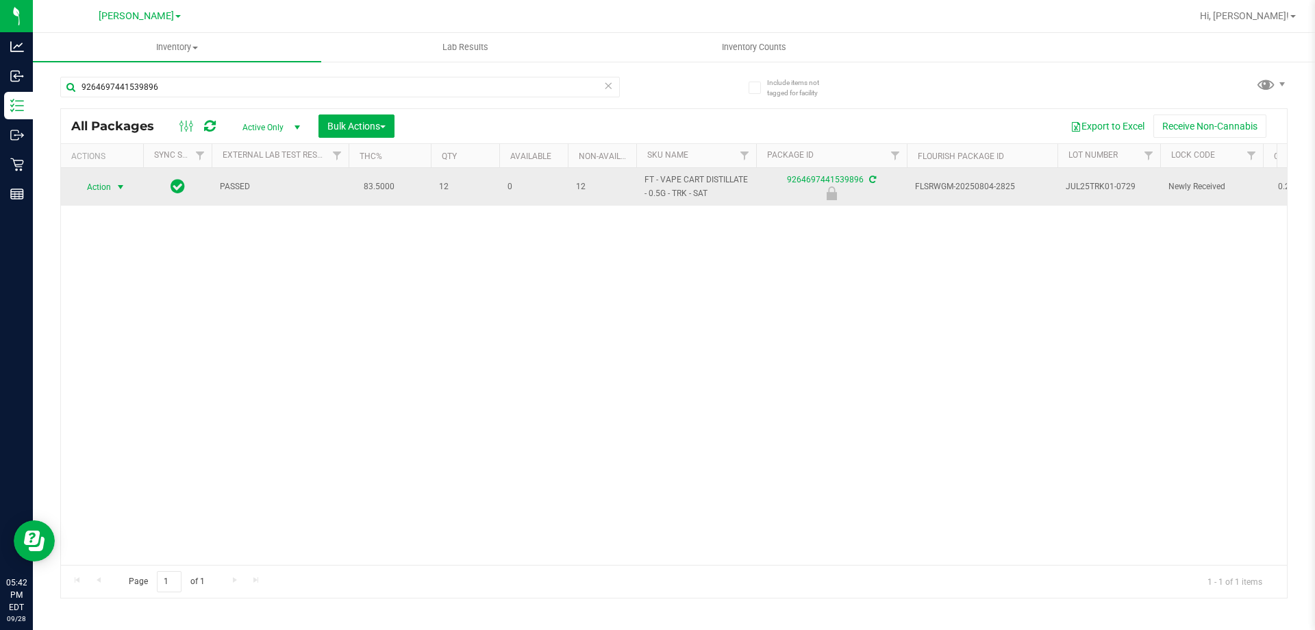
click at [92, 182] on span "Action" at bounding box center [93, 186] width 37 height 19
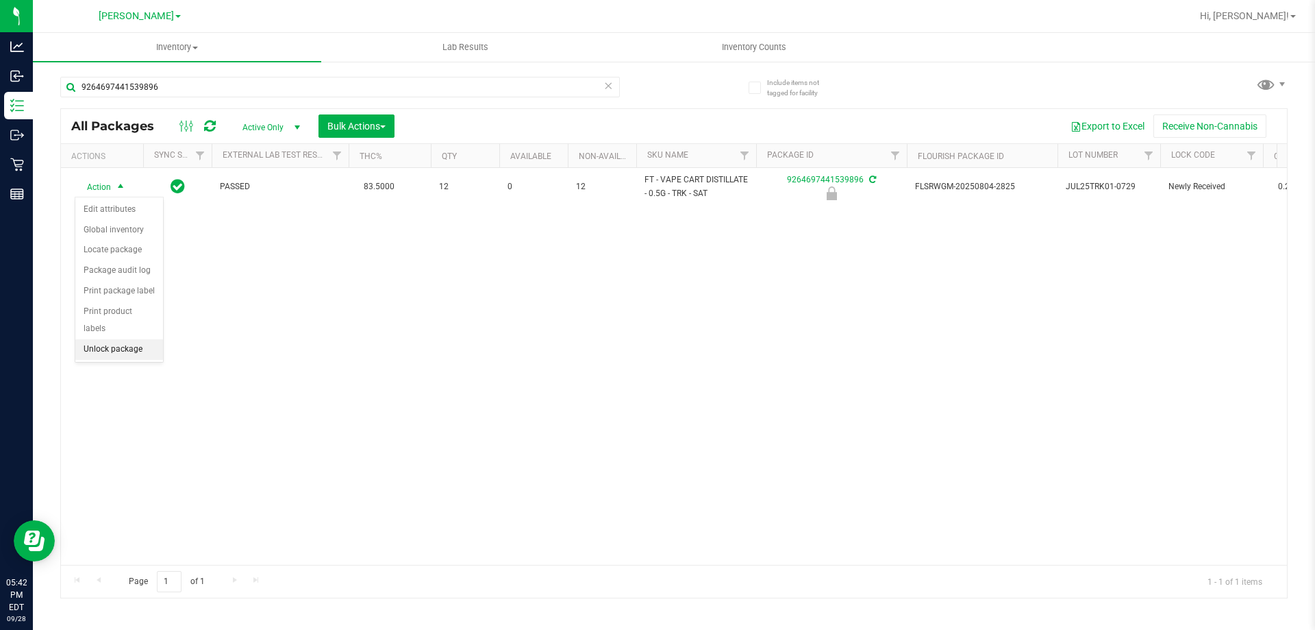
click at [127, 339] on li "Unlock package" at bounding box center [119, 349] width 88 height 21
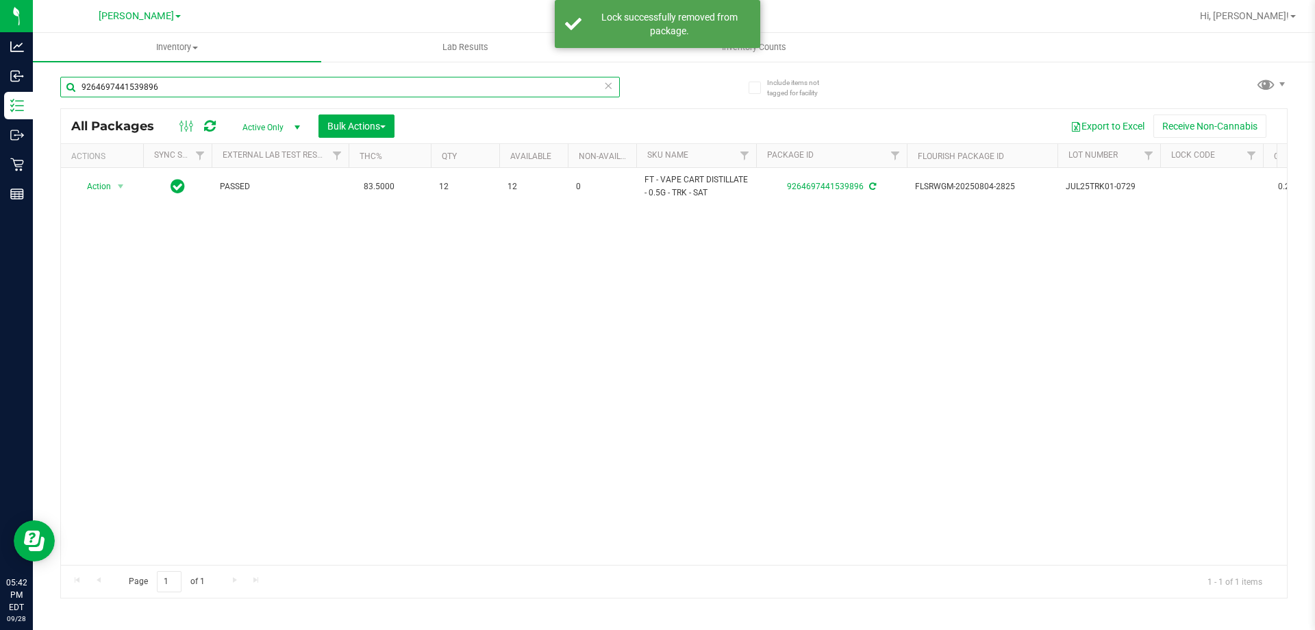
click at [609, 95] on input "9264697441539896" at bounding box center [340, 87] width 560 height 21
click at [609, 89] on icon at bounding box center [609, 85] width 10 height 16
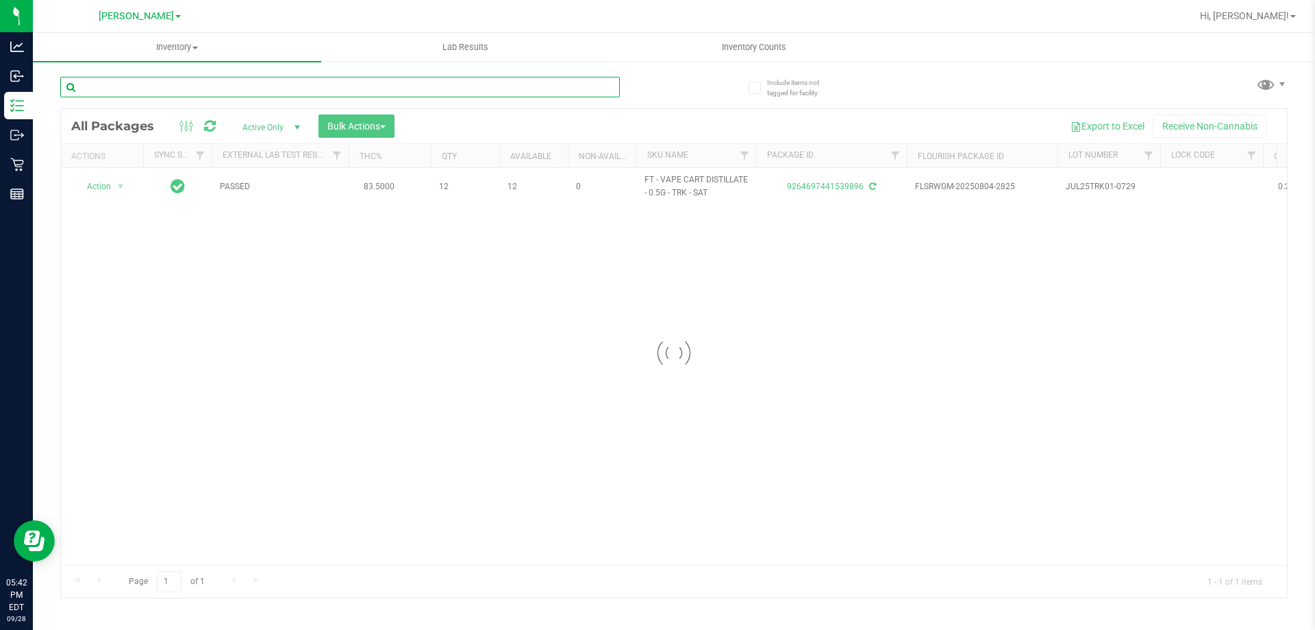
click at [565, 92] on input "text" at bounding box center [340, 87] width 560 height 21
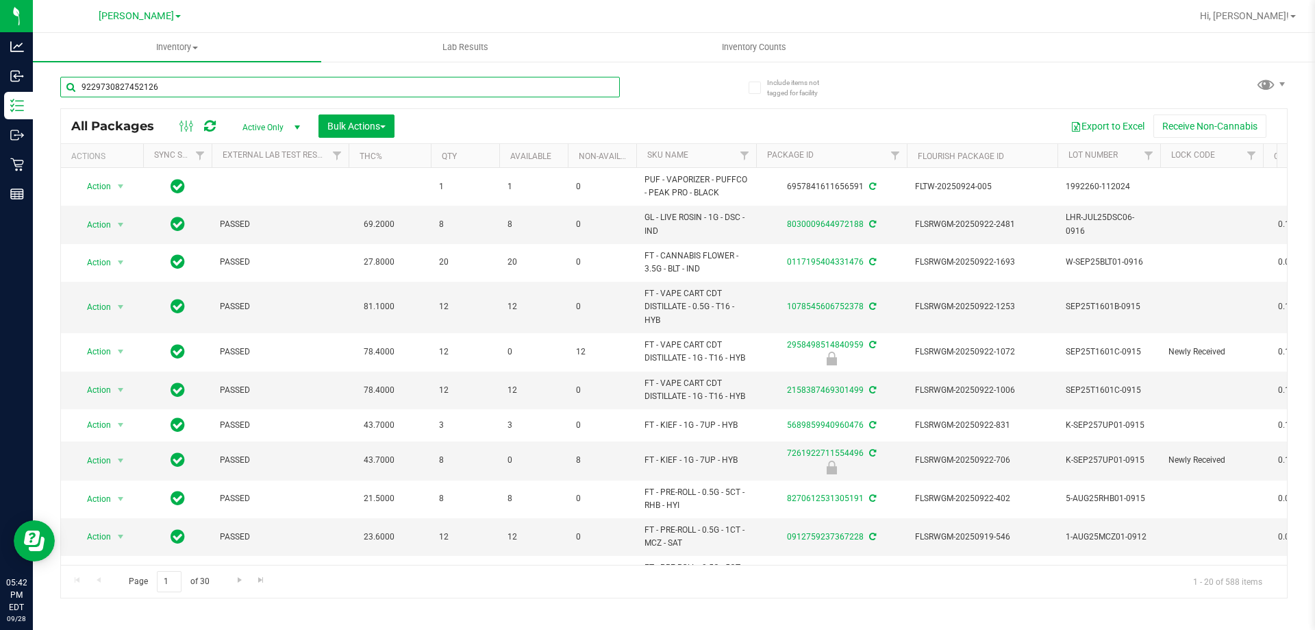
type input "9229730827452126"
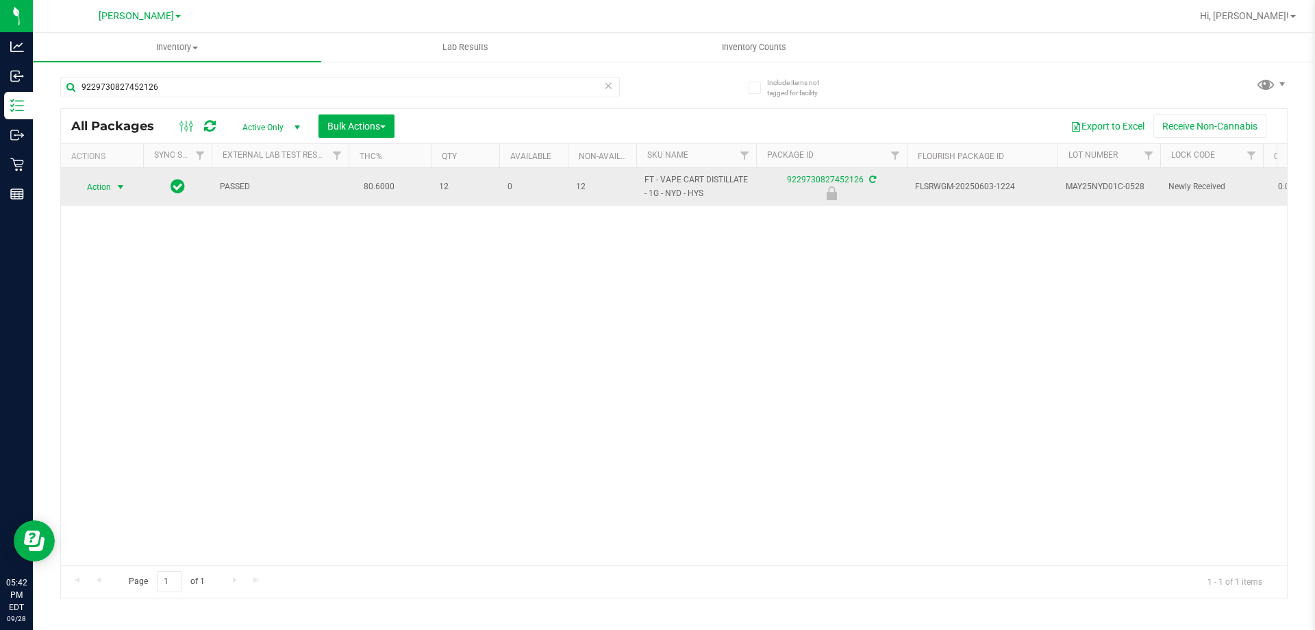
click at [121, 185] on span "select" at bounding box center [120, 187] width 11 height 11
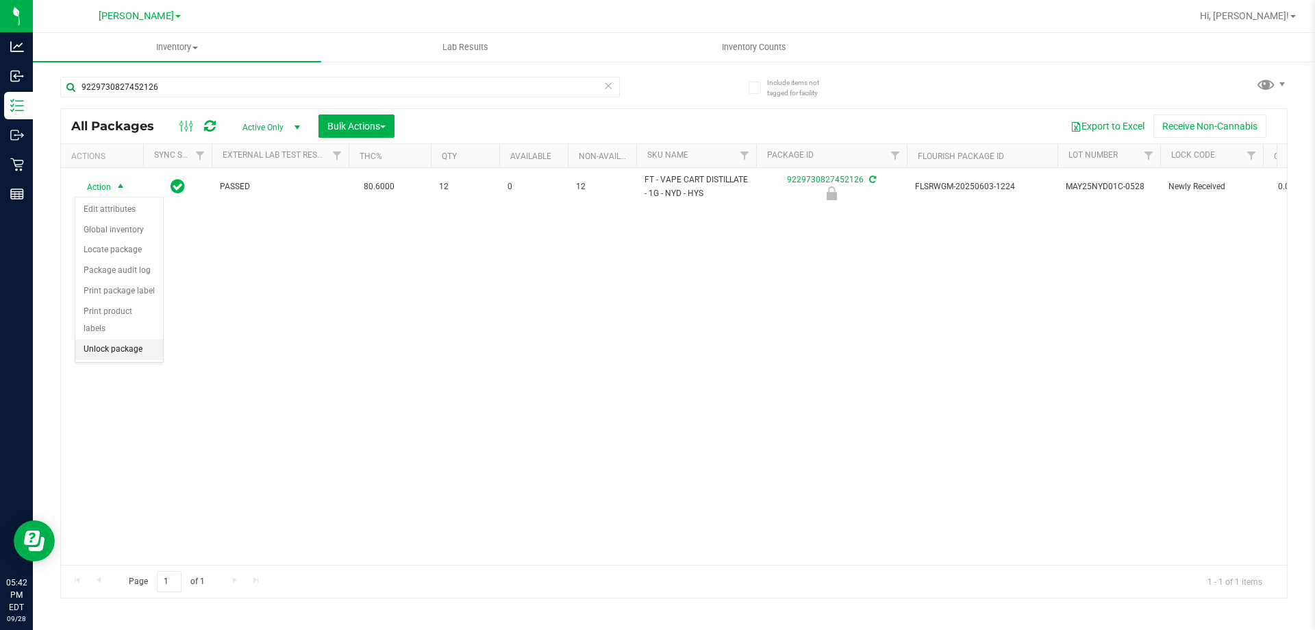
click at [105, 339] on li "Unlock package" at bounding box center [119, 349] width 88 height 21
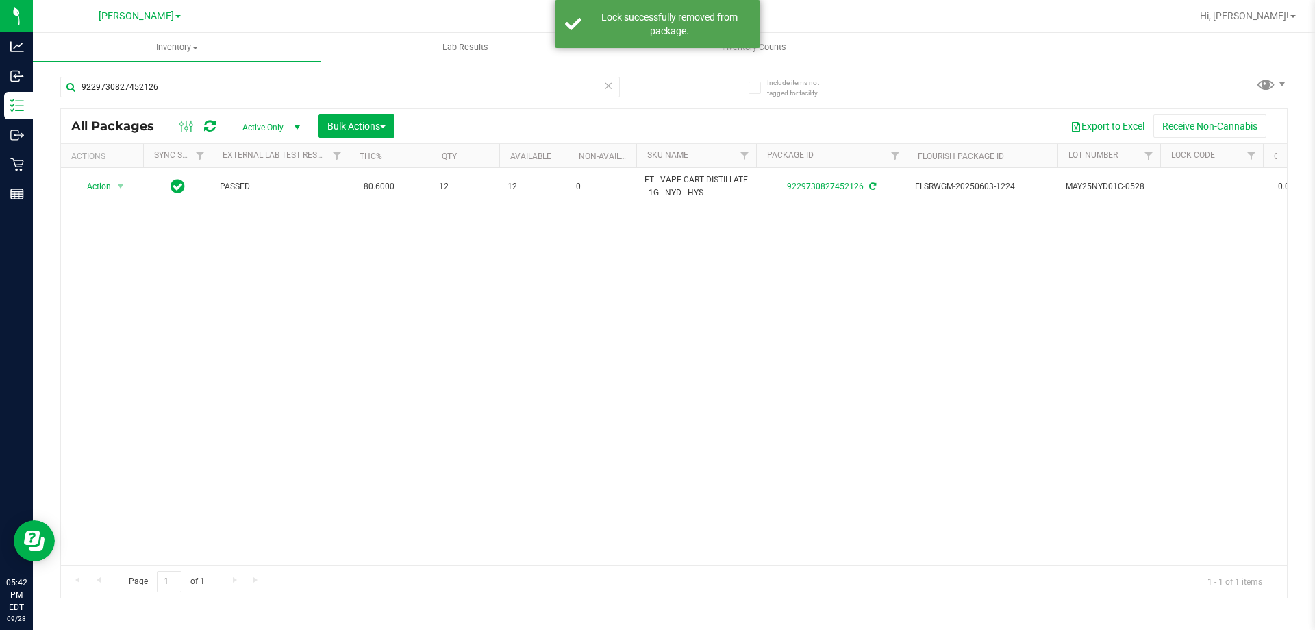
click at [608, 86] on icon at bounding box center [609, 85] width 10 height 16
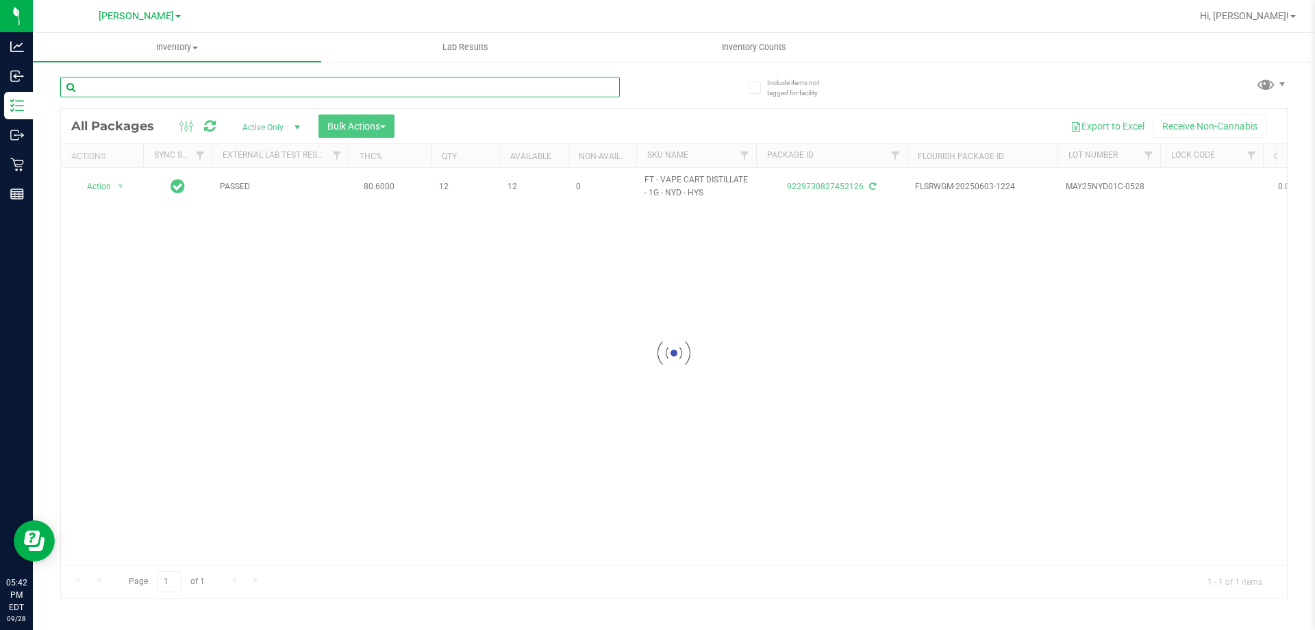
click at [593, 86] on input "text" at bounding box center [340, 87] width 560 height 21
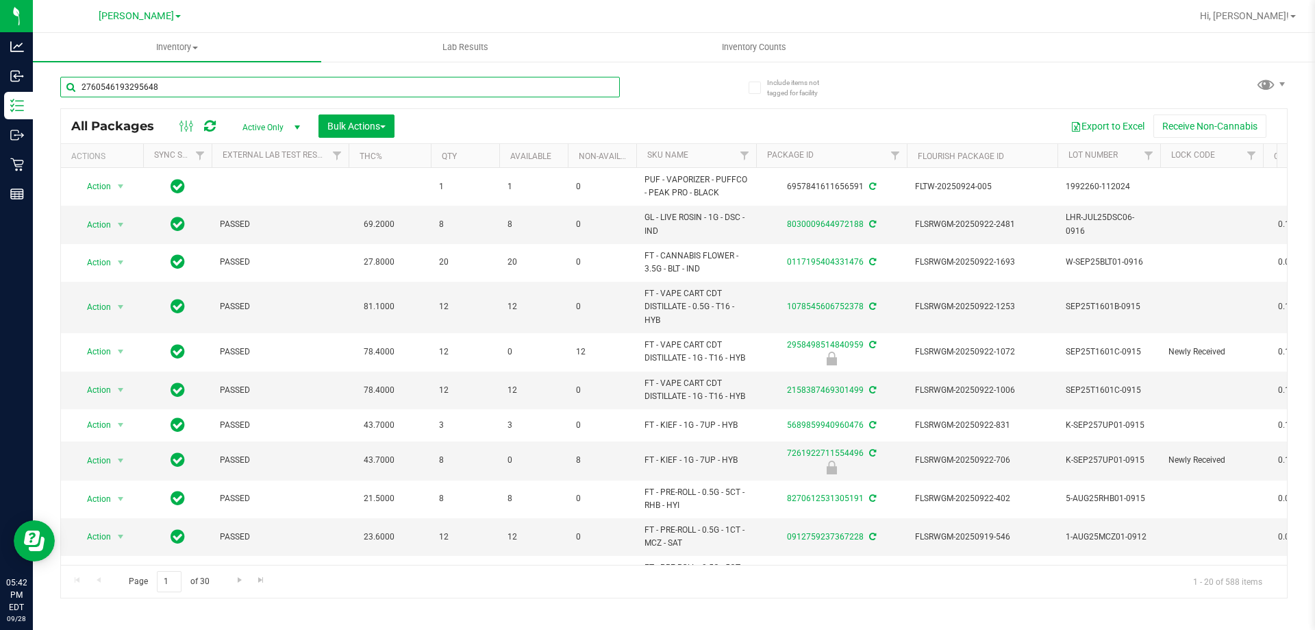
type input "2760546193295648"
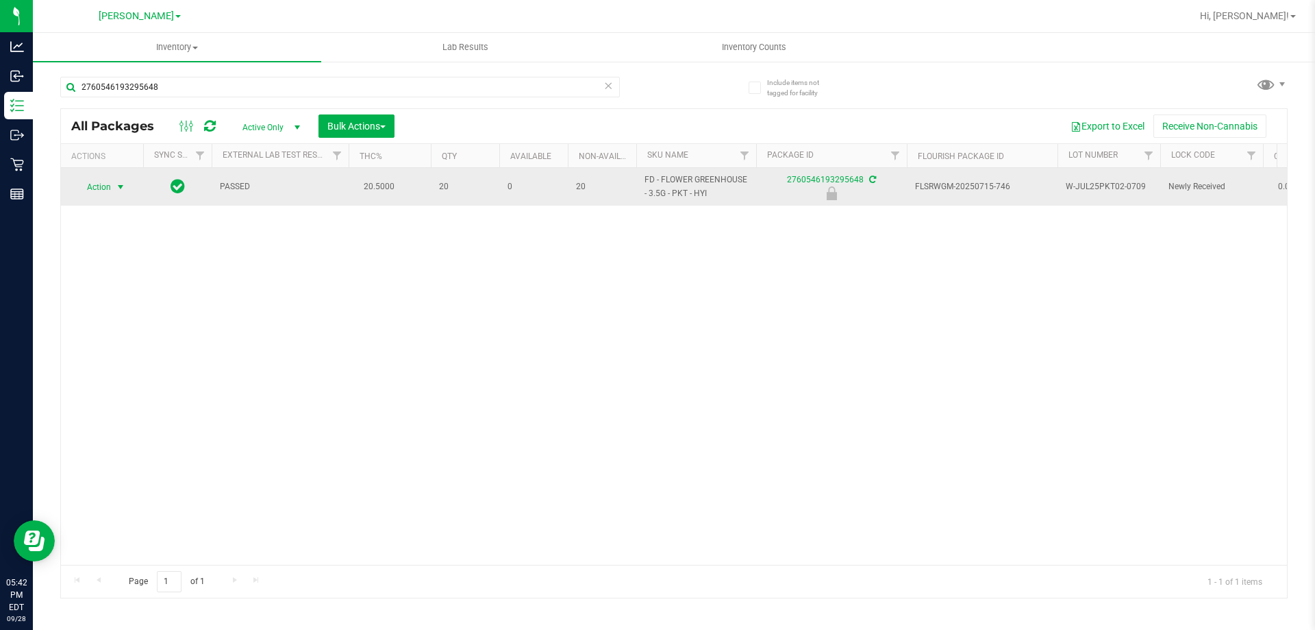
click at [99, 186] on span "Action" at bounding box center [93, 186] width 37 height 19
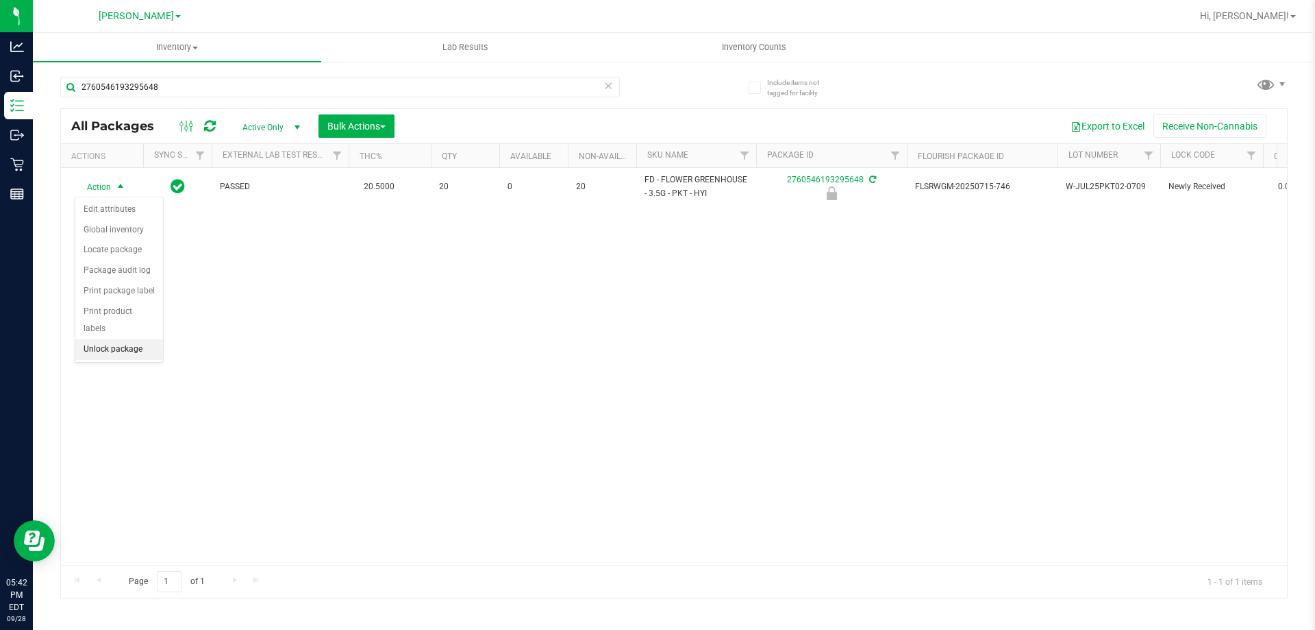
click at [126, 339] on li "Unlock package" at bounding box center [119, 349] width 88 height 21
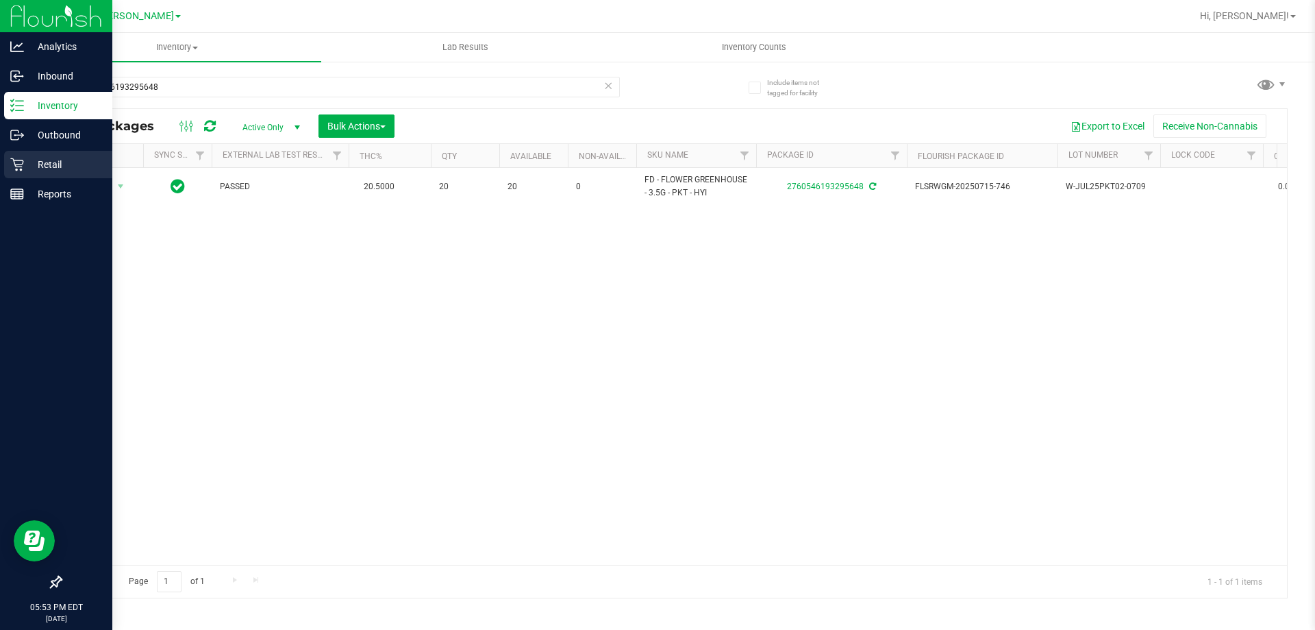
click at [73, 161] on p "Retail" at bounding box center [65, 164] width 82 height 16
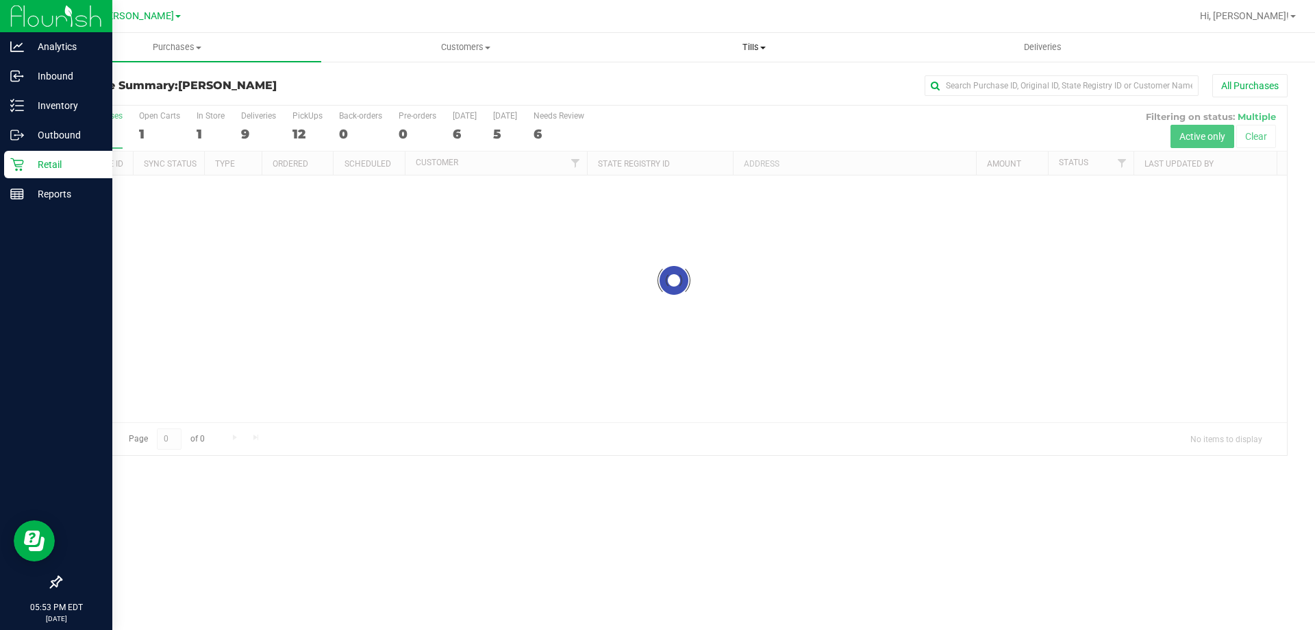
click at [743, 55] on uib-tab-heading "Tills Manage tills Reconcile e-payments" at bounding box center [753, 47] width 287 height 27
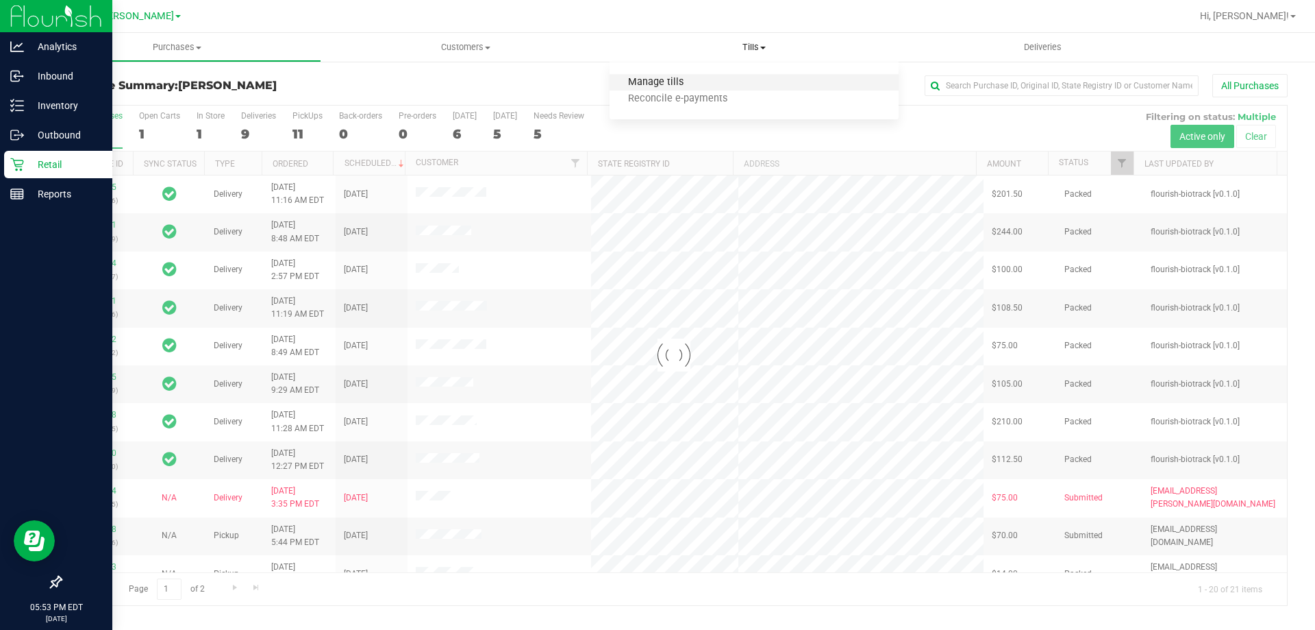
click at [689, 78] on span "Manage tills" at bounding box center [656, 83] width 92 height 12
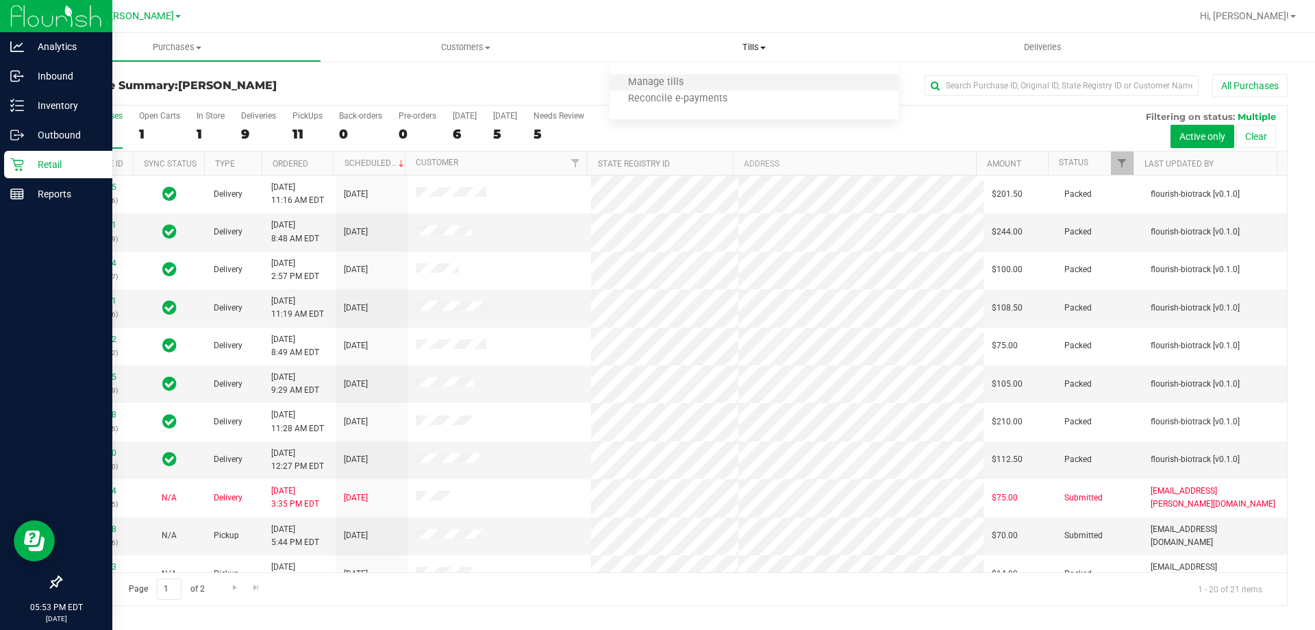
click at [747, 78] on li "Manage tills" at bounding box center [754, 83] width 288 height 16
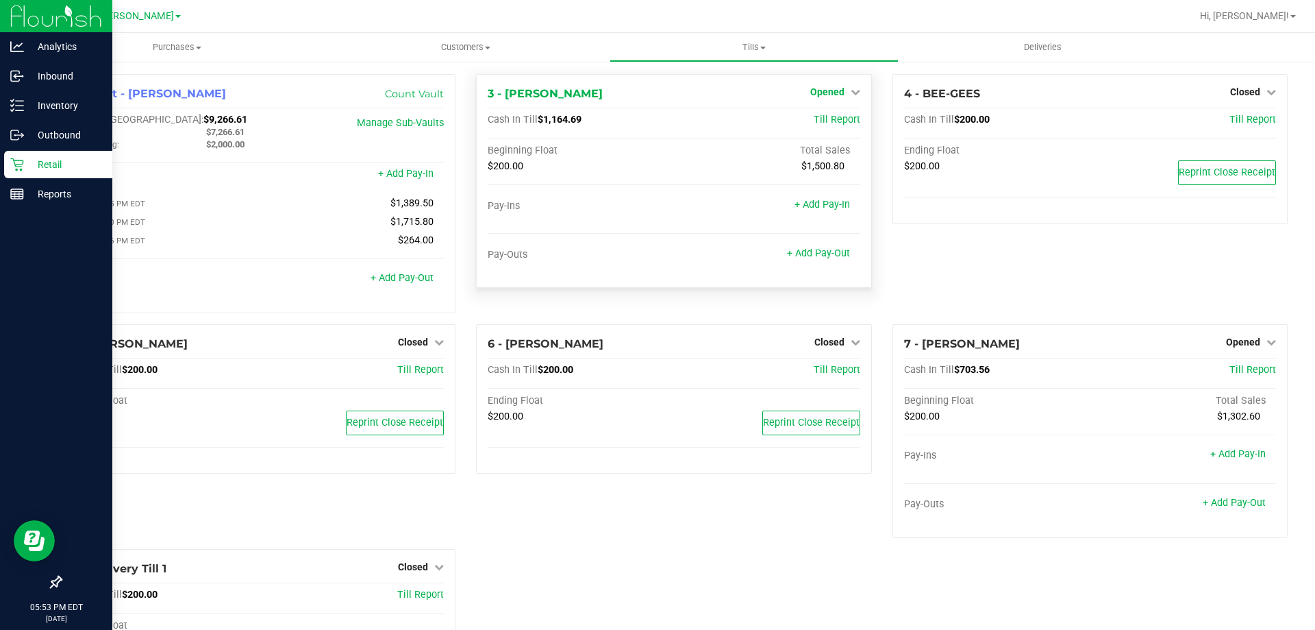
click at [836, 89] on span "Opened" at bounding box center [827, 91] width 34 height 11
click at [816, 125] on link "Close Till" at bounding box center [828, 120] width 37 height 11
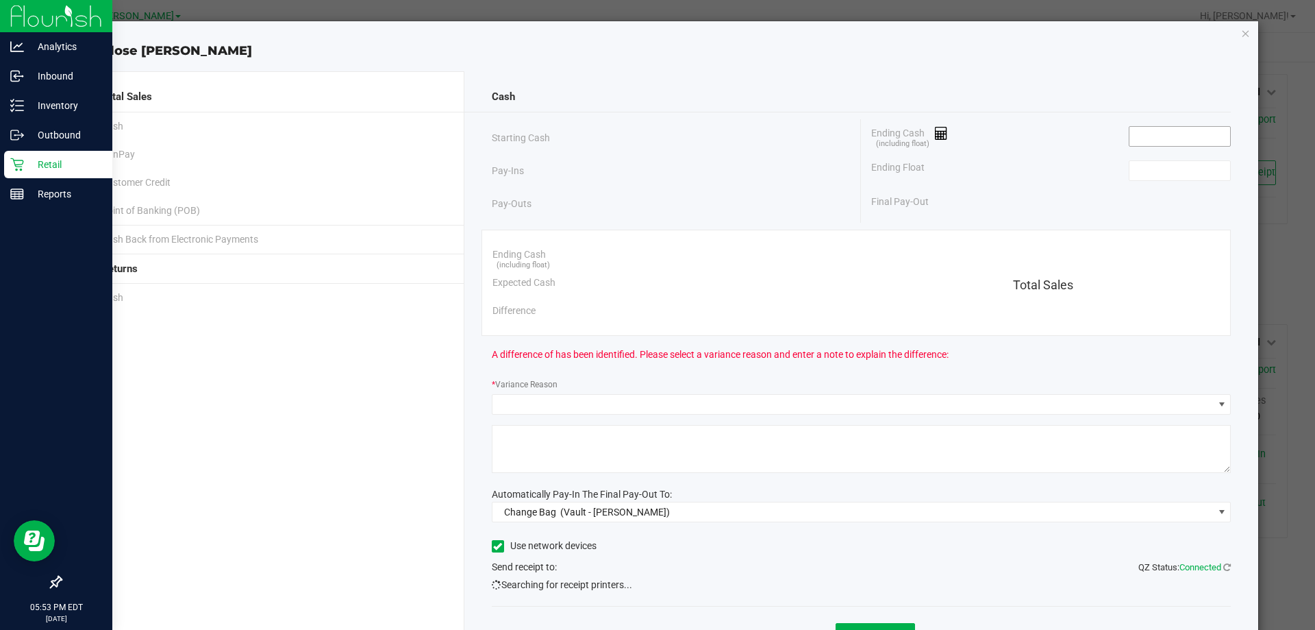
click at [1143, 135] on input at bounding box center [1180, 136] width 101 height 19
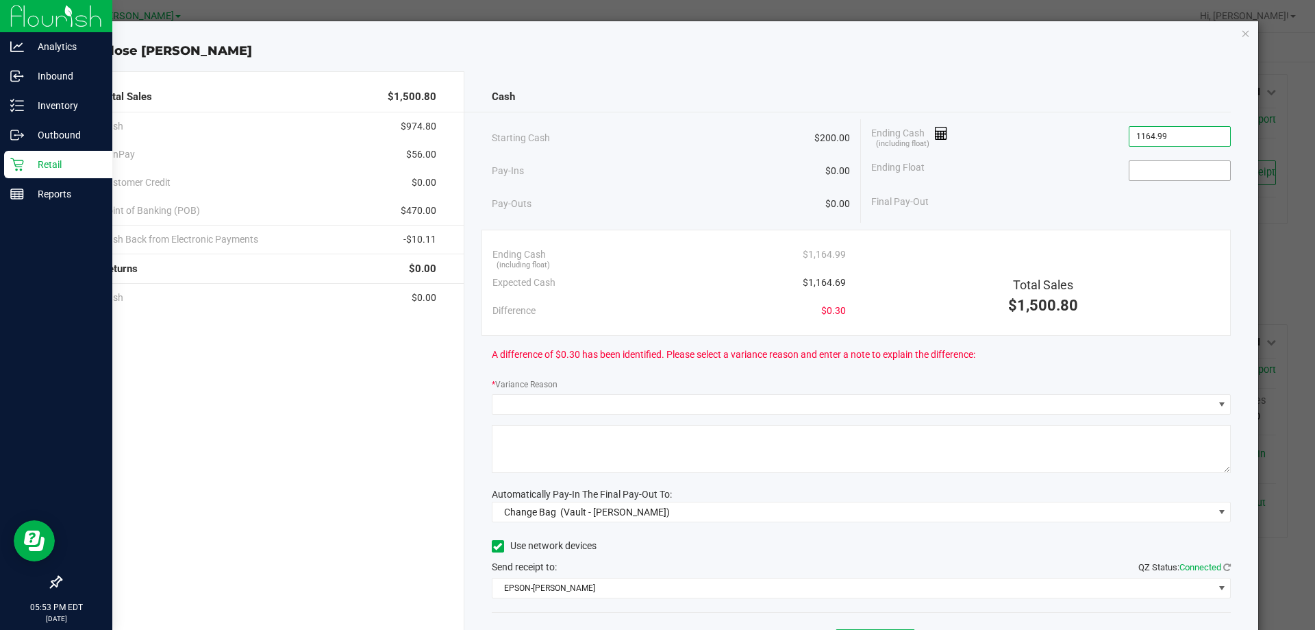
type input "$1,164.99"
click at [1161, 173] on input at bounding box center [1180, 170] width 101 height 19
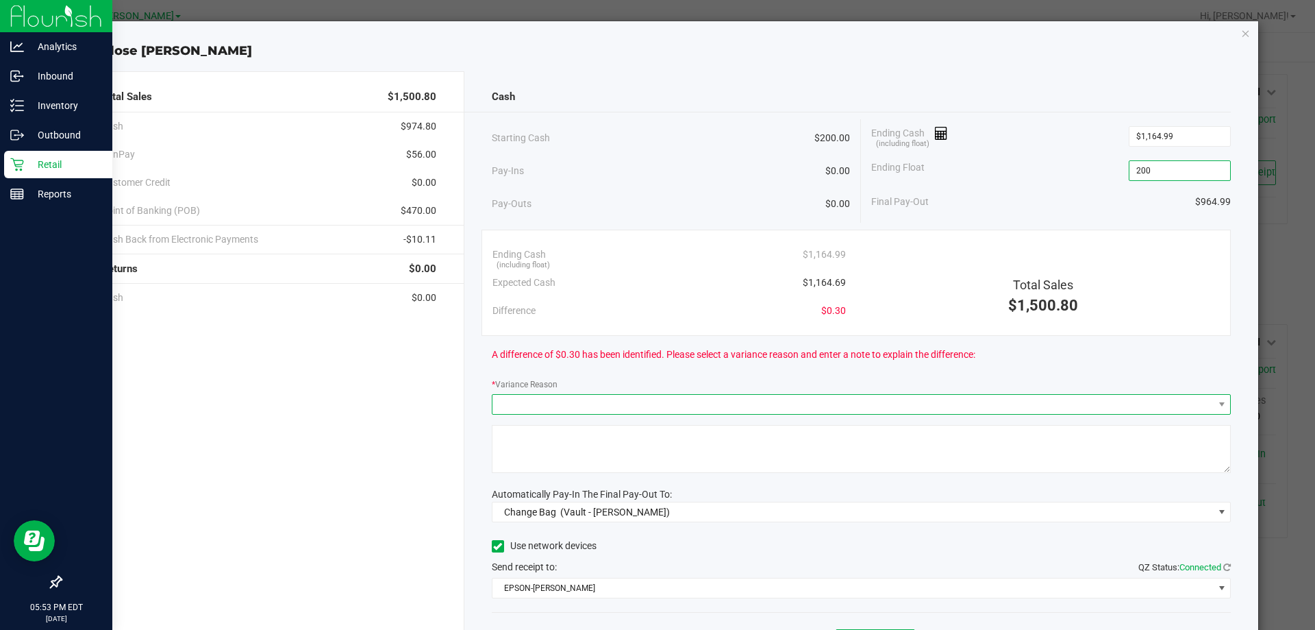
type input "$200.00"
click at [567, 406] on span at bounding box center [853, 404] width 721 height 19
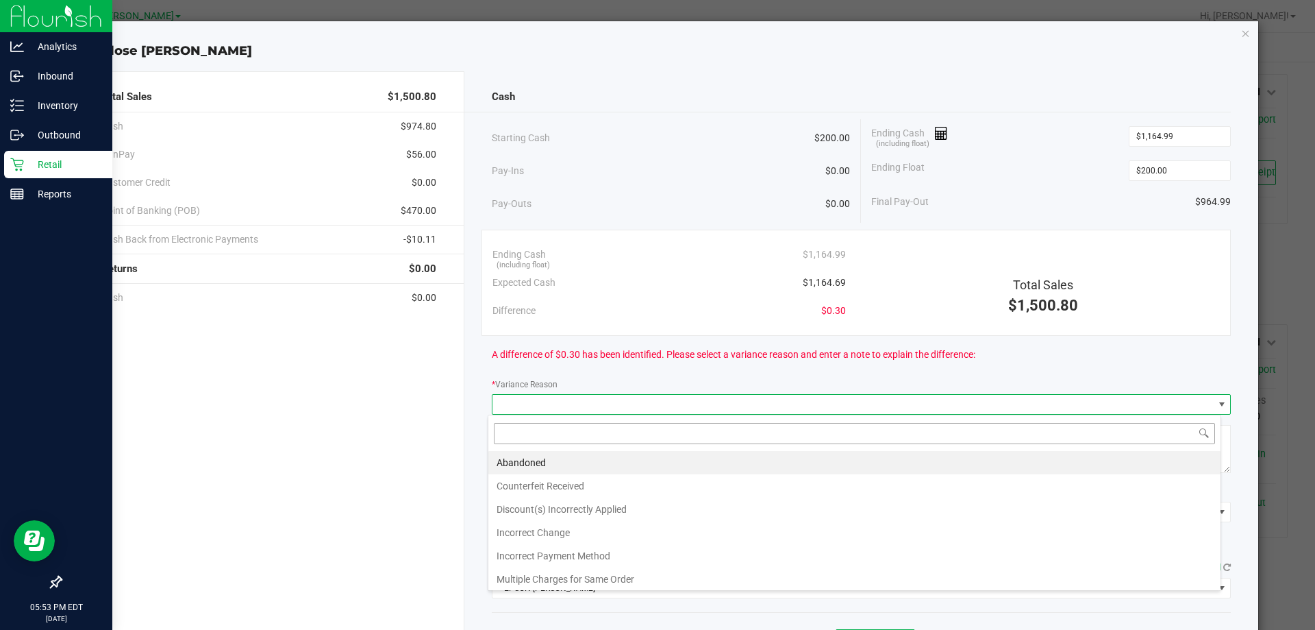
scroll to position [21, 733]
click at [523, 460] on li "Abandoned" at bounding box center [854, 462] width 732 height 23
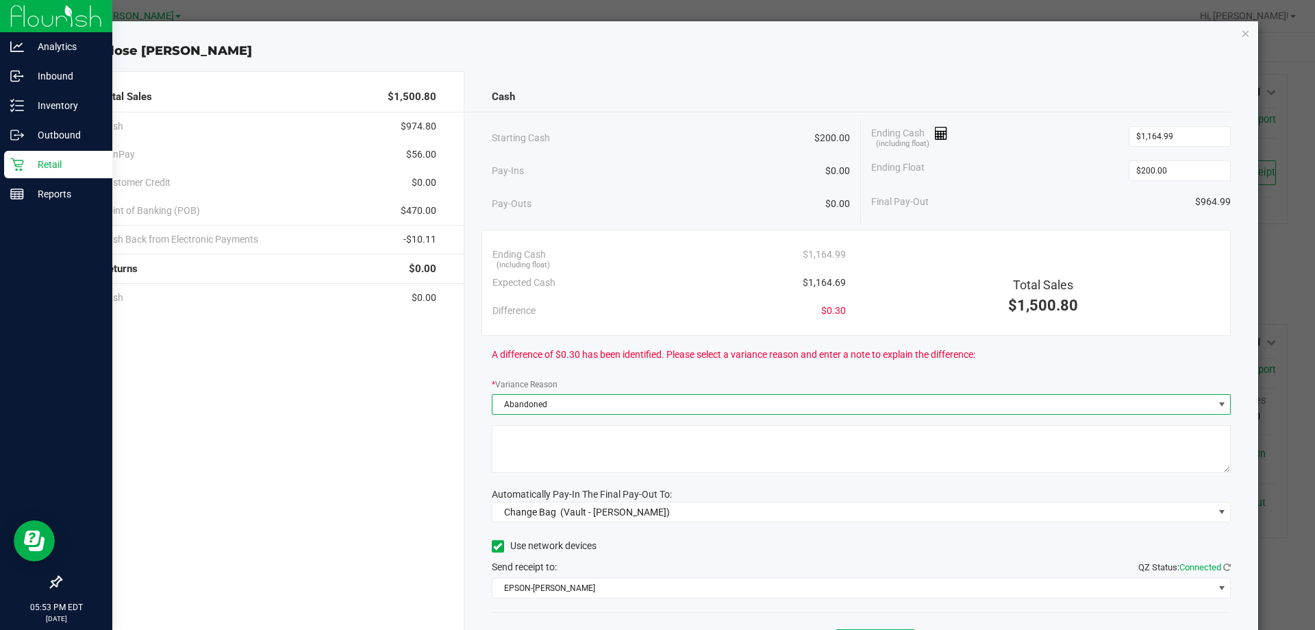
click at [537, 453] on textarea at bounding box center [862, 449] width 740 height 48
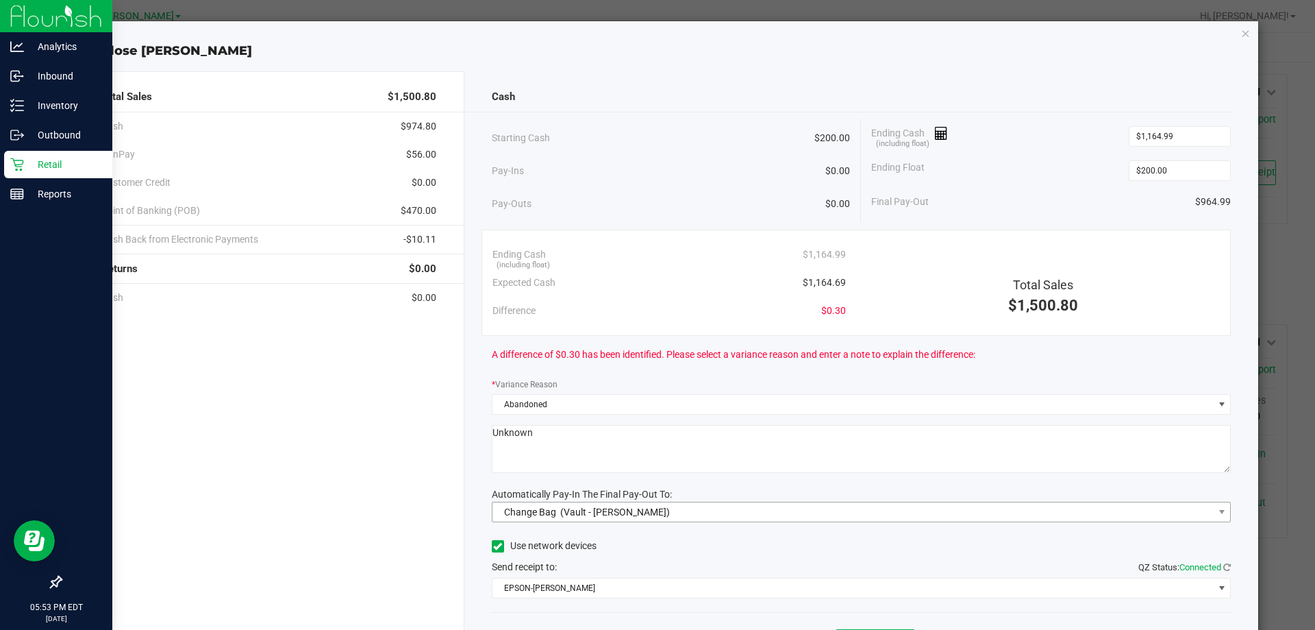
type textarea "Unknown"
click at [675, 518] on span "Change Bag (Vault - [PERSON_NAME])" at bounding box center [853, 511] width 721 height 19
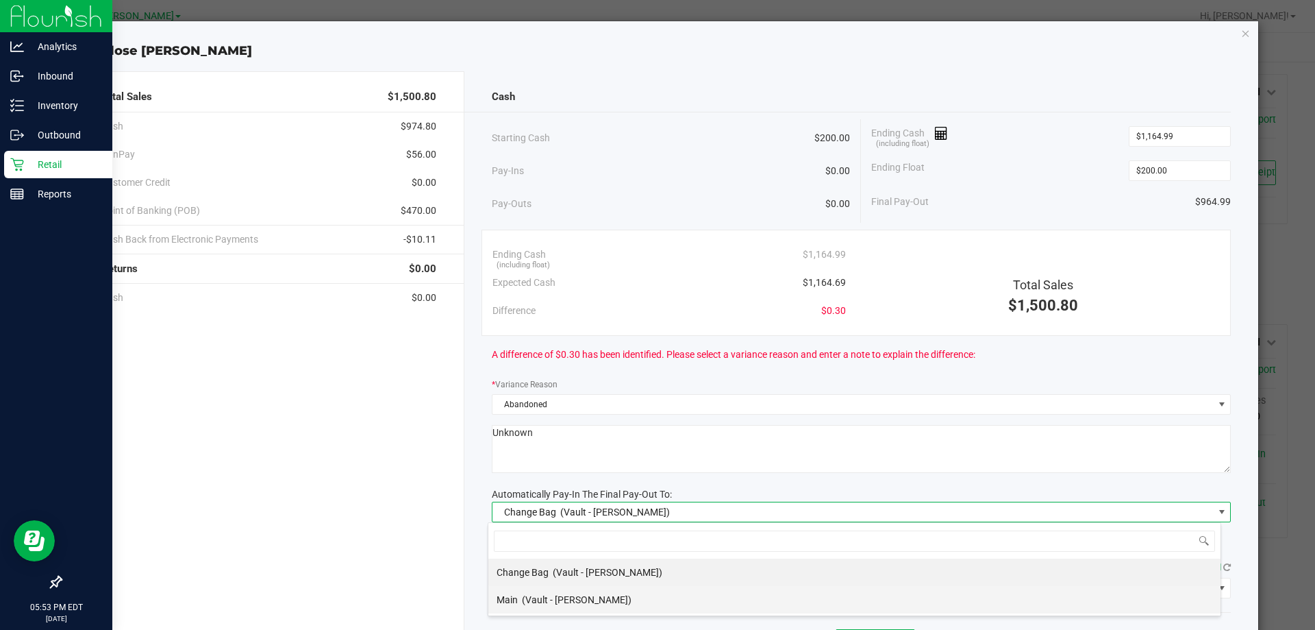
click at [615, 590] on li "Main (Vault - [PERSON_NAME])" at bounding box center [854, 599] width 732 height 27
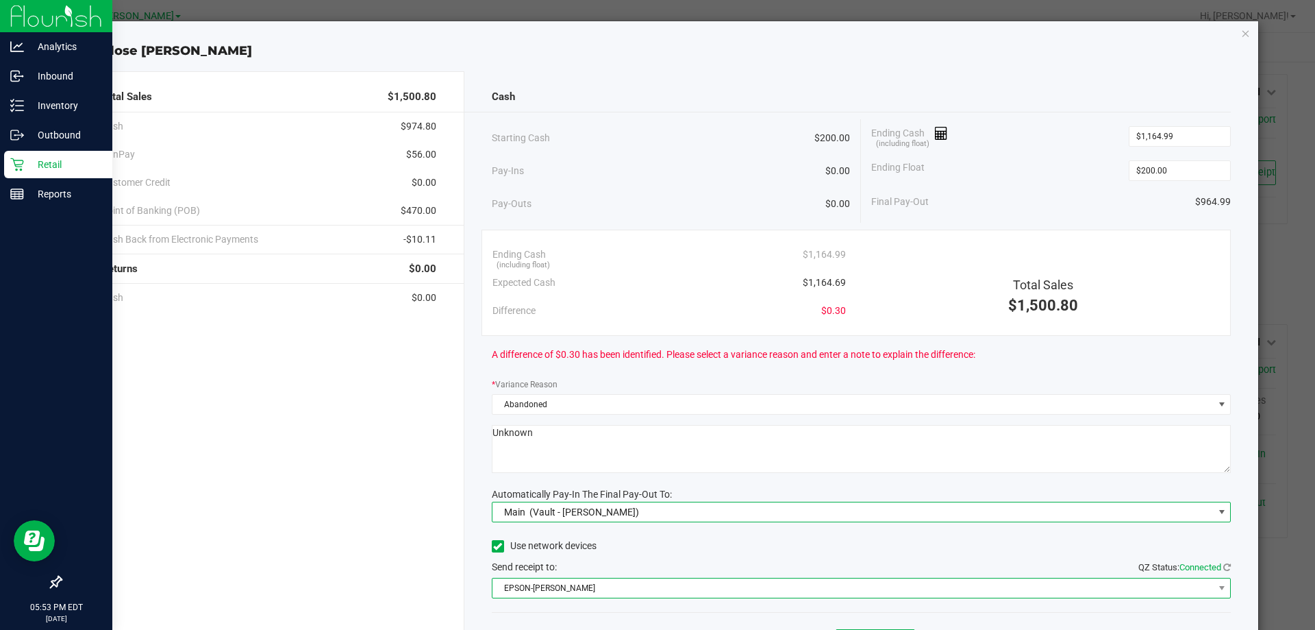
click at [604, 590] on span "EPSON-[PERSON_NAME]" at bounding box center [853, 587] width 721 height 19
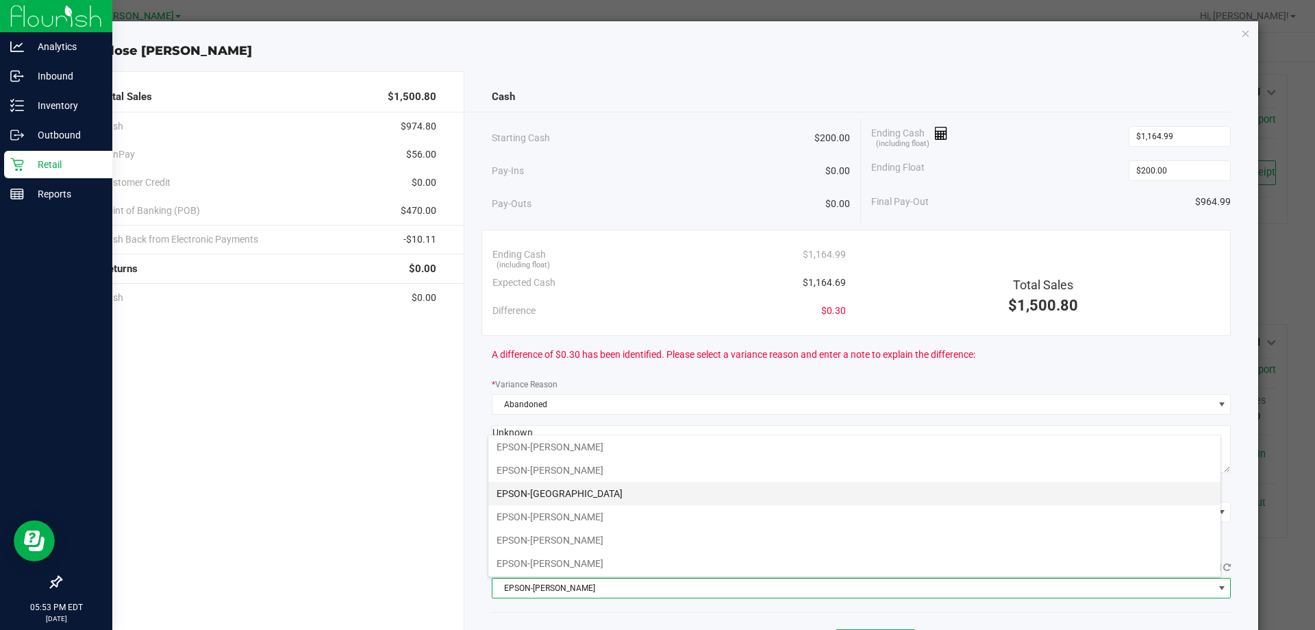
scroll to position [73, 0]
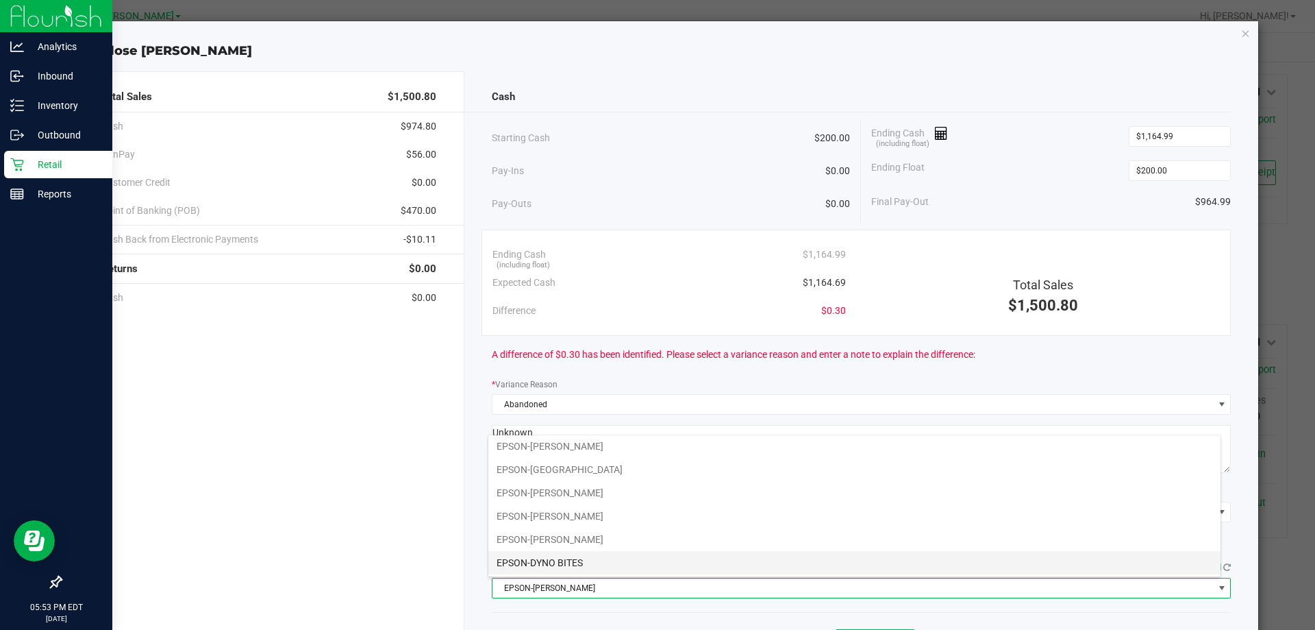
click at [588, 564] on li "EPSON-DYNO BITES" at bounding box center [854, 562] width 732 height 23
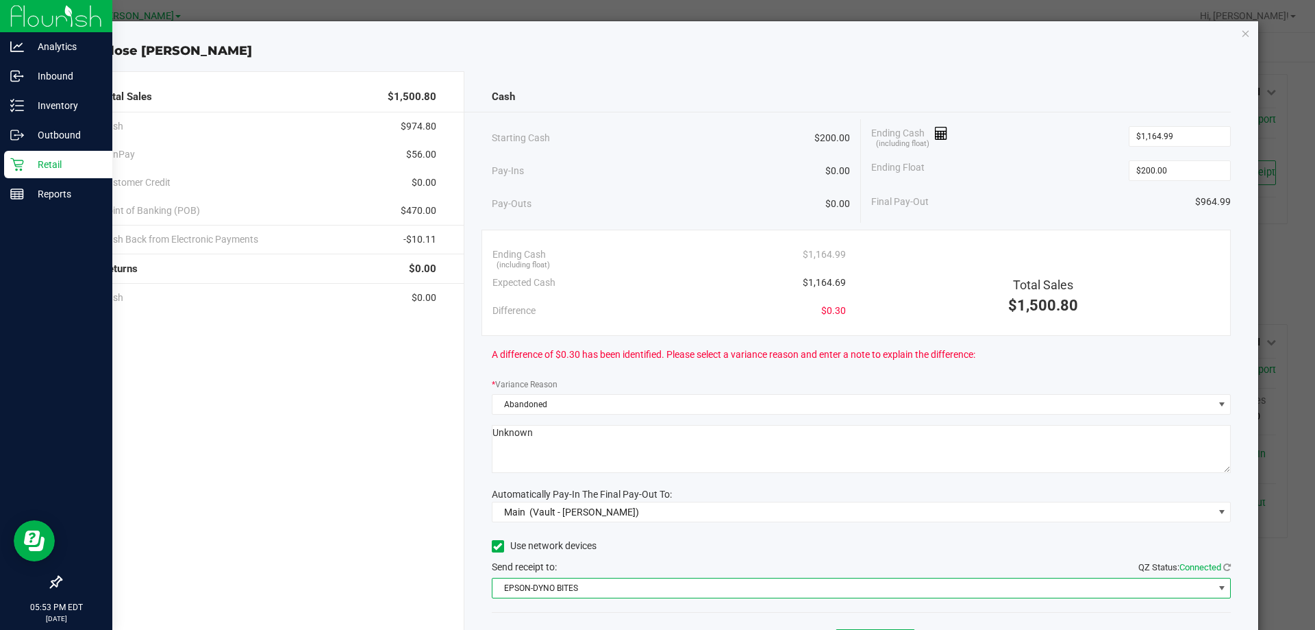
scroll to position [80, 0]
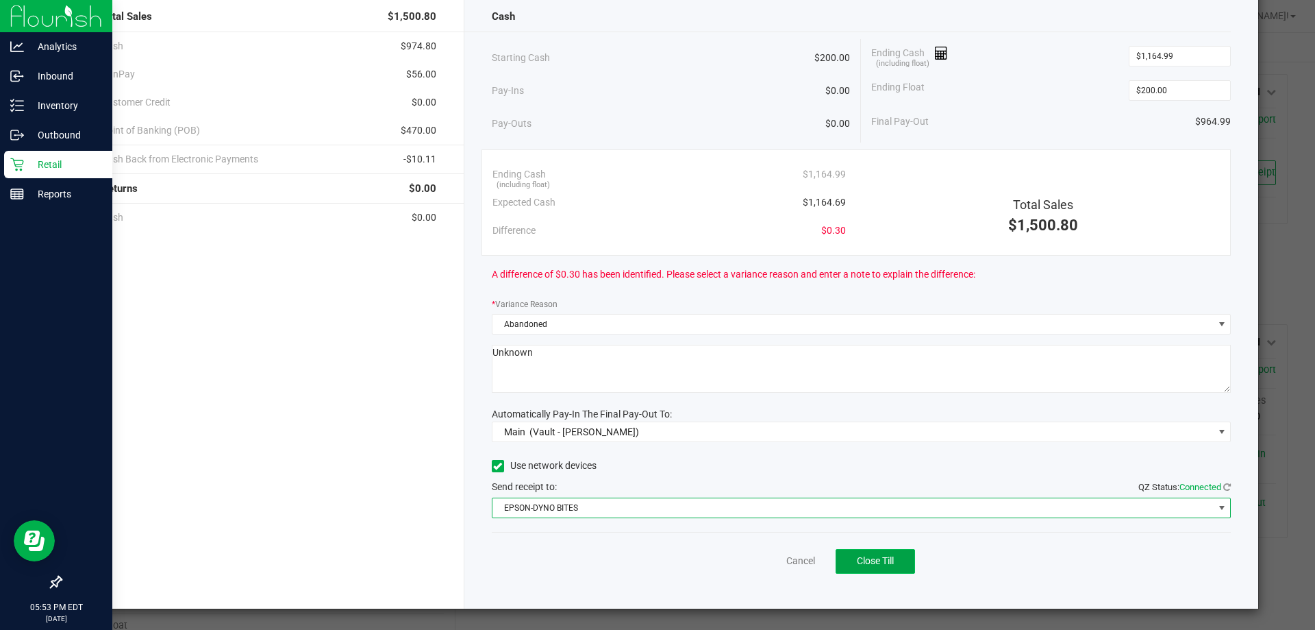
click at [884, 569] on button "Close Till" at bounding box center [875, 561] width 79 height 25
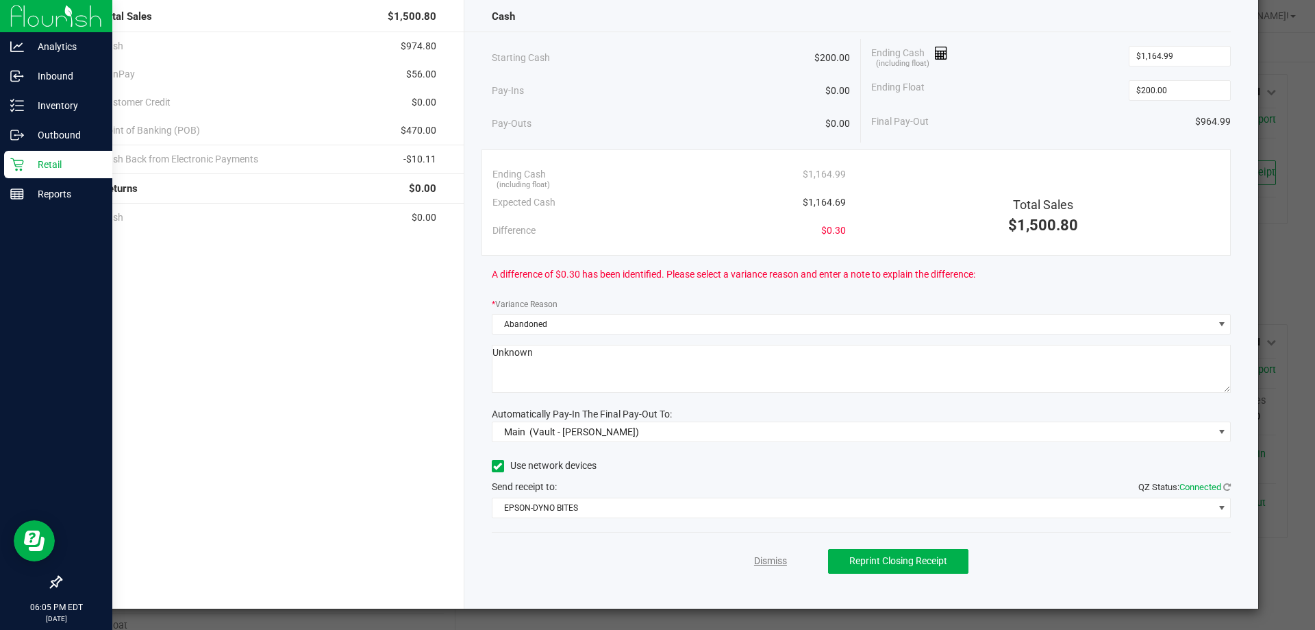
click at [767, 559] on link "Dismiss" at bounding box center [770, 560] width 33 height 14
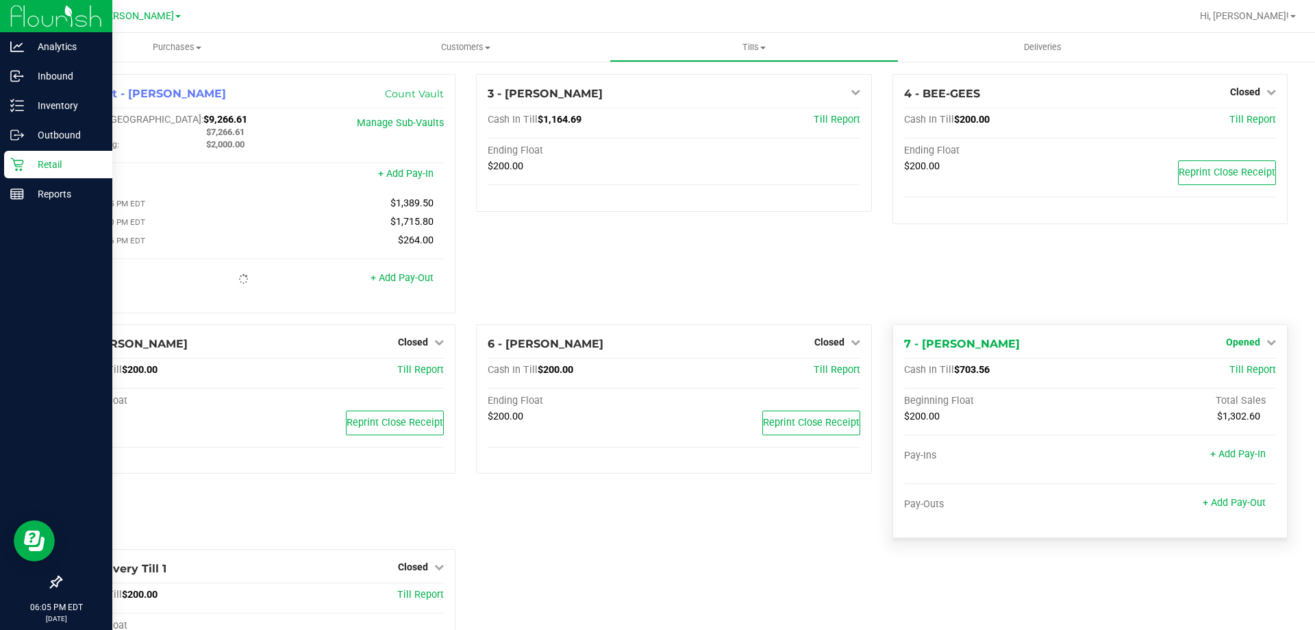
click at [1267, 340] on icon at bounding box center [1272, 342] width 10 height 10
click at [1240, 372] on link "Close Till" at bounding box center [1244, 369] width 37 height 11
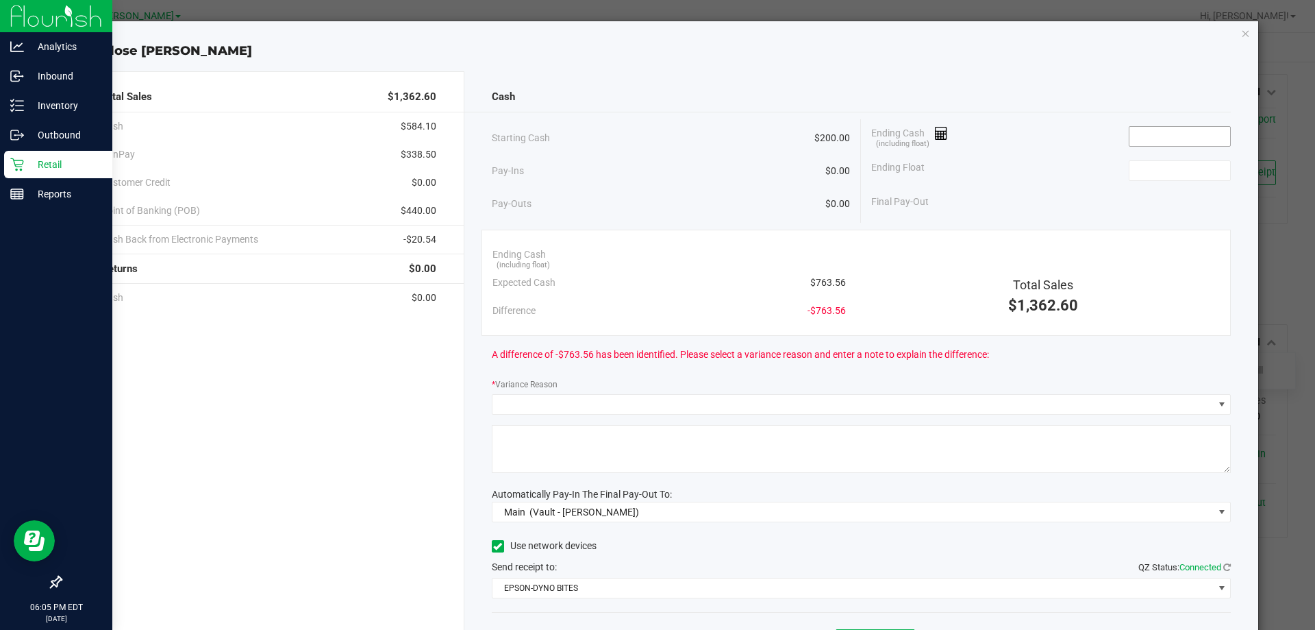
click at [1159, 136] on input at bounding box center [1180, 136] width 101 height 19
click at [1178, 170] on input at bounding box center [1180, 170] width 101 height 19
type input "$763.06"
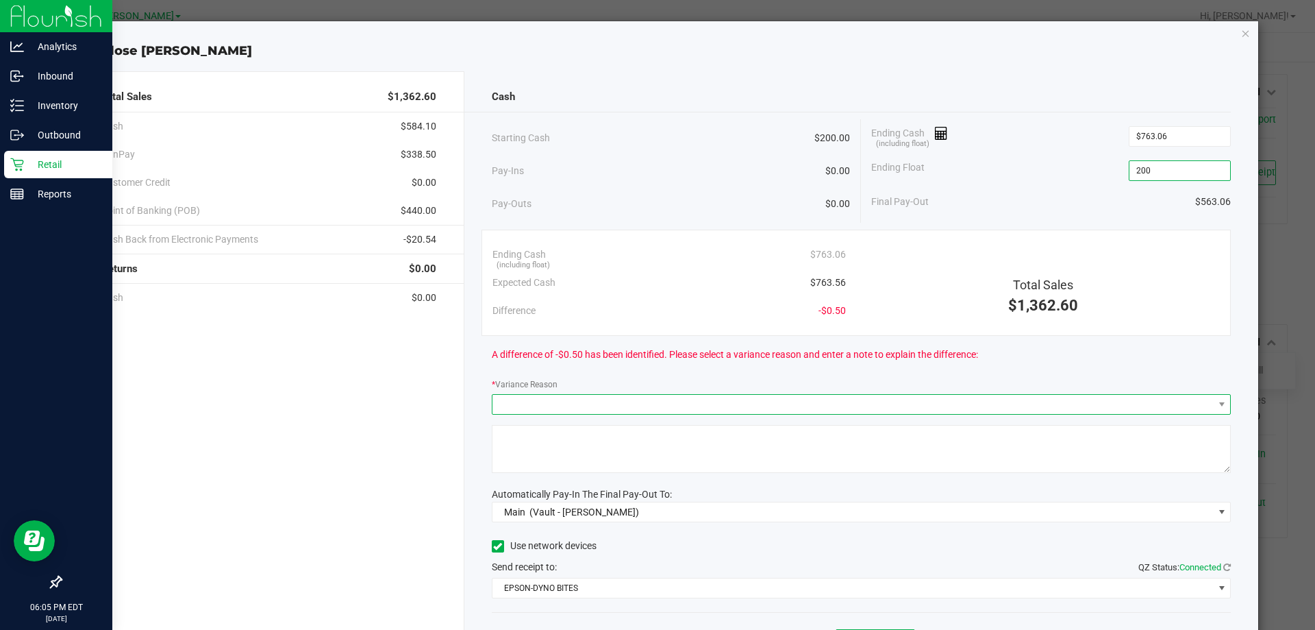
click at [808, 409] on span at bounding box center [853, 404] width 721 height 19
type input "$200.00"
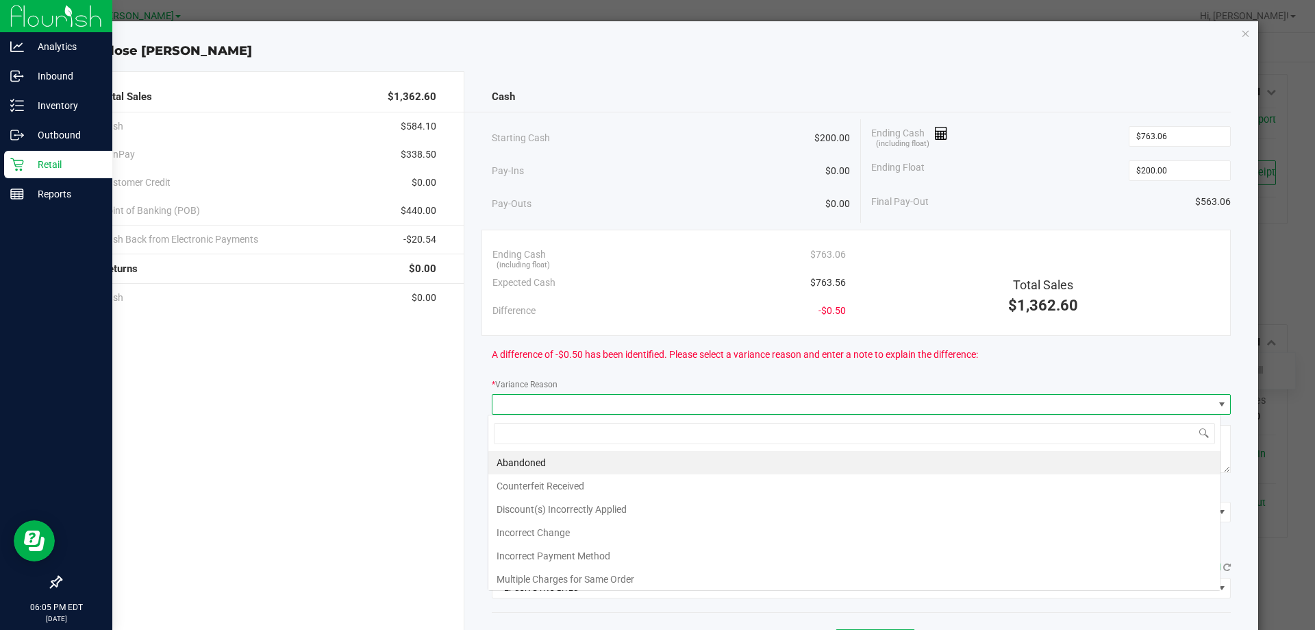
scroll to position [21, 733]
click at [561, 456] on li "Abandoned" at bounding box center [854, 462] width 732 height 23
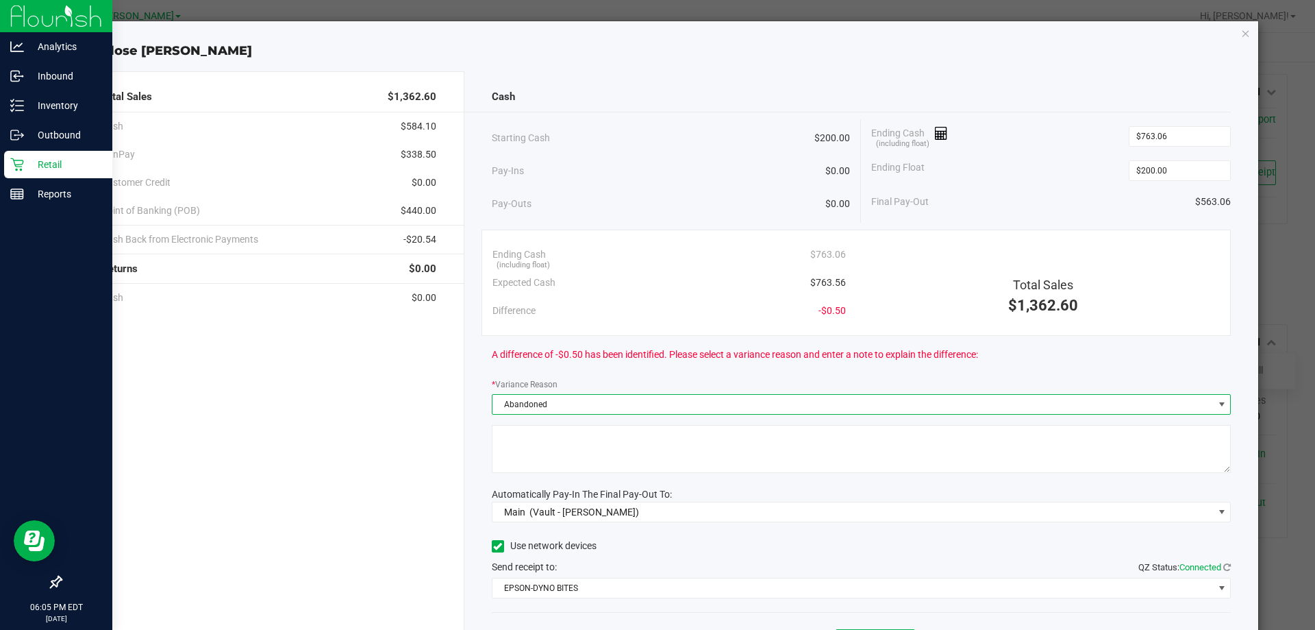
click at [564, 458] on textarea at bounding box center [862, 449] width 740 height 48
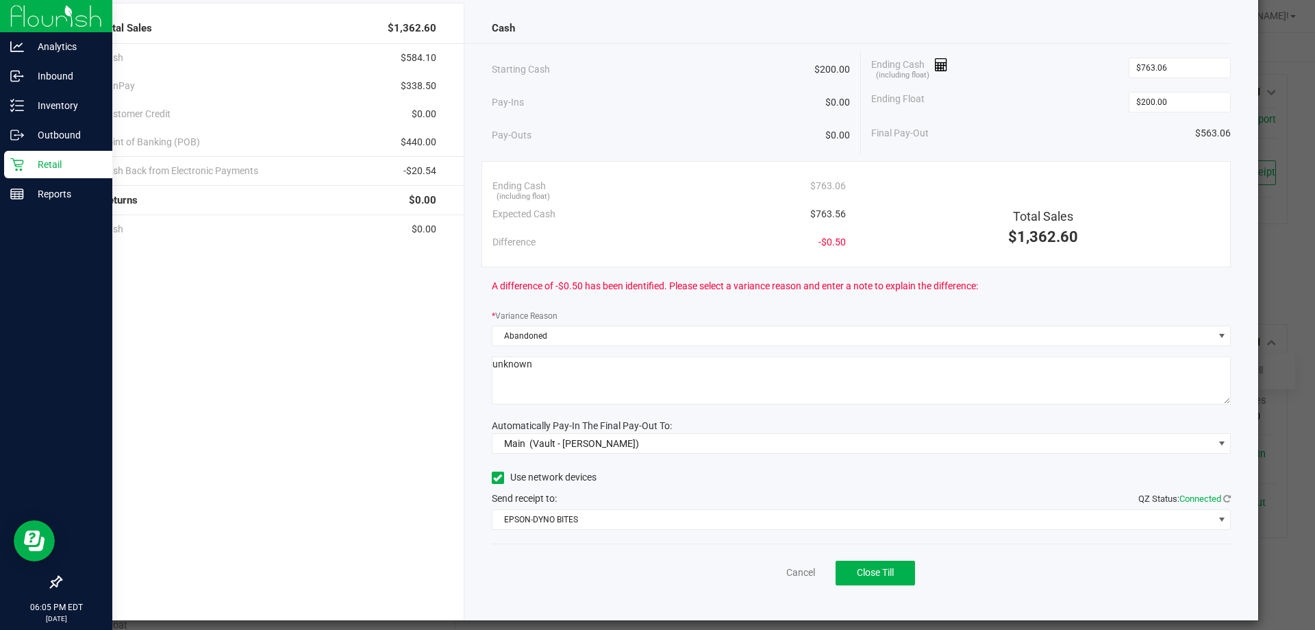
scroll to position [80, 0]
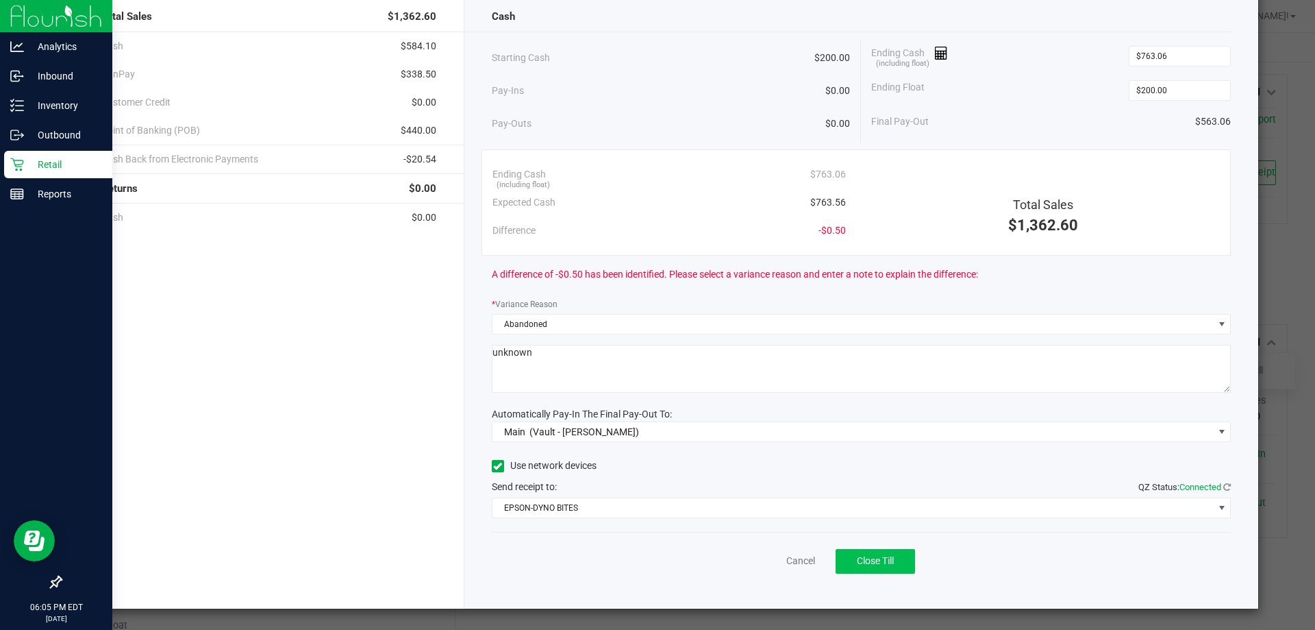
type textarea "unknown"
click at [891, 556] on button "Close Till" at bounding box center [875, 561] width 79 height 25
click at [760, 560] on link "Dismiss" at bounding box center [770, 560] width 33 height 14
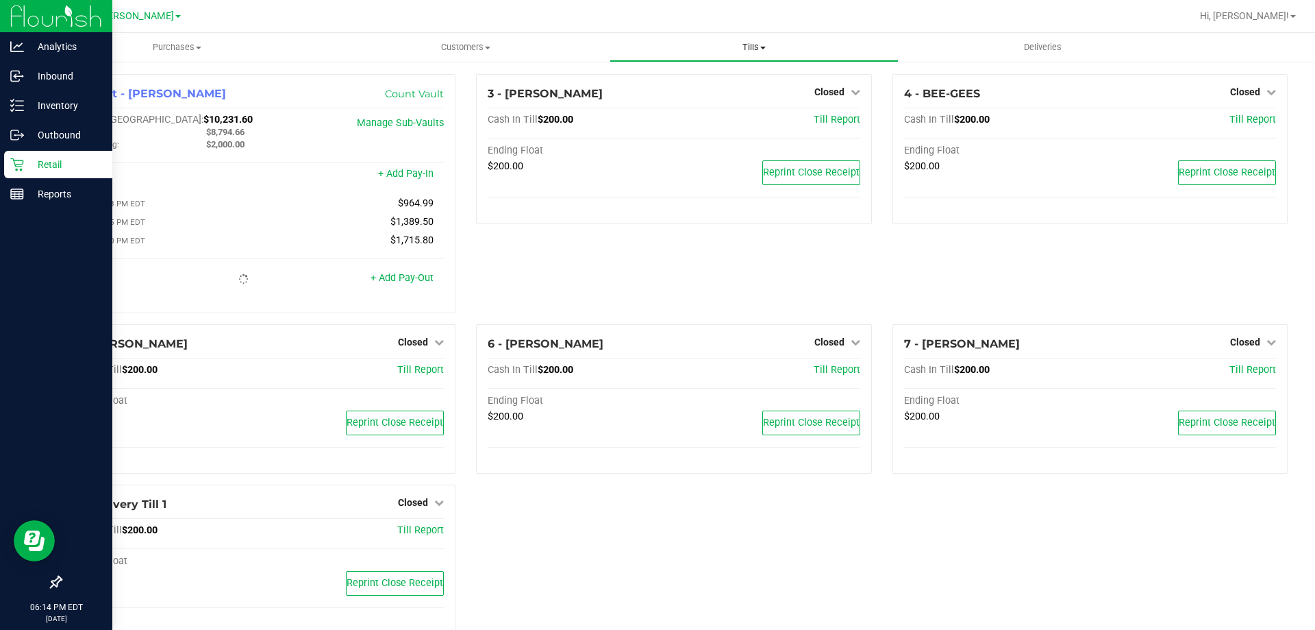
click at [758, 40] on uib-tab-heading "Tills Manage tills Reconcile e-payments" at bounding box center [753, 47] width 287 height 27
click at [654, 99] on span "Reconcile e-payments" at bounding box center [678, 99] width 136 height 12
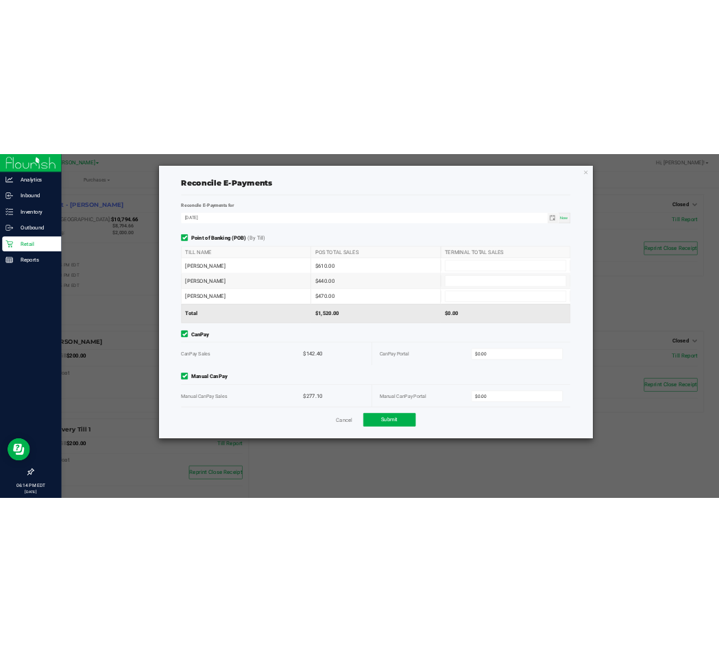
scroll to position [14, 0]
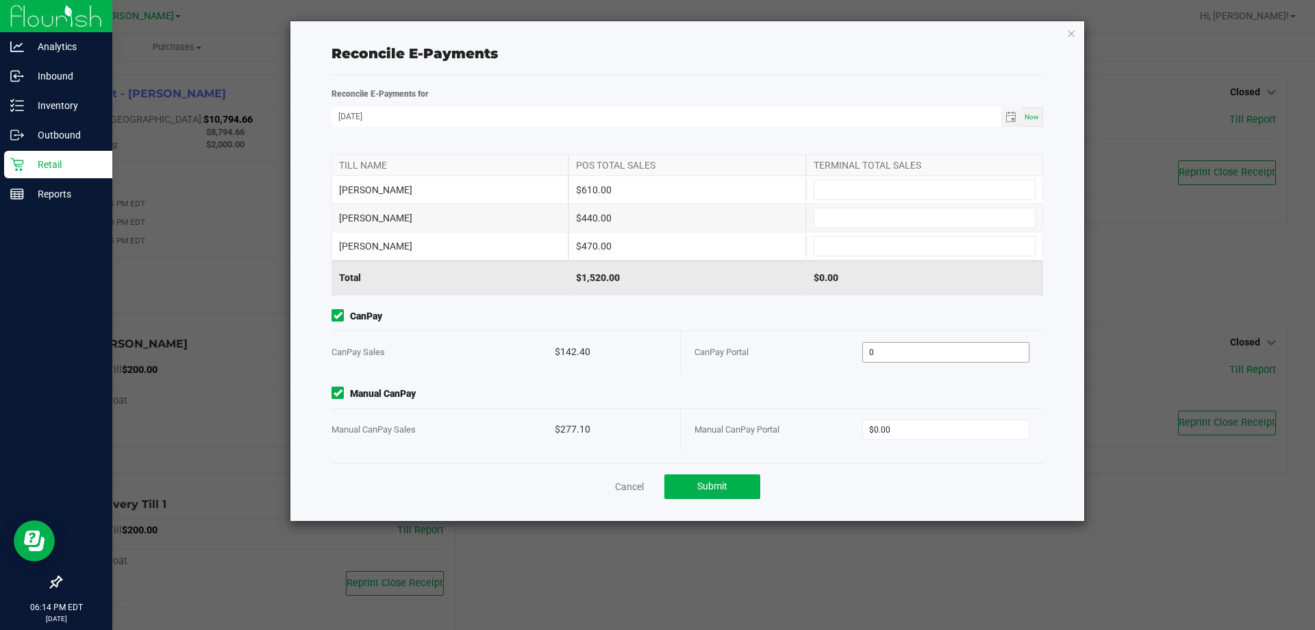
click at [938, 346] on input "0" at bounding box center [946, 352] width 166 height 19
type input "$142.40"
click at [869, 430] on input "0" at bounding box center [946, 429] width 166 height 19
type input "$277.10"
click at [826, 386] on span "Manual CanPay" at bounding box center [688, 393] width 712 height 14
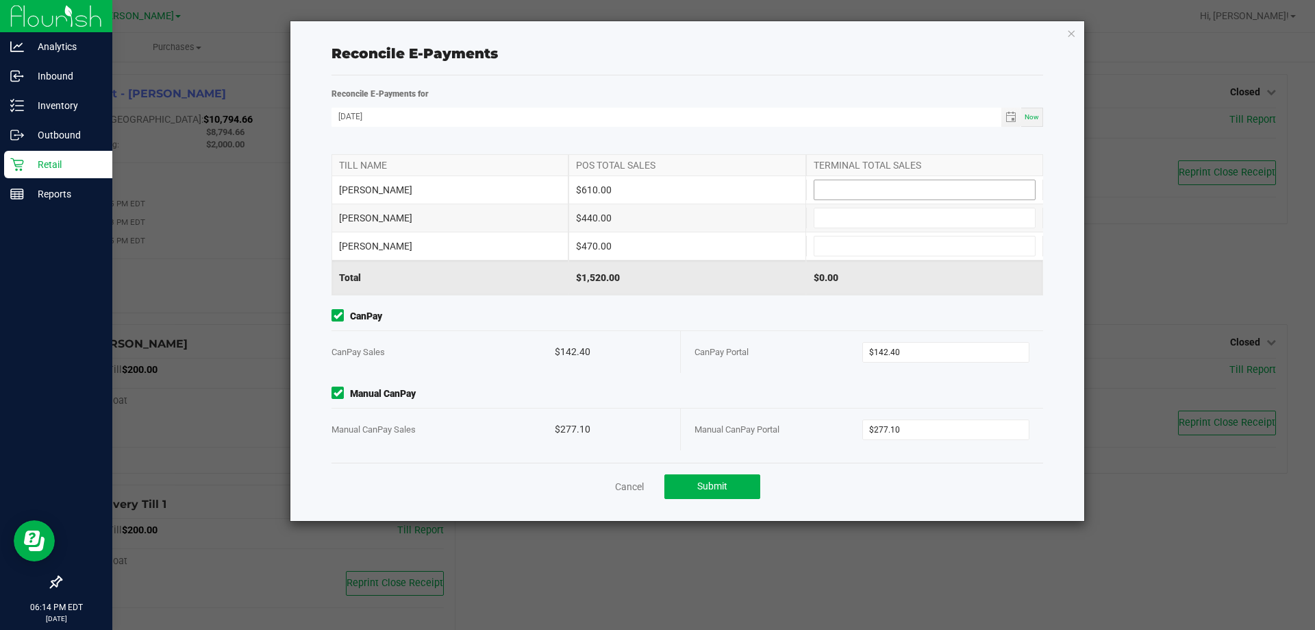
click at [879, 192] on input at bounding box center [924, 189] width 221 height 19
click at [864, 250] on input at bounding box center [924, 245] width 221 height 19
type input "$610.00"
click at [882, 215] on input at bounding box center [924, 217] width 221 height 19
type input "$470.00"
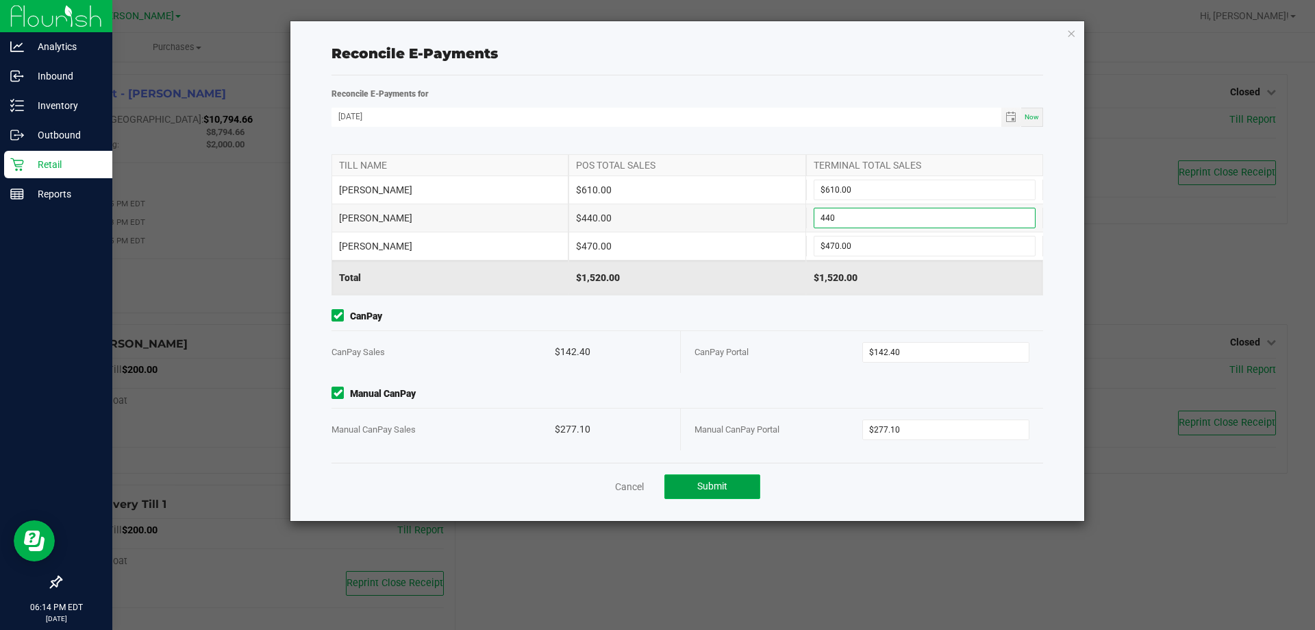
click at [734, 480] on button "Submit" at bounding box center [712, 486] width 96 height 25
type input "$440.00"
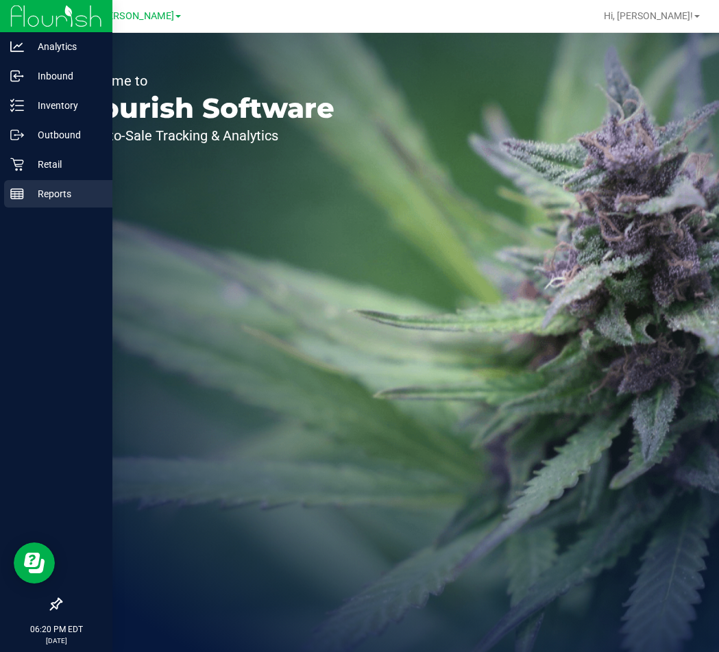
click at [40, 187] on p "Reports" at bounding box center [65, 194] width 82 height 16
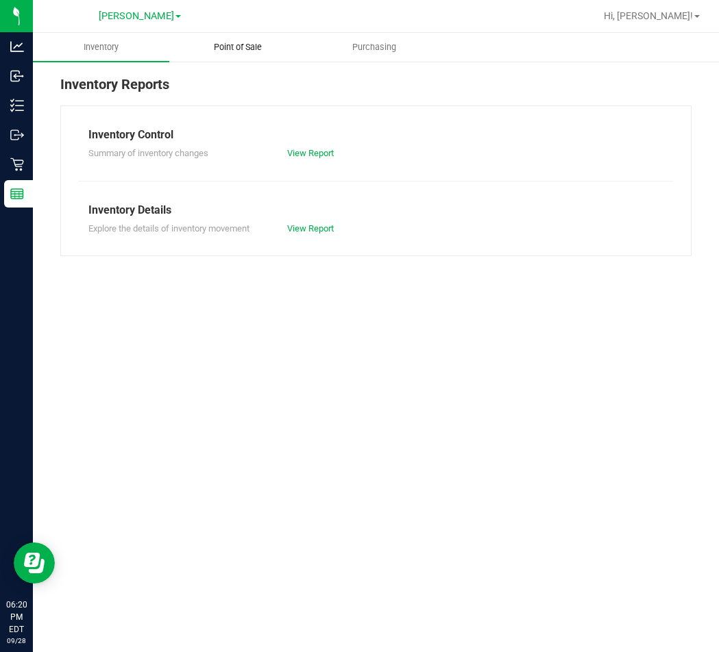
click at [242, 40] on uib-tab-heading "Point of Sale" at bounding box center [237, 47] width 135 height 27
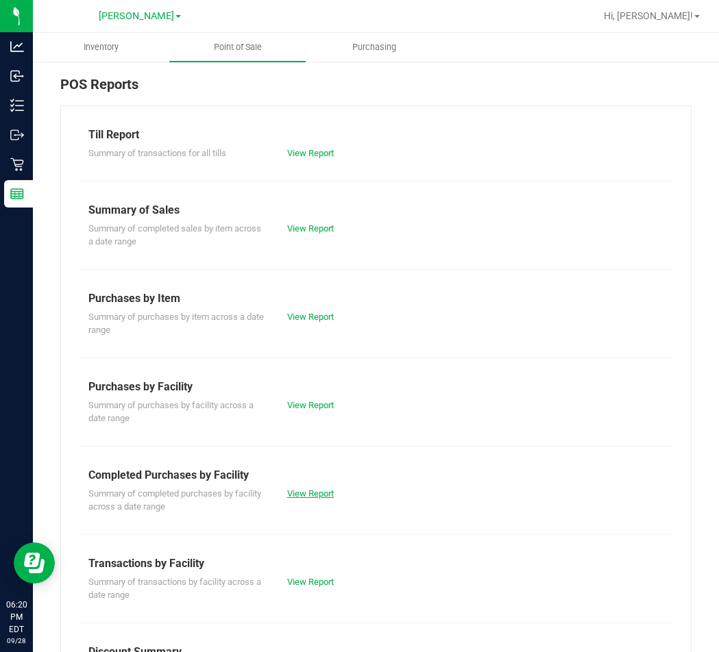
click at [315, 493] on link "View Report" at bounding box center [310, 493] width 47 height 10
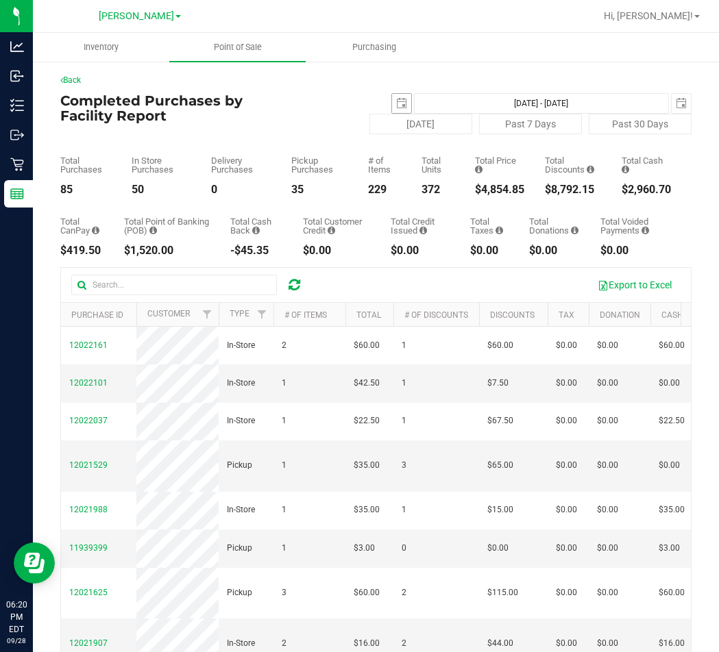
click at [392, 101] on span "select" at bounding box center [401, 103] width 19 height 19
click at [396, 102] on span "select" at bounding box center [401, 103] width 11 height 11
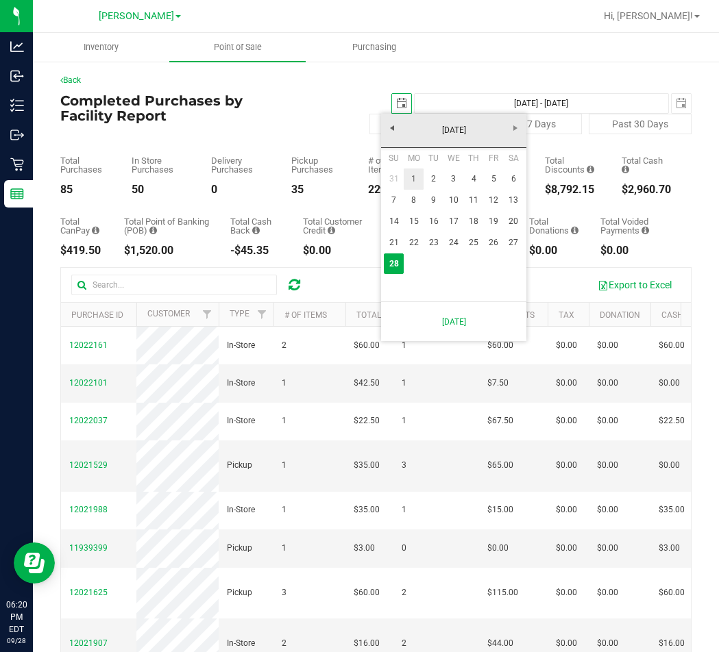
click at [411, 176] on link "1" at bounding box center [413, 179] width 20 height 21
type input "2025-09-01"
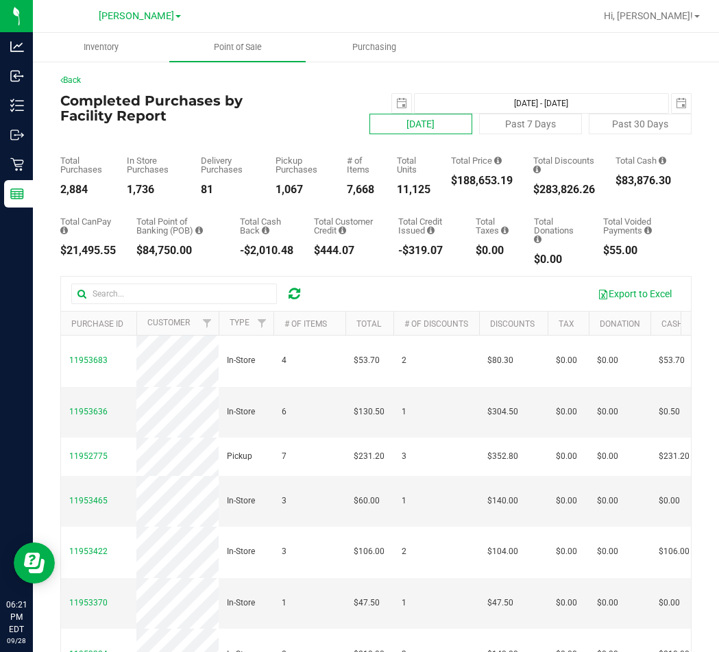
click at [369, 127] on button "[DATE]" at bounding box center [420, 124] width 103 height 21
type input "Sep 28, 2025 - Sep 28, 2025"
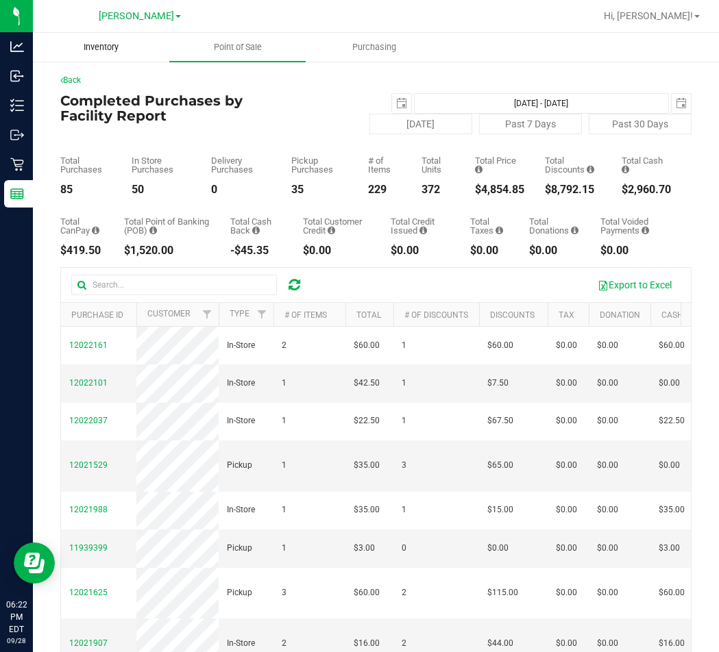
click at [468, 86] on div "Back" at bounding box center [375, 80] width 631 height 12
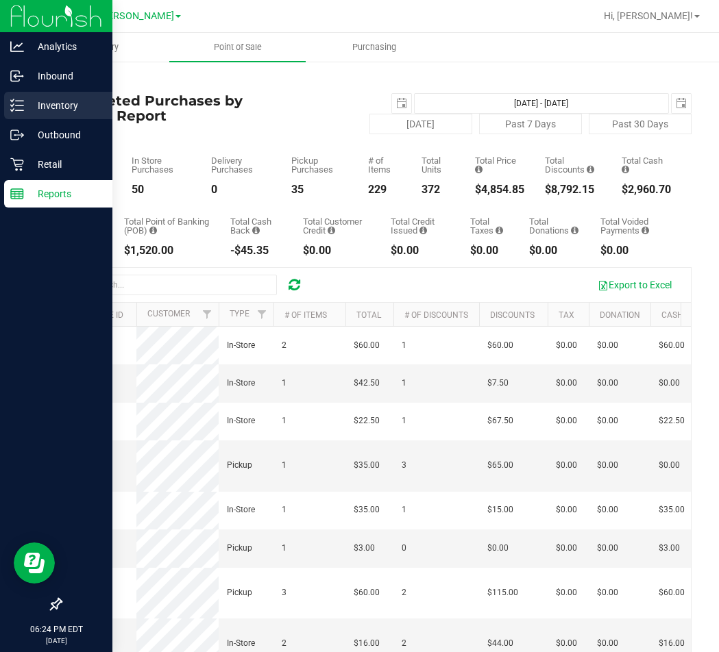
click at [53, 105] on p "Inventory" at bounding box center [65, 105] width 82 height 16
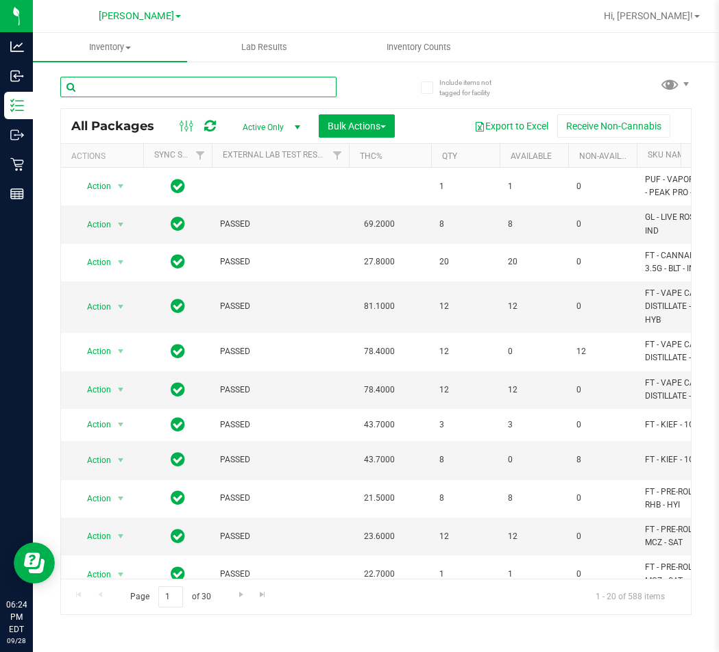
click at [110, 86] on input "text" at bounding box center [198, 87] width 276 height 21
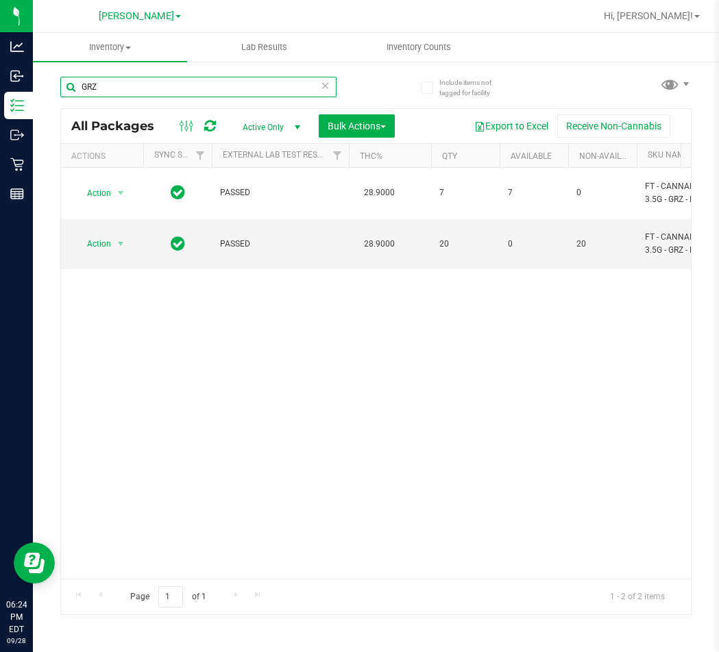
drag, startPoint x: 116, startPoint y: 86, endPoint x: -112, endPoint y: 86, distance: 228.1
click at [0, 86] on html "Analytics Inbound Inventory Outbound Retail Reports 06:24 PM EDT 09/28/2025 09/…" at bounding box center [359, 326] width 719 height 652
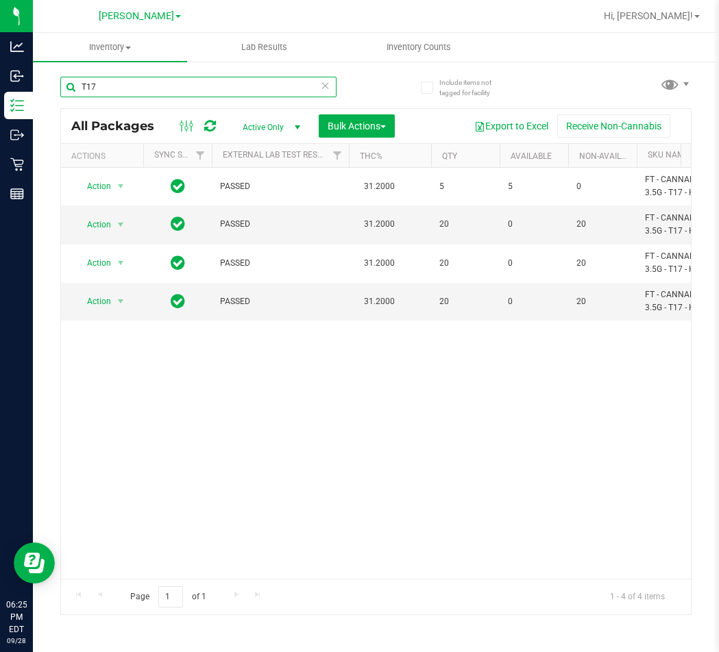
drag, startPoint x: 142, startPoint y: 79, endPoint x: -200, endPoint y: 123, distance: 344.5
click at [0, 123] on html "Analytics Inbound Inventory Outbound Retail Reports 06:25 PM EDT 09/28/2025 09/…" at bounding box center [359, 326] width 719 height 652
type input "F"
type input "DSC"
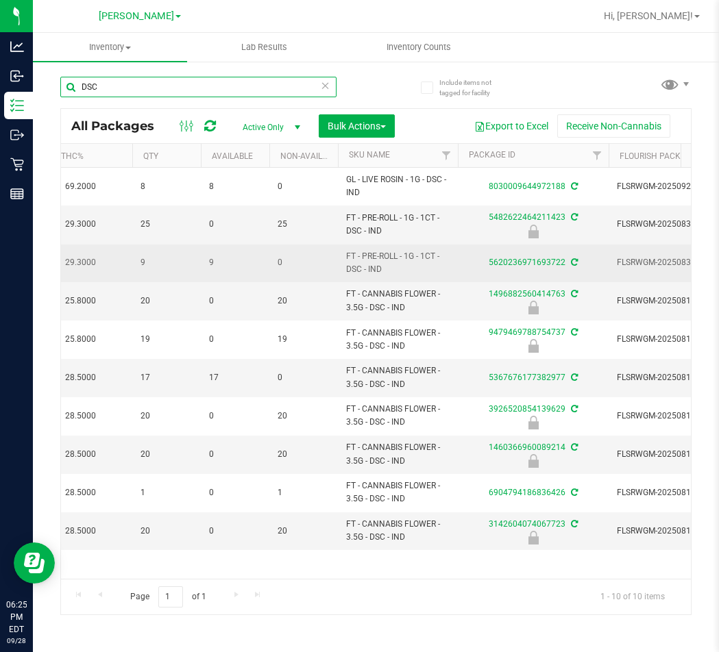
scroll to position [0, 260]
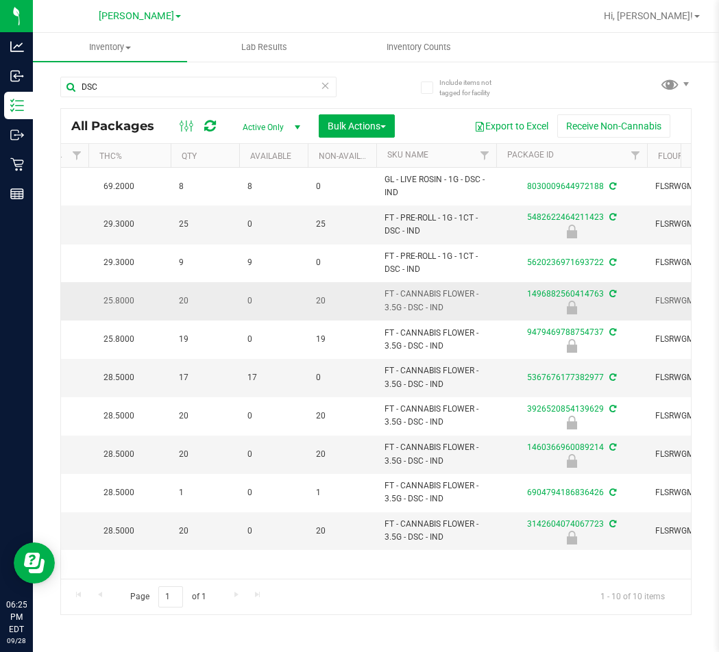
drag, startPoint x: 446, startPoint y: 312, endPoint x: 405, endPoint y: 301, distance: 42.5
click at [385, 289] on span "FT - CANNABIS FLOWER - 3.5G - DSC - IND" at bounding box center [435, 301] width 103 height 26
copy span "FT - CANNABIS FLOWER - 3.5G - DSC - IND"
click at [325, 83] on icon at bounding box center [326, 85] width 10 height 16
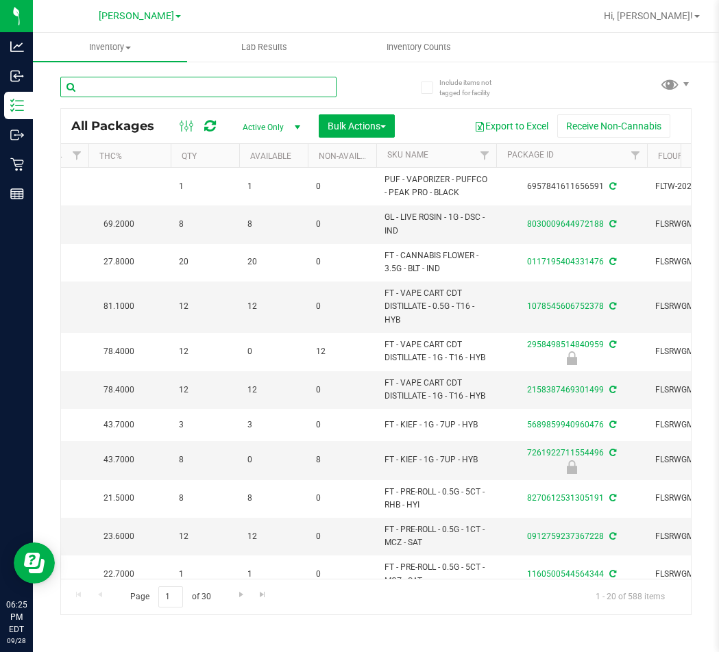
paste input "FT - CANNABIS FLOWER - 3.5G - DSC - IND"
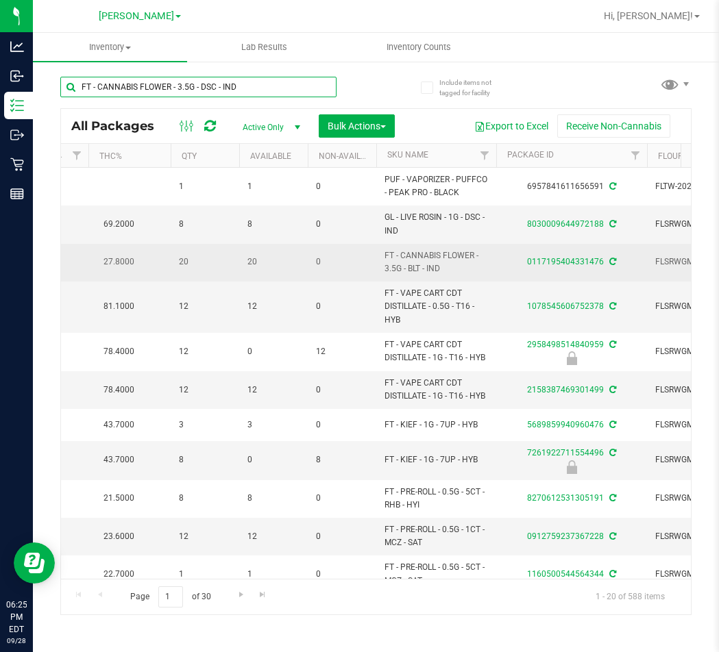
type input "FT - CANNABIS FLOWER - 3.5G - DSC - IND"
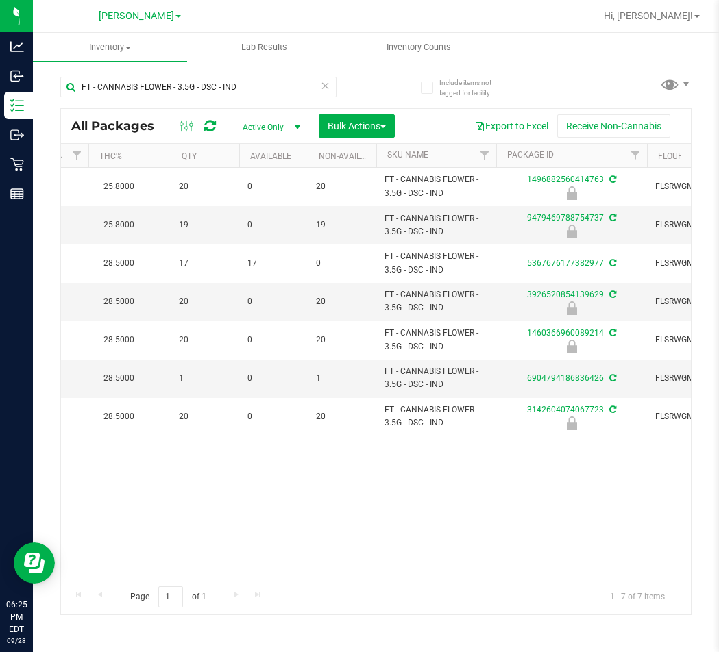
click at [324, 84] on icon at bounding box center [326, 85] width 10 height 16
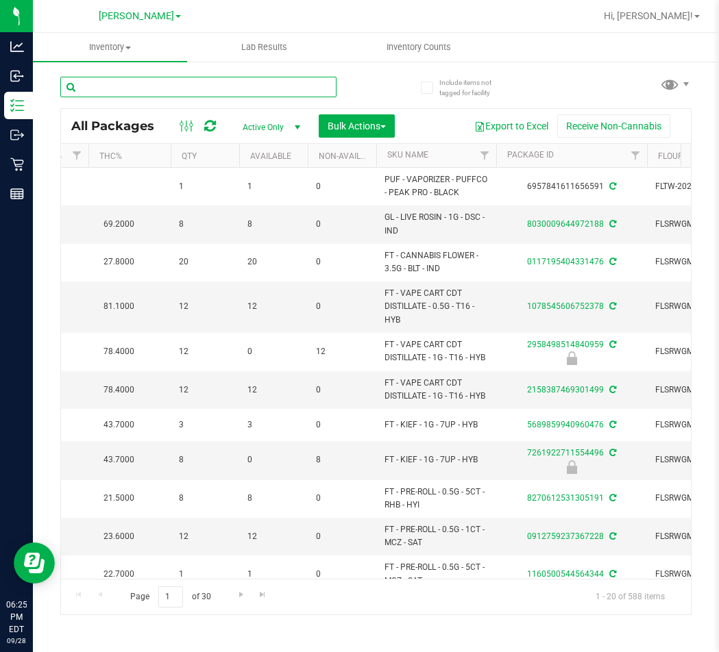
click at [306, 84] on input "text" at bounding box center [198, 87] width 276 height 21
type input "PBS"
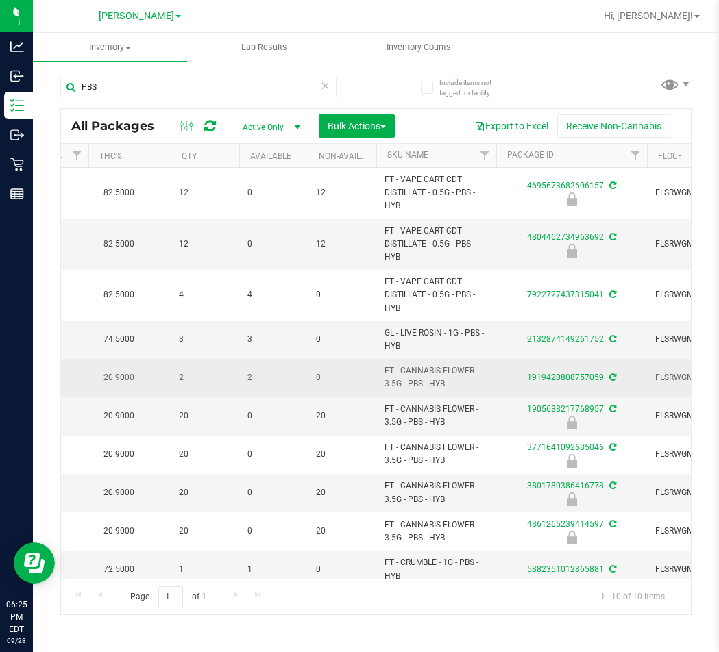
drag, startPoint x: 454, startPoint y: 382, endPoint x: 381, endPoint y: 373, distance: 73.9
click at [381, 373] on td "FT - CANNABIS FLOWER - 3.5G - PBS - HYB" at bounding box center [436, 378] width 120 height 38
copy span "FT - CANNABIS FLOWER - 3.5G - PBS - HYB"
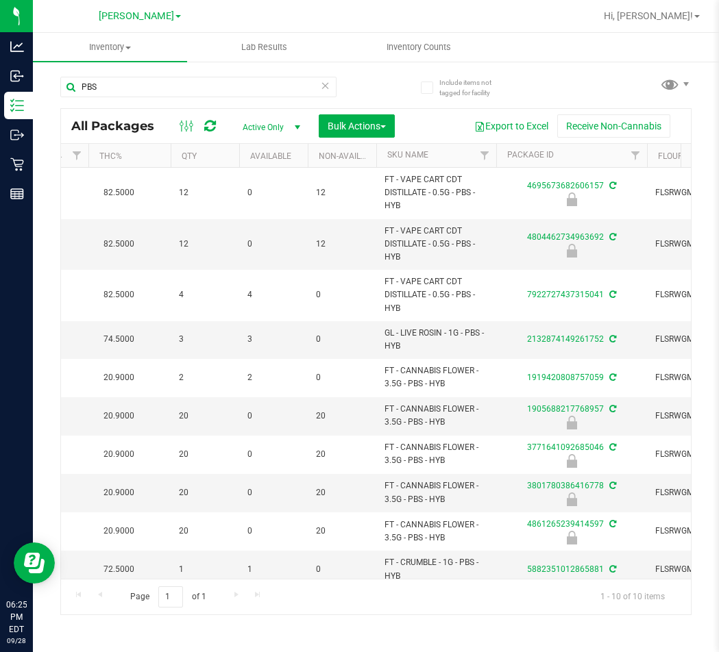
click at [326, 90] on icon at bounding box center [326, 85] width 10 height 16
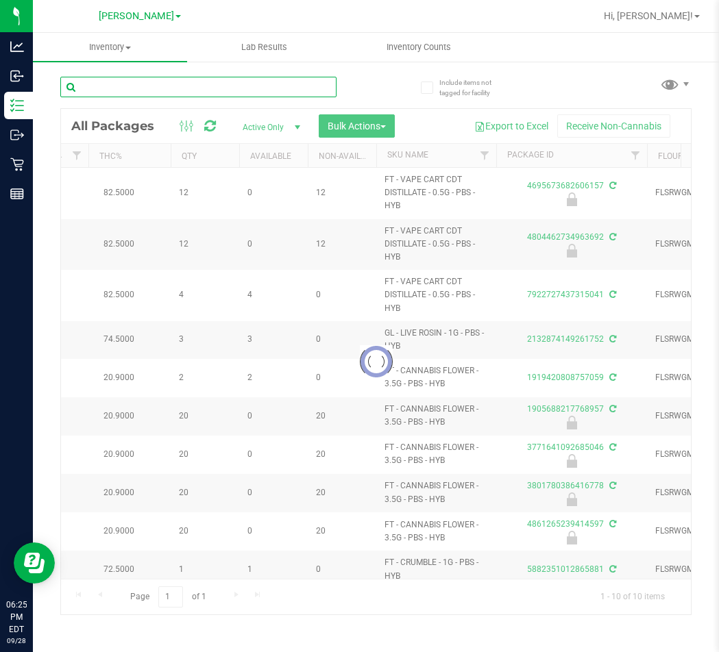
paste input "FT - CANNABIS FLOWER - 3.5G - PBS - HYB"
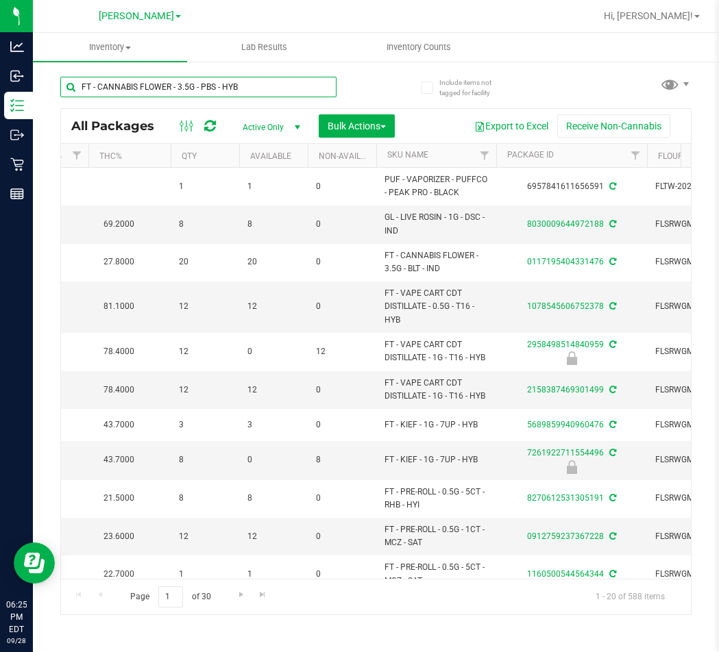
type input "FT - CANNABIS FLOWER - 3.5G - PBS - HYB"
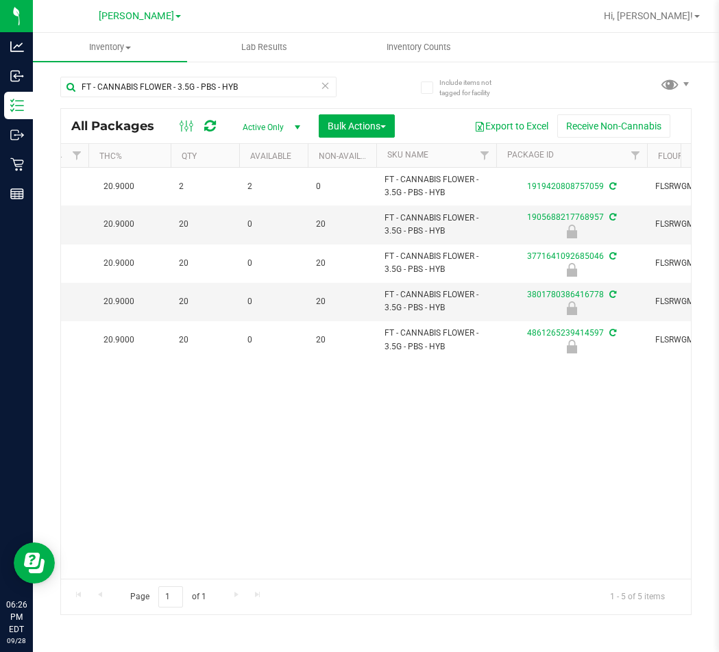
click at [329, 86] on icon at bounding box center [326, 85] width 10 height 16
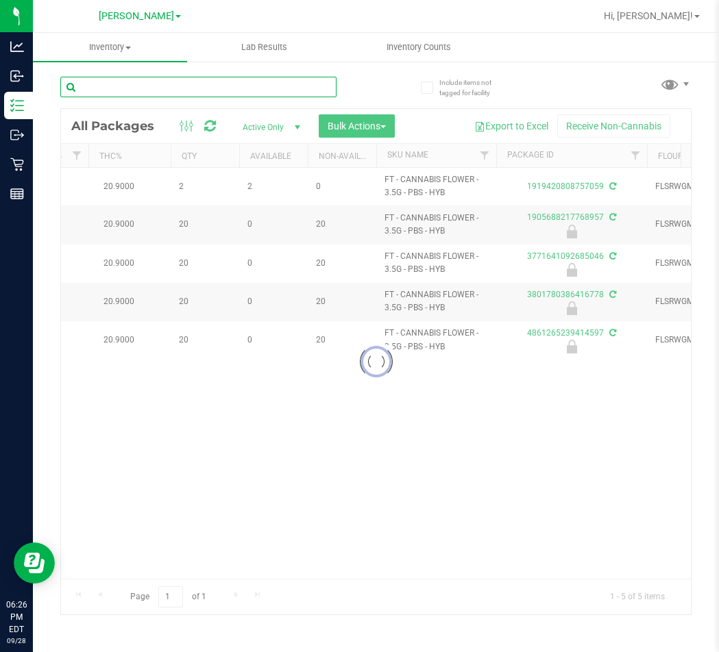
click at [310, 87] on input "text" at bounding box center [198, 87] width 276 height 21
type input "WBV"
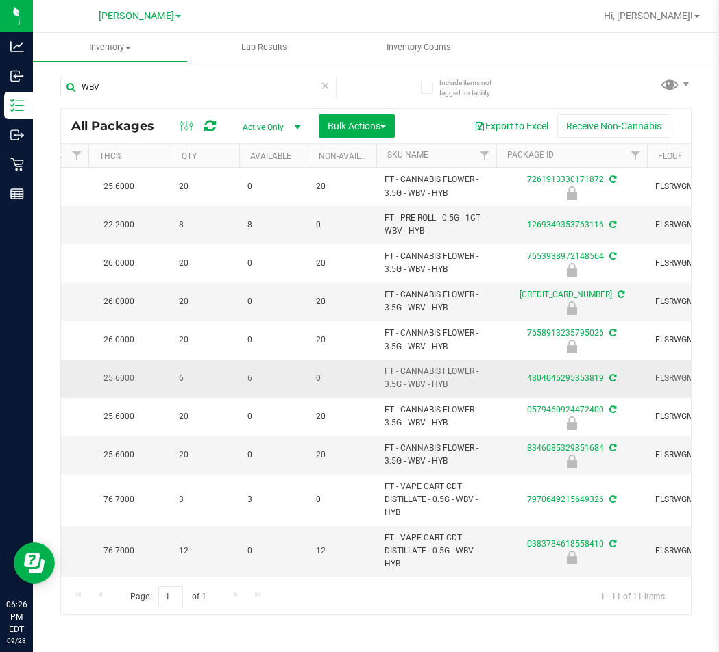
drag, startPoint x: 453, startPoint y: 383, endPoint x: 386, endPoint y: 368, distance: 69.5
click at [386, 368] on span "FT - CANNABIS FLOWER - 3.5G - WBV - HYB" at bounding box center [435, 378] width 103 height 26
copy span "FT - CANNABIS FLOWER - 3.5G - WBV - HYB"
click at [326, 85] on icon at bounding box center [326, 85] width 10 height 16
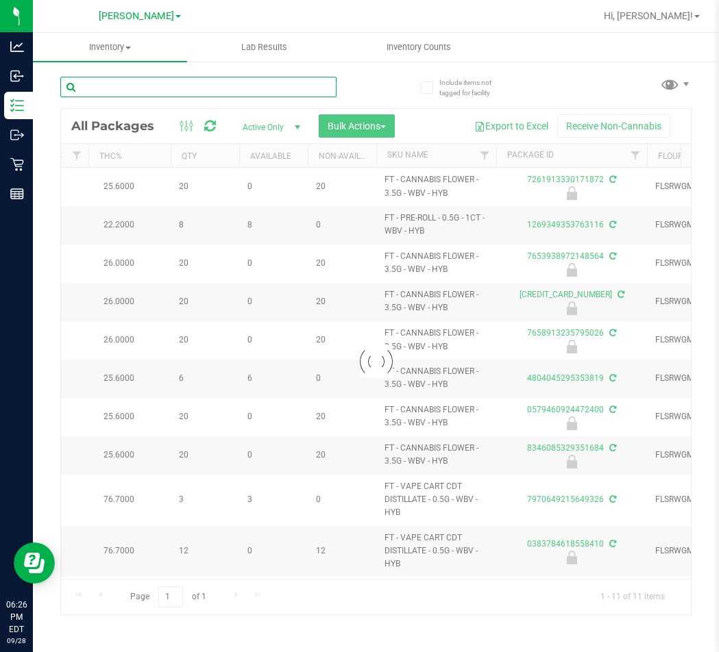
paste input "FT - CANNABIS FLOWER - 3.5G - WBV - HYB"
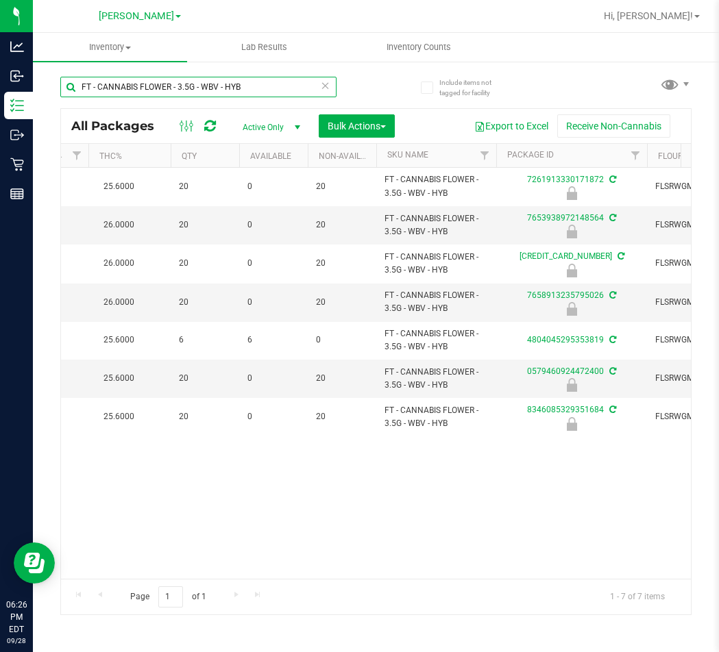
drag, startPoint x: 215, startPoint y: 84, endPoint x: 235, endPoint y: 80, distance: 20.3
click at [215, 84] on input "FT - CANNABIS FLOWER - 3.5G - WBV - HYB" at bounding box center [198, 87] width 276 height 21
type input "FT - CANNABIS FLOWER - 3.5G - MBL - HYB"
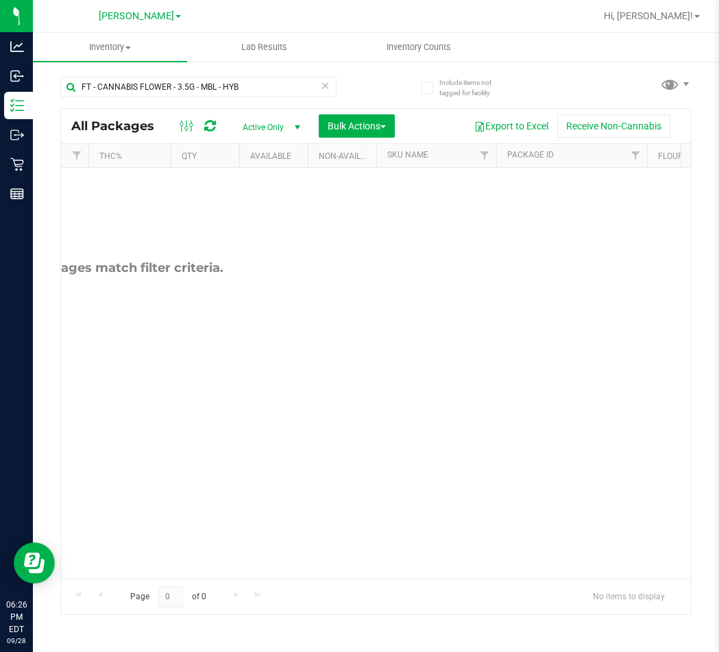
click at [328, 84] on icon at bounding box center [326, 85] width 10 height 16
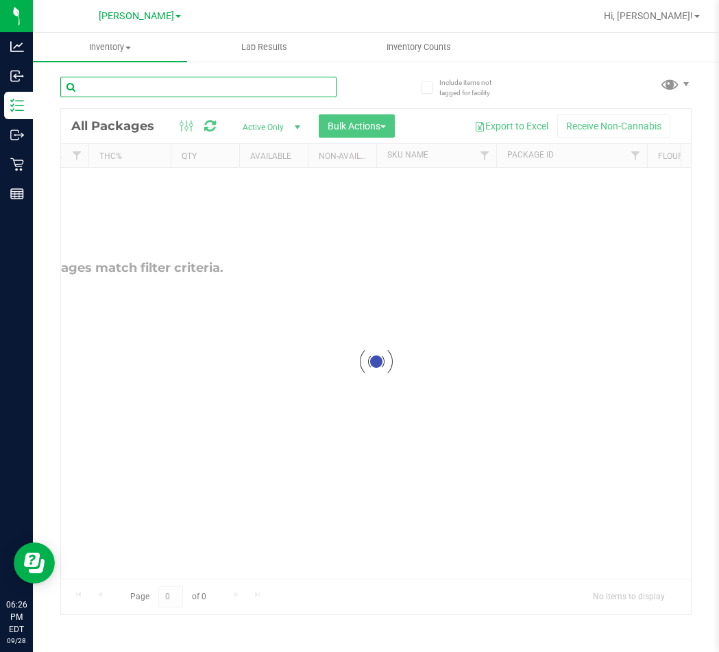
click at [288, 88] on input "text" at bounding box center [198, 87] width 276 height 21
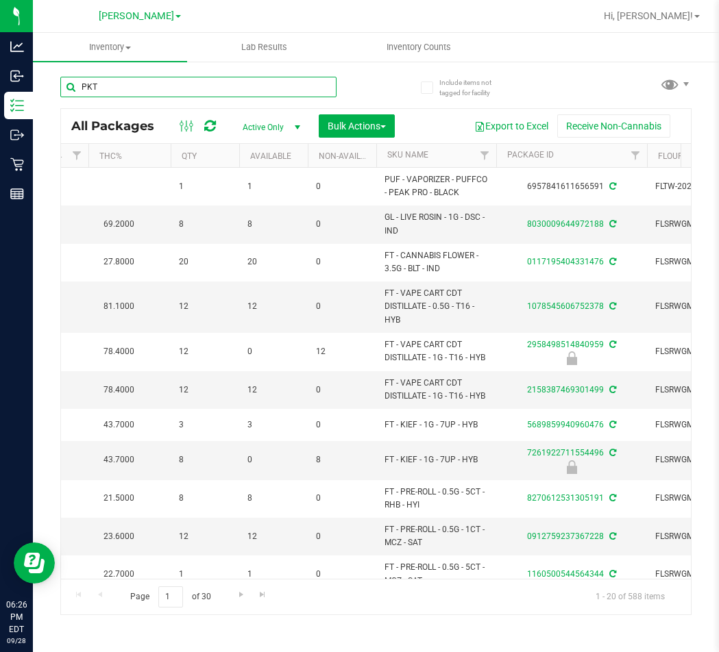
type input "PKT"
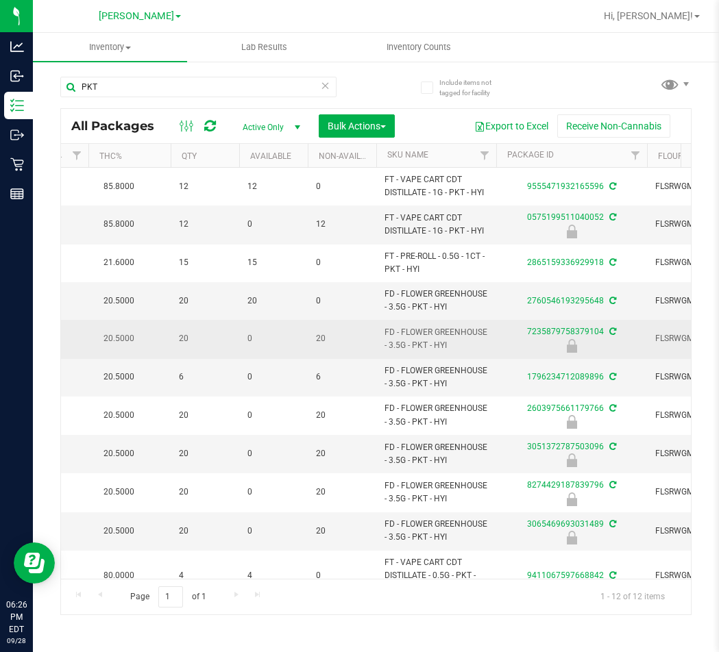
drag, startPoint x: 453, startPoint y: 348, endPoint x: 384, endPoint y: 335, distance: 70.4
click at [384, 335] on span "FD - FLOWER GREENHOUSE - 3.5G - PKT - HYI" at bounding box center [435, 339] width 103 height 26
copy span "FD - FLOWER GREENHOUSE - 3.5G - PKT - HYI"
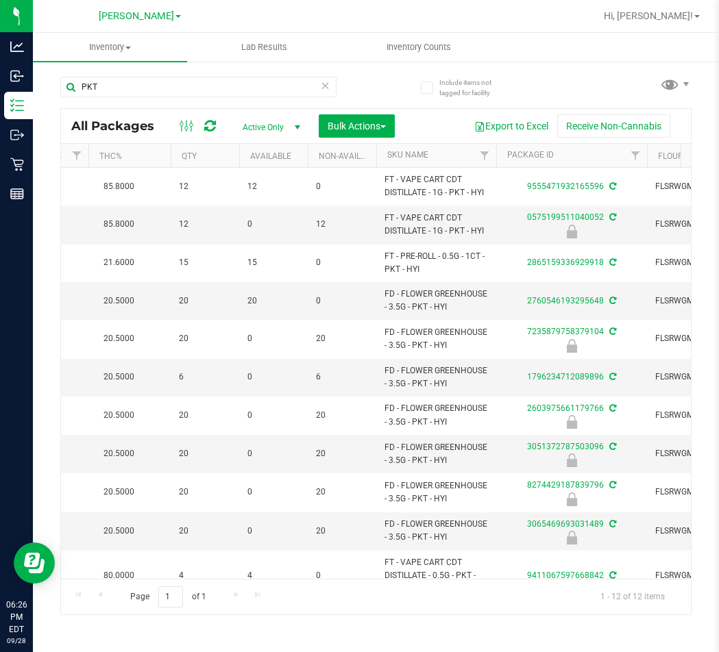
click at [325, 86] on icon at bounding box center [326, 85] width 10 height 16
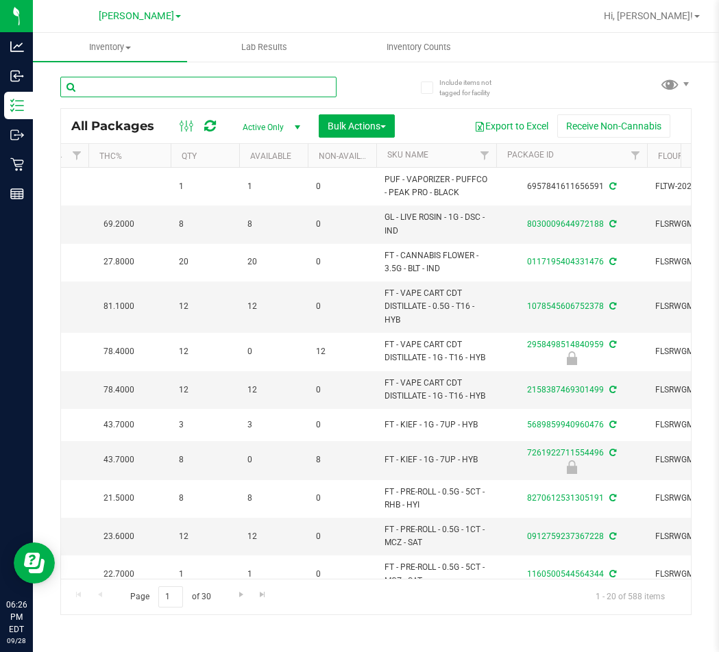
paste input "FD - FLOWER GREENHOUSE - 3.5G - PKT - HYI"
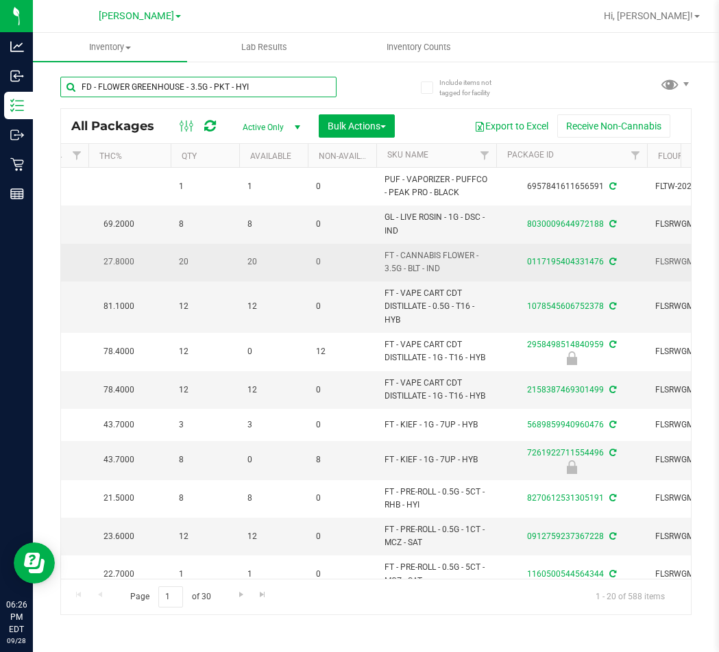
type input "FD - FLOWER GREENHOUSE - 3.5G - PKT - HYI"
